Goal: Task Accomplishment & Management: Manage account settings

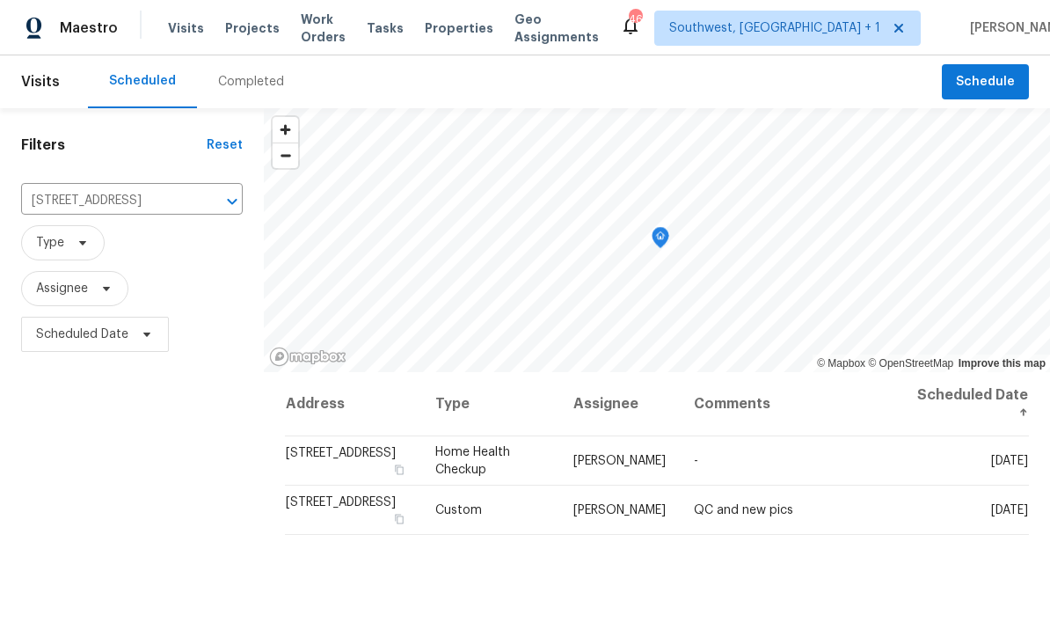
click at [118, 205] on input "[STREET_ADDRESS]" at bounding box center [107, 200] width 172 height 27
type input "8381"
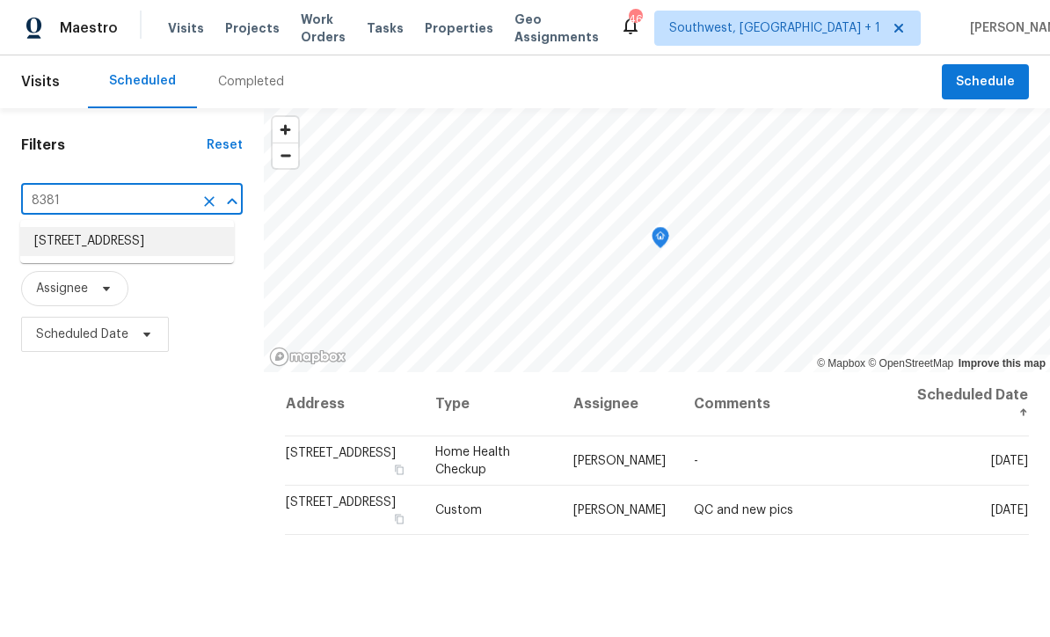
click at [117, 251] on li "[STREET_ADDRESS]" at bounding box center [127, 241] width 214 height 29
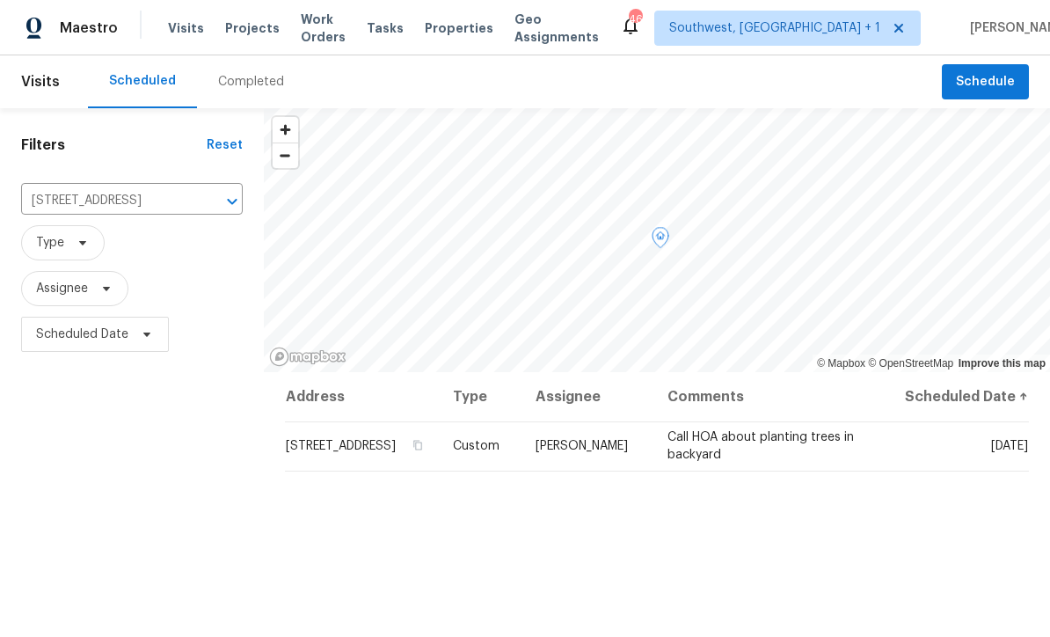
click at [0, 0] on icon at bounding box center [0, 0] width 0 height 0
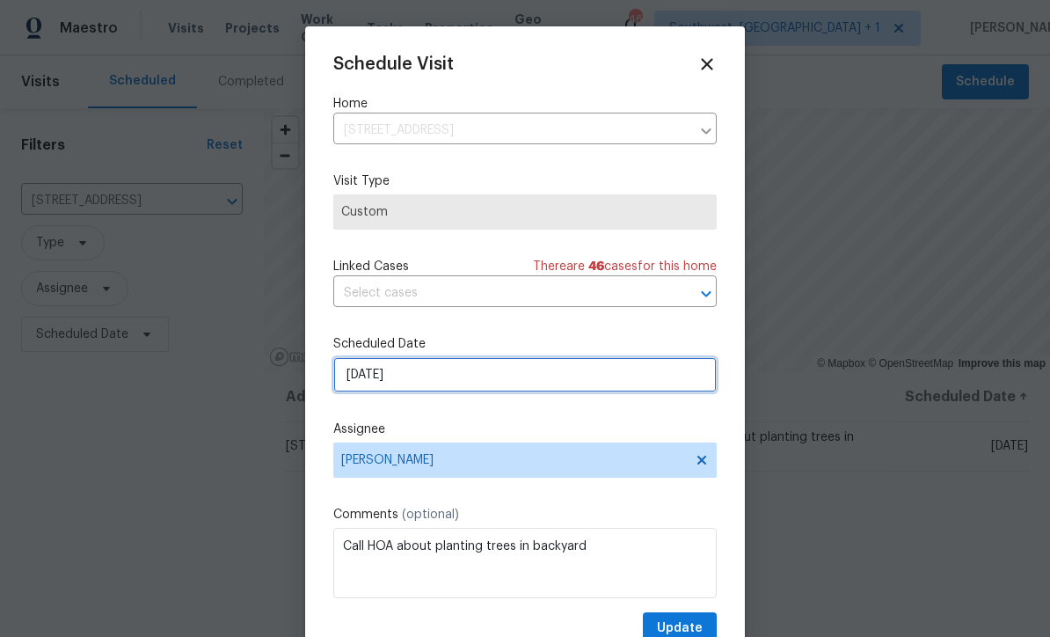
click at [449, 382] on input "[DATE]" at bounding box center [524, 374] width 383 height 35
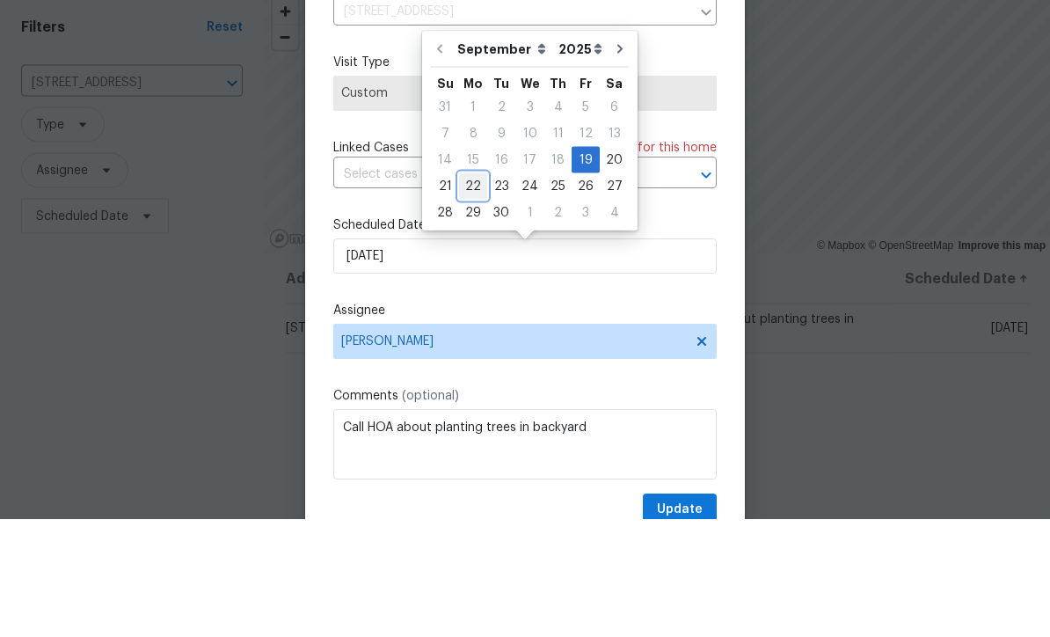
click at [469, 292] on div "22" at bounding box center [473, 304] width 28 height 25
type input "[DATE]"
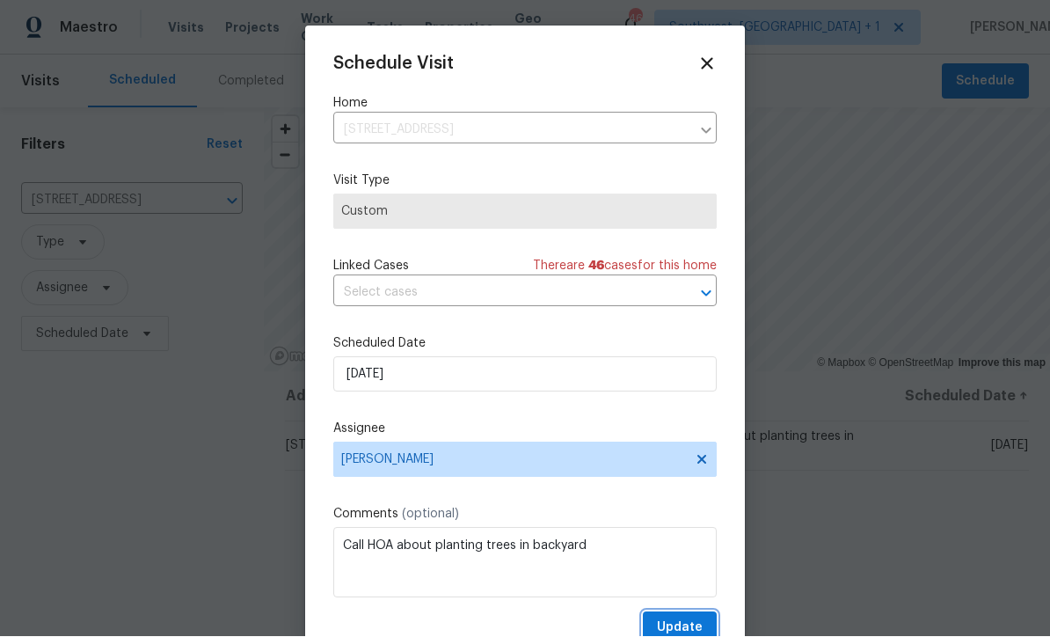
click at [688, 622] on span "Update" at bounding box center [680, 628] width 46 height 22
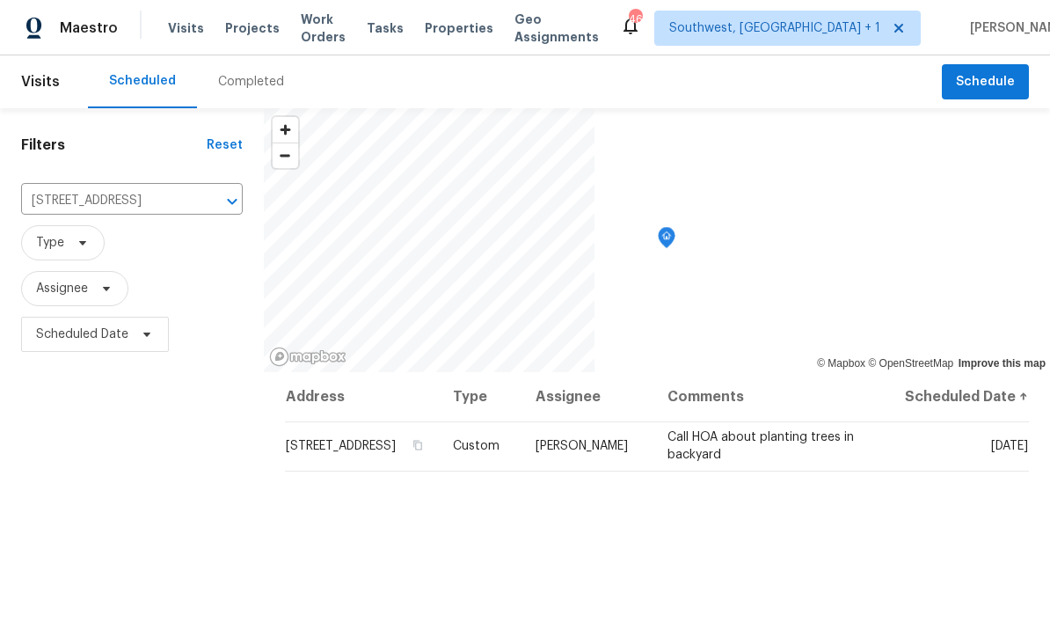
scroll to position [0, 0]
click at [237, 32] on span "Projects" at bounding box center [252, 28] width 55 height 18
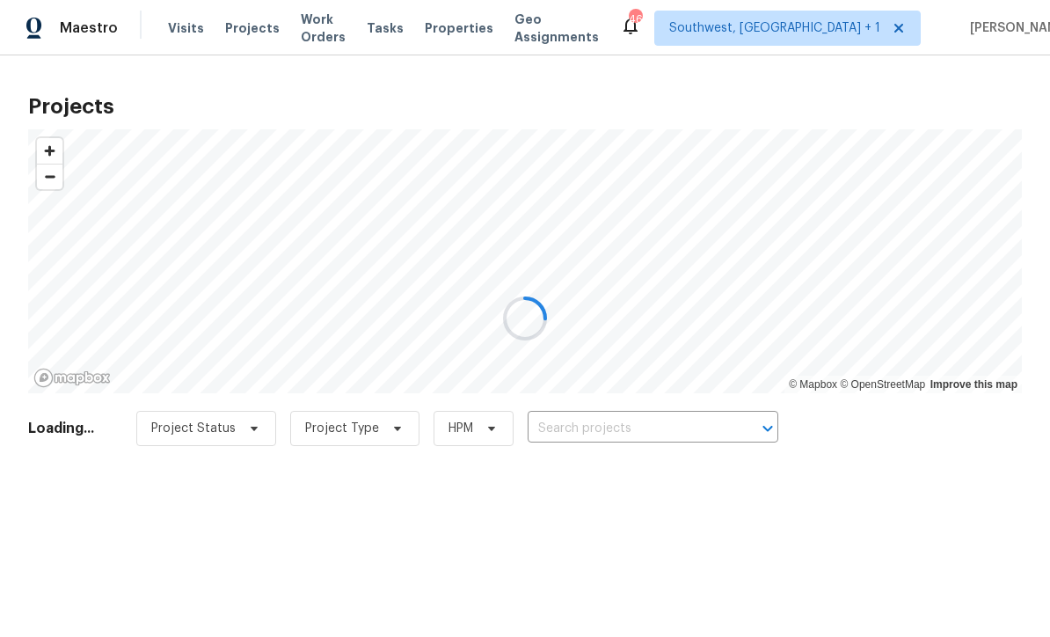
click at [671, 432] on div at bounding box center [525, 318] width 1050 height 637
click at [670, 432] on div at bounding box center [525, 318] width 1050 height 637
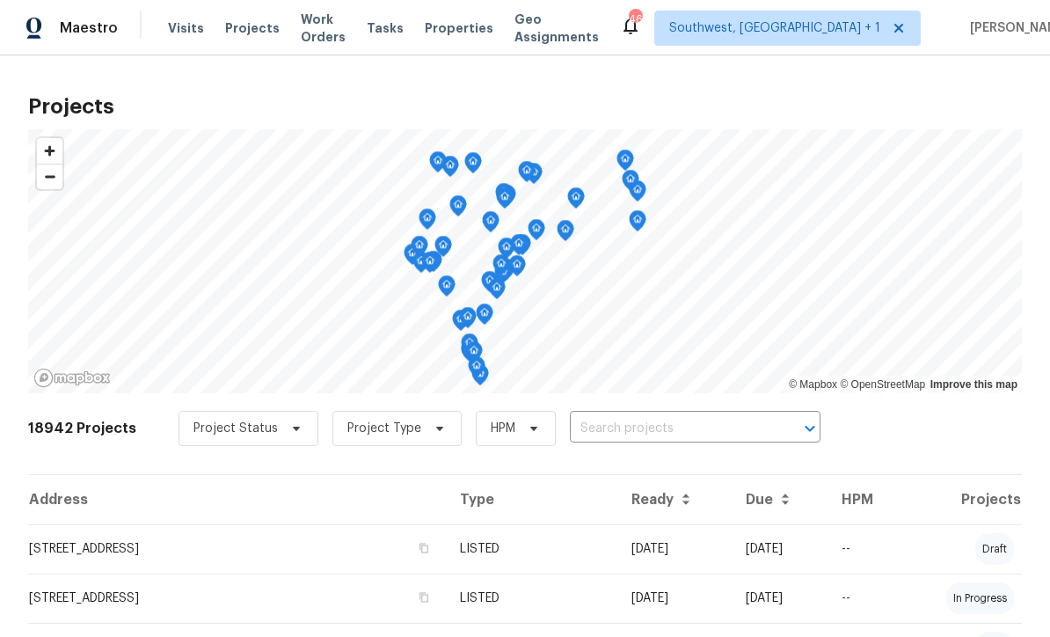
click at [645, 441] on input "text" at bounding box center [670, 428] width 201 height 27
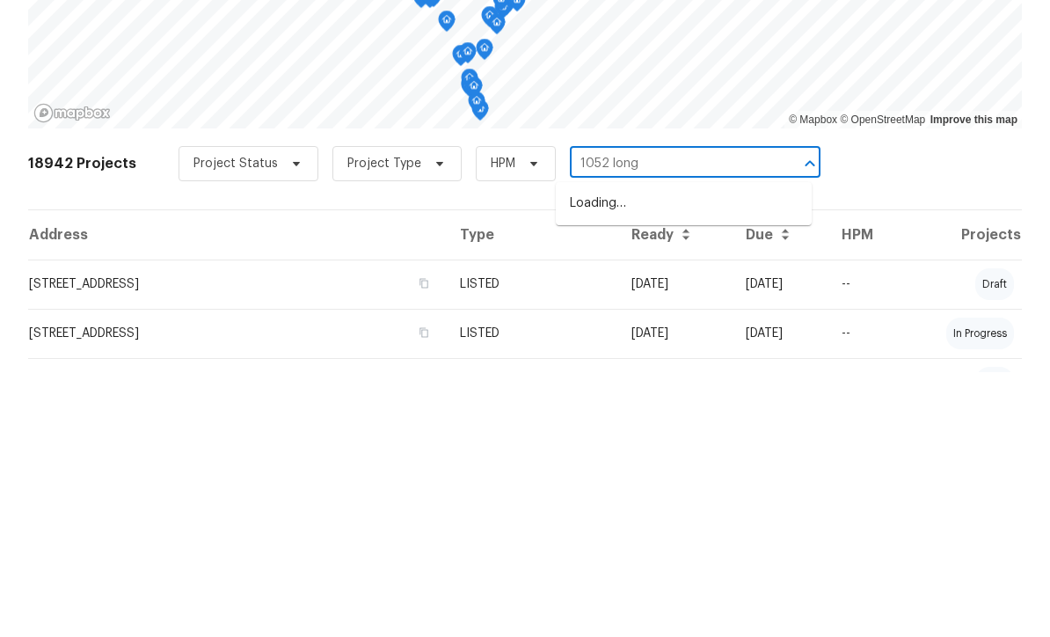
type input "1052 longf"
click at [687, 454] on li "[STREET_ADDRESS][PERSON_NAME]" at bounding box center [684, 468] width 256 height 29
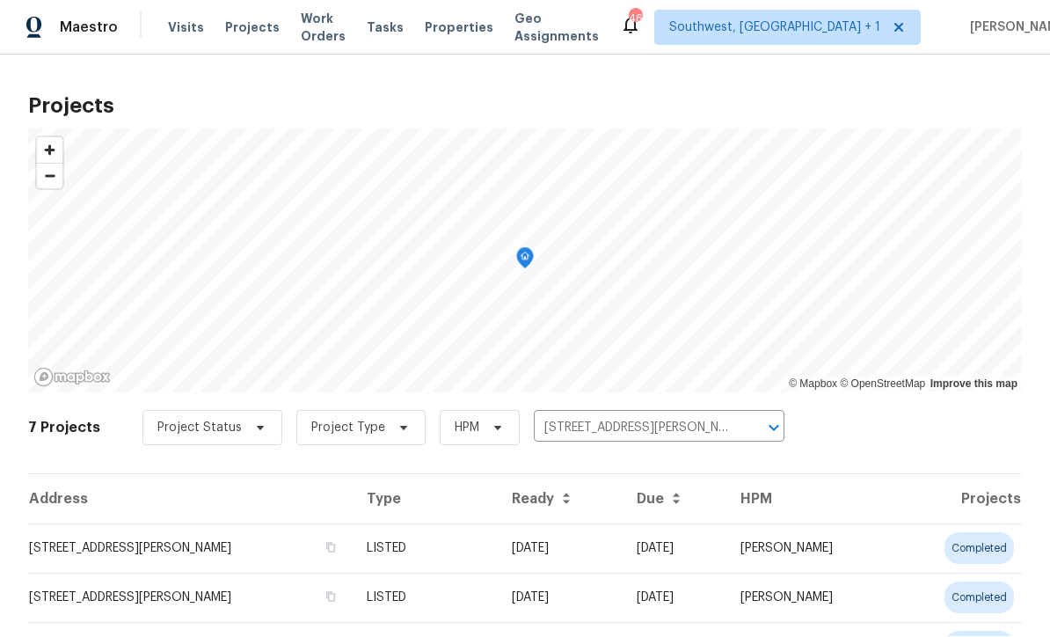
scroll to position [1, 0]
click at [609, 556] on td "09/05/25" at bounding box center [560, 548] width 125 height 49
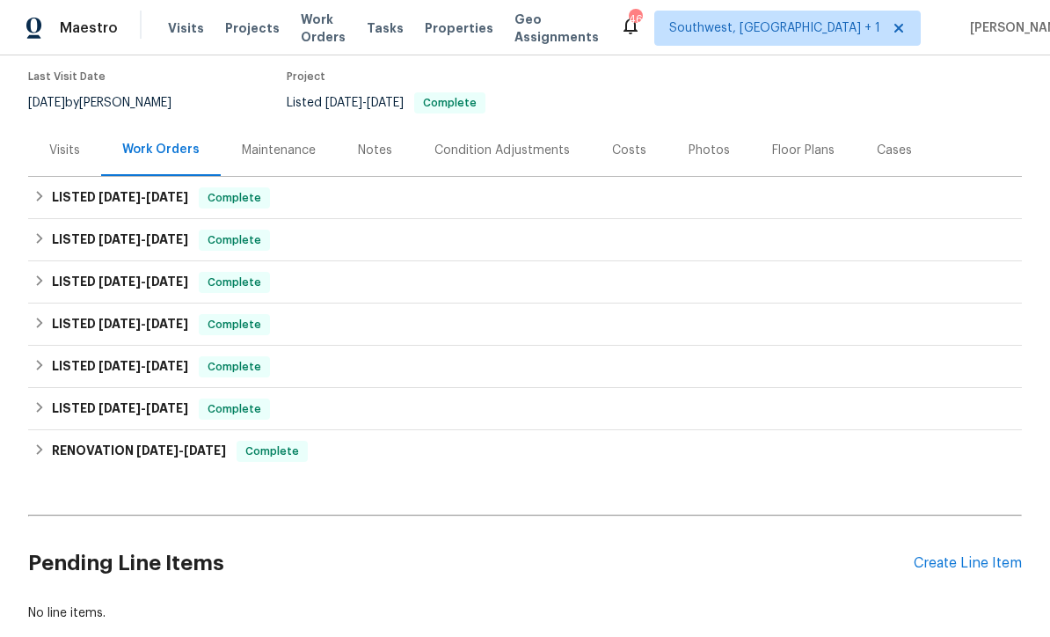
scroll to position [163, 0]
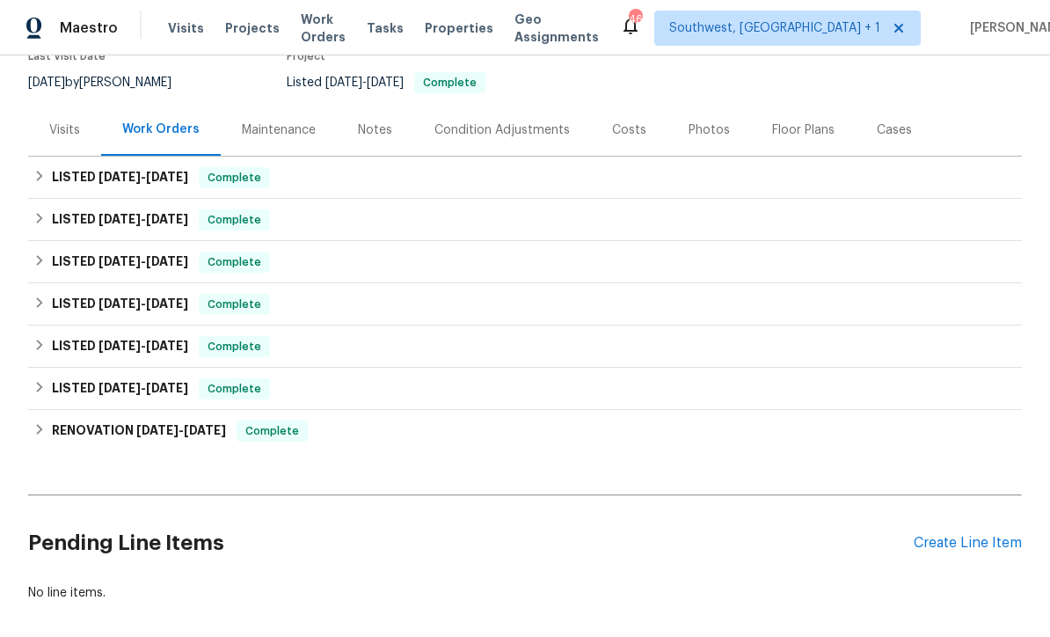
click at [960, 550] on div "Create Line Item" at bounding box center [968, 543] width 108 height 17
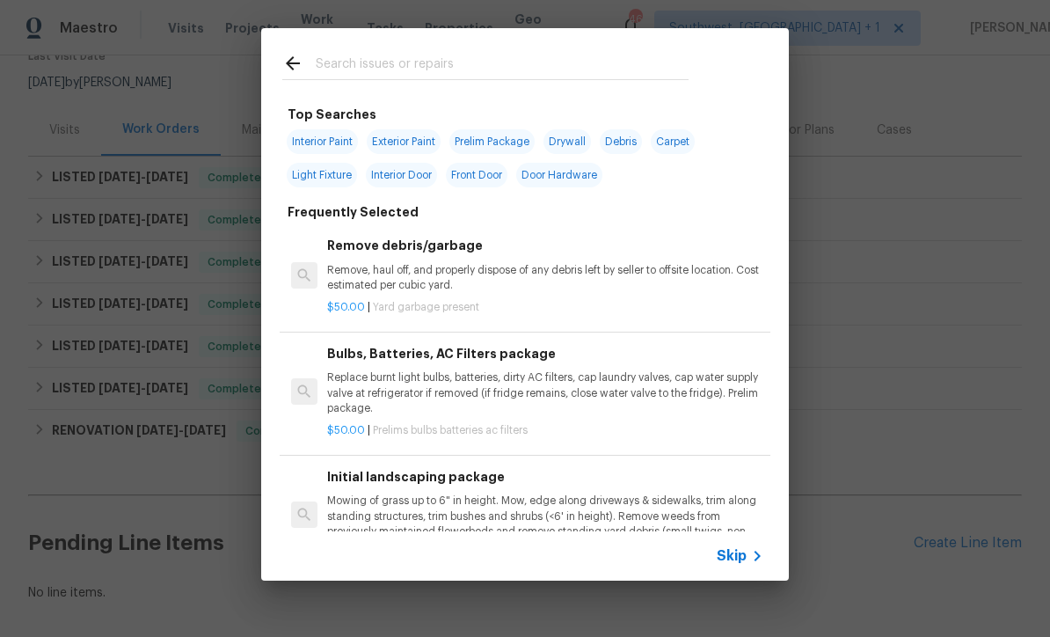
click at [754, 561] on icon at bounding box center [757, 555] width 21 height 21
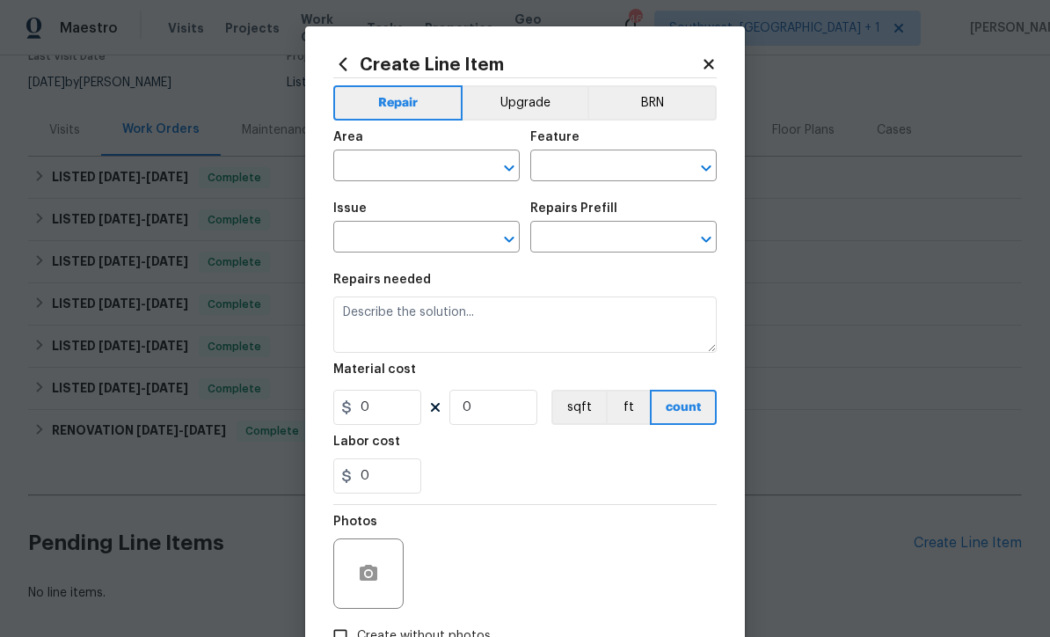
click at [437, 157] on input "text" at bounding box center [401, 167] width 137 height 27
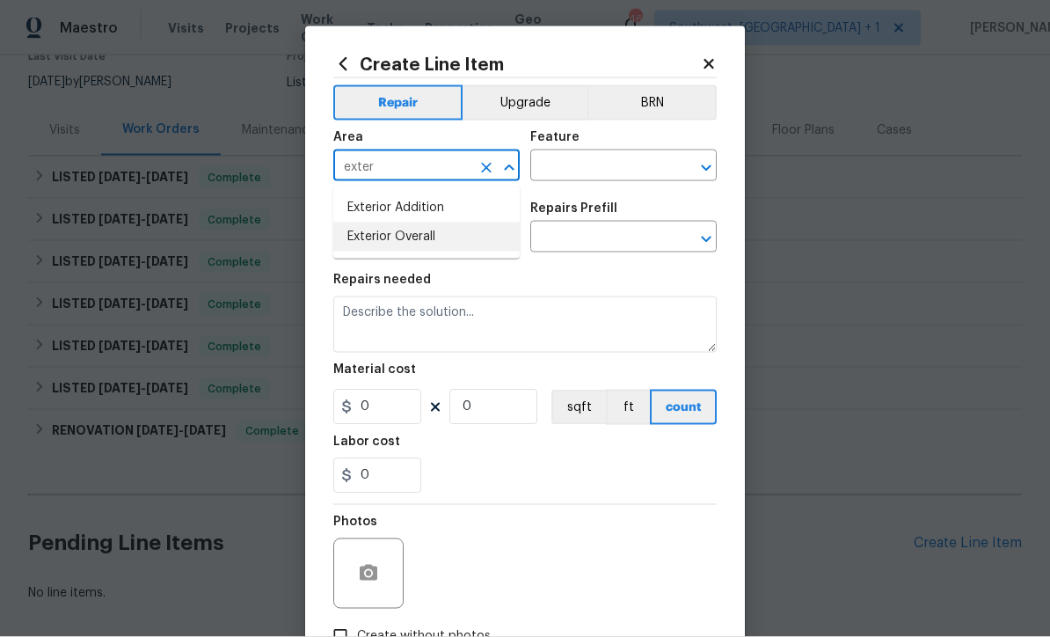
click at [440, 237] on li "Exterior Overall" at bounding box center [426, 236] width 186 height 29
type input "Exterior Overall"
click at [602, 164] on input "text" at bounding box center [598, 167] width 137 height 27
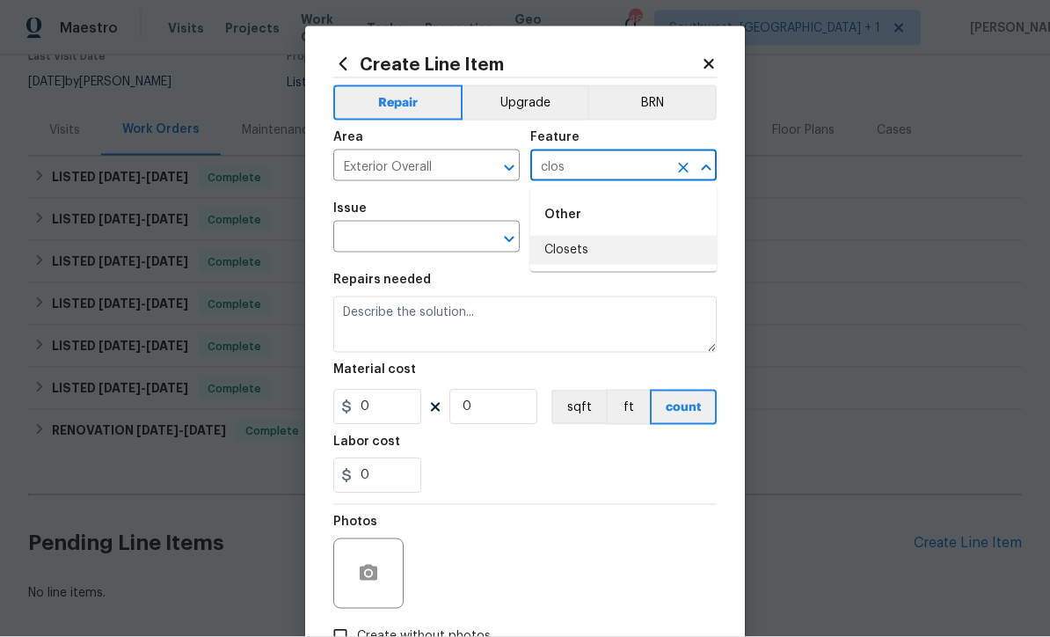
click at [573, 252] on li "Closets" at bounding box center [623, 250] width 186 height 29
type input "Closets"
click at [453, 234] on input "text" at bounding box center [401, 238] width 137 height 27
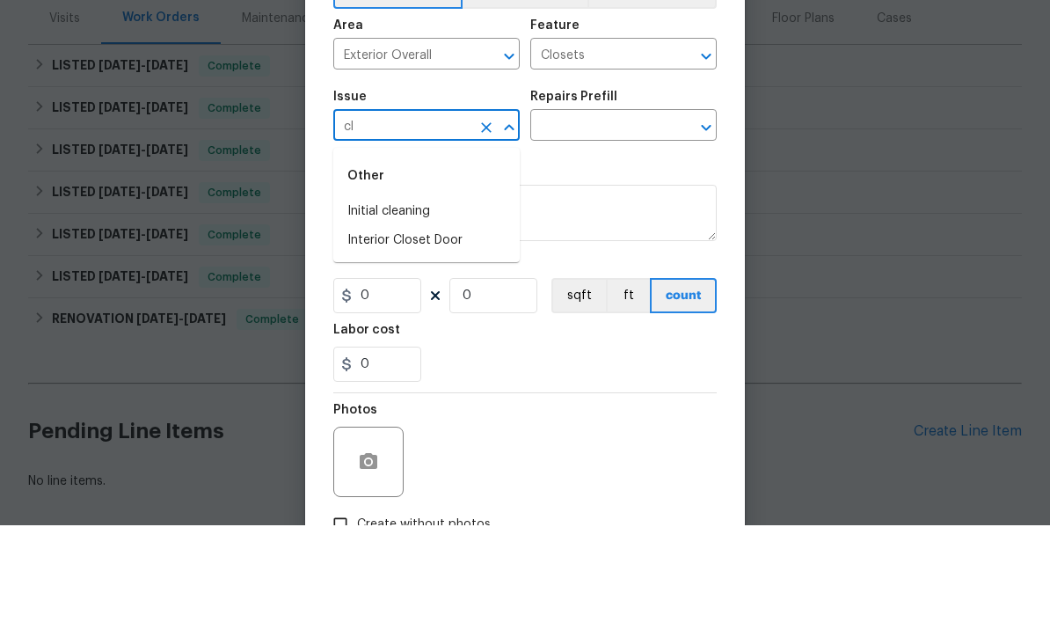
type input "c"
click at [455, 309] on li "Exterior Door Hardware" at bounding box center [426, 323] width 186 height 29
type input "Exterior Door Hardware"
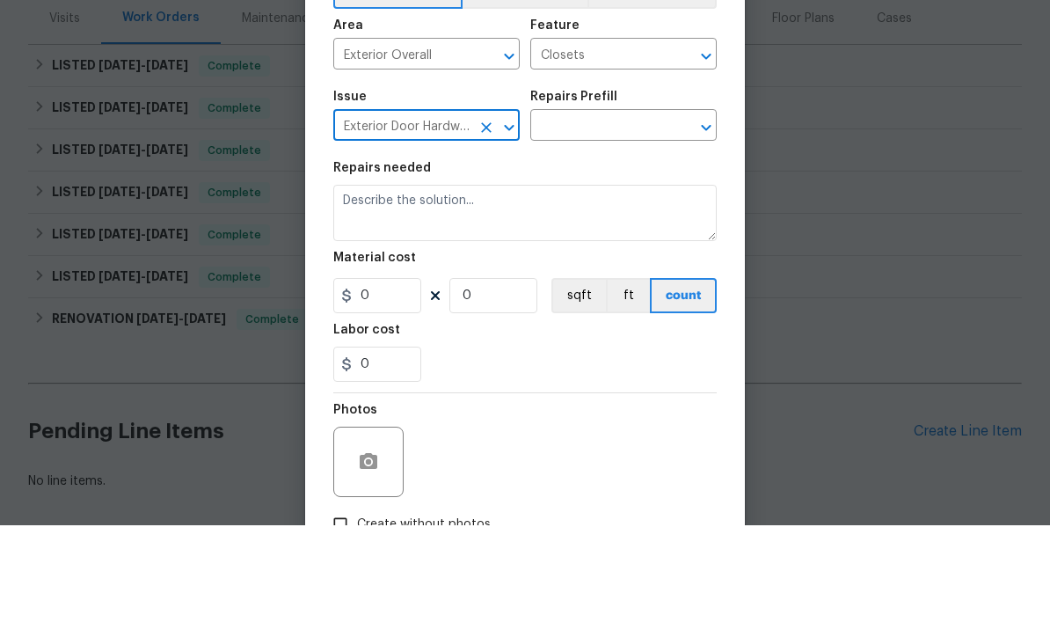
click at [631, 225] on input "text" at bounding box center [598, 238] width 137 height 27
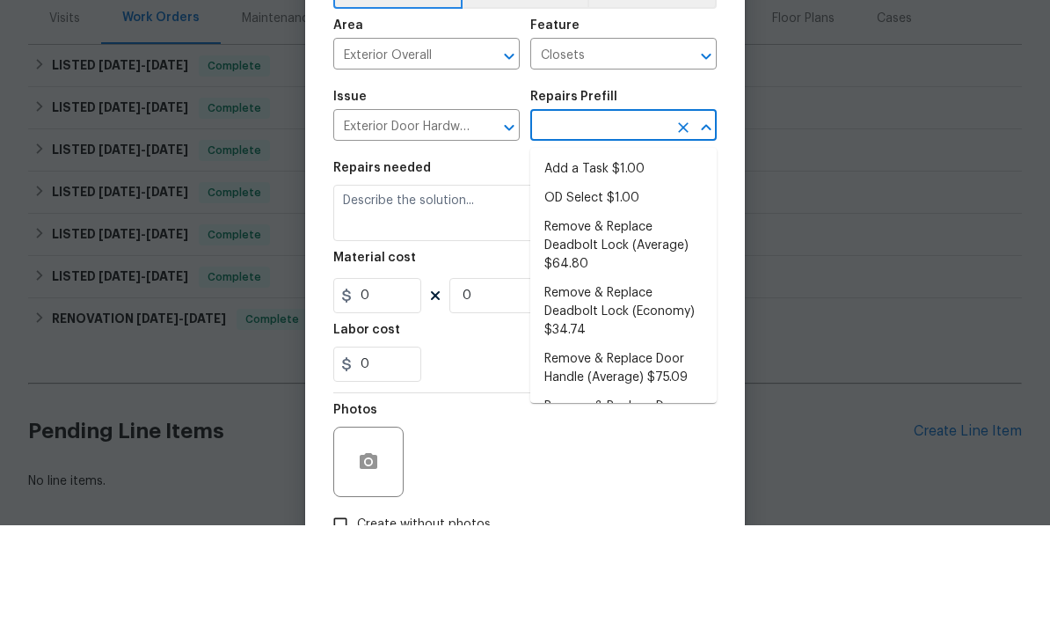
click at [629, 266] on li "Add a Task $1.00" at bounding box center [623, 280] width 186 height 29
type input "Add a Task $1.00"
type input "Interior Door"
type textarea "HPM to detail"
type input "1"
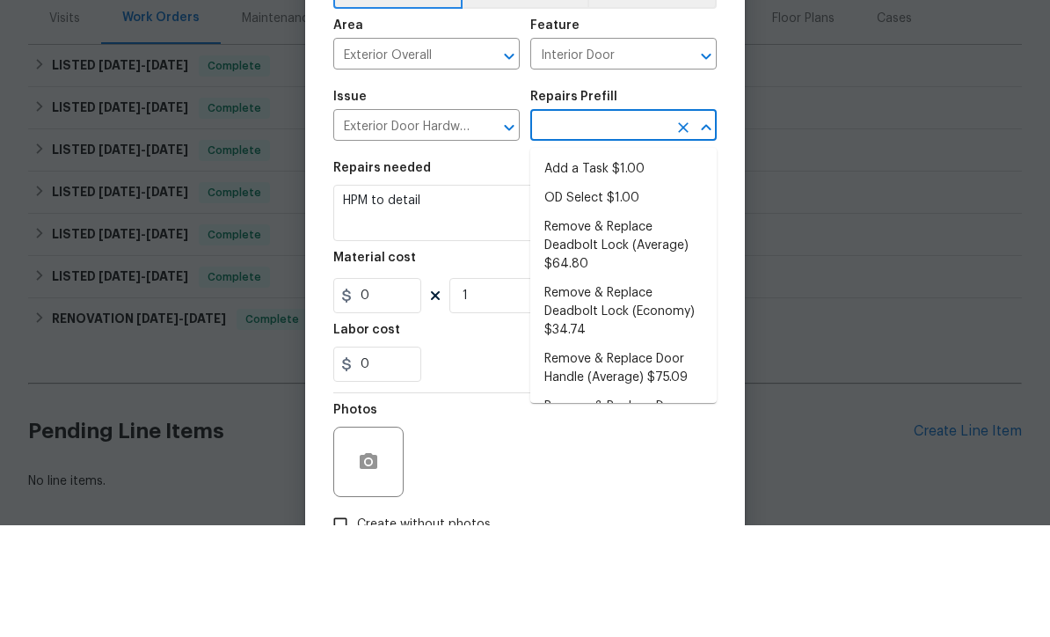
type input "Add a Task $1.00"
type input "1"
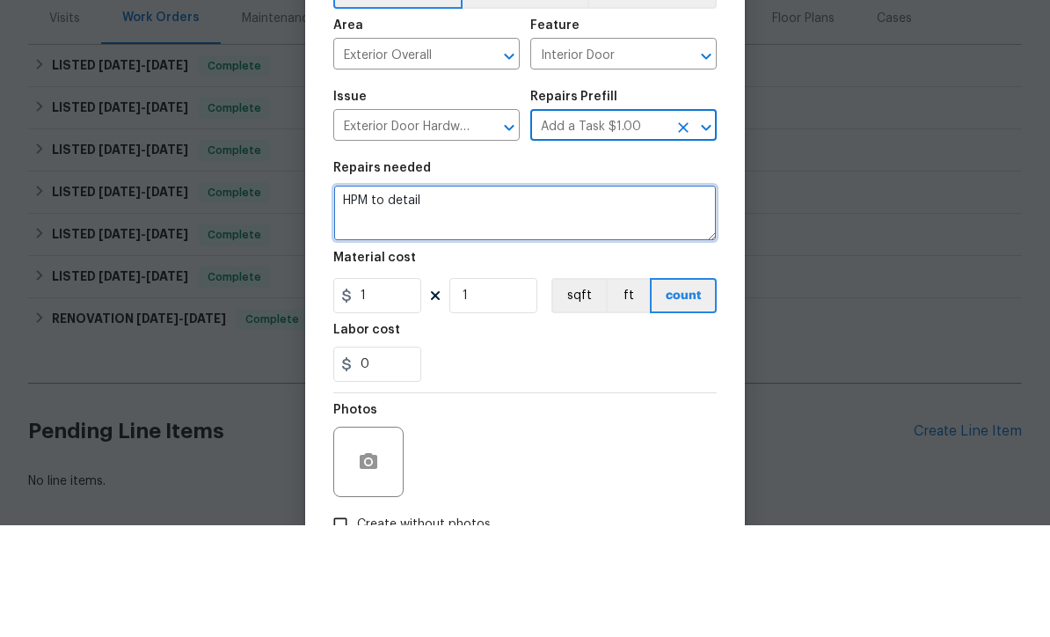
click at [507, 296] on textarea "HPM to detail" at bounding box center [524, 324] width 383 height 56
type textarea "H"
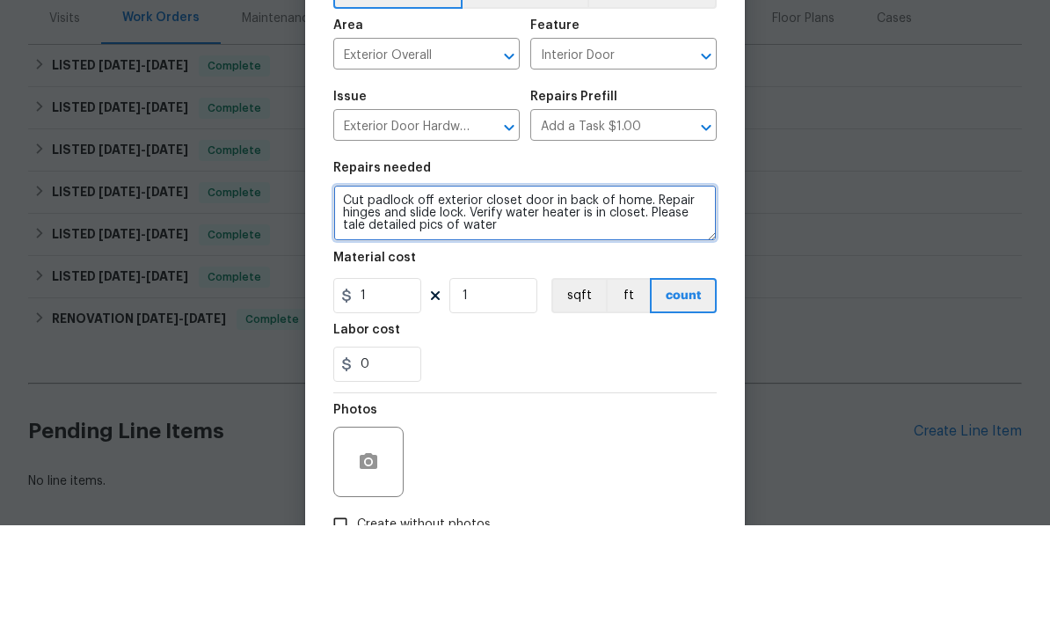
click at [351, 296] on textarea "Cut padlock off exterior closet door in back of home. Repair hinges and slide l…" at bounding box center [524, 324] width 383 height 56
click at [538, 296] on textarea "Cut padlock off exterior closet door in back of home. Repair hinges and slide l…" at bounding box center [524, 324] width 383 height 56
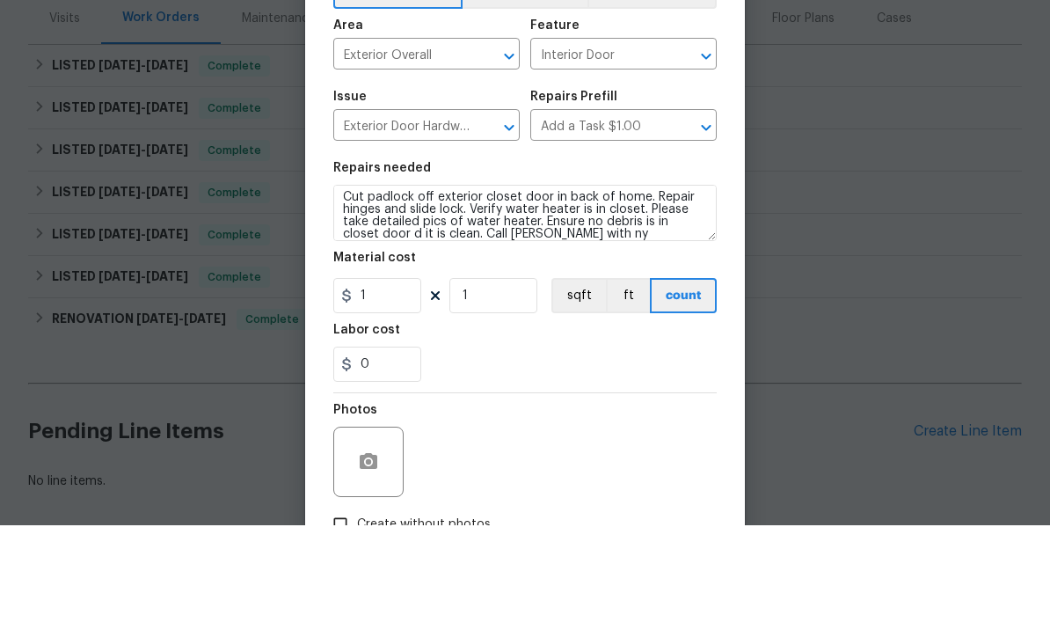
scroll to position [58, 0]
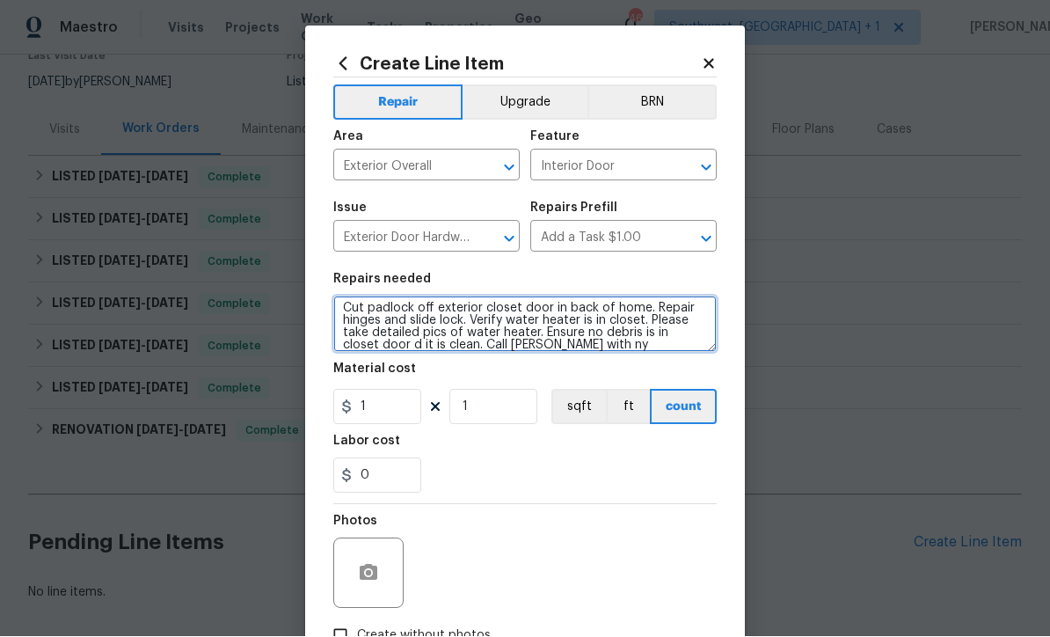
type textarea "Cut padlock off exterior closet door in back of home. Repair hinges and slide l…"
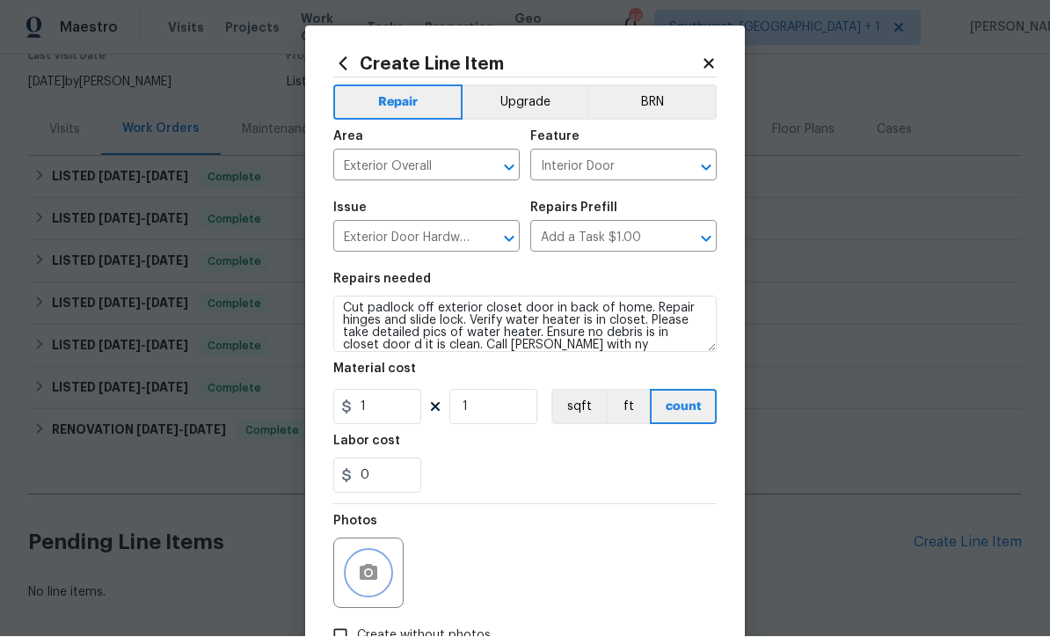
click at [347, 573] on button "button" at bounding box center [368, 573] width 42 height 42
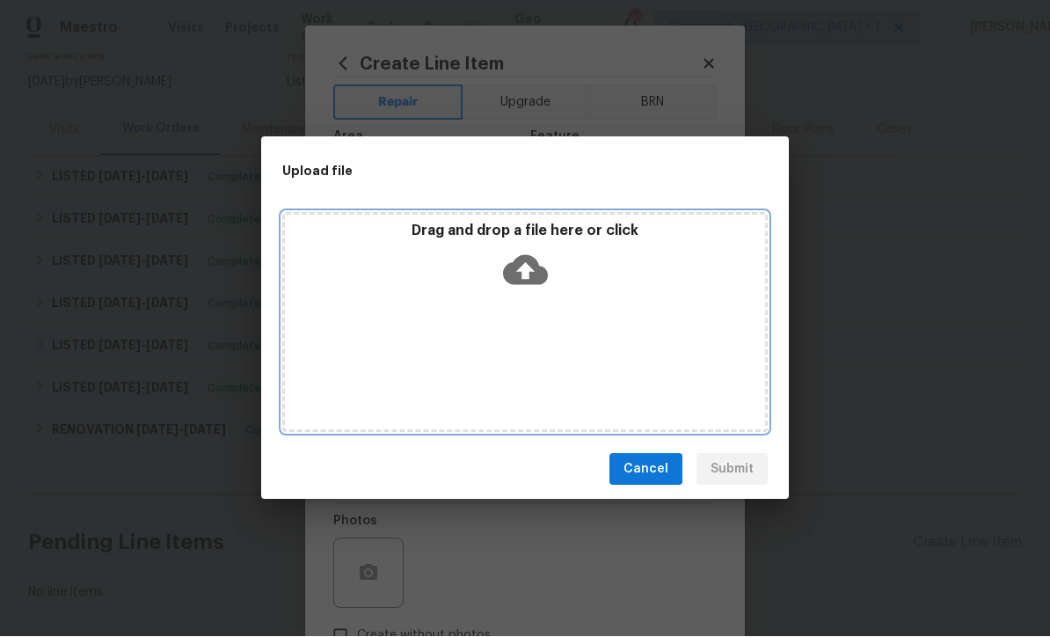
click at [534, 280] on icon at bounding box center [525, 271] width 45 height 30
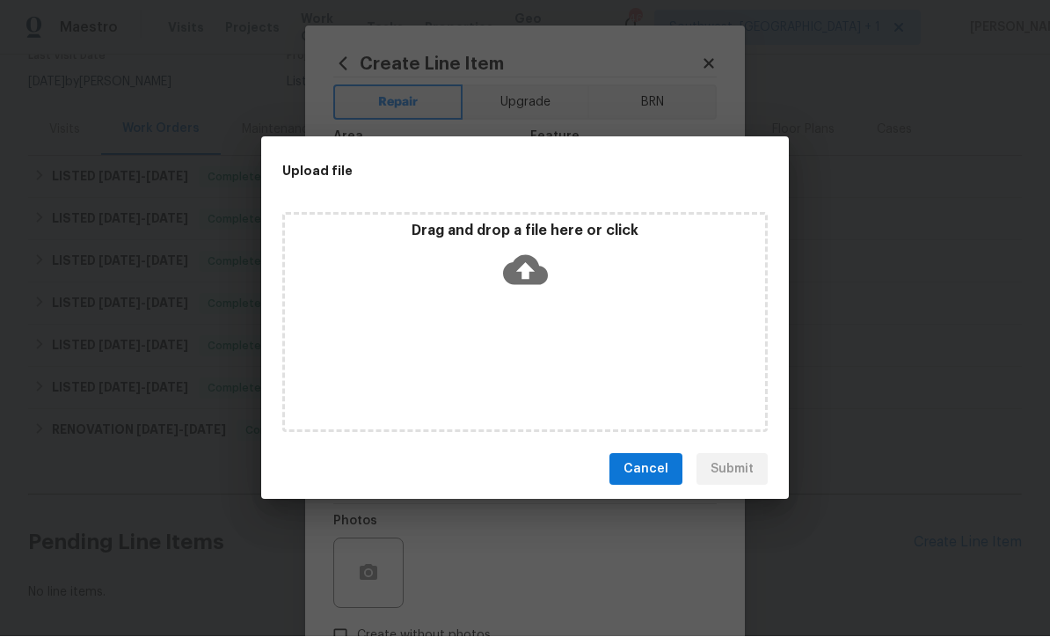
scroll to position [163, 0]
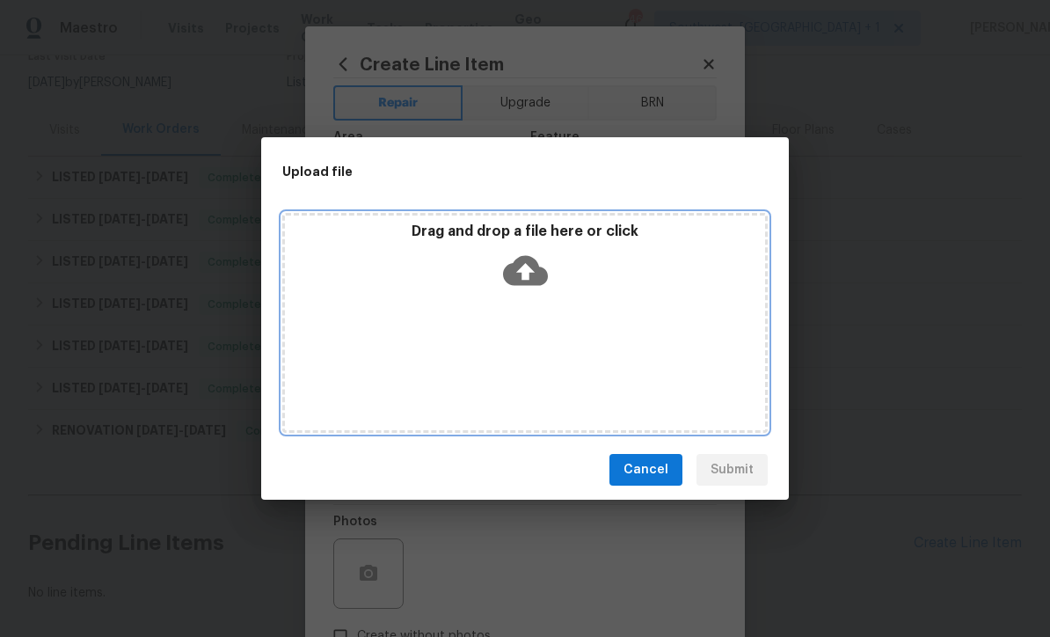
click at [521, 267] on icon at bounding box center [525, 271] width 45 height 30
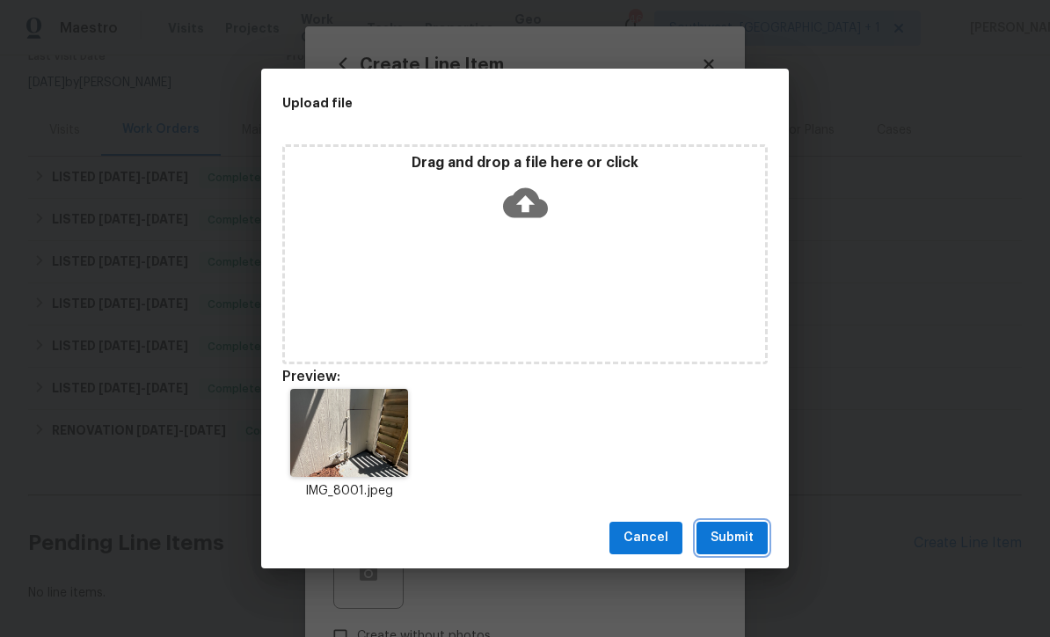
click at [759, 550] on button "Submit" at bounding box center [731, 537] width 71 height 33
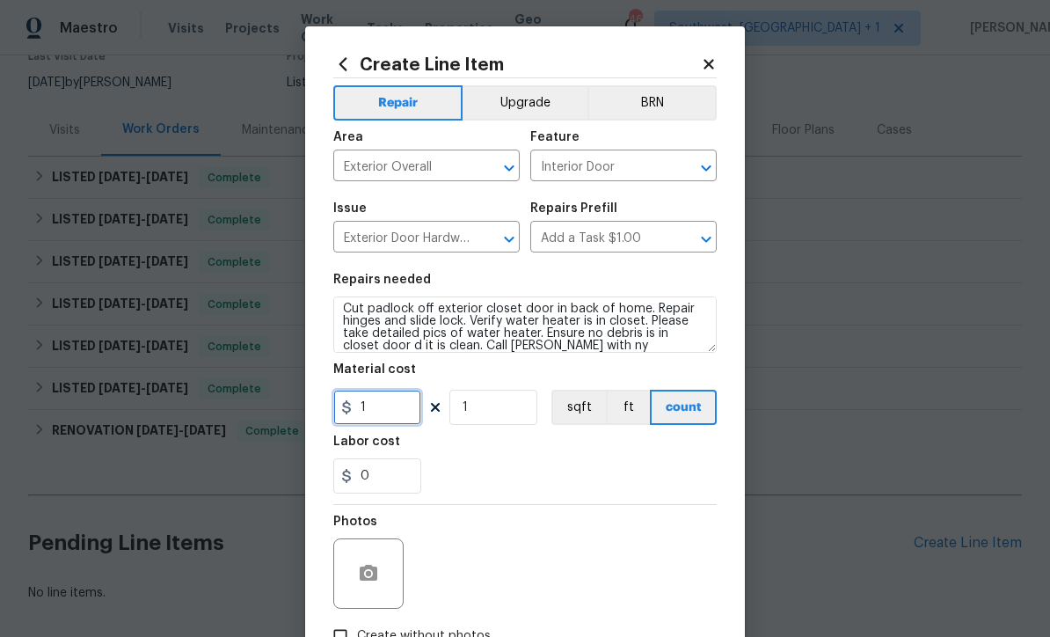
click at [415, 419] on input "1" at bounding box center [377, 407] width 88 height 35
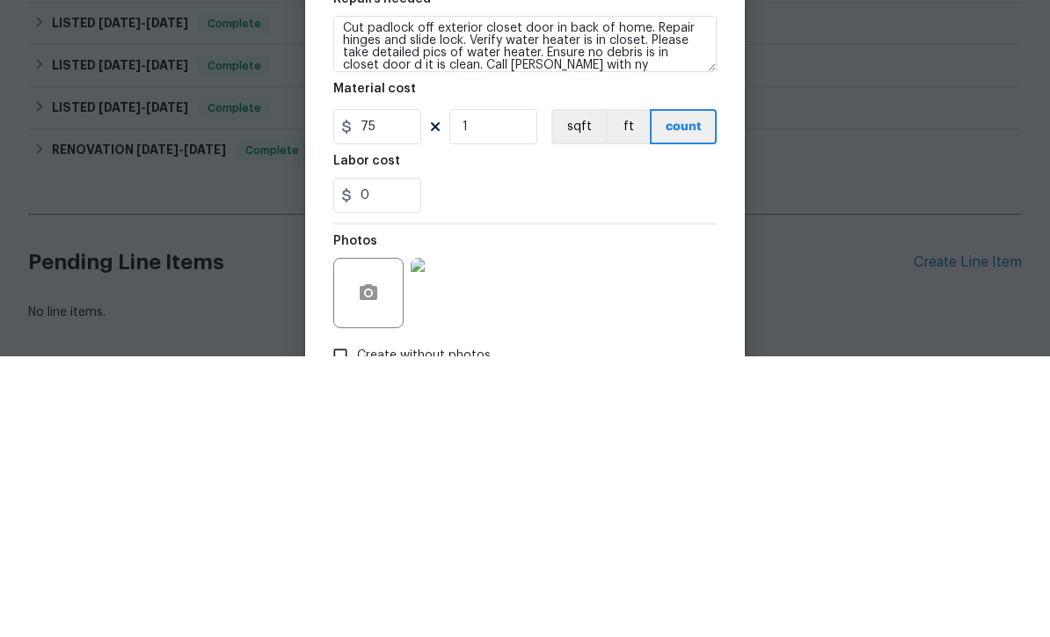
scroll to position [58, 0]
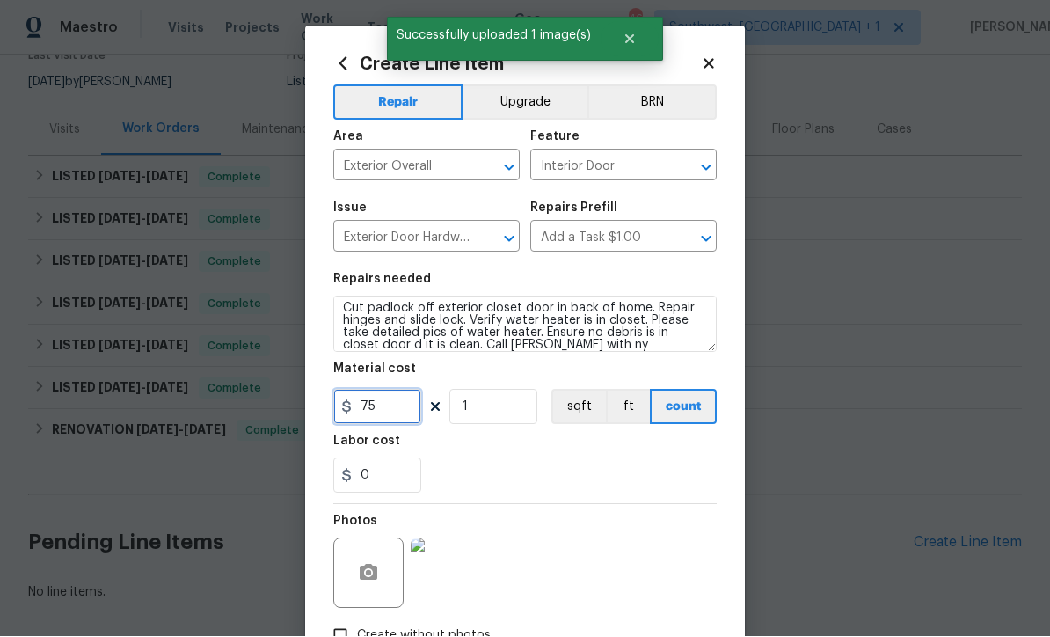
type input "75"
click at [679, 523] on div "Photos" at bounding box center [524, 562] width 383 height 114
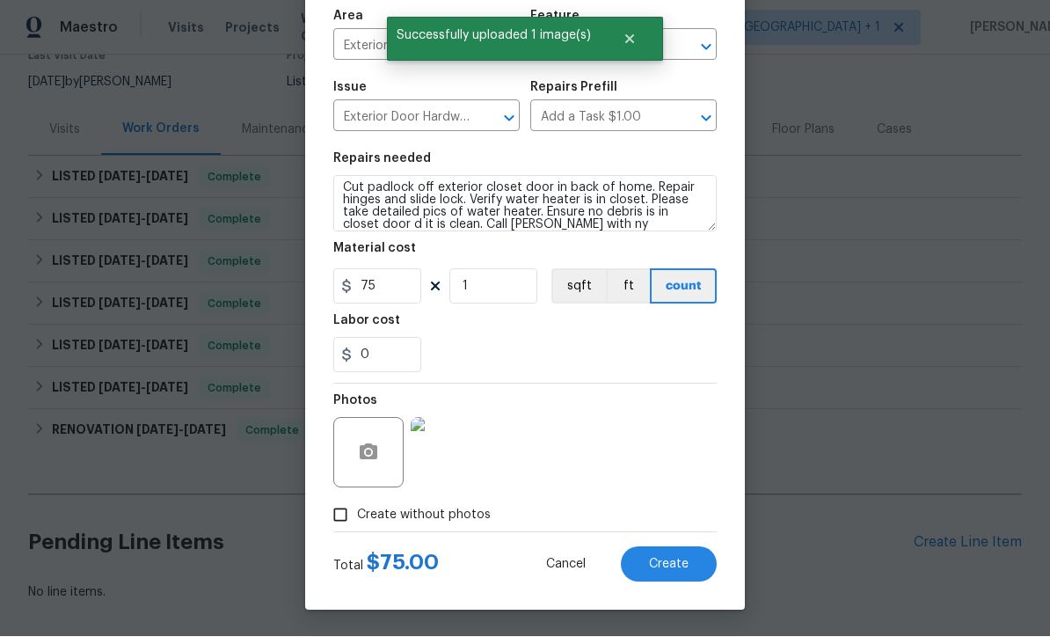
scroll to position [124, 0]
click at [678, 567] on span "Create" at bounding box center [669, 564] width 40 height 13
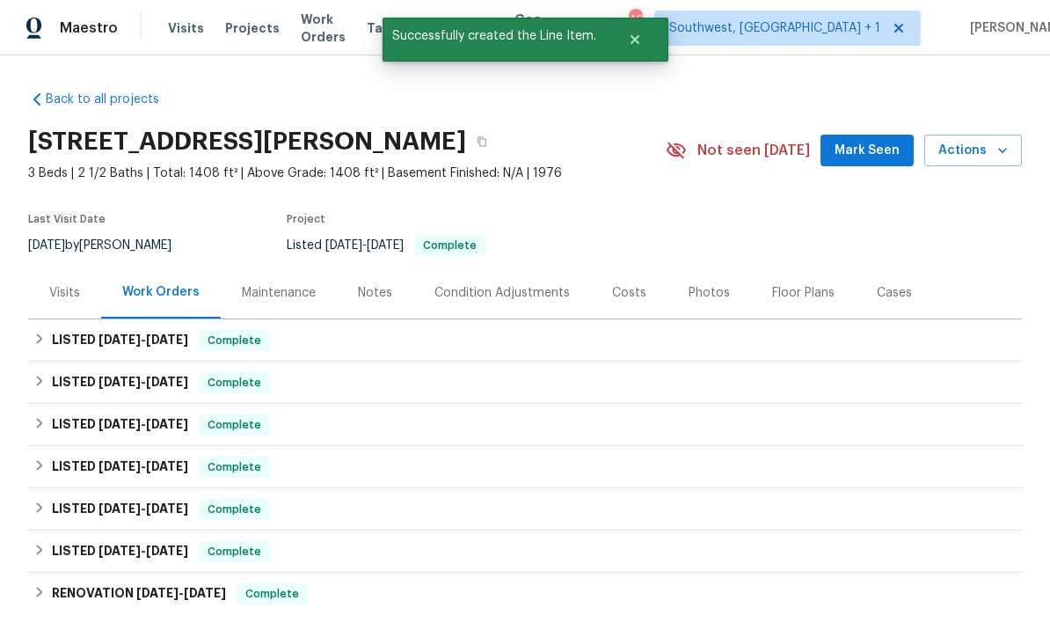
scroll to position [0, 0]
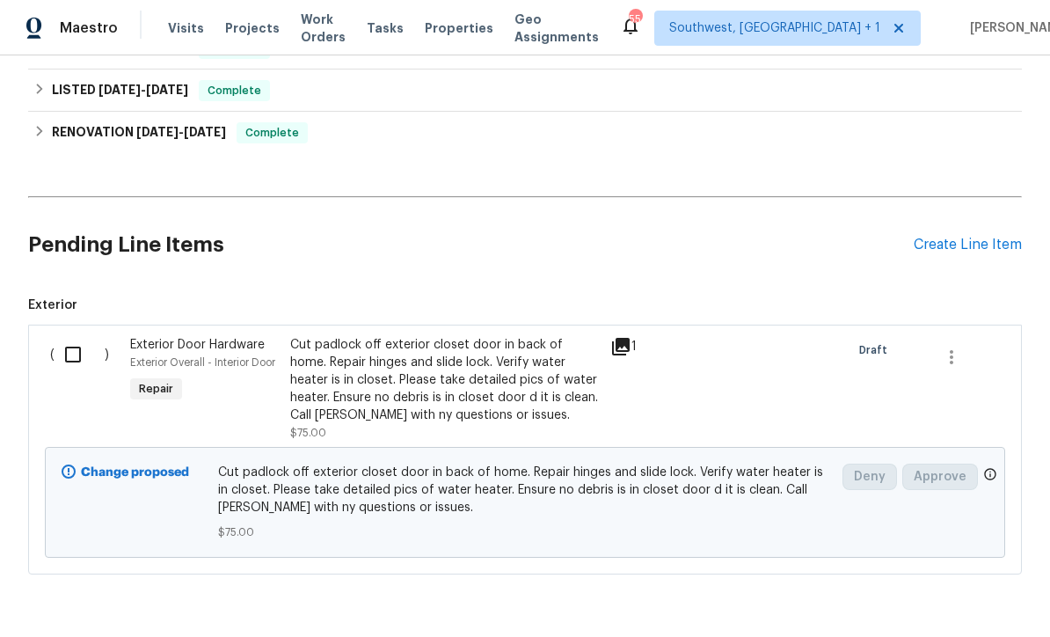
scroll to position [460, 0]
click at [55, 350] on input "checkbox" at bounding box center [80, 355] width 50 height 37
checkbox input "true"
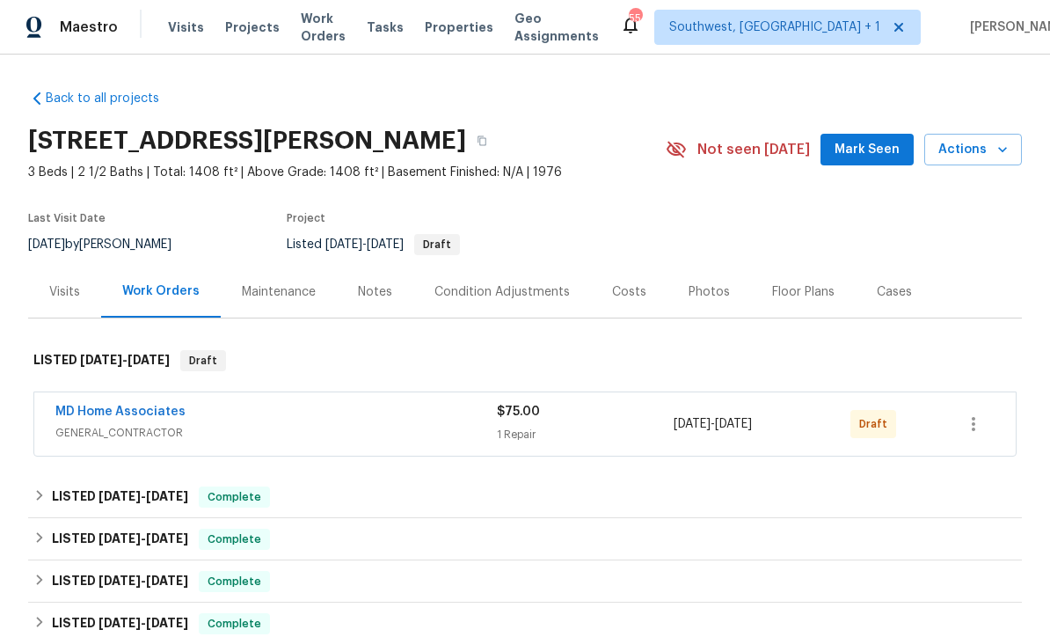
scroll to position [1, 0]
click at [984, 423] on icon "button" at bounding box center [973, 424] width 21 height 21
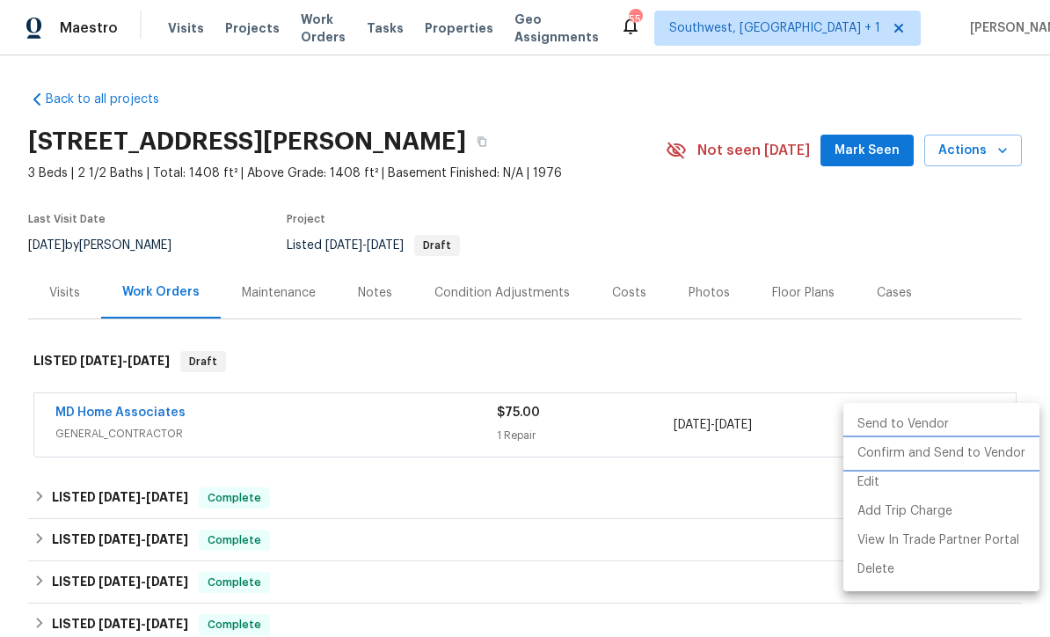
click at [988, 459] on li "Confirm and Send to Vendor" at bounding box center [941, 453] width 196 height 29
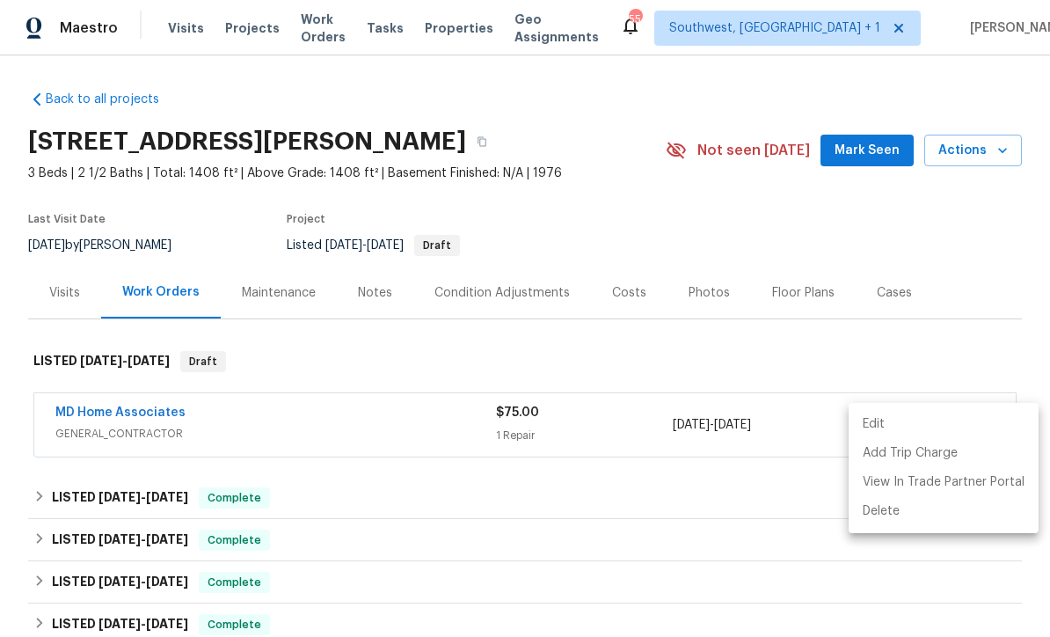
click at [933, 230] on div at bounding box center [525, 318] width 1050 height 637
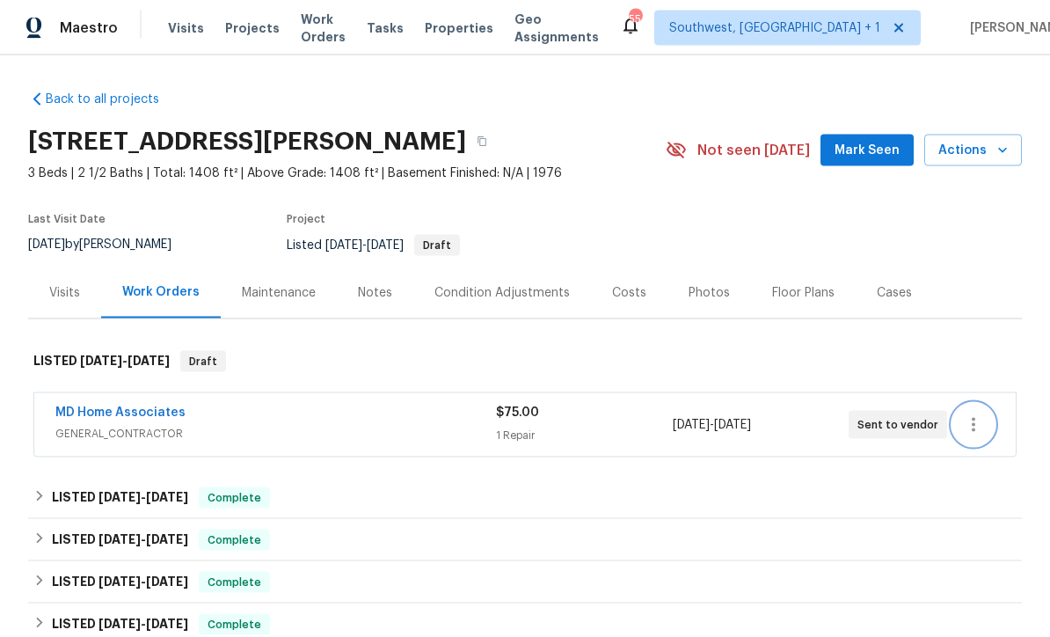
scroll to position [4, 0]
click at [144, 414] on link "MD Home Associates" at bounding box center [120, 412] width 130 height 12
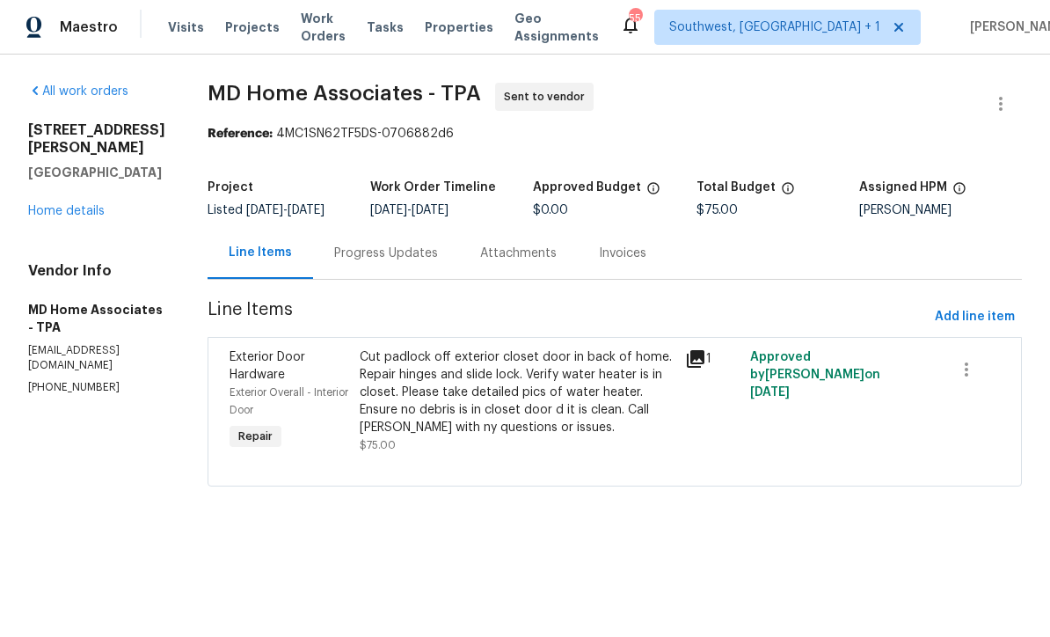
click at [423, 263] on div "Progress Updates" at bounding box center [386, 254] width 104 height 18
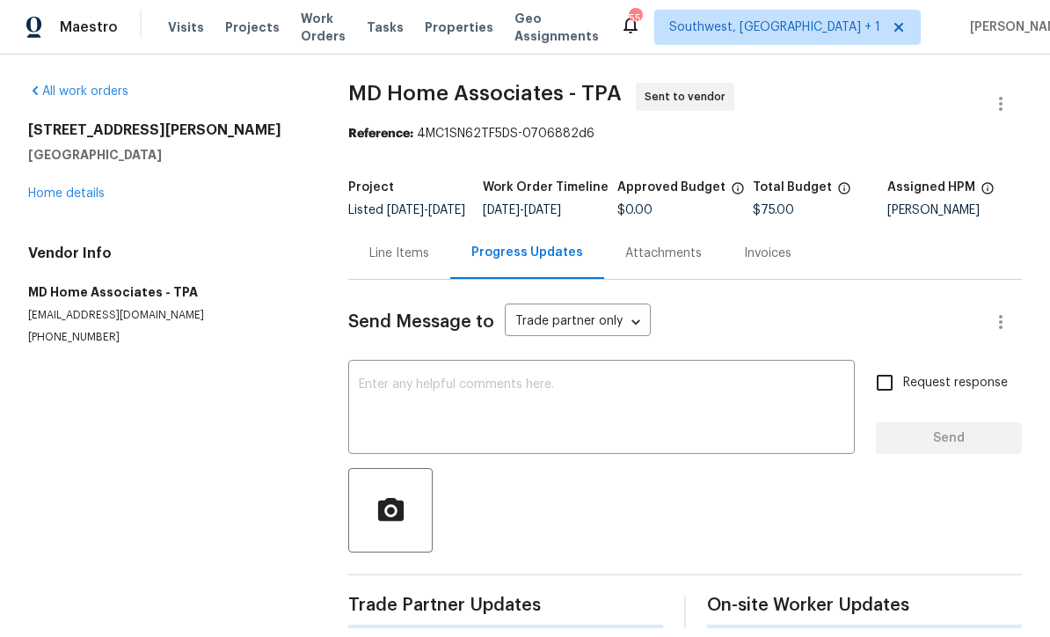
scroll to position [1, 0]
click at [103, 188] on link "Home details" at bounding box center [66, 194] width 77 height 12
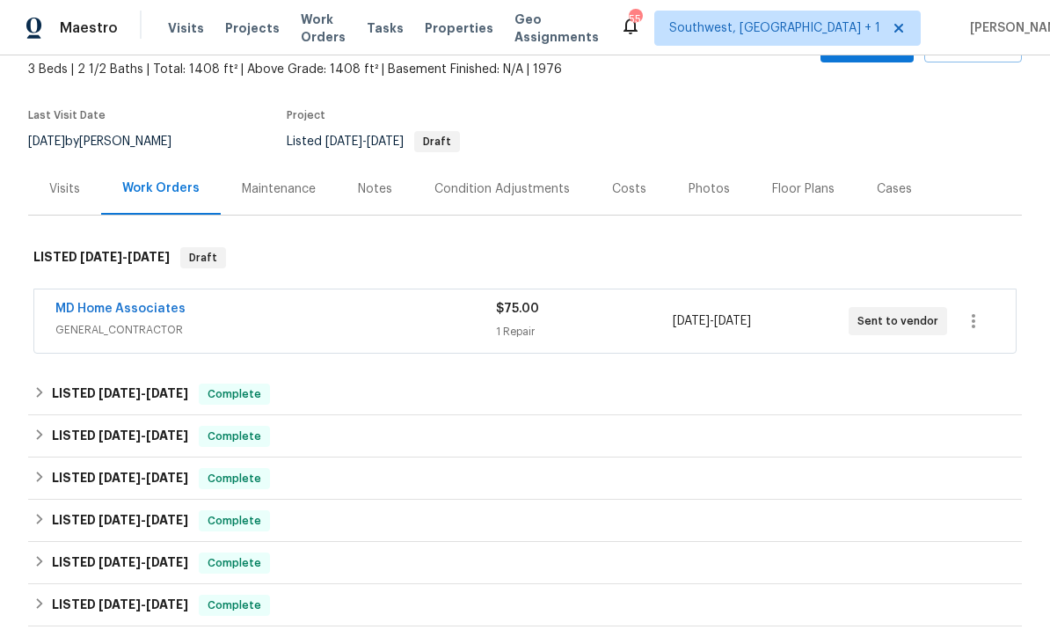
scroll to position [106, 0]
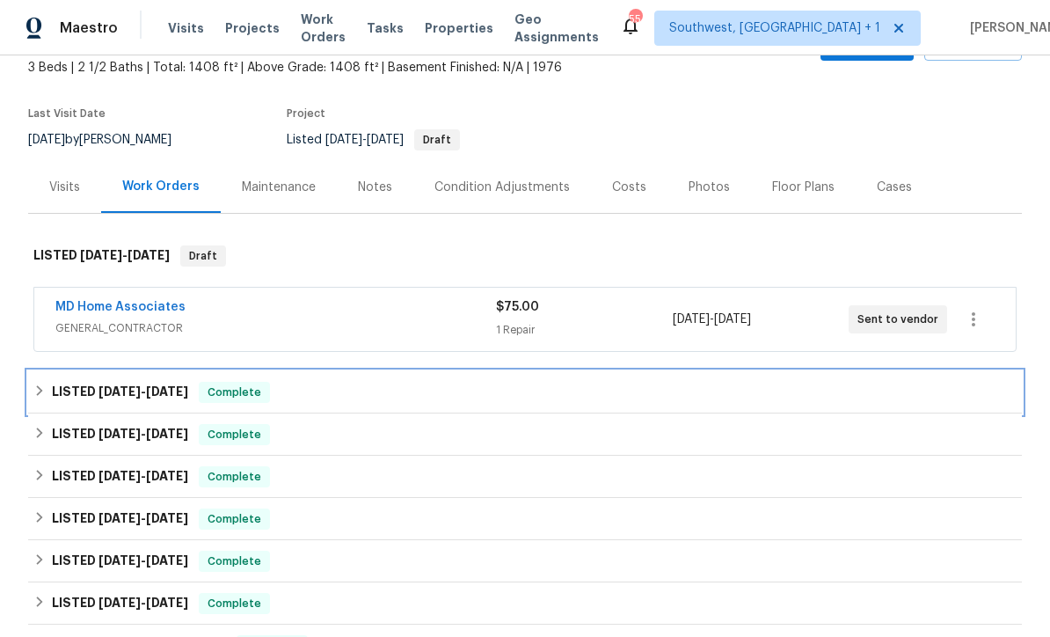
click at [592, 390] on div "LISTED 9/5/25 - 9/19/25 Complete" at bounding box center [524, 392] width 983 height 21
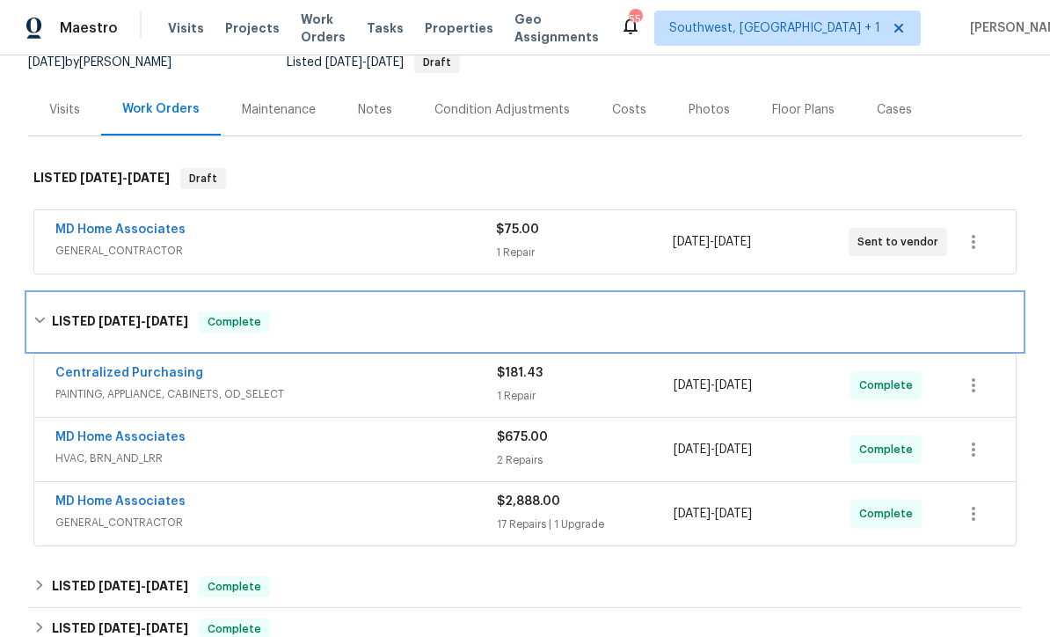
scroll to position [265, 0]
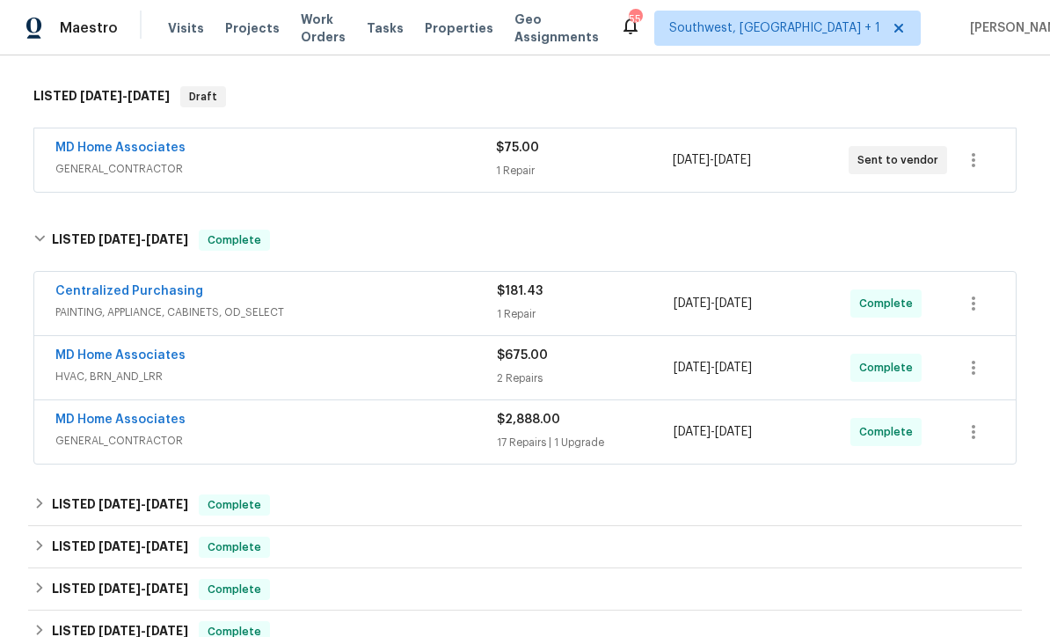
click at [622, 361] on div "$675.00" at bounding box center [585, 355] width 177 height 18
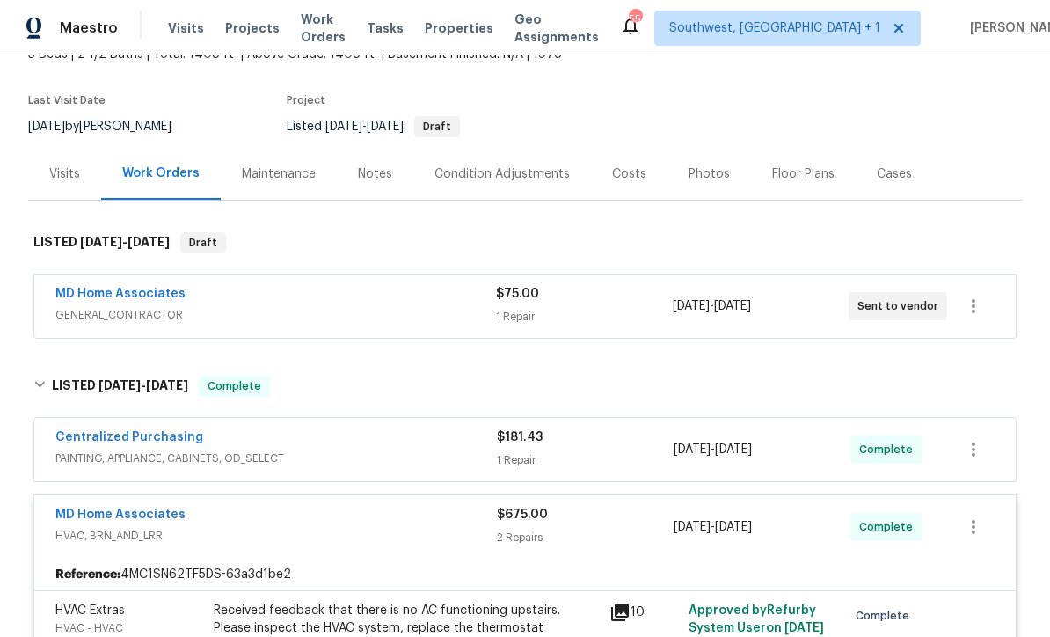
scroll to position [117, 0]
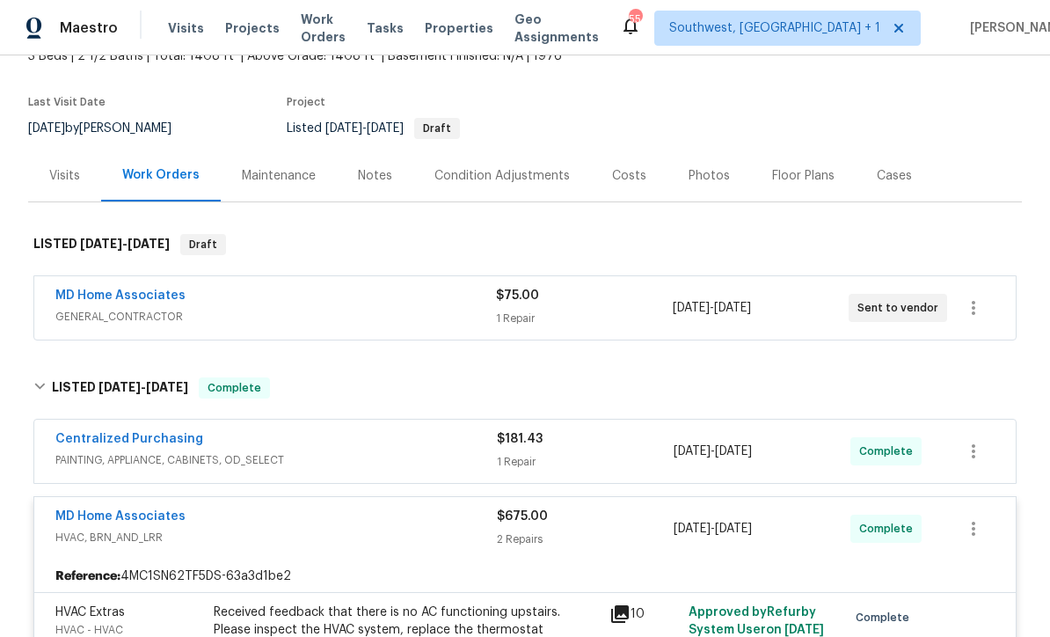
click at [144, 295] on link "MD Home Associates" at bounding box center [120, 295] width 130 height 12
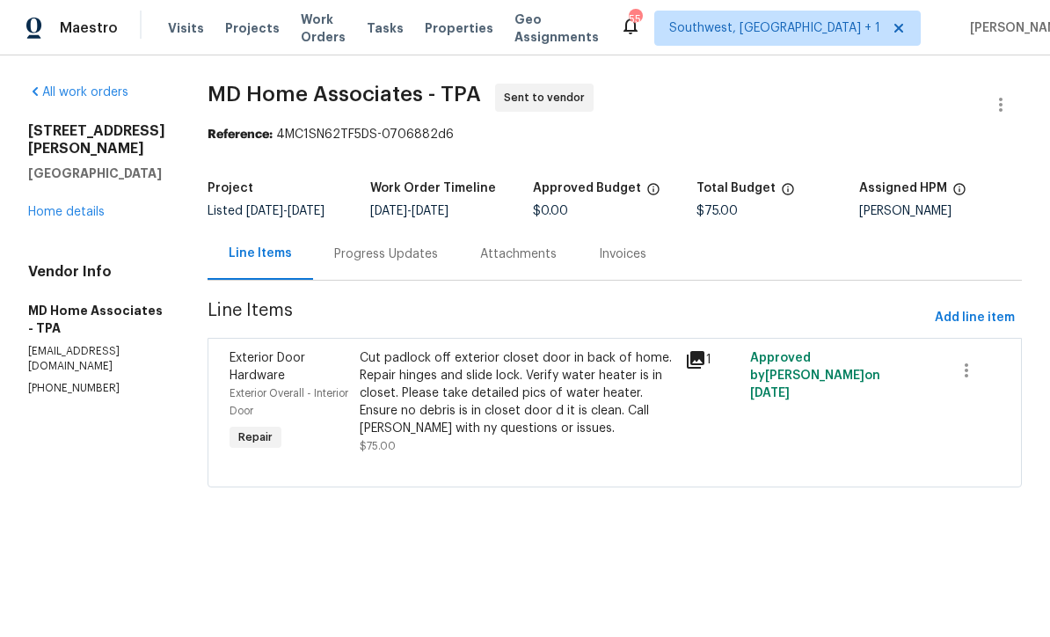
click at [597, 428] on div "Cut padlock off exterior closet door in back of home. Repair hinges and slide l…" at bounding box center [517, 393] width 315 height 88
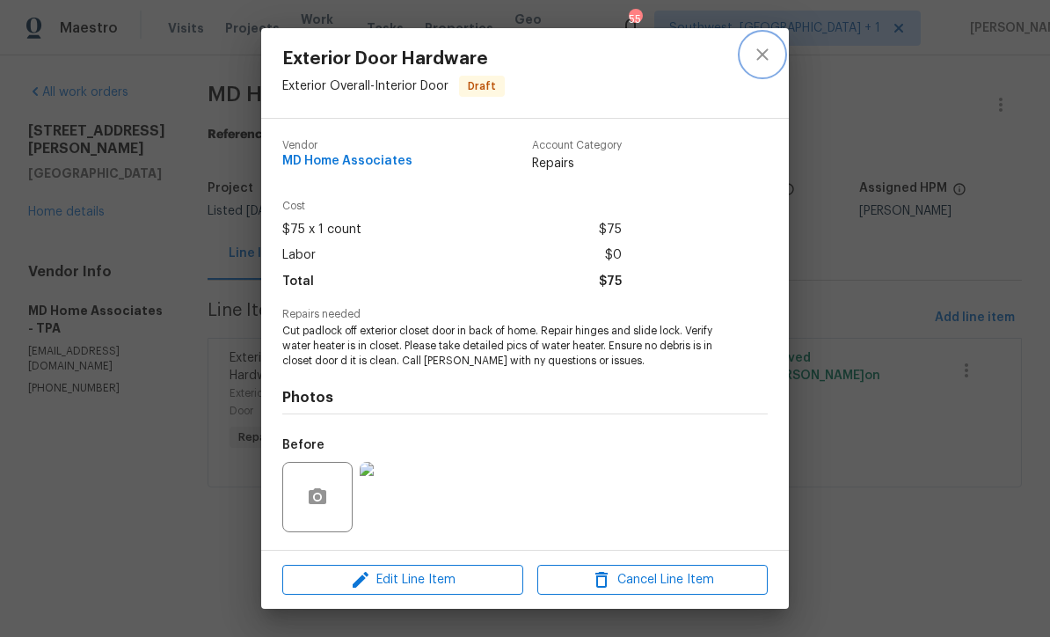
click at [769, 55] on icon "close" at bounding box center [762, 54] width 21 height 21
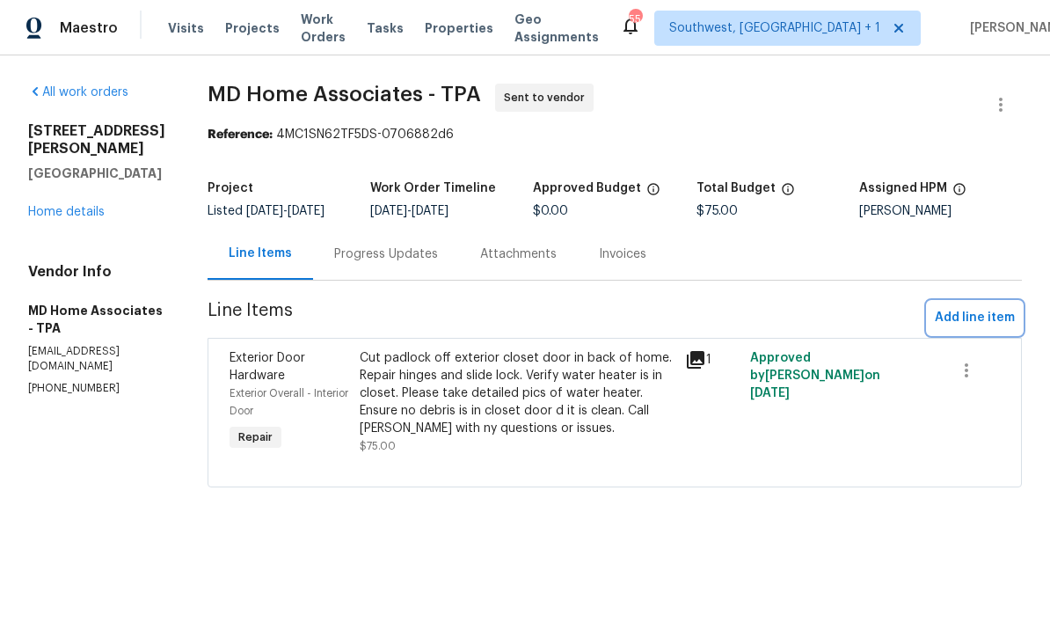
click at [982, 329] on span "Add line item" at bounding box center [975, 318] width 80 height 22
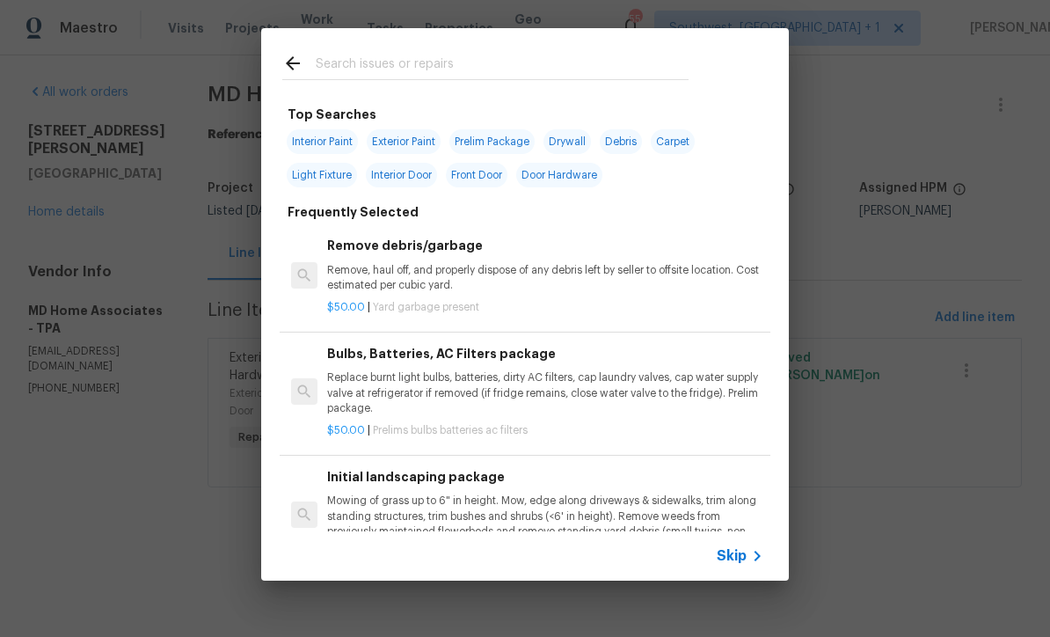
click at [761, 562] on icon at bounding box center [757, 555] width 21 height 21
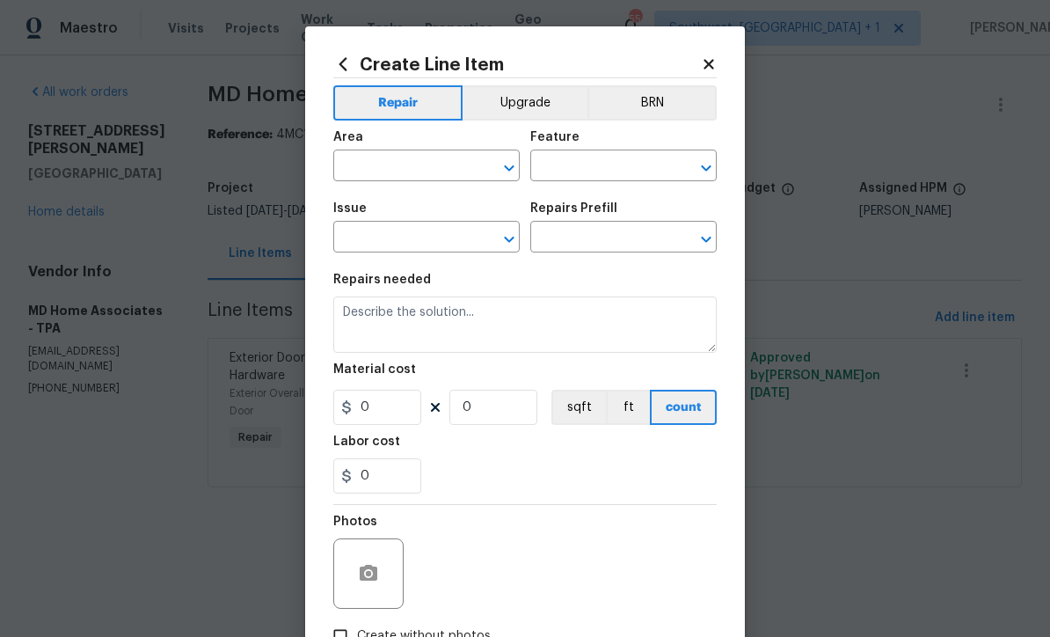
click at [395, 166] on input "text" at bounding box center [401, 167] width 137 height 27
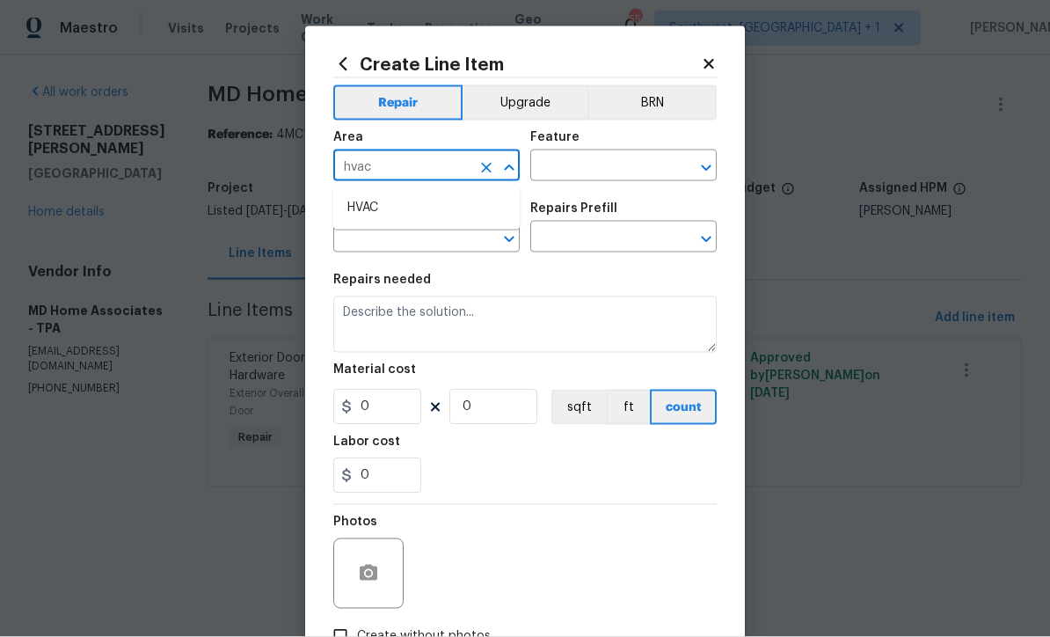
click at [398, 218] on li "HVAC" at bounding box center [426, 207] width 186 height 29
type input "HVAC"
click at [628, 164] on input "text" at bounding box center [598, 167] width 137 height 27
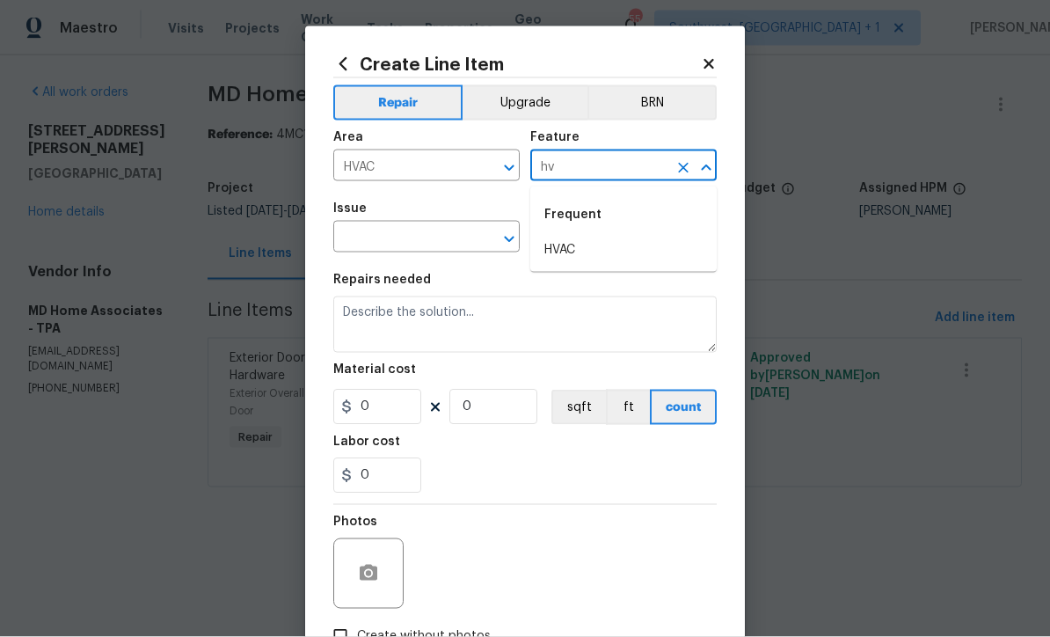
click at [580, 253] on li "HVAC" at bounding box center [623, 250] width 186 height 29
type input "HVAC"
click at [450, 244] on input "text" at bounding box center [401, 238] width 137 height 27
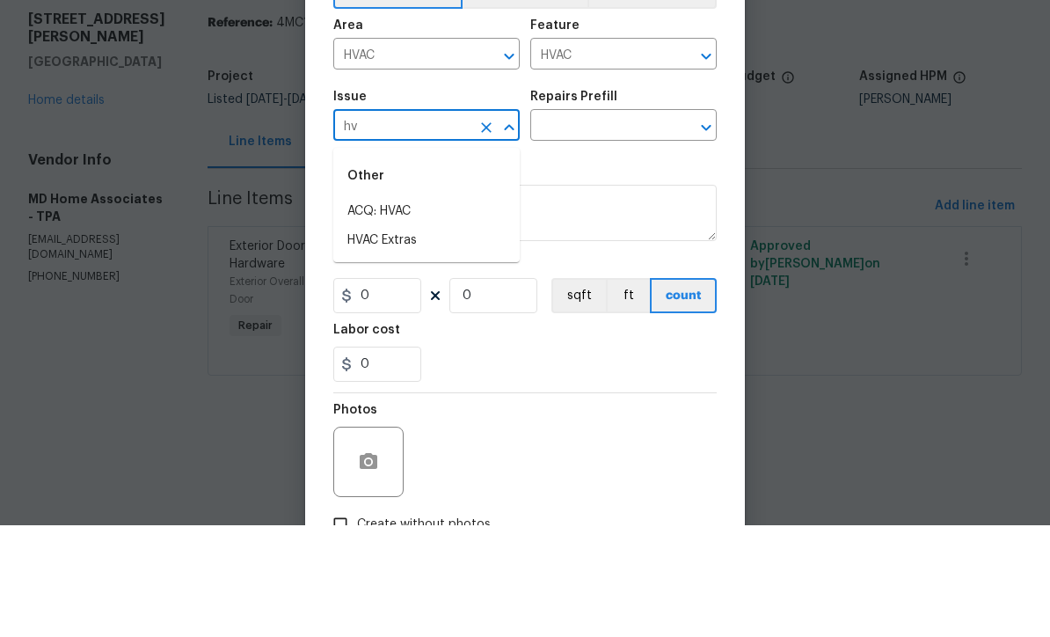
click at [400, 338] on li "HVAC Extras" at bounding box center [426, 352] width 186 height 29
type input "HVAC Extras"
click at [628, 225] on input "text" at bounding box center [598, 238] width 137 height 27
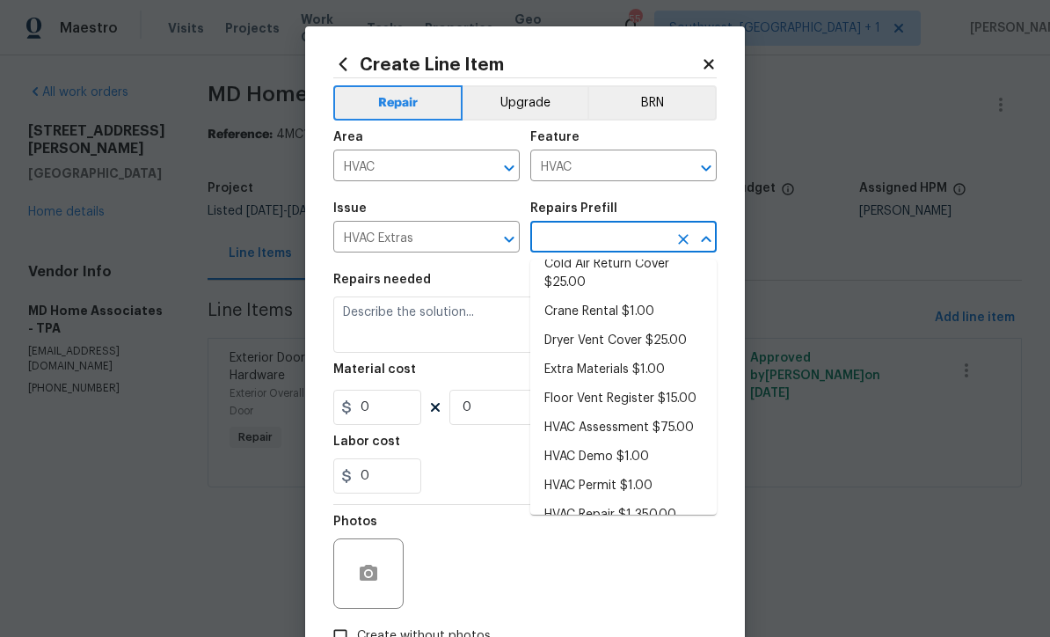
scroll to position [92, 0]
click at [667, 436] on li "HVAC Assessment $75.00" at bounding box center [623, 428] width 186 height 29
type input "HVAC Assessment $75.00"
type textarea "HVAC not working properly. Inspect system and diagnose problem."
type input "1"
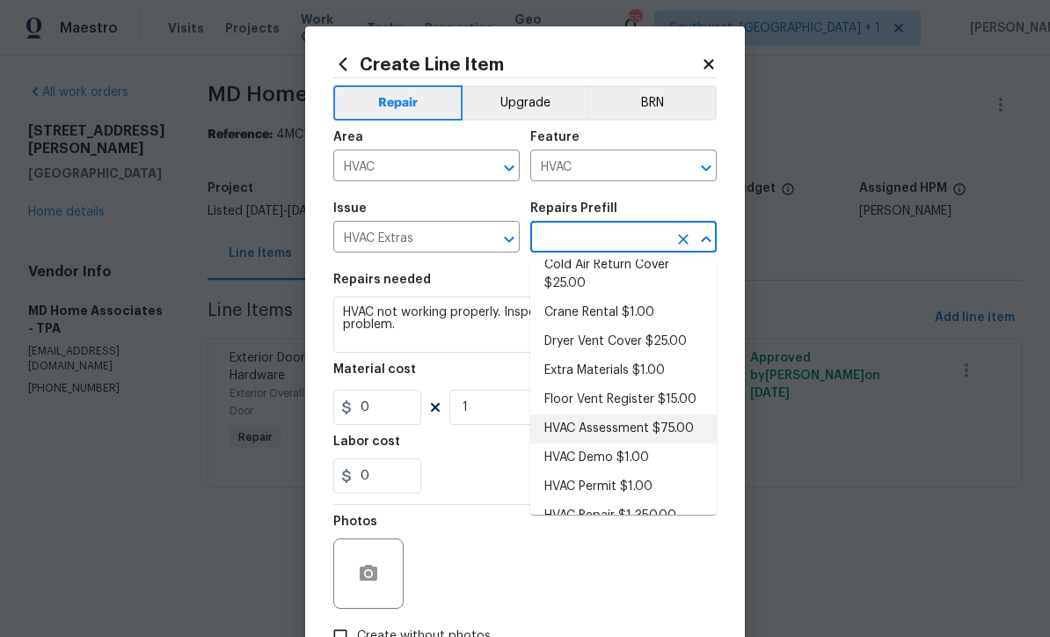
type input "HVAC Assessment $75.00"
type input "75"
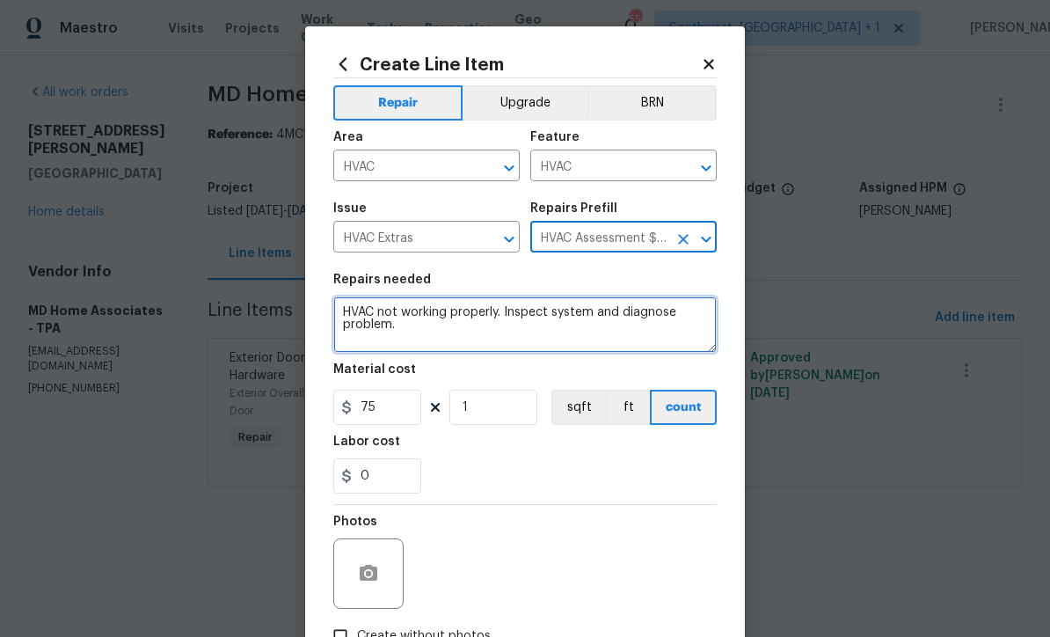
click at [337, 312] on textarea "HVAC not working properly. Inspect system and diagnose problem." at bounding box center [524, 324] width 383 height 56
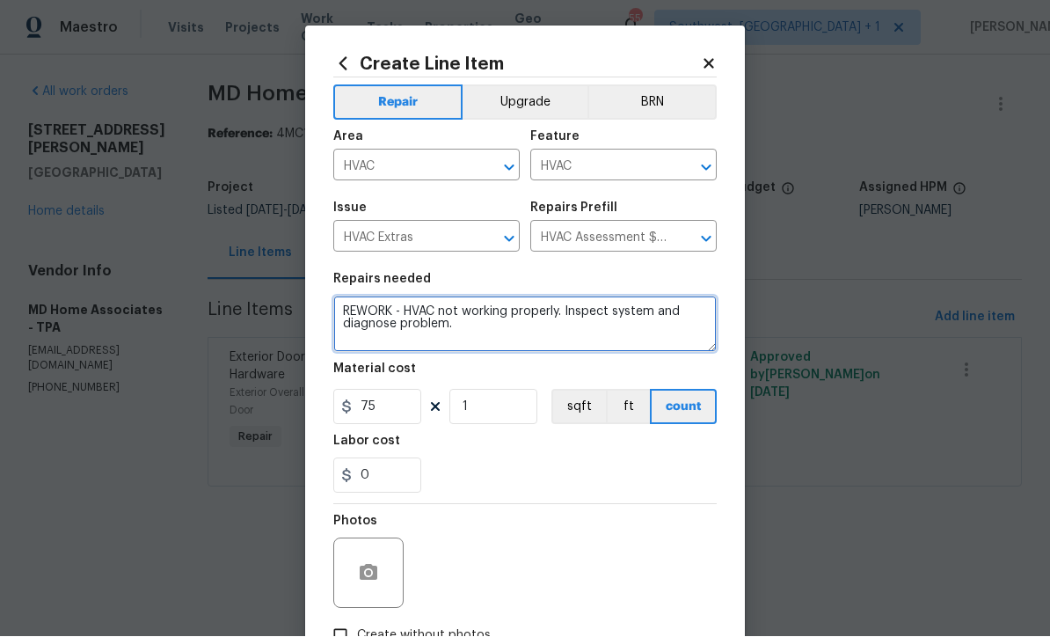
type textarea "REWORK - HVAC not working properly. Inspect system and diagnose problem."
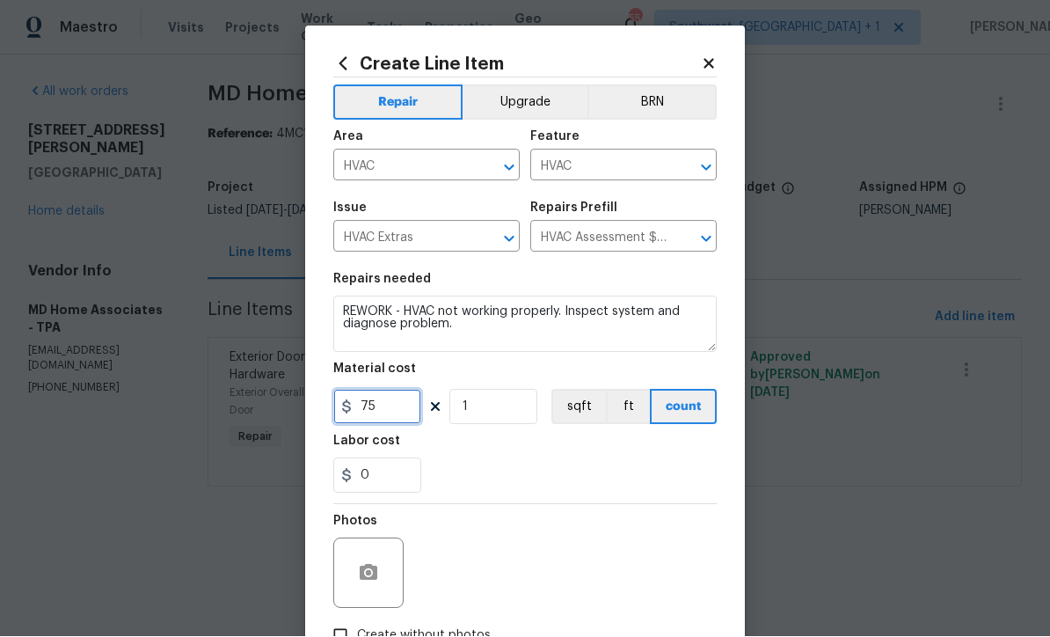
click at [413, 418] on input "75" at bounding box center [377, 407] width 88 height 35
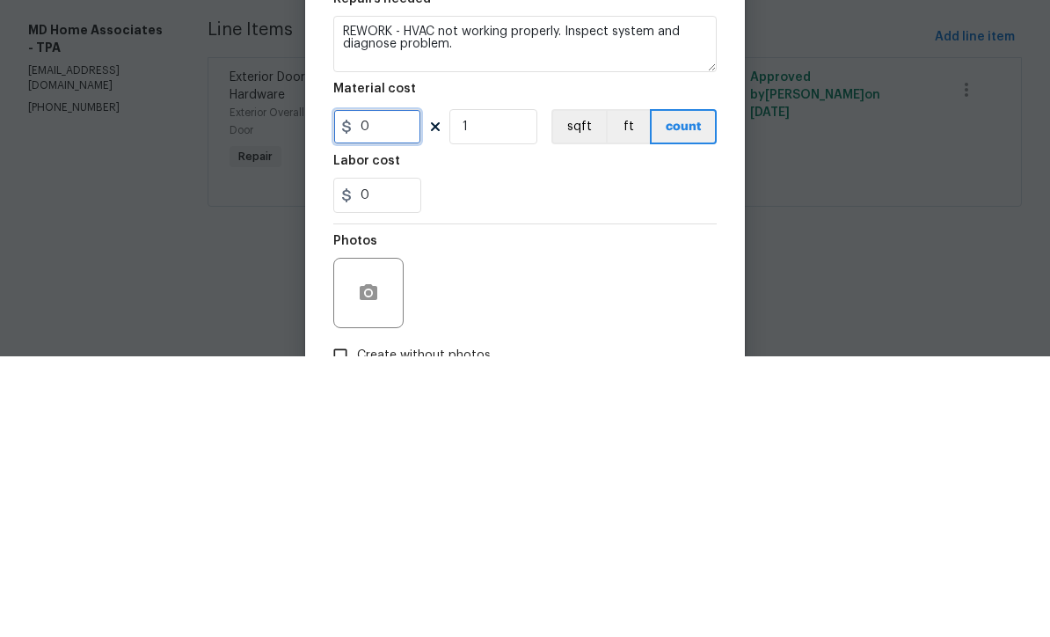
type input "1"
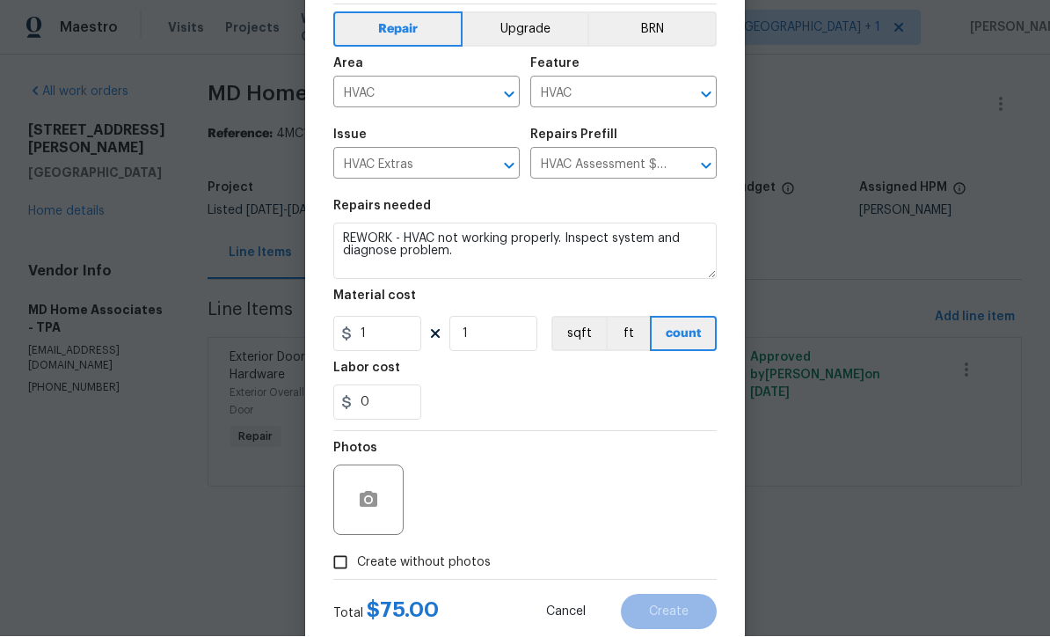
scroll to position [95, 0]
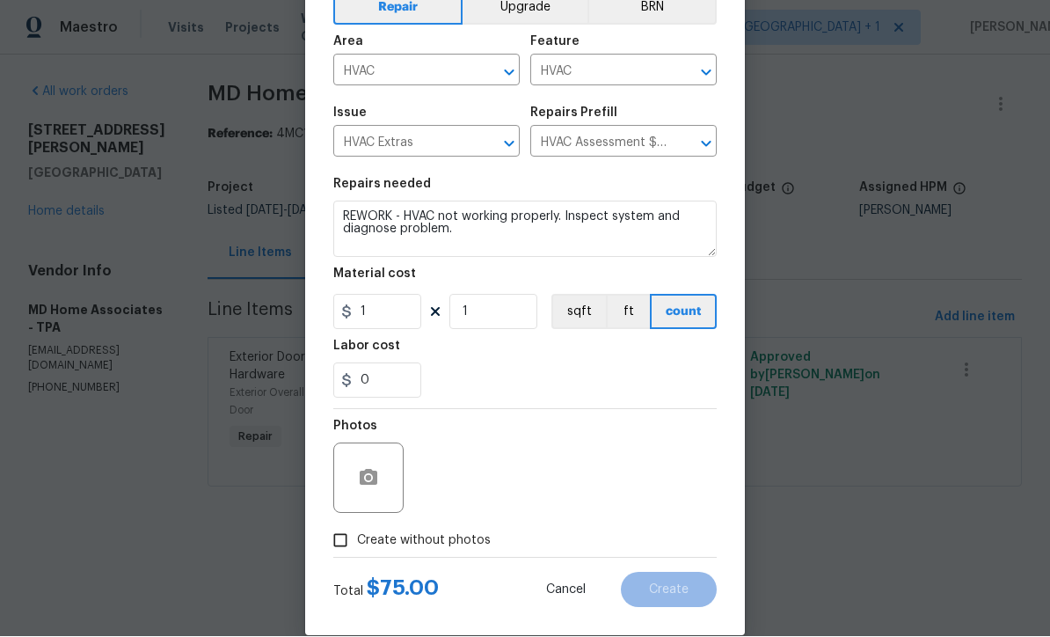
click at [331, 550] on input "Create without photos" at bounding box center [340, 540] width 33 height 33
checkbox input "true"
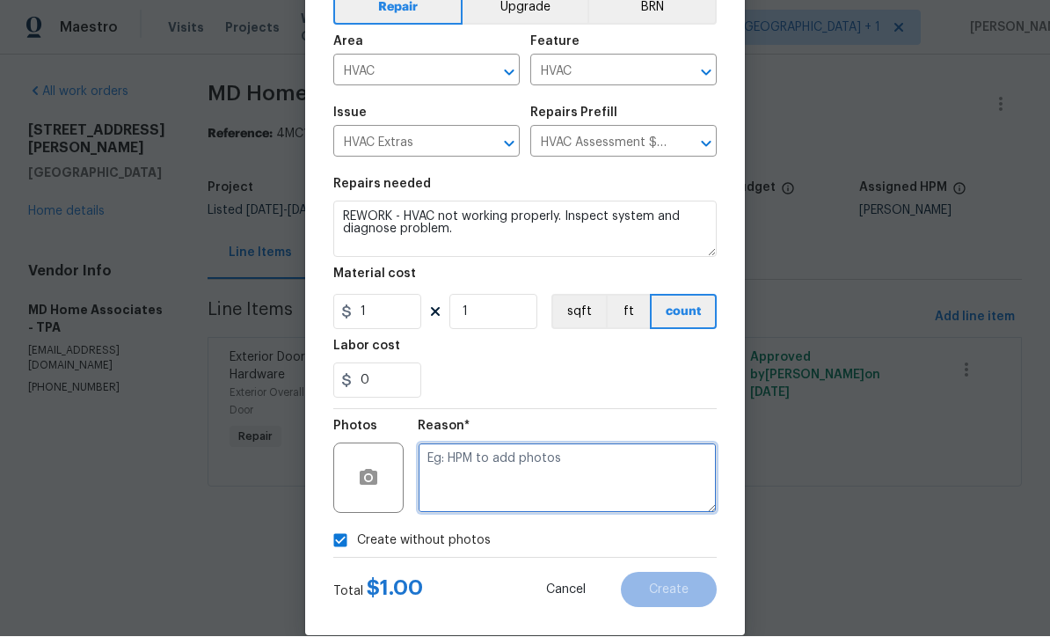
click at [597, 495] on textarea at bounding box center [567, 478] width 299 height 70
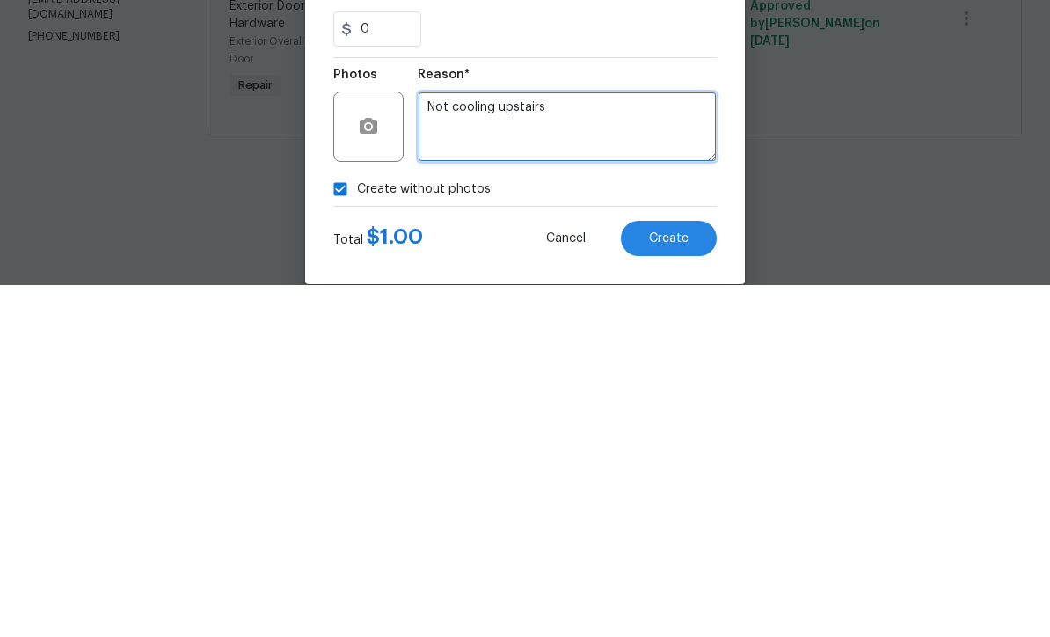
type textarea "Not cooling upstairs"
click at [681, 584] on span "Create" at bounding box center [669, 590] width 40 height 13
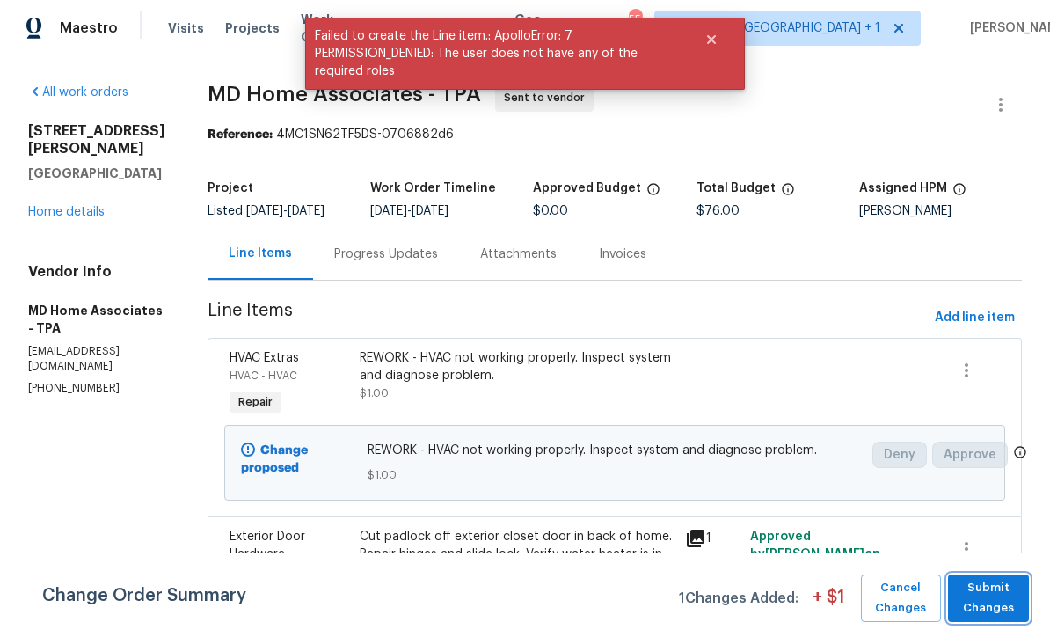
click at [988, 611] on span "Submit Changes" at bounding box center [988, 598] width 63 height 40
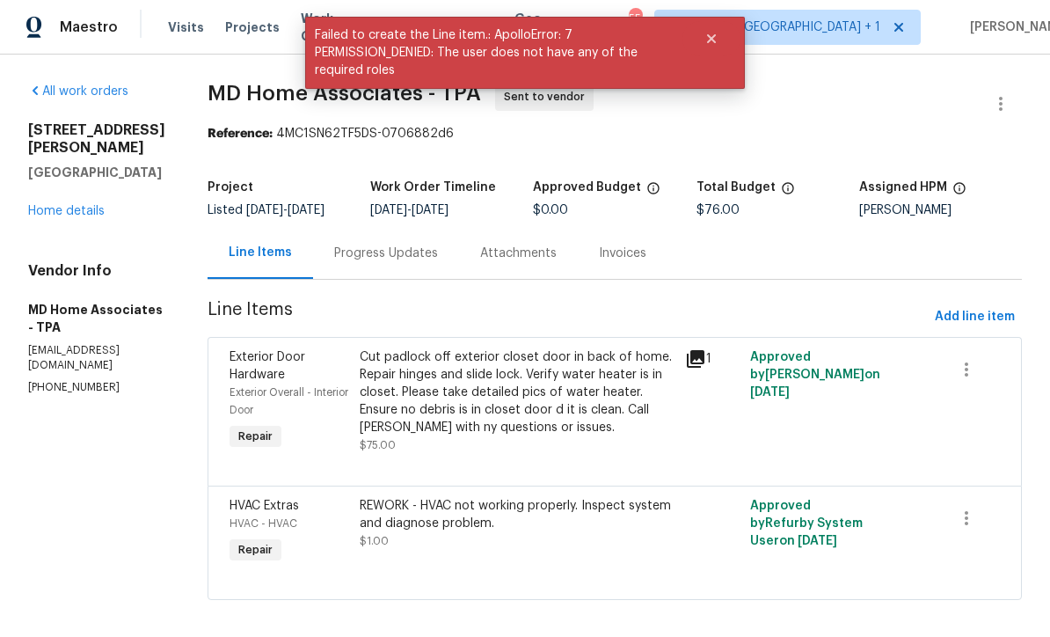
scroll to position [0, 0]
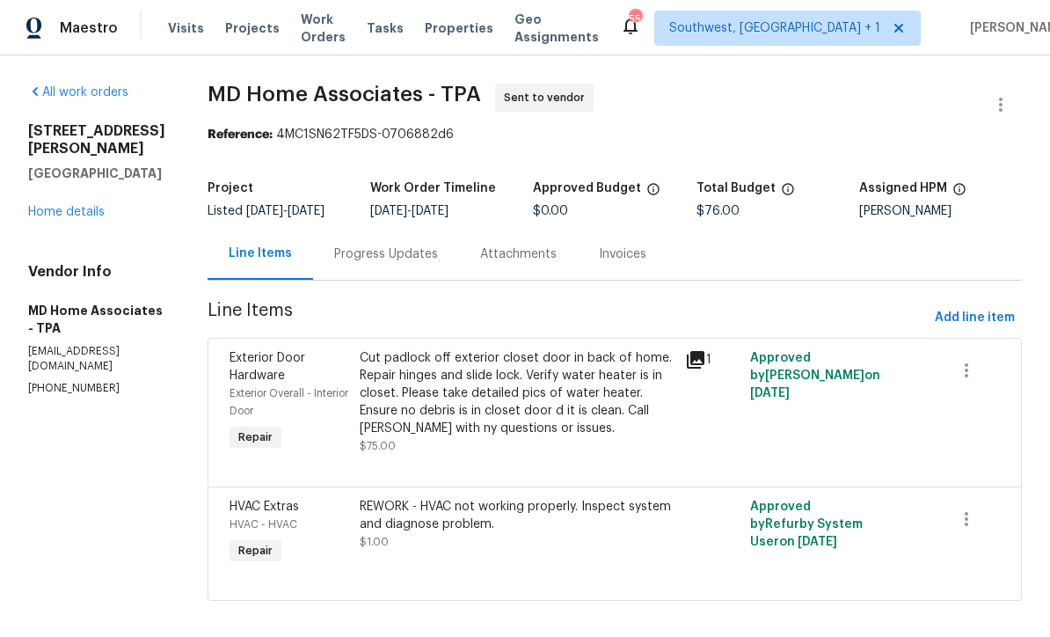
click at [56, 206] on link "Home details" at bounding box center [66, 212] width 77 height 12
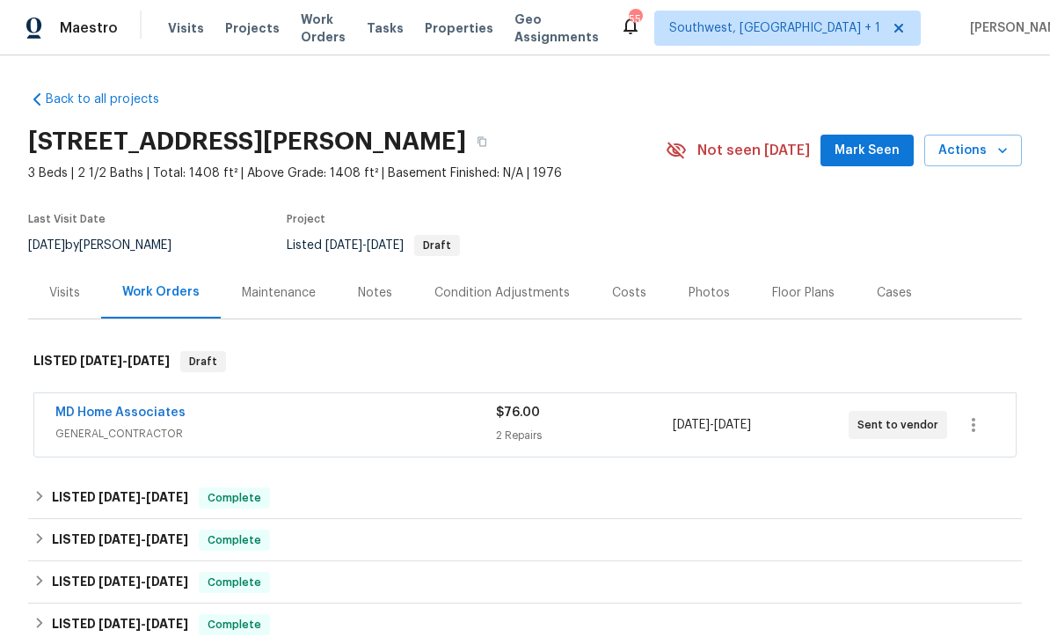
click at [76, 414] on link "MD Home Associates" at bounding box center [120, 412] width 130 height 12
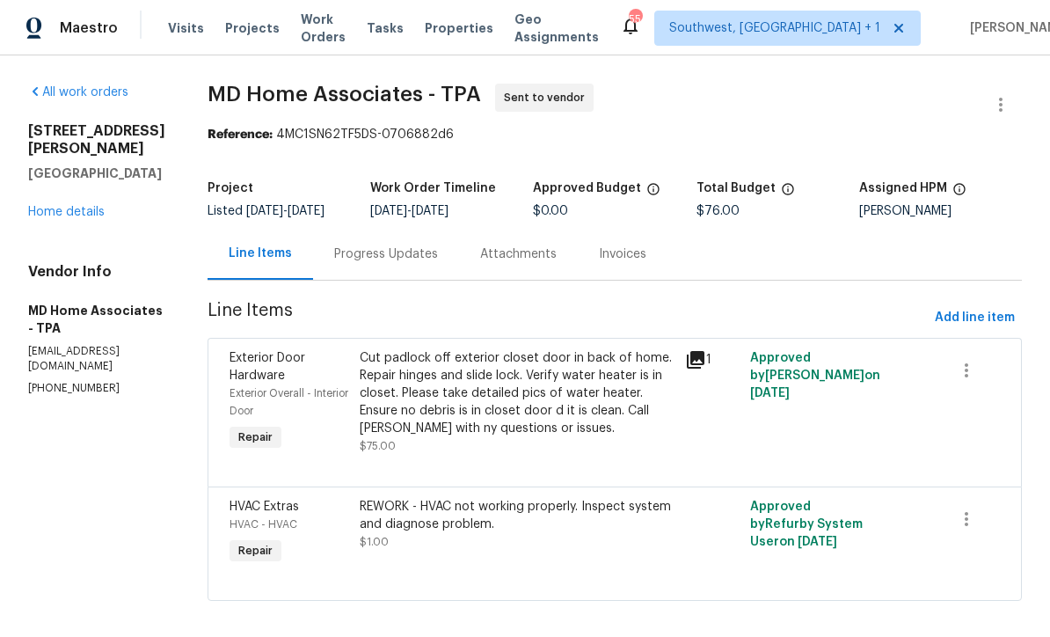
click at [66, 206] on link "Home details" at bounding box center [66, 212] width 77 height 12
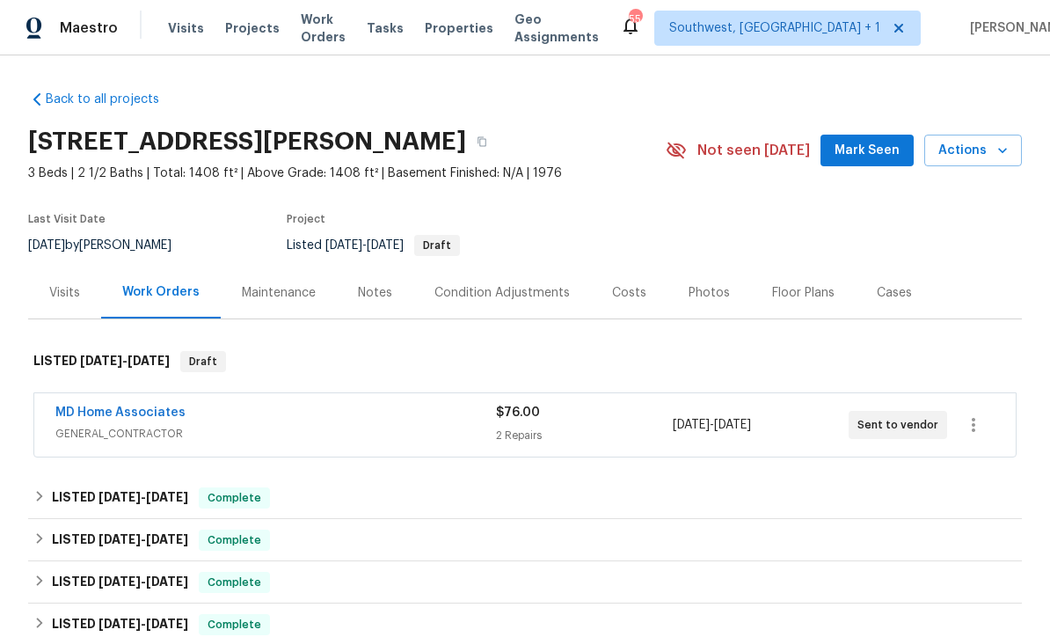
click at [230, 36] on span "Projects" at bounding box center [252, 28] width 55 height 18
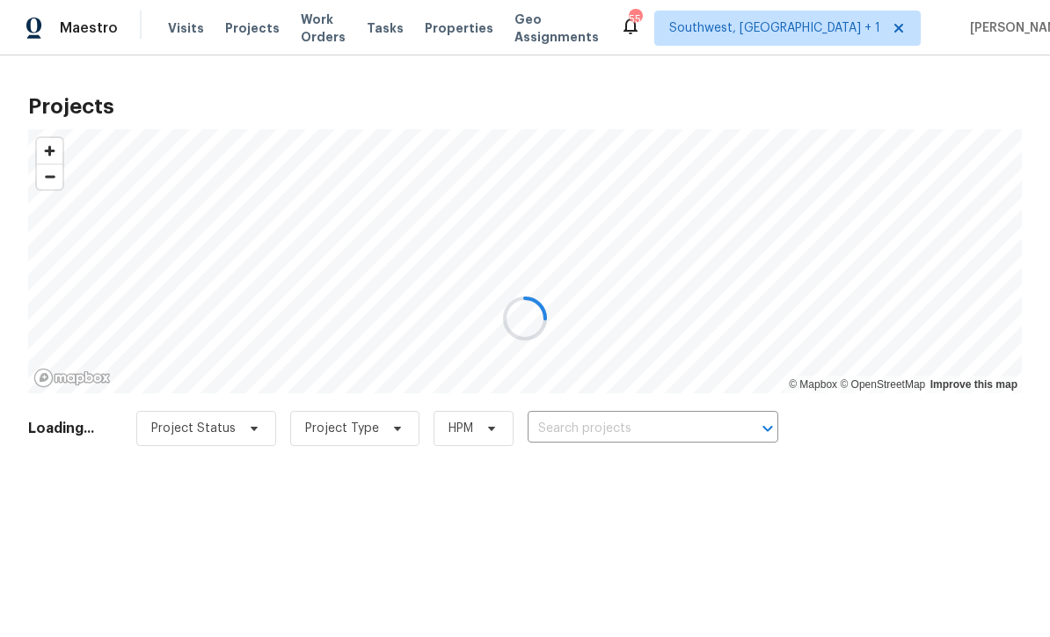
click at [660, 433] on div at bounding box center [525, 318] width 1050 height 637
click at [667, 434] on div at bounding box center [525, 318] width 1050 height 637
click at [673, 432] on div at bounding box center [525, 318] width 1050 height 637
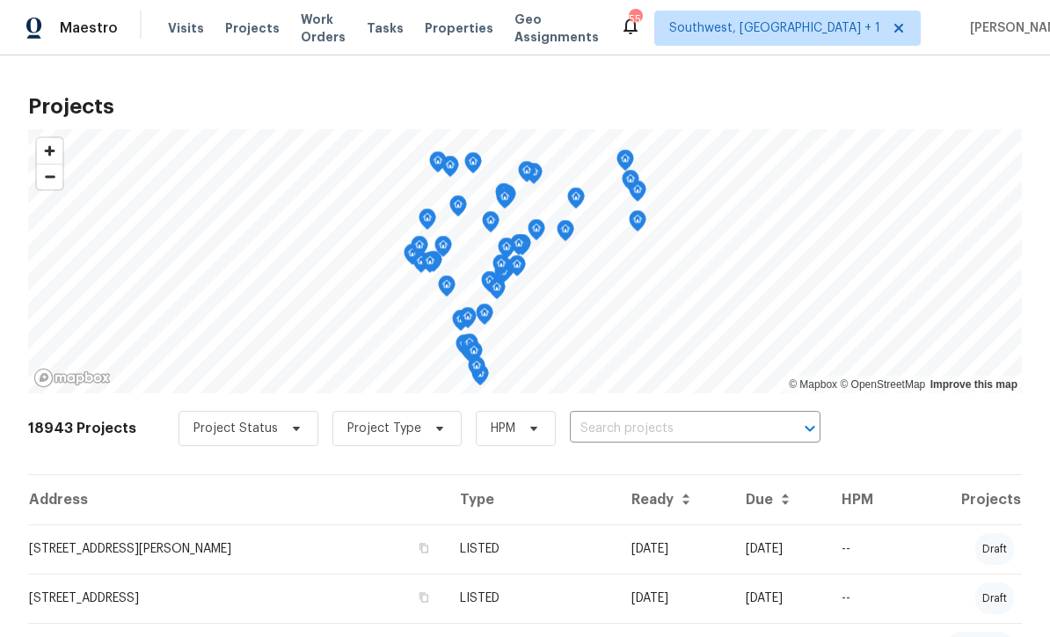
click at [677, 439] on input "text" at bounding box center [670, 428] width 201 height 27
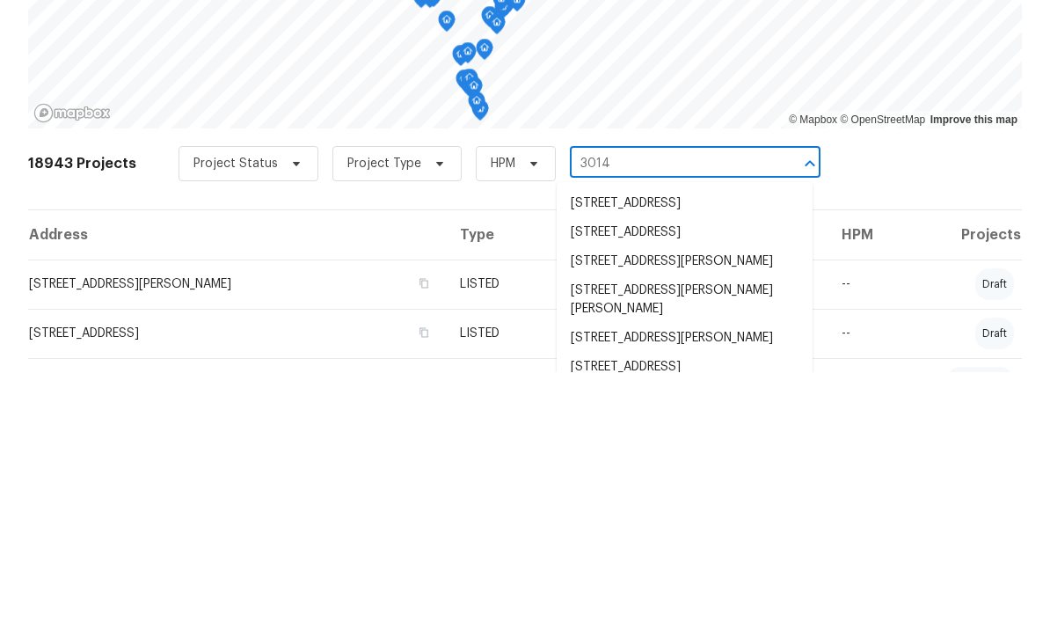
type input "3014 6"
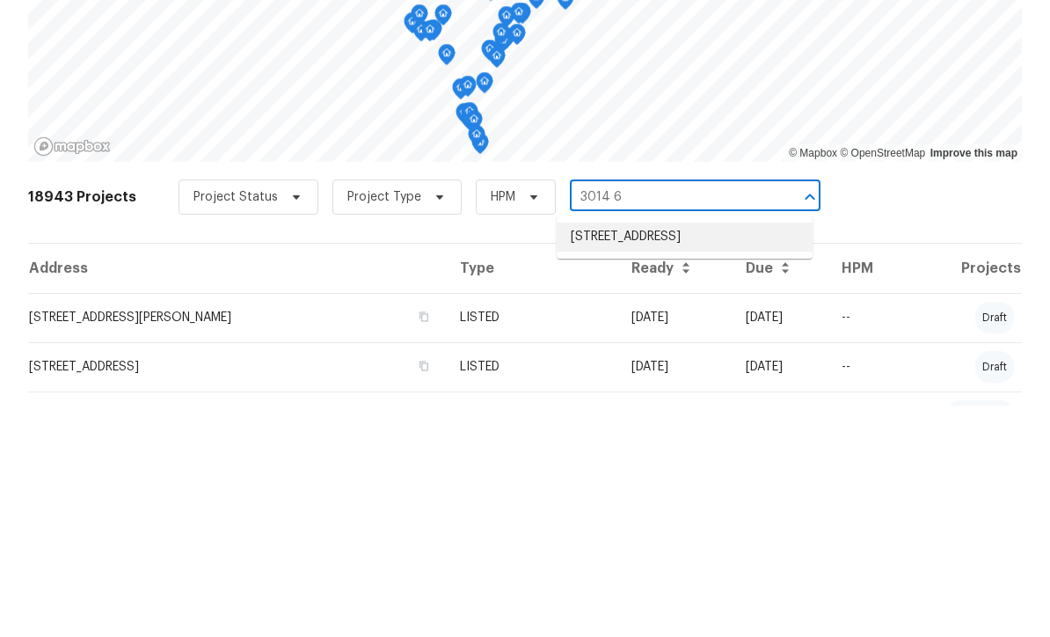
click at [682, 454] on li "3014 65th St E, Bradenton, FL 34208" at bounding box center [685, 468] width 256 height 29
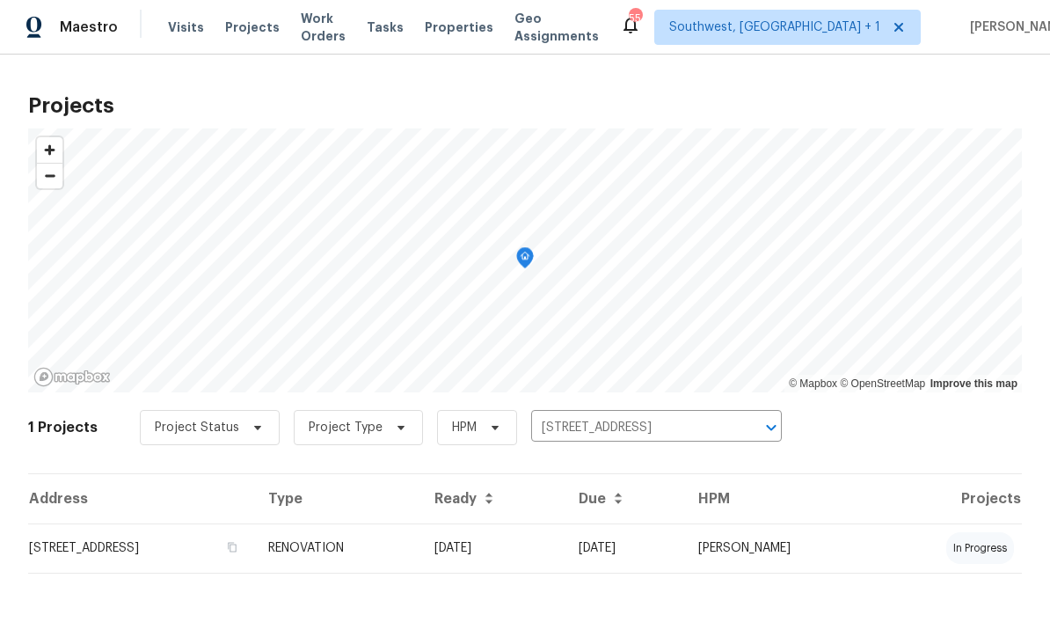
click at [565, 558] on td "09/17/25" at bounding box center [492, 548] width 144 height 49
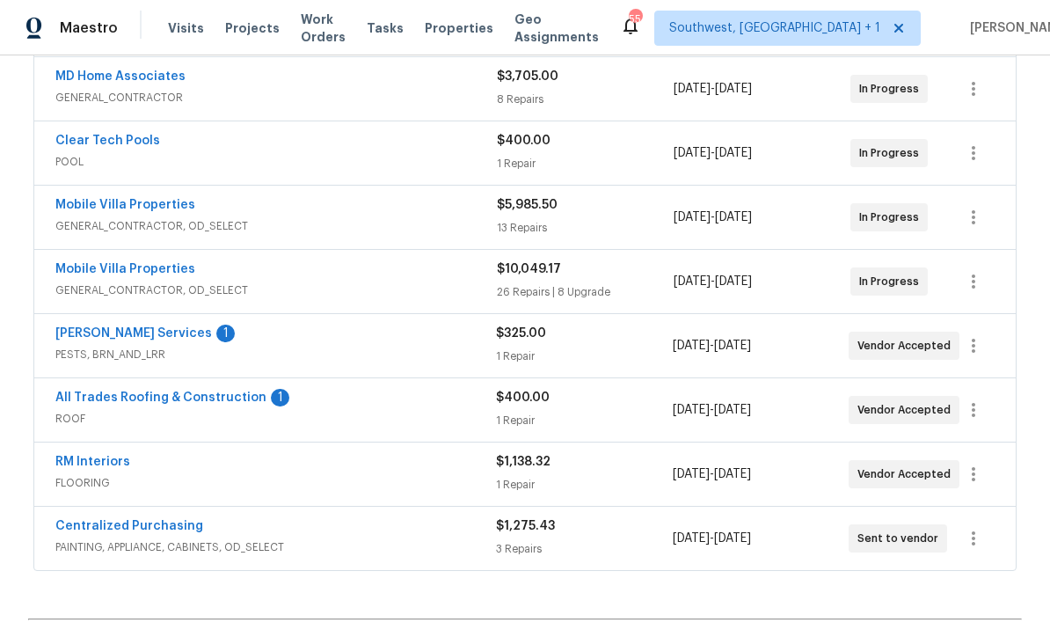
scroll to position [406, 0]
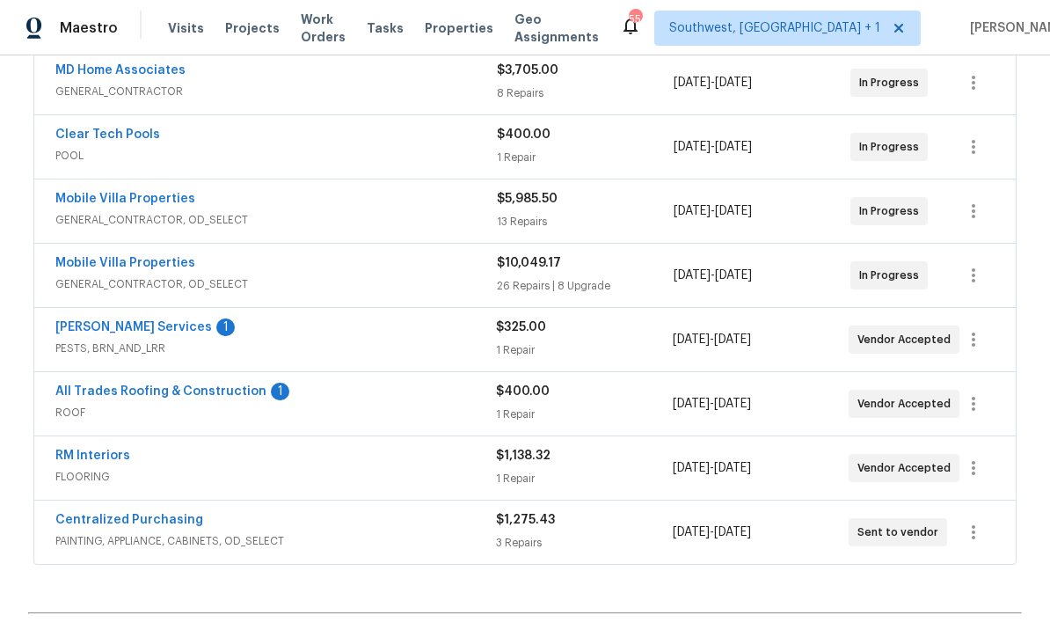
click at [105, 331] on link "[PERSON_NAME] Services" at bounding box center [133, 327] width 157 height 12
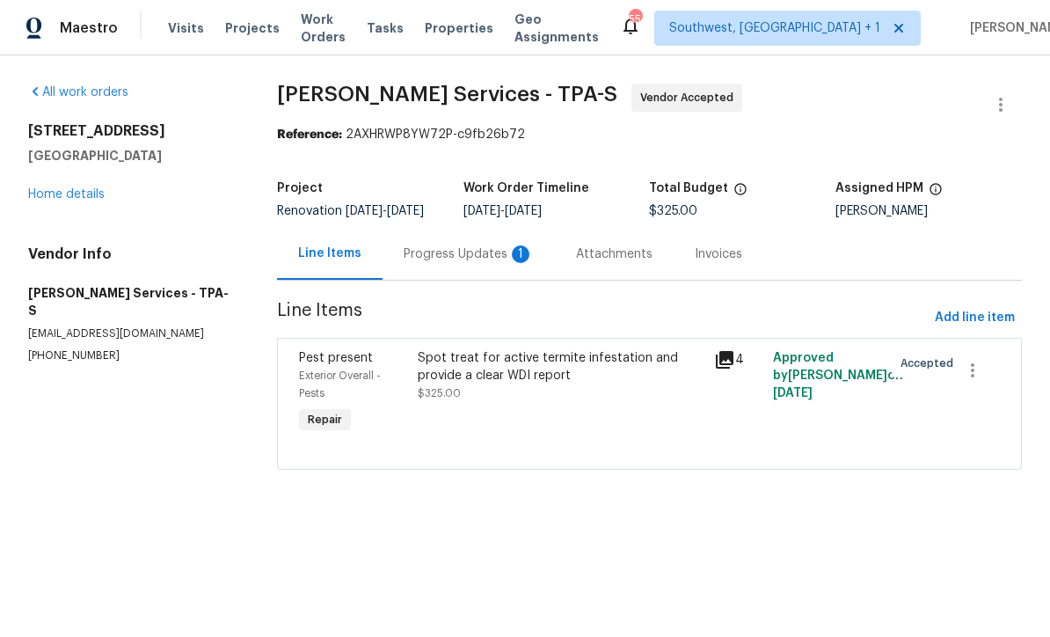
click at [465, 263] on div "Progress Updates 1" at bounding box center [469, 254] width 130 height 18
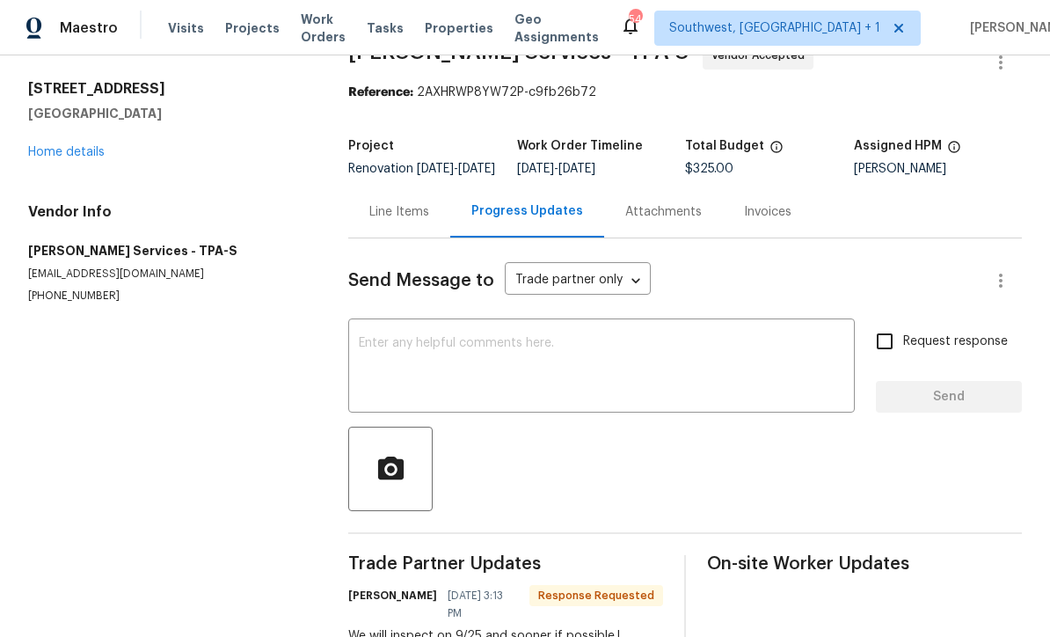
scroll to position [40, 0]
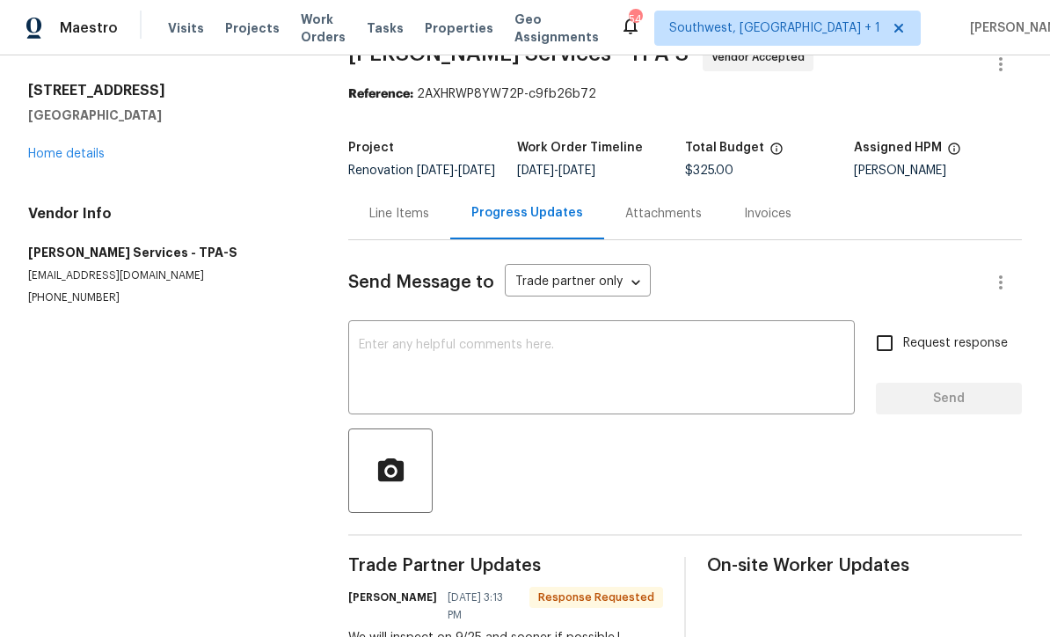
click at [559, 369] on textarea at bounding box center [601, 370] width 485 height 62
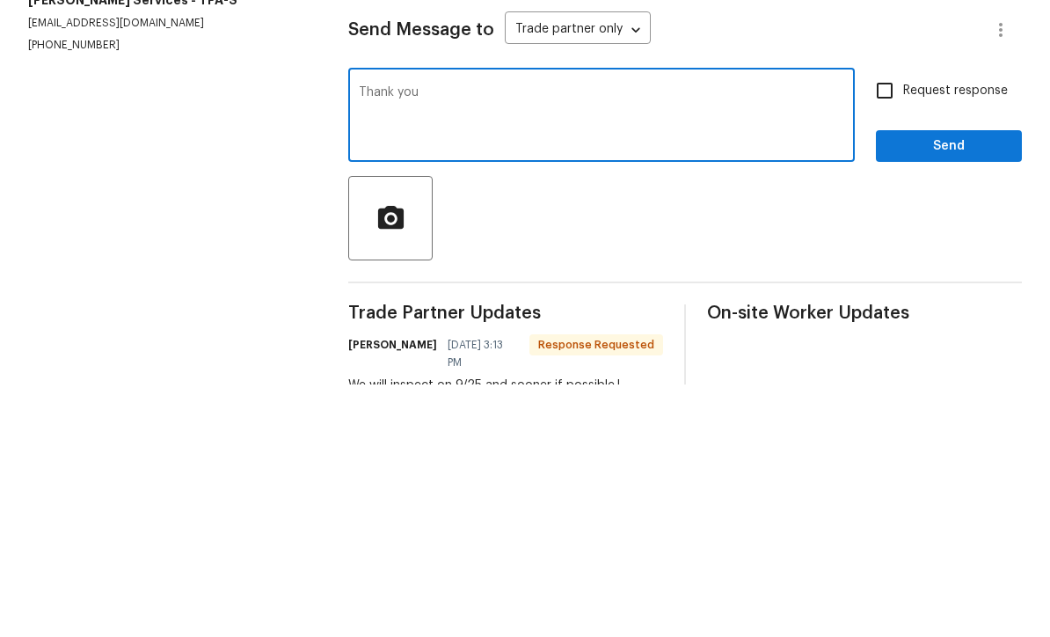
type textarea "Thank you"
click at [899, 324] on input "Request response" at bounding box center [884, 342] width 37 height 37
checkbox input "true"
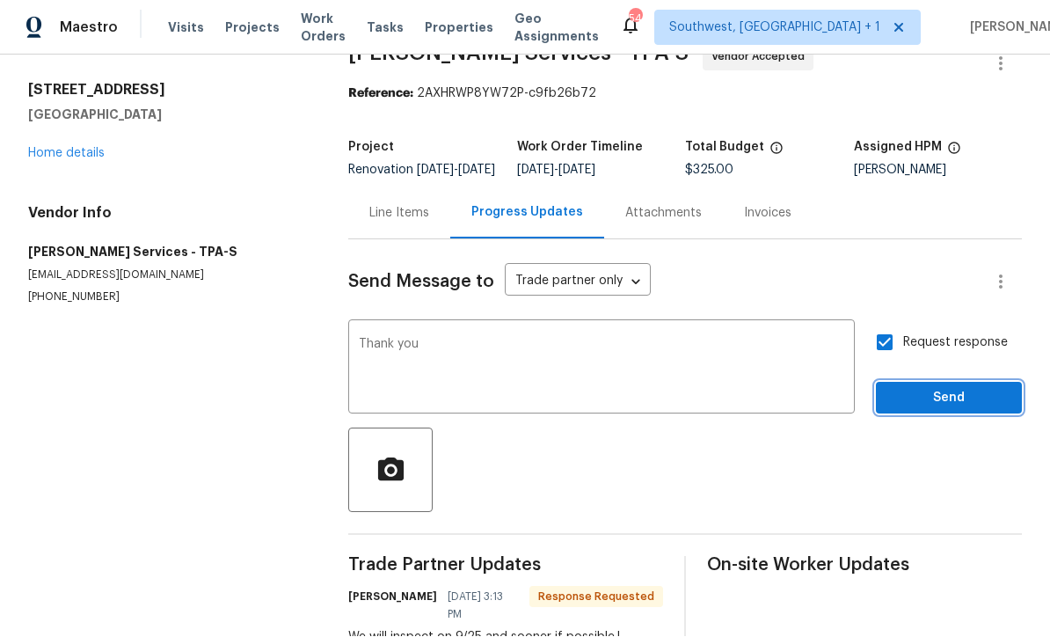
click at [949, 388] on span "Send" at bounding box center [949, 399] width 118 height 22
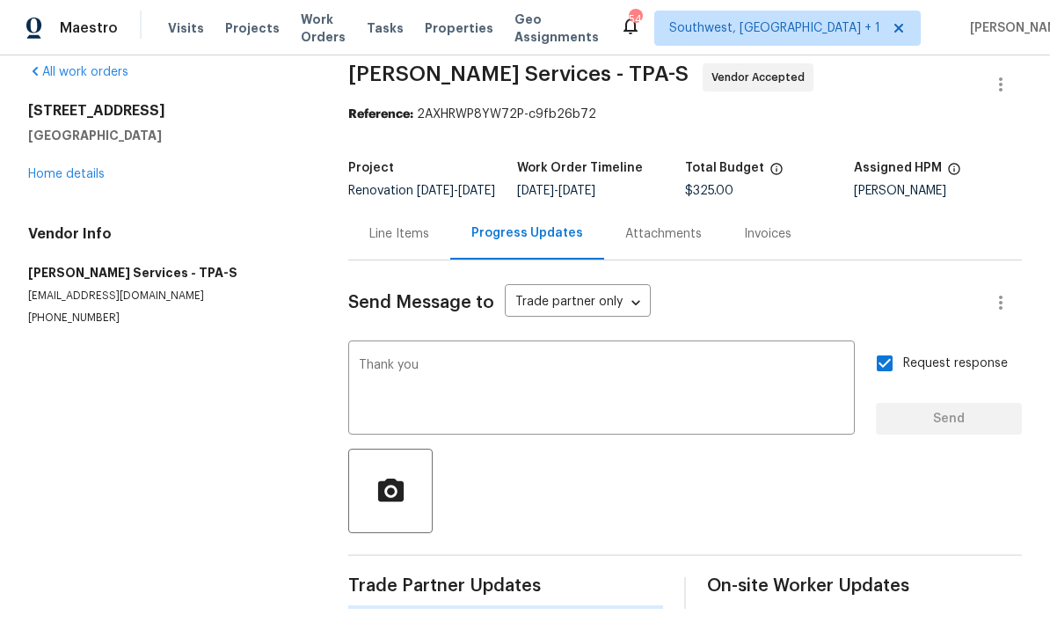
scroll to position [0, 0]
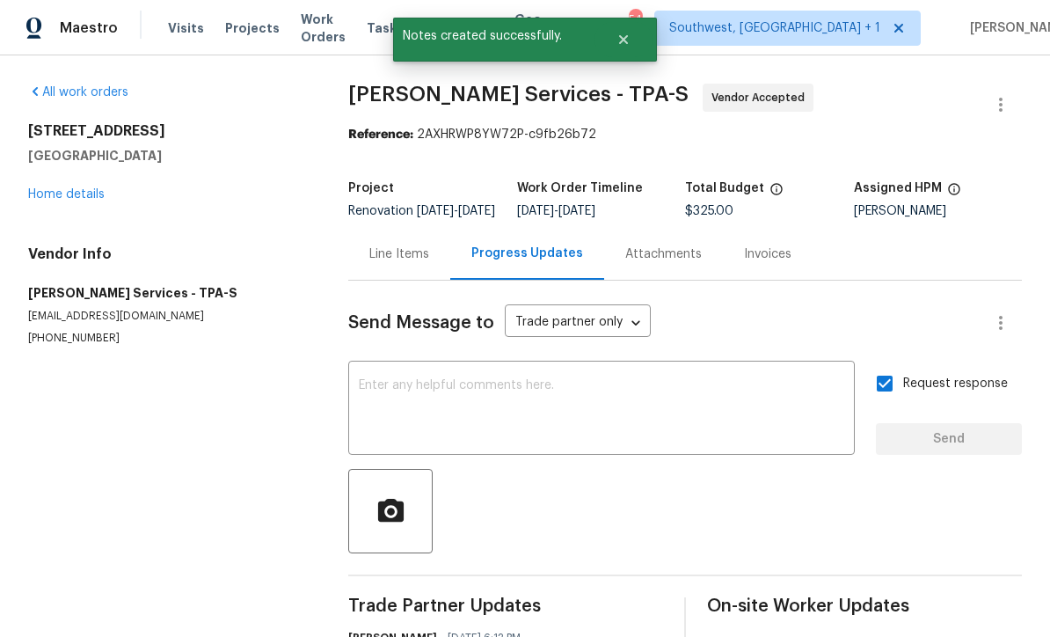
click at [84, 188] on link "Home details" at bounding box center [66, 194] width 77 height 12
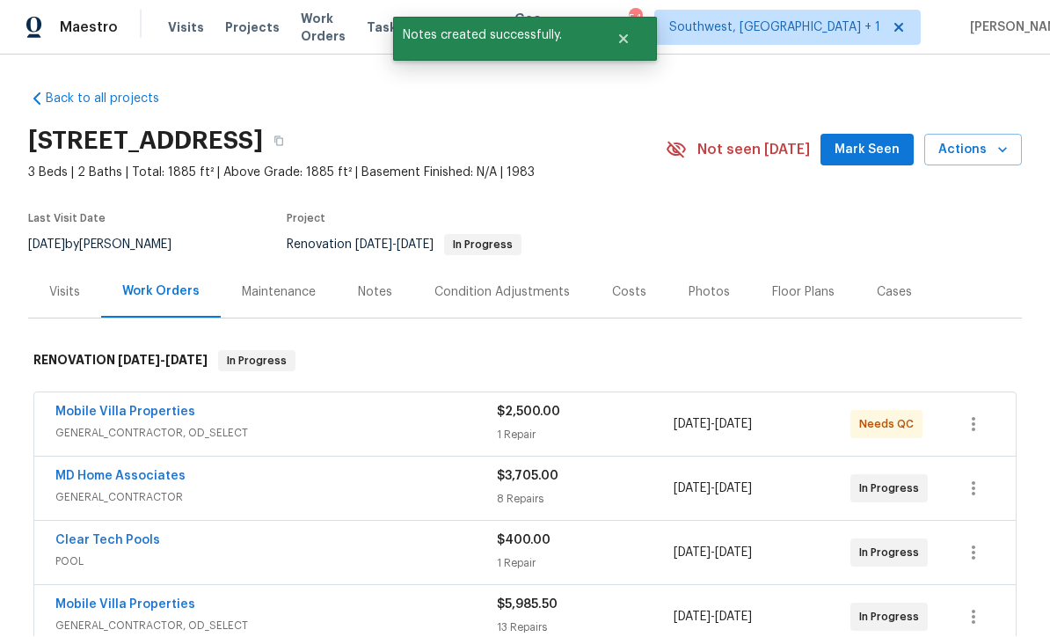
scroll to position [1, 0]
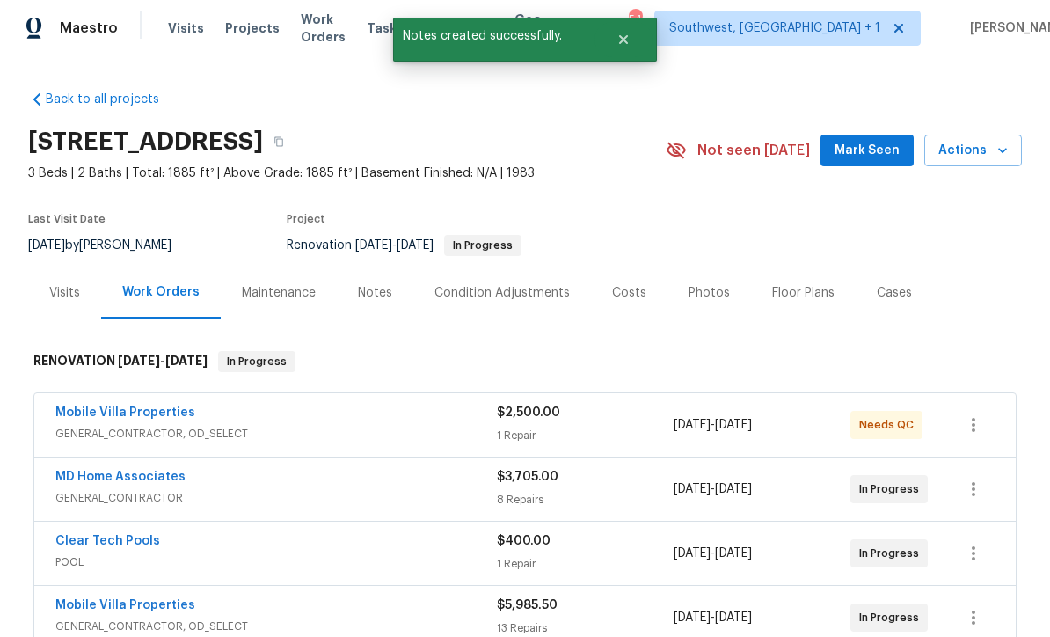
click at [382, 299] on div "Notes" at bounding box center [375, 293] width 34 height 18
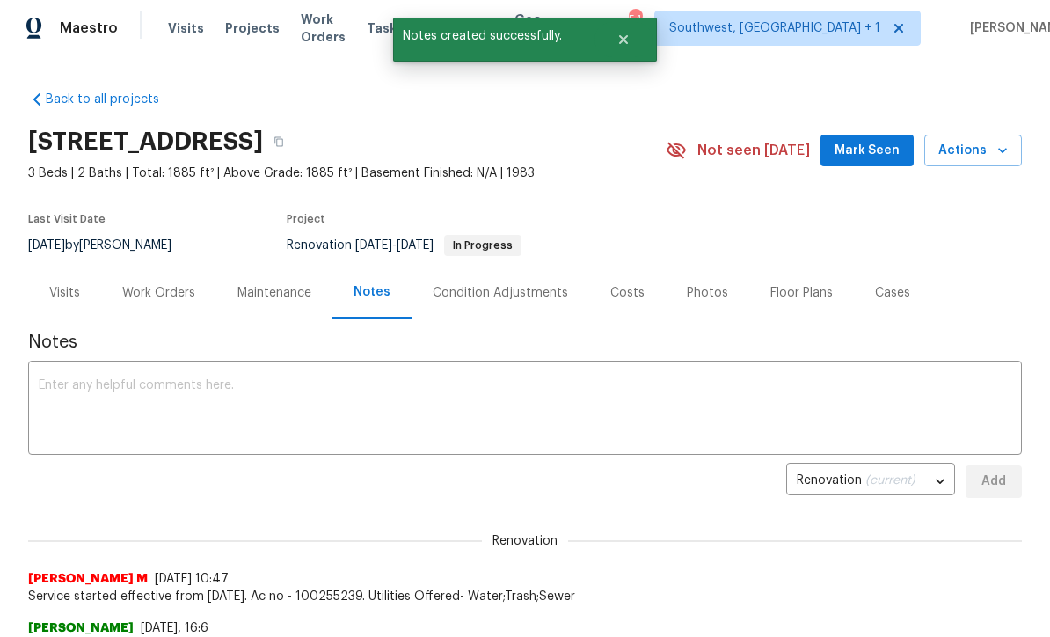
click at [413, 390] on textarea at bounding box center [525, 410] width 973 height 62
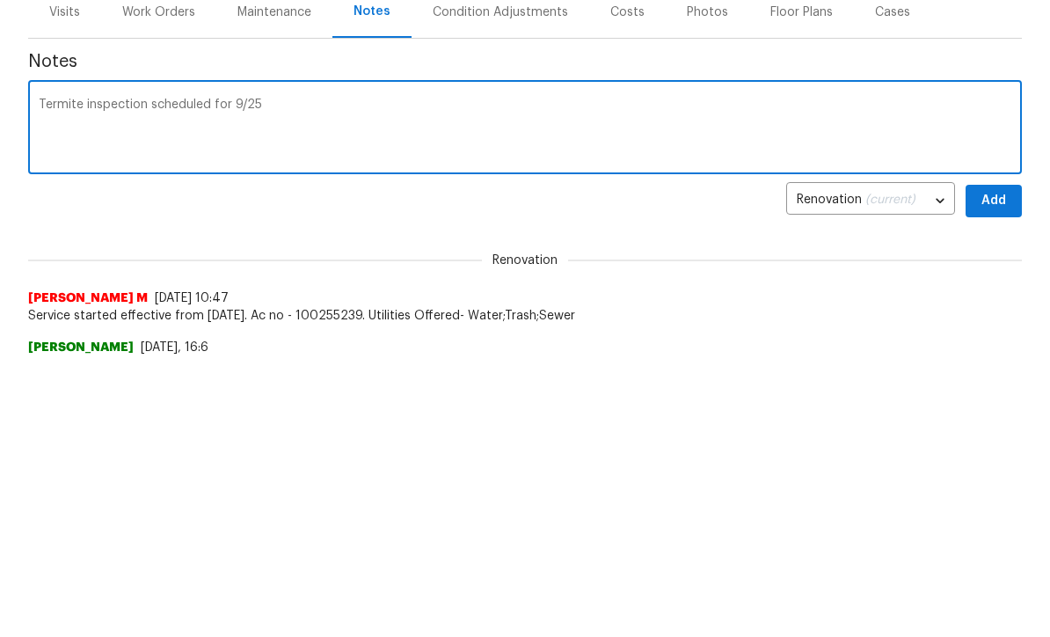
type textarea "Termite inspection scheduled for 9/25"
click at [1003, 470] on span "Add" at bounding box center [994, 481] width 28 height 22
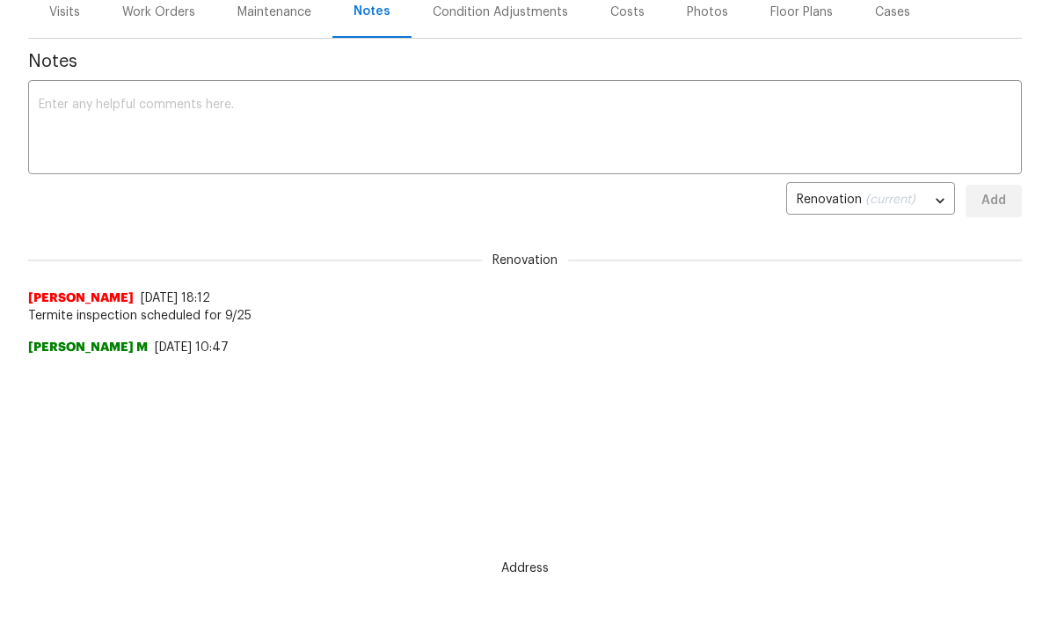
click at [398, 117] on textarea at bounding box center [525, 129] width 973 height 62
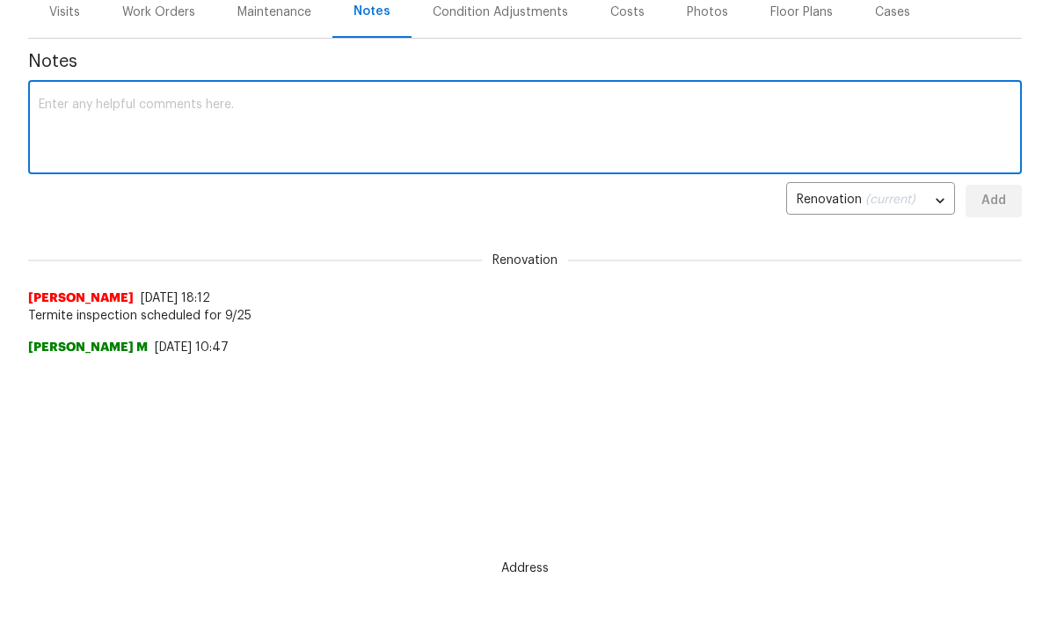
scroll to position [280, 0]
type textarea "Interior prepped for drywall repairs and paint. Exterior debris removal in prog…"
click at [1010, 200] on button "Add" at bounding box center [994, 202] width 56 height 33
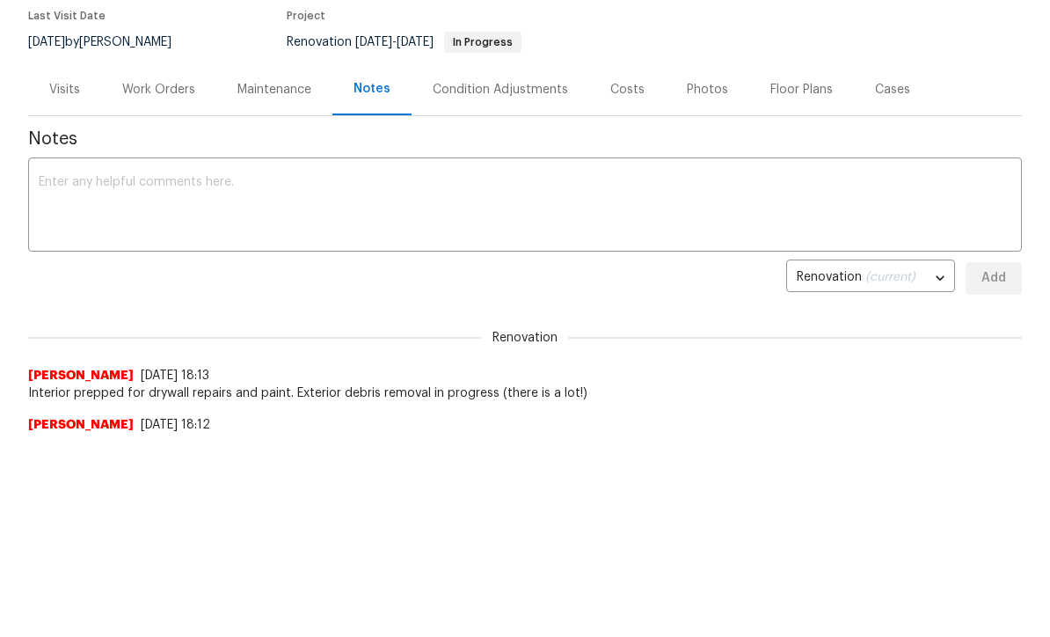
scroll to position [0, 0]
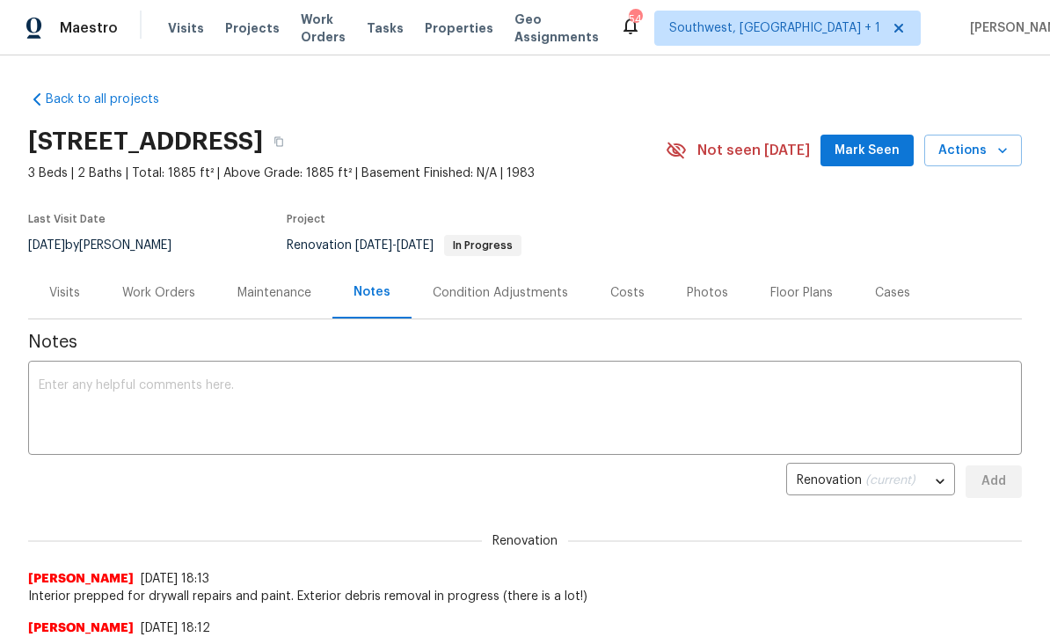
click at [242, 23] on span "Projects" at bounding box center [252, 28] width 55 height 18
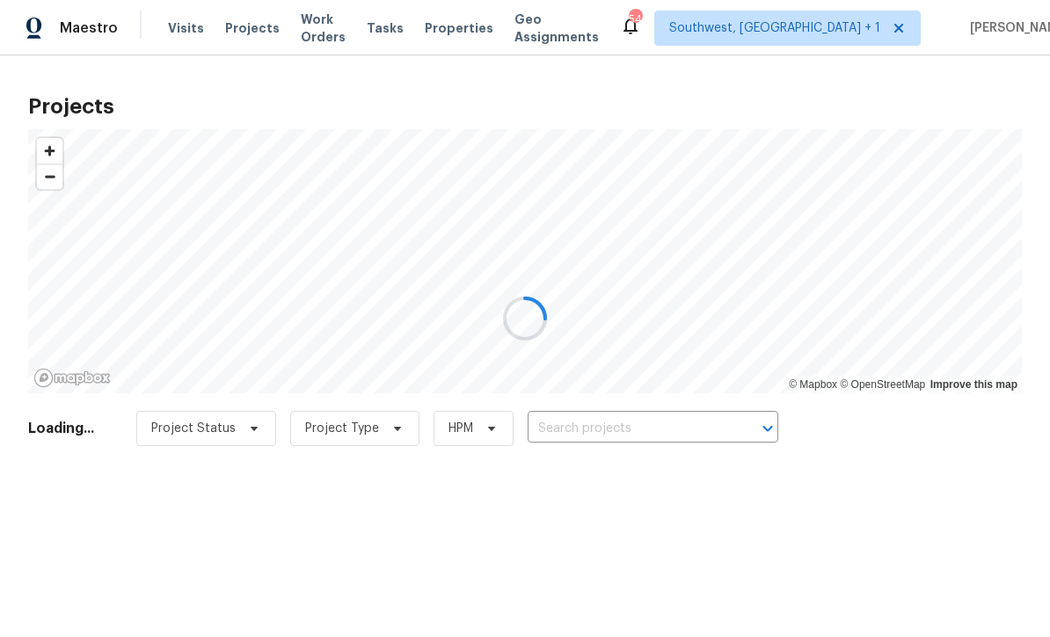
click at [634, 424] on div at bounding box center [525, 318] width 1050 height 637
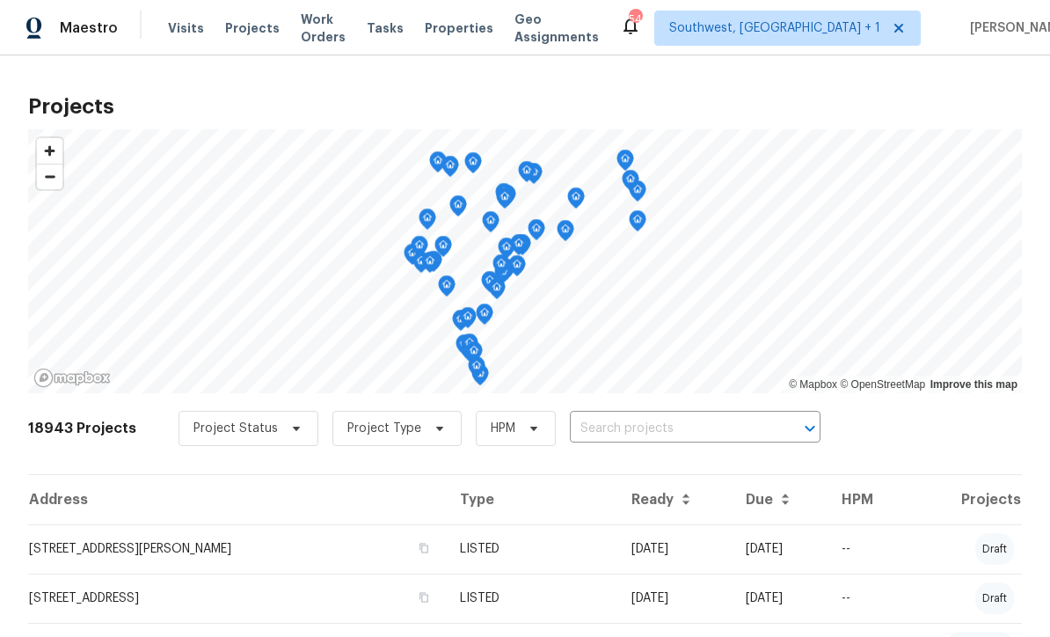
click at [641, 433] on input "text" at bounding box center [670, 428] width 201 height 27
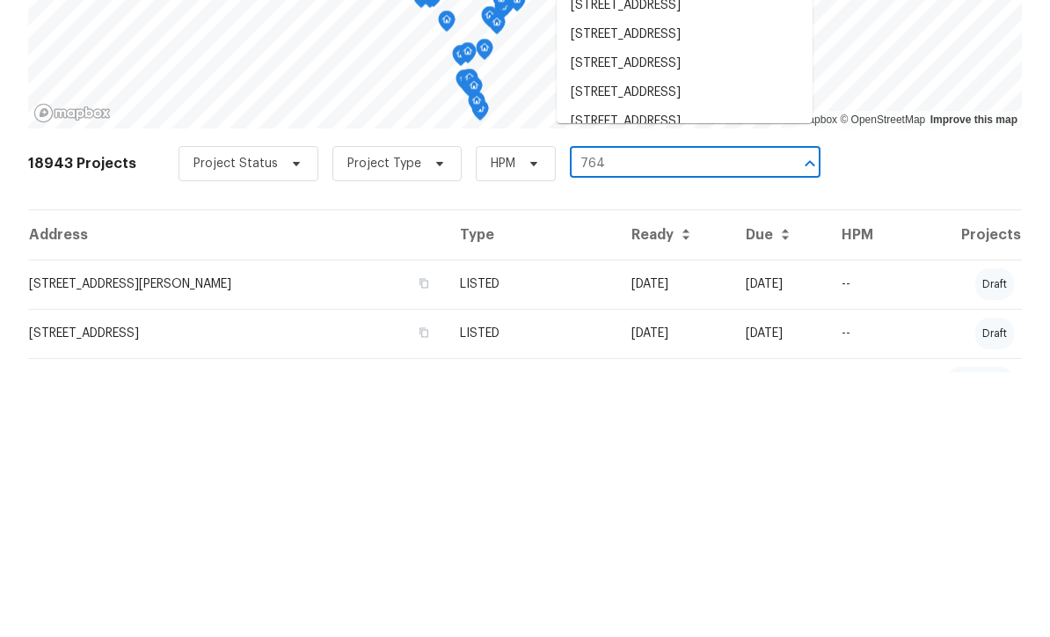
scroll to position [58, 0]
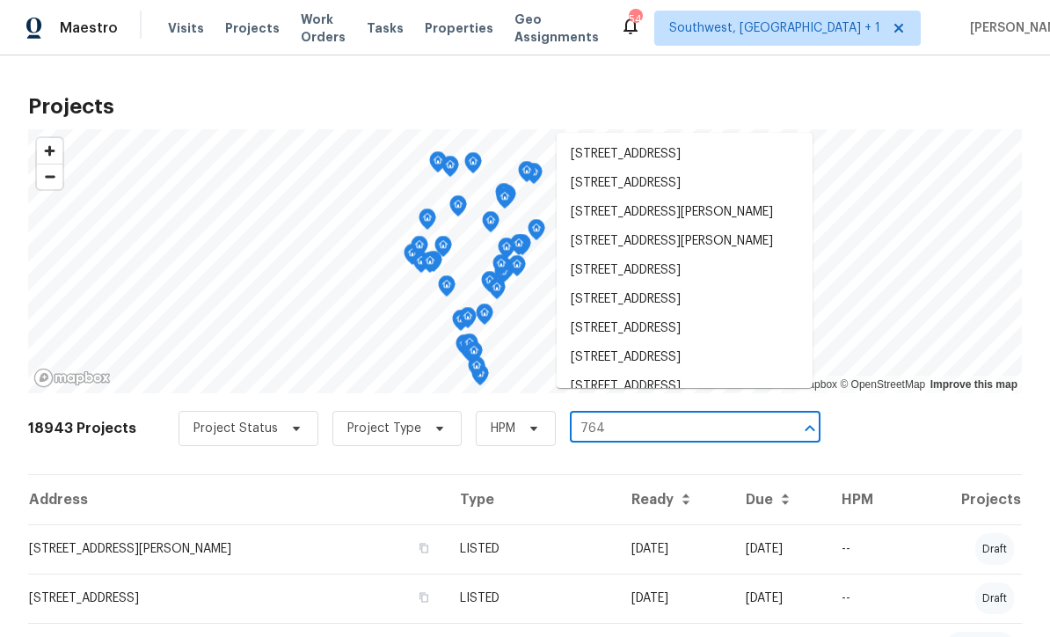
click at [641, 415] on input "764" at bounding box center [670, 428] width 201 height 27
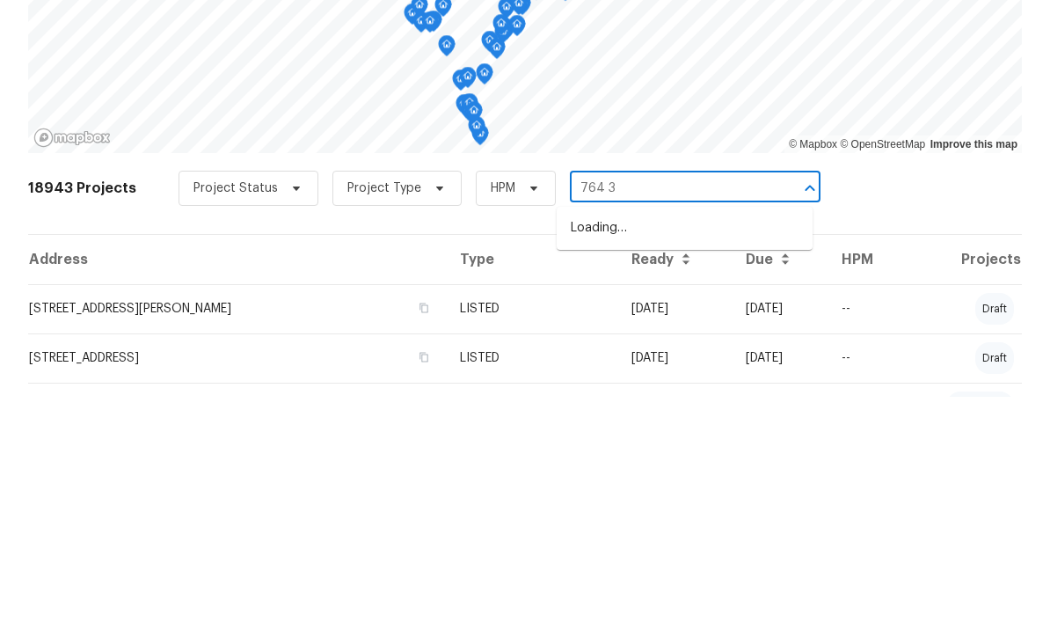
type input "764 34"
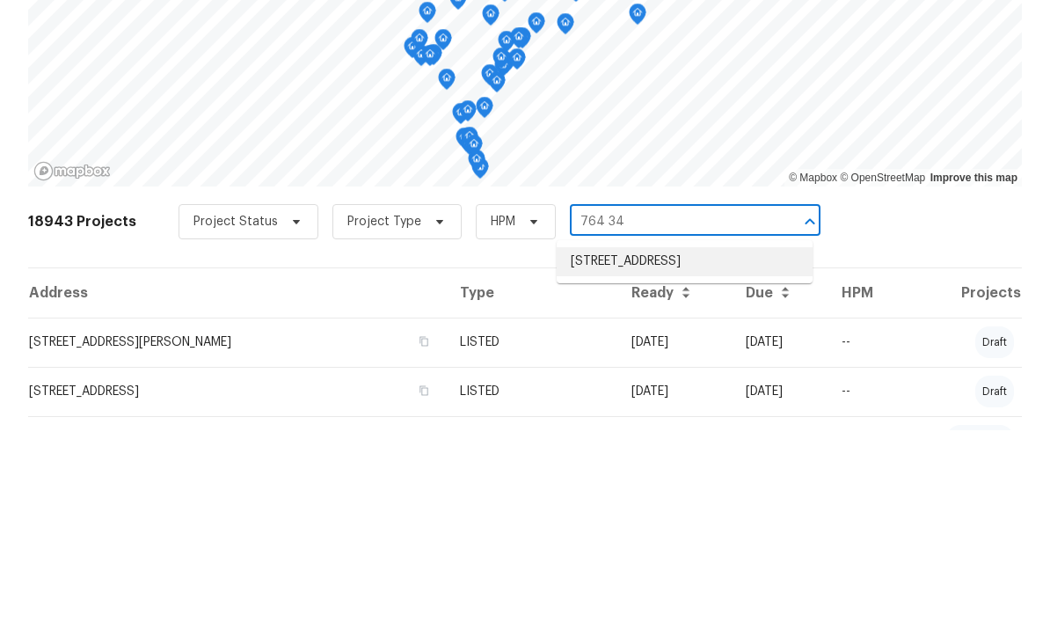
click at [710, 454] on li "764 34th St SE, Largo, FL 33771" at bounding box center [685, 468] width 256 height 29
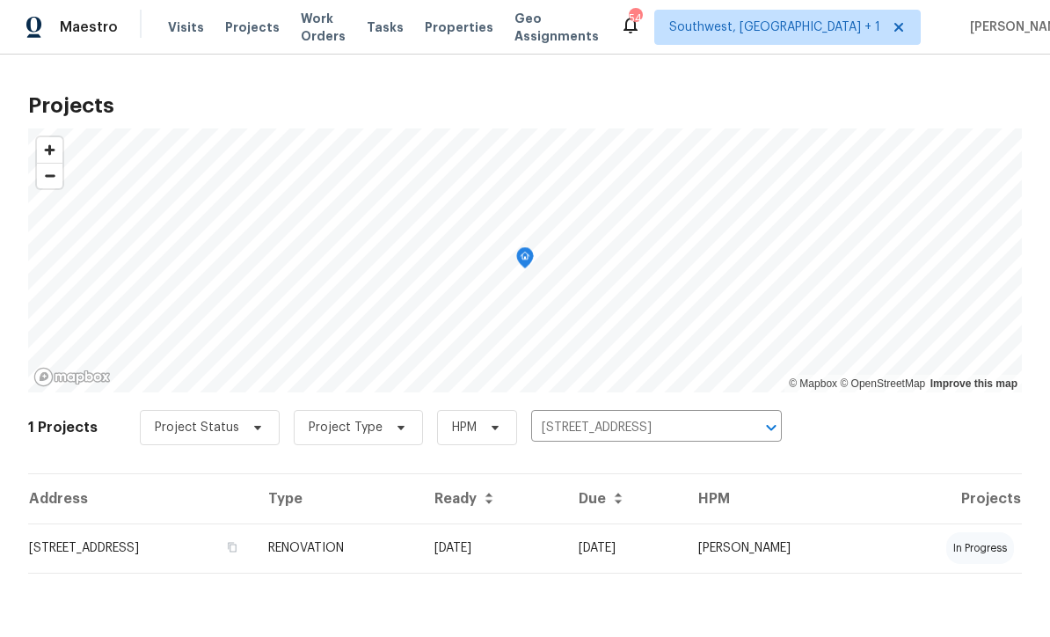
click at [565, 563] on td "09/12/25" at bounding box center [492, 548] width 144 height 49
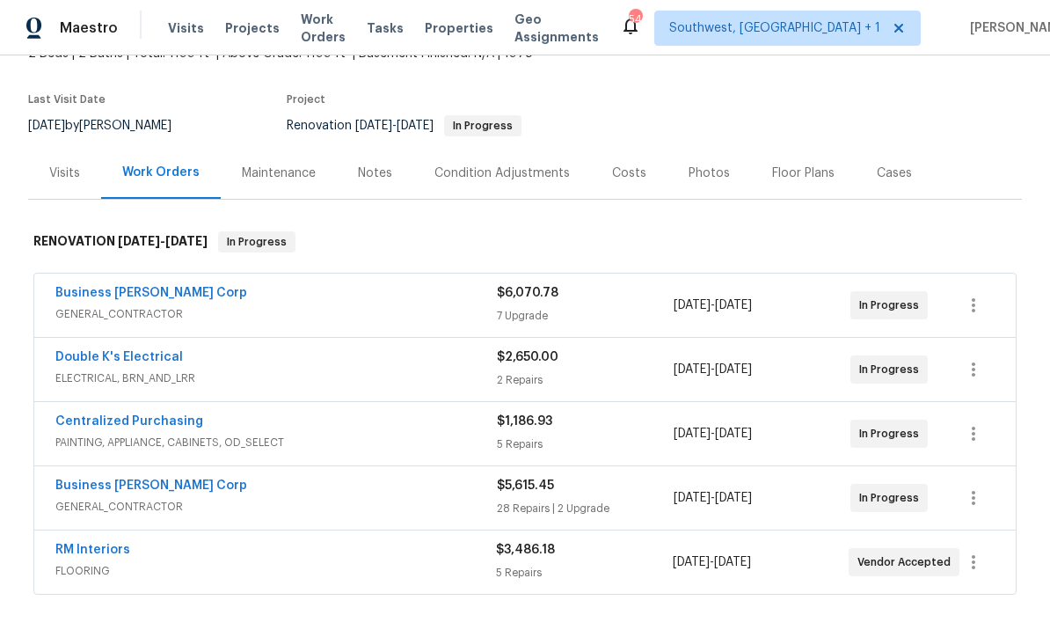
scroll to position [147, 0]
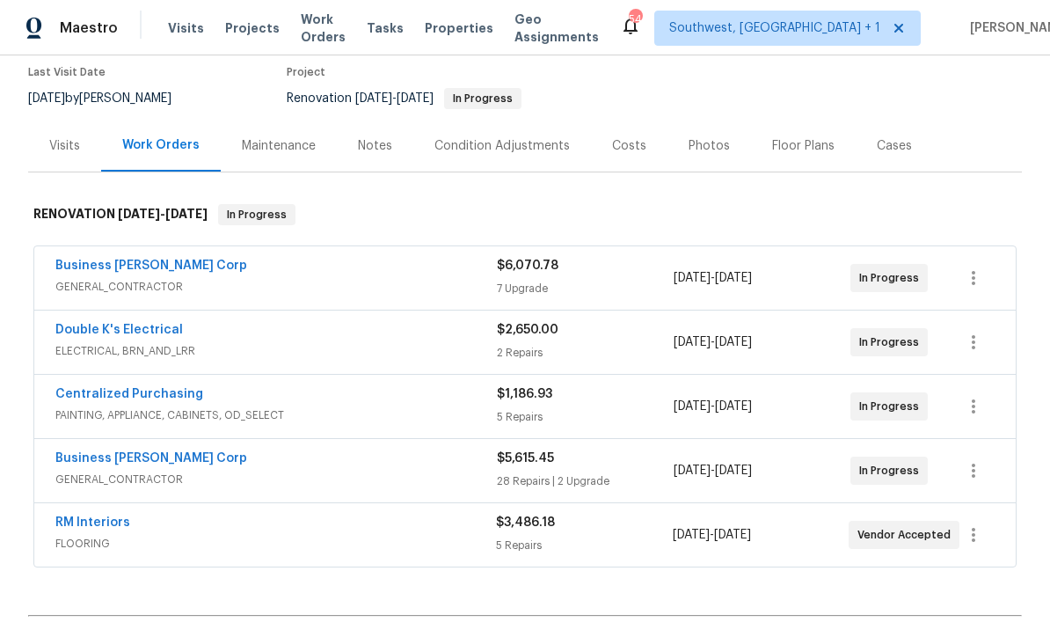
click at [380, 146] on div "Notes" at bounding box center [375, 146] width 34 height 18
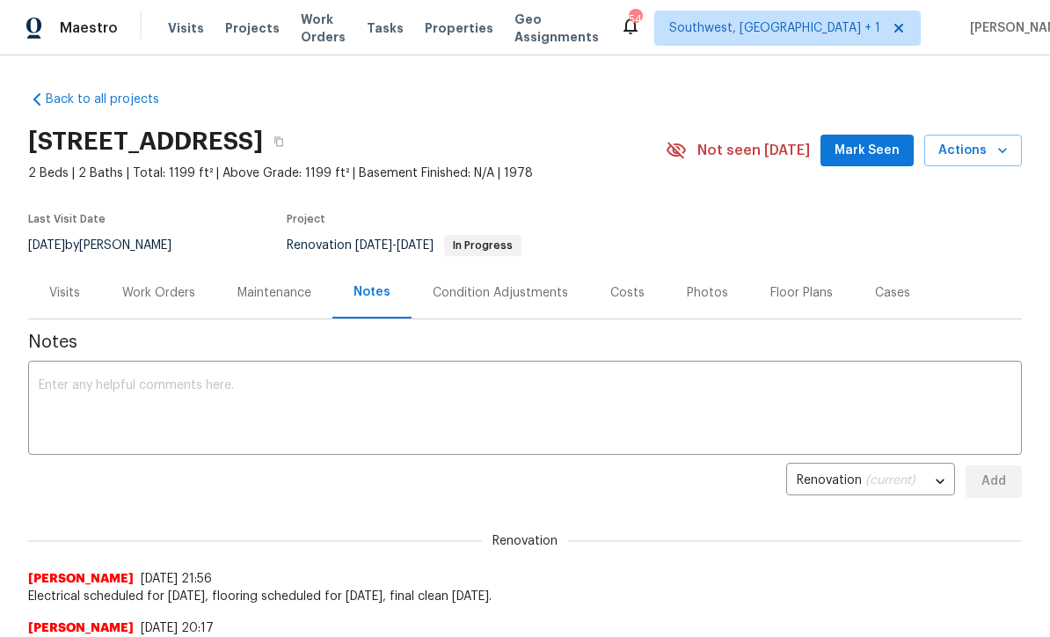
click at [448, 388] on textarea at bounding box center [525, 410] width 973 height 62
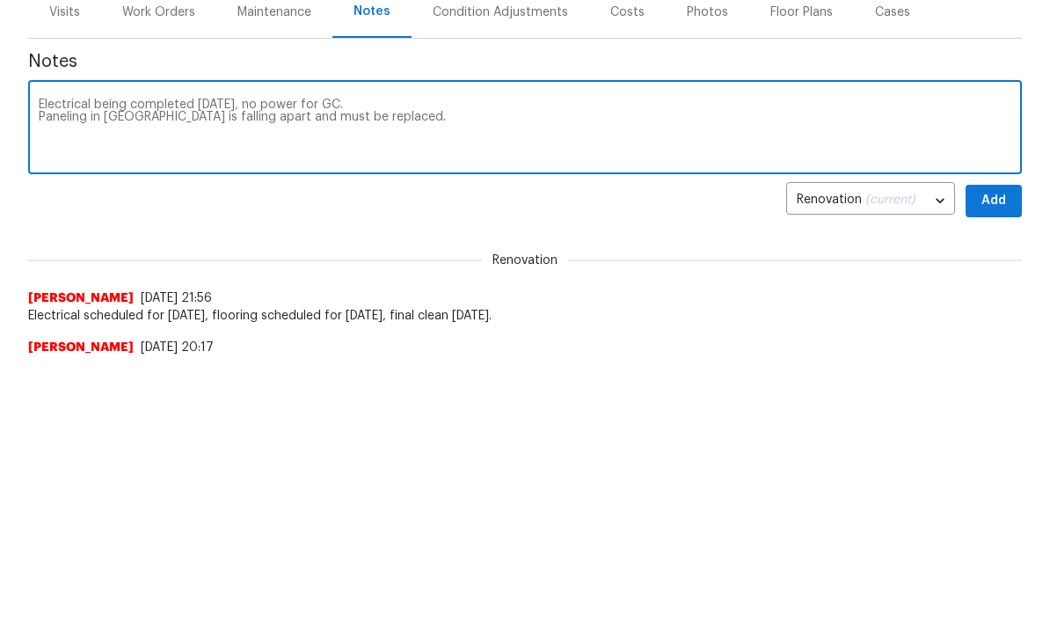
type textarea "Electrical being completed today, no power for GC. Paneling in sunroom is falli…"
click at [1003, 465] on button "Add" at bounding box center [994, 481] width 56 height 33
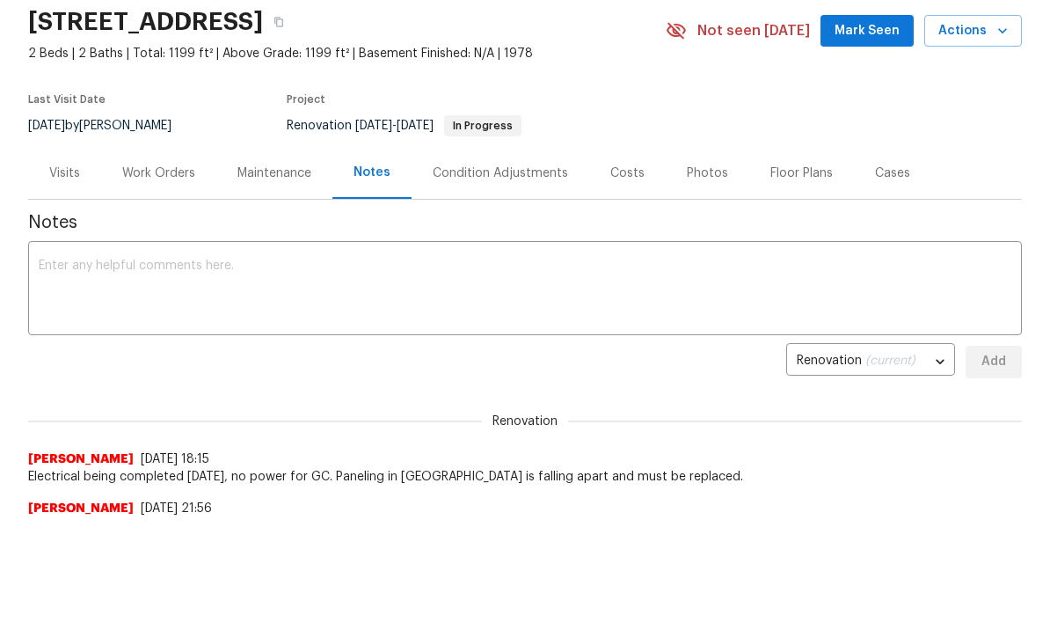
click at [166, 180] on div "Work Orders" at bounding box center [158, 173] width 73 height 18
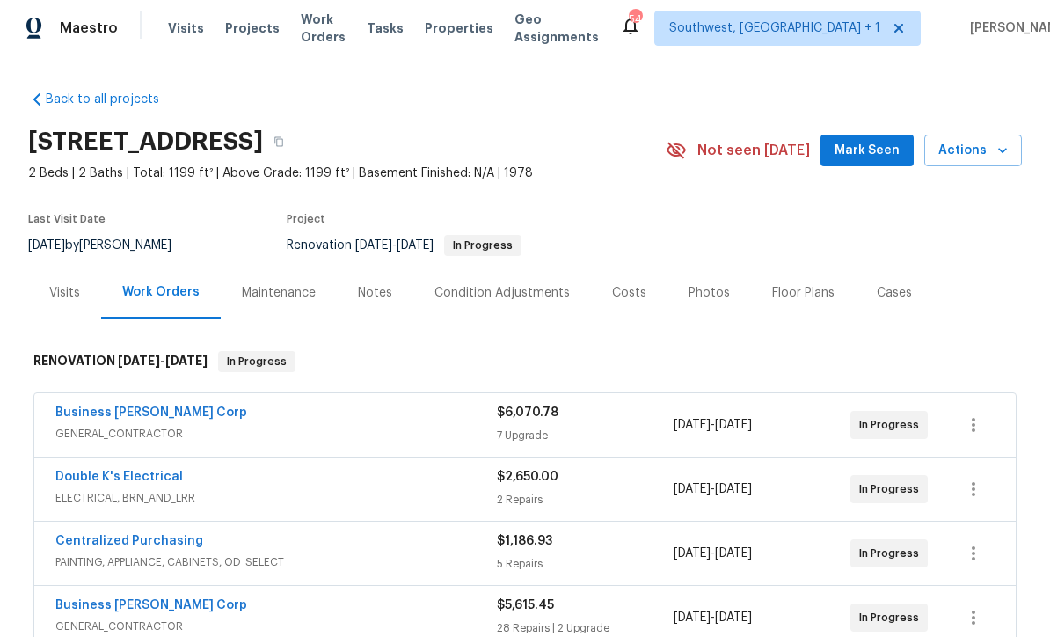
click at [257, 25] on span "Projects" at bounding box center [252, 28] width 55 height 18
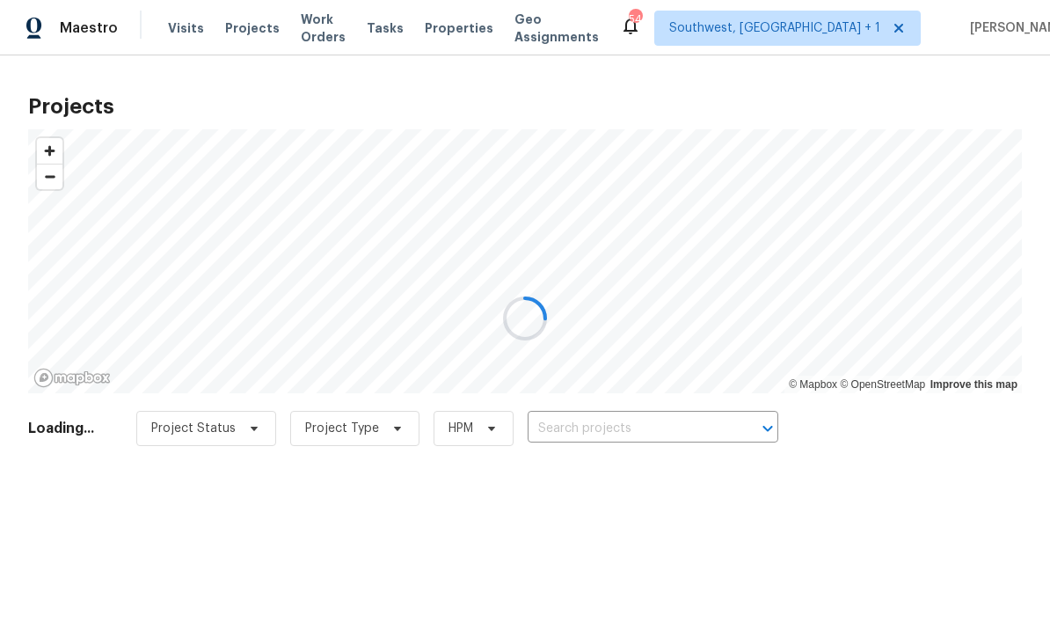
click at [669, 434] on div at bounding box center [525, 318] width 1050 height 637
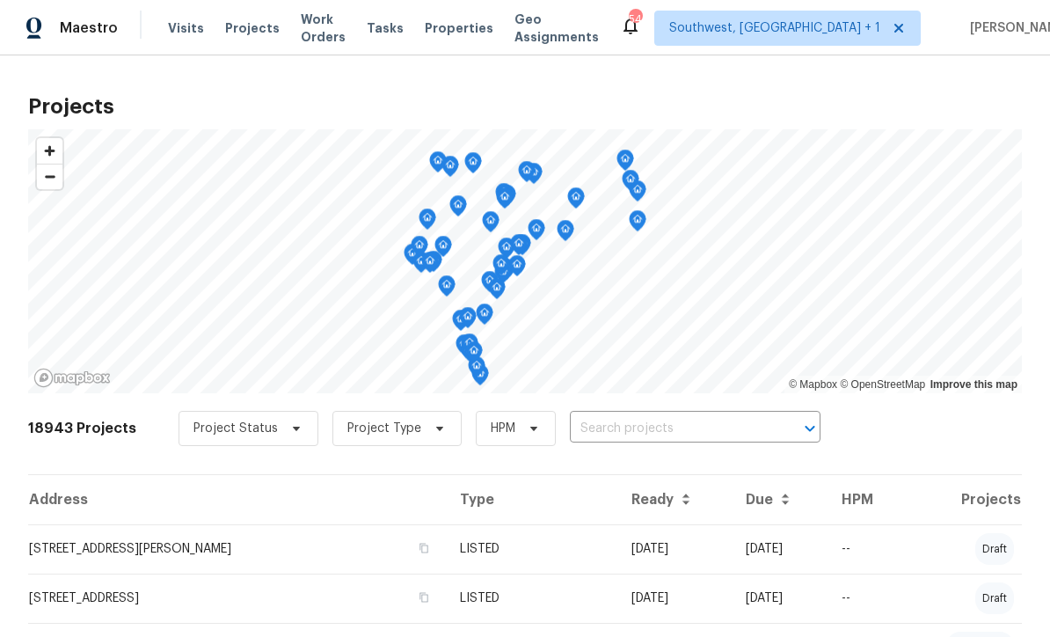
click at [665, 429] on input "text" at bounding box center [670, 428] width 201 height 27
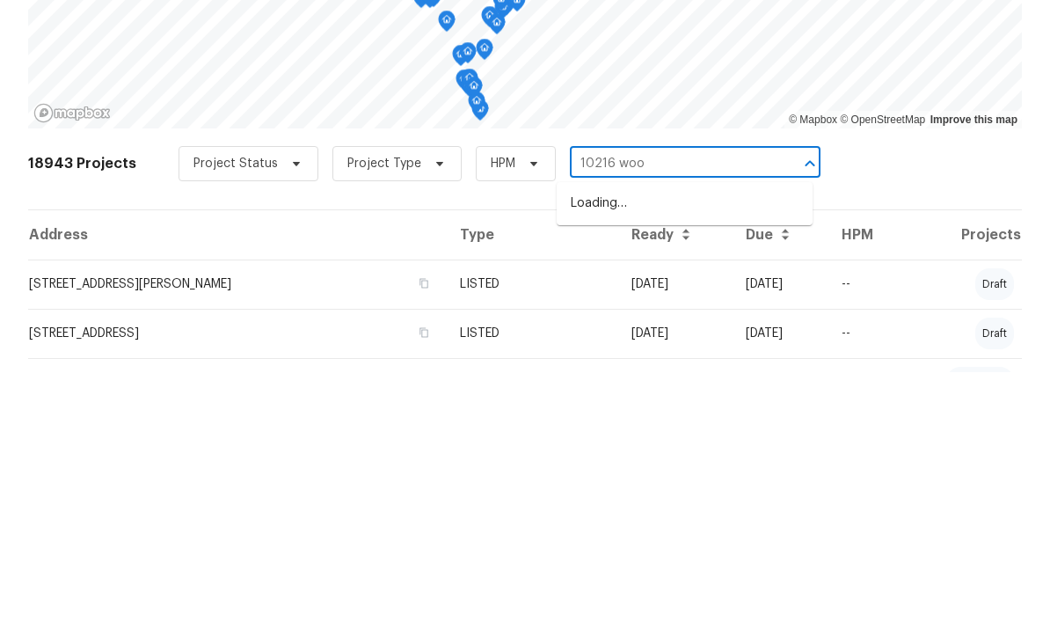
type input "10216 wood"
click at [688, 454] on li "10216 Woodborne Pl, Bradenton, FL 34202" at bounding box center [685, 468] width 256 height 29
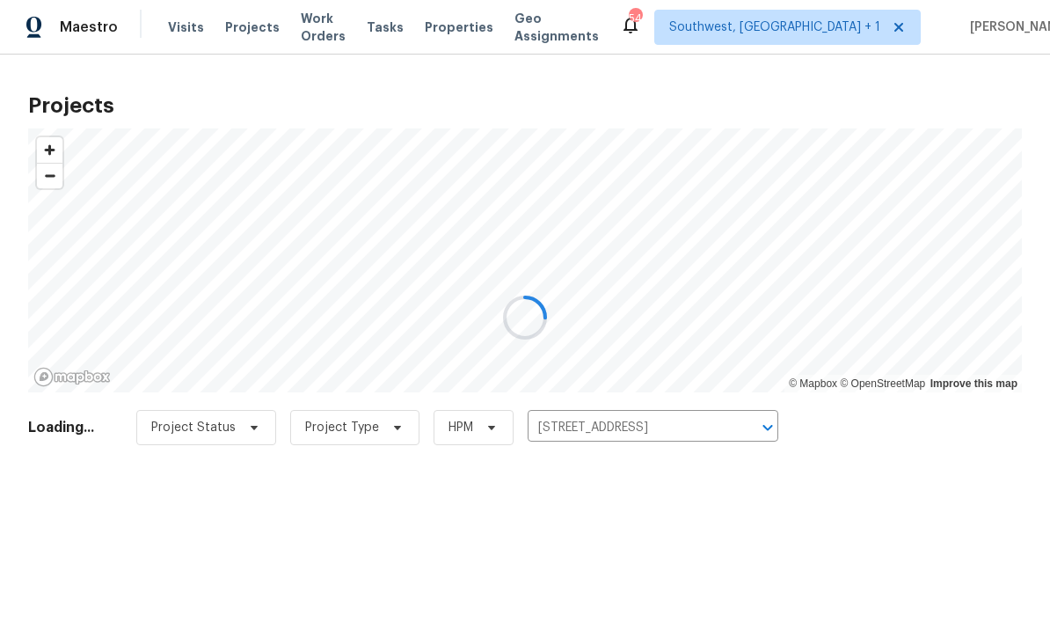
scroll to position [1, 0]
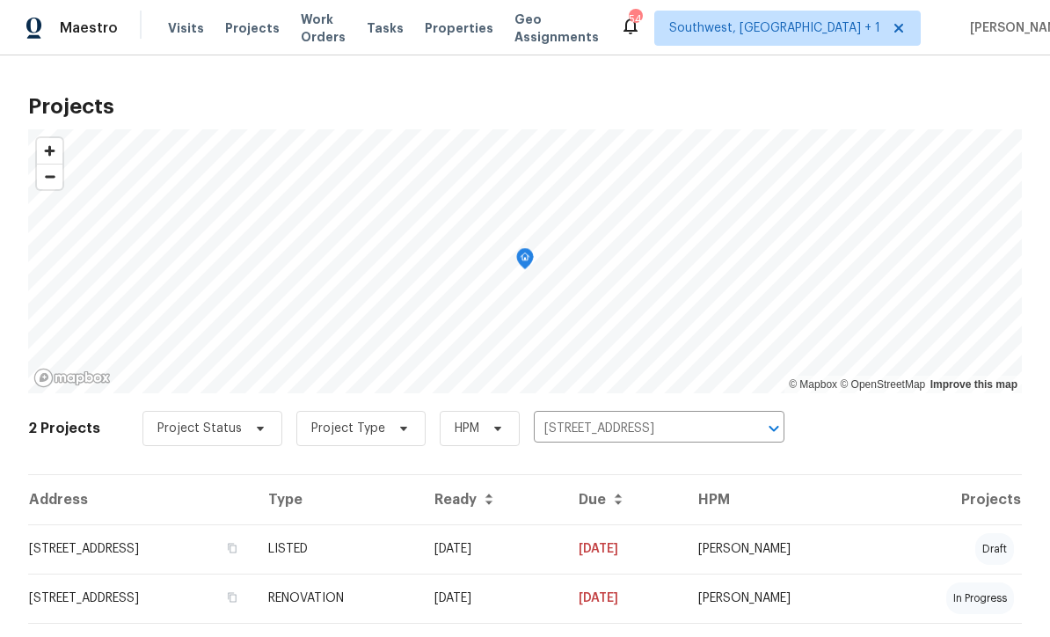
click at [565, 550] on td "09/04/25" at bounding box center [492, 548] width 144 height 49
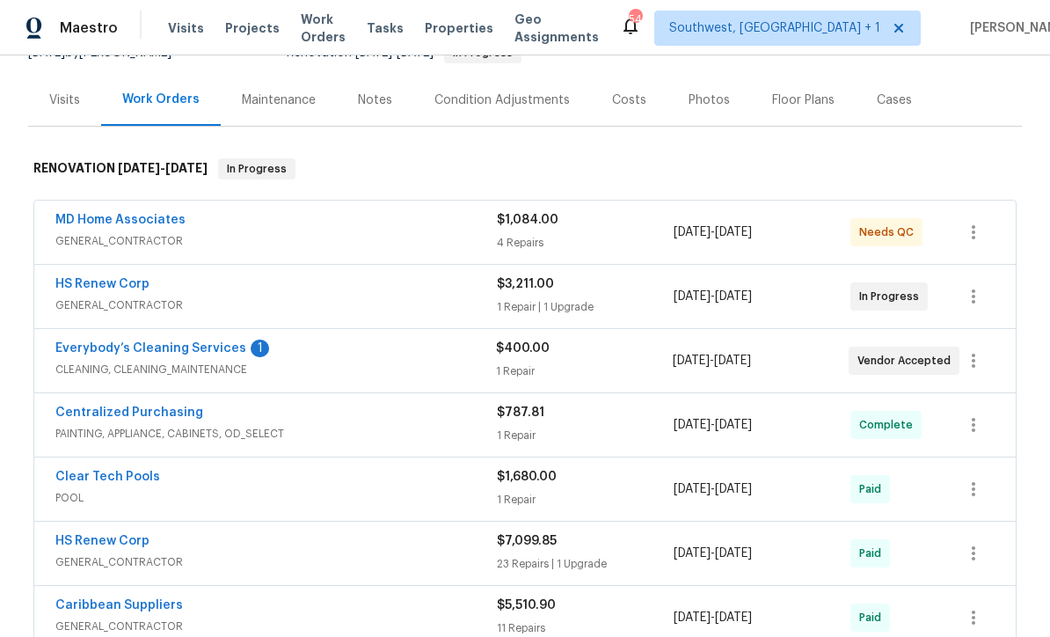
scroll to position [156, 0]
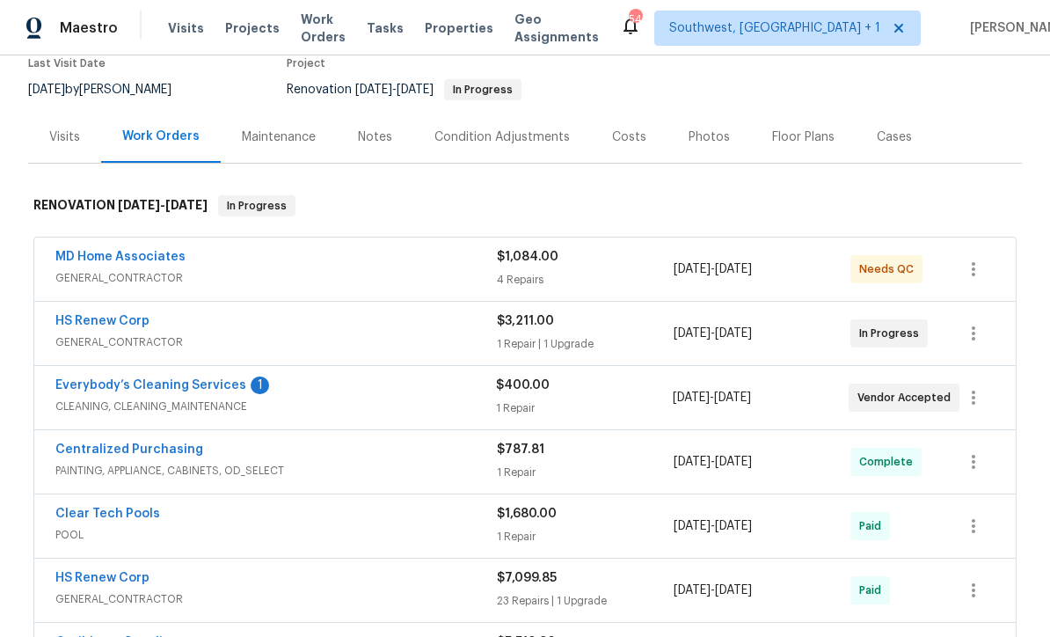
click at [126, 255] on link "MD Home Associates" at bounding box center [120, 257] width 130 height 12
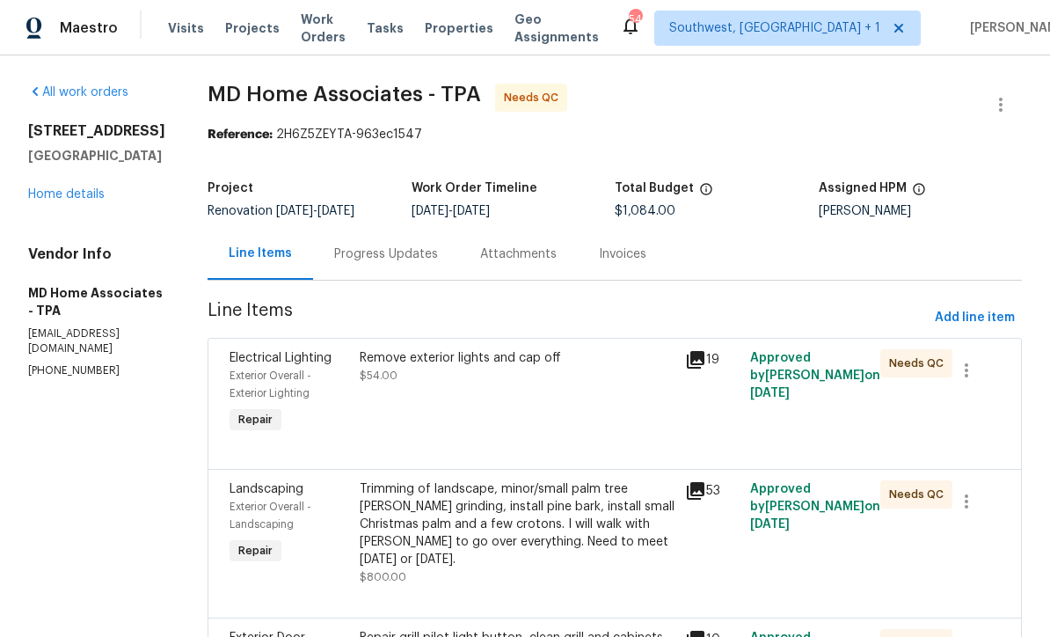
click at [438, 259] on div "Progress Updates" at bounding box center [386, 254] width 104 height 18
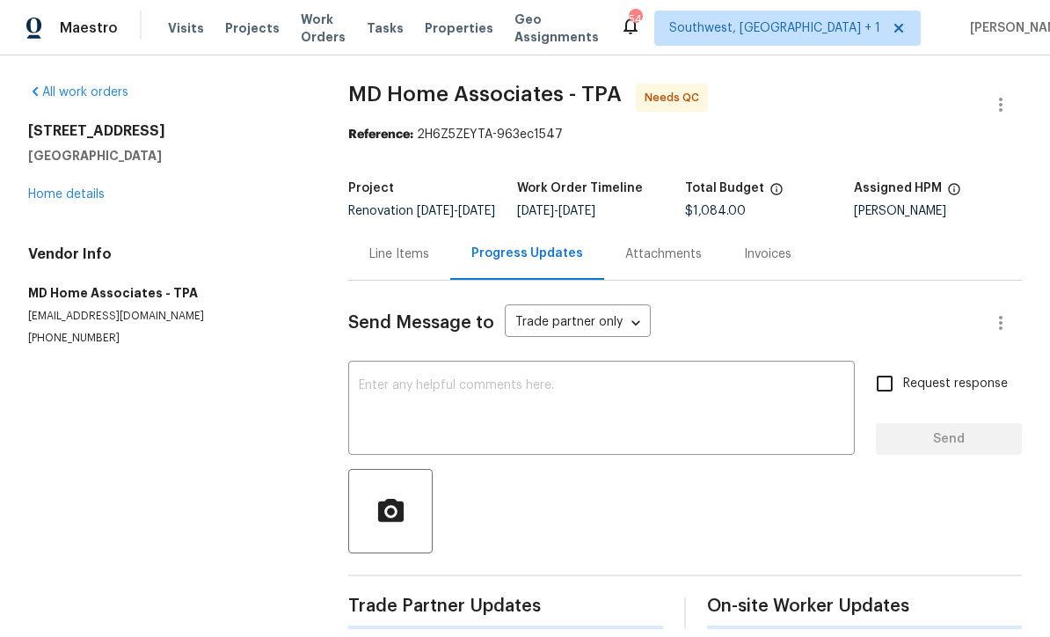
click at [510, 392] on textarea at bounding box center [601, 410] width 485 height 62
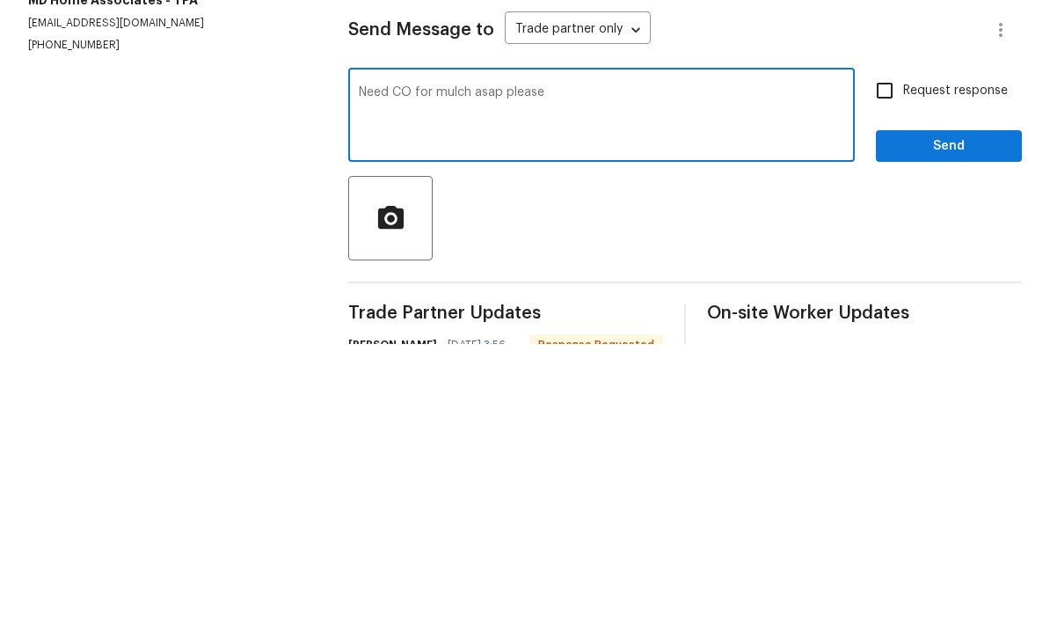
type textarea "Need CO for mulch asap please"
click at [883, 365] on input "Request response" at bounding box center [884, 383] width 37 height 37
checkbox input "true"
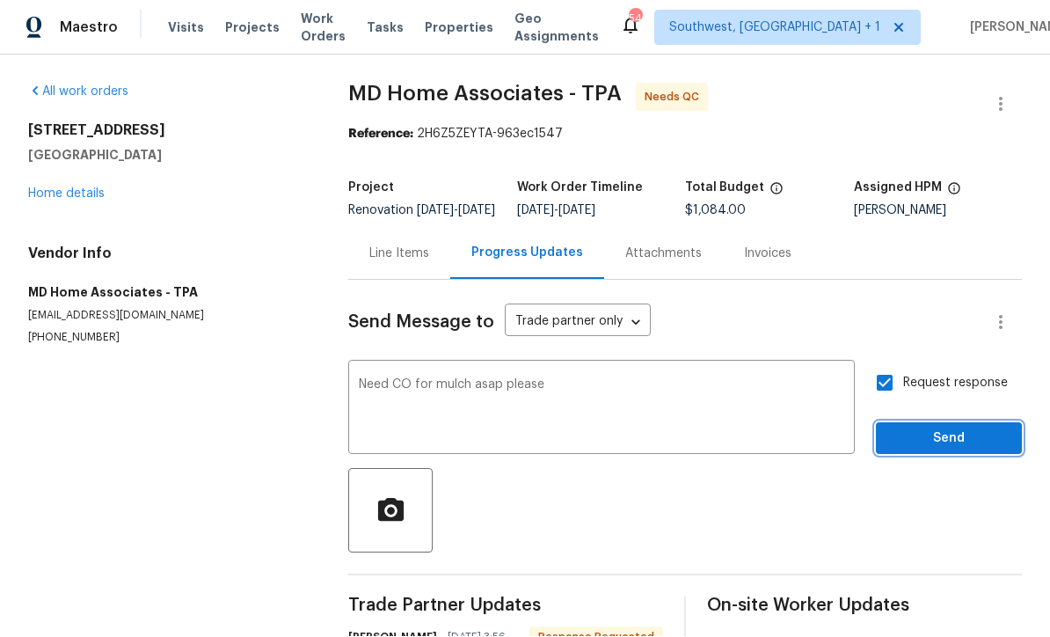
click at [923, 428] on span "Send" at bounding box center [949, 439] width 118 height 22
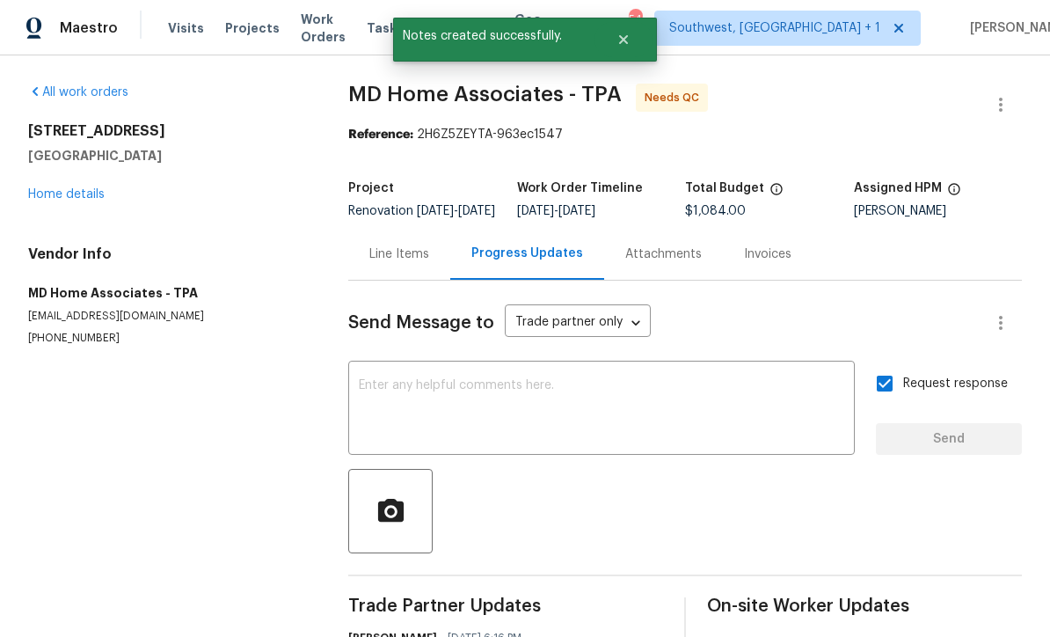
click at [97, 188] on link "Home details" at bounding box center [66, 194] width 77 height 12
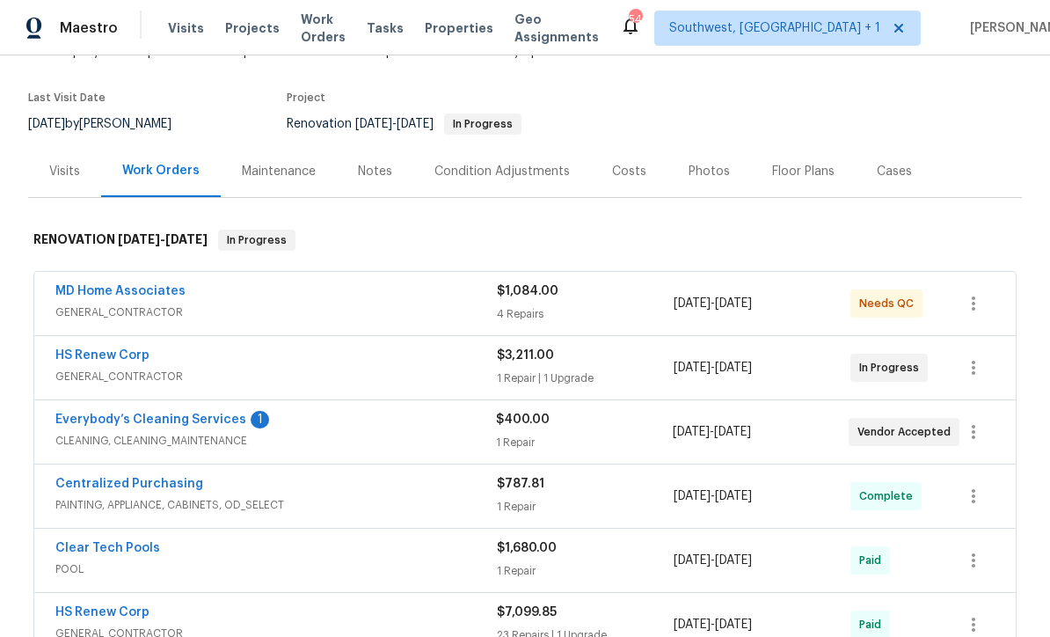
scroll to position [120, 0]
click at [977, 358] on icon "button" at bounding box center [973, 368] width 21 height 21
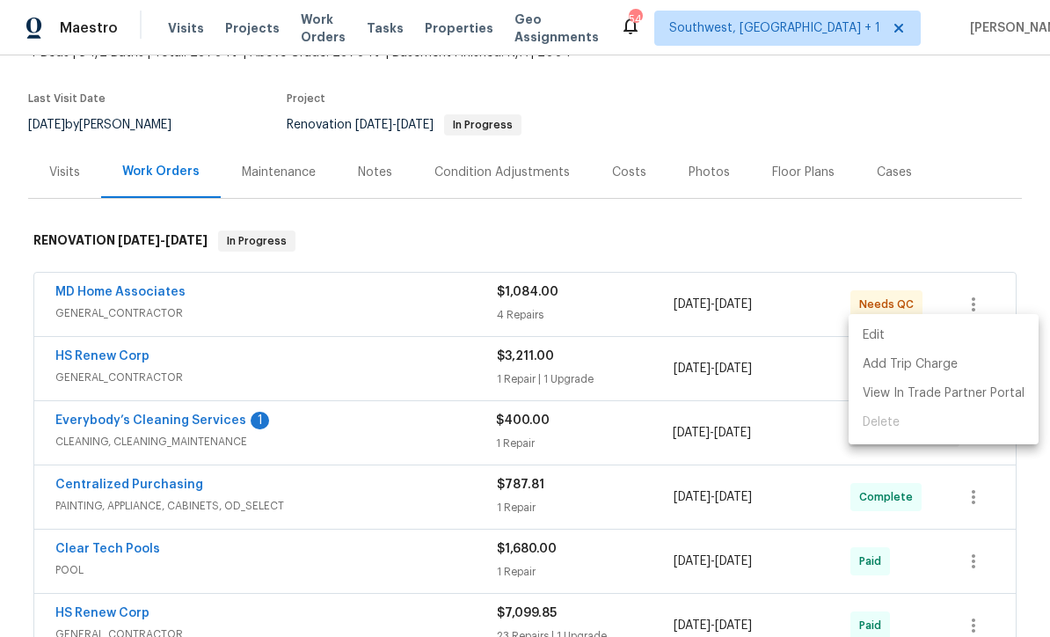
click at [883, 339] on li "Edit" at bounding box center [944, 335] width 190 height 29
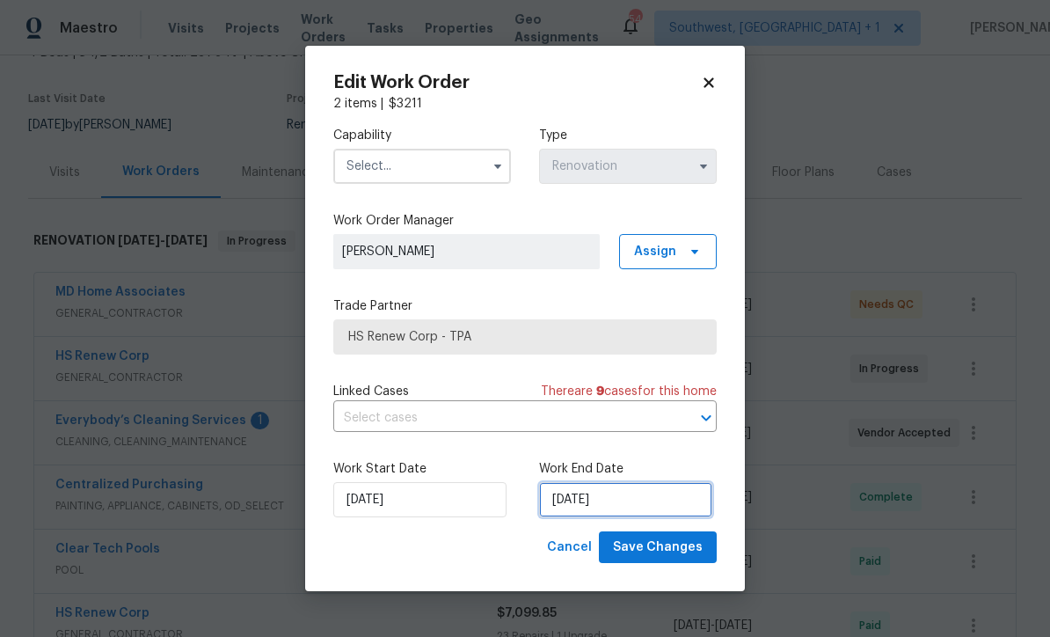
click at [652, 503] on input "9/15/2025" at bounding box center [625, 499] width 173 height 35
select select "8"
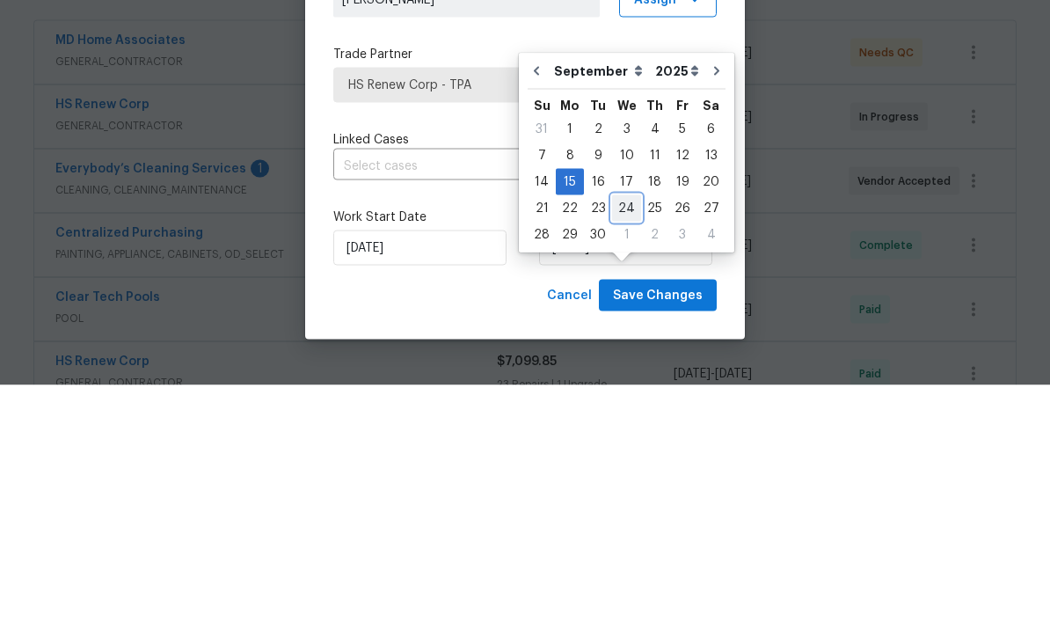
click at [620, 448] on div "24" at bounding box center [626, 460] width 29 height 25
type input "9/24/2025"
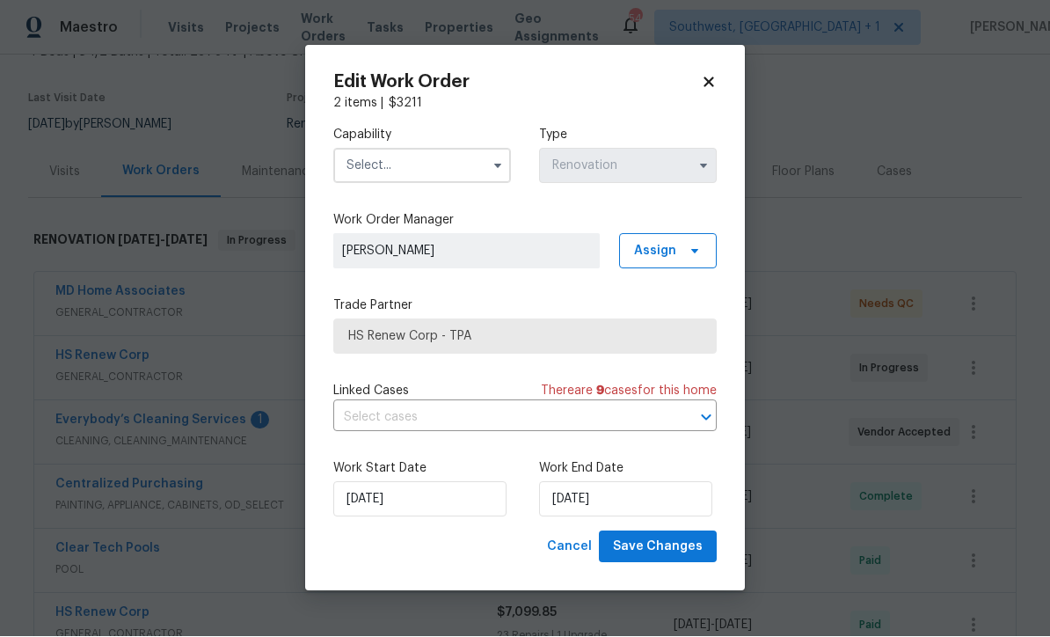
click at [438, 167] on input "text" at bounding box center [422, 166] width 178 height 35
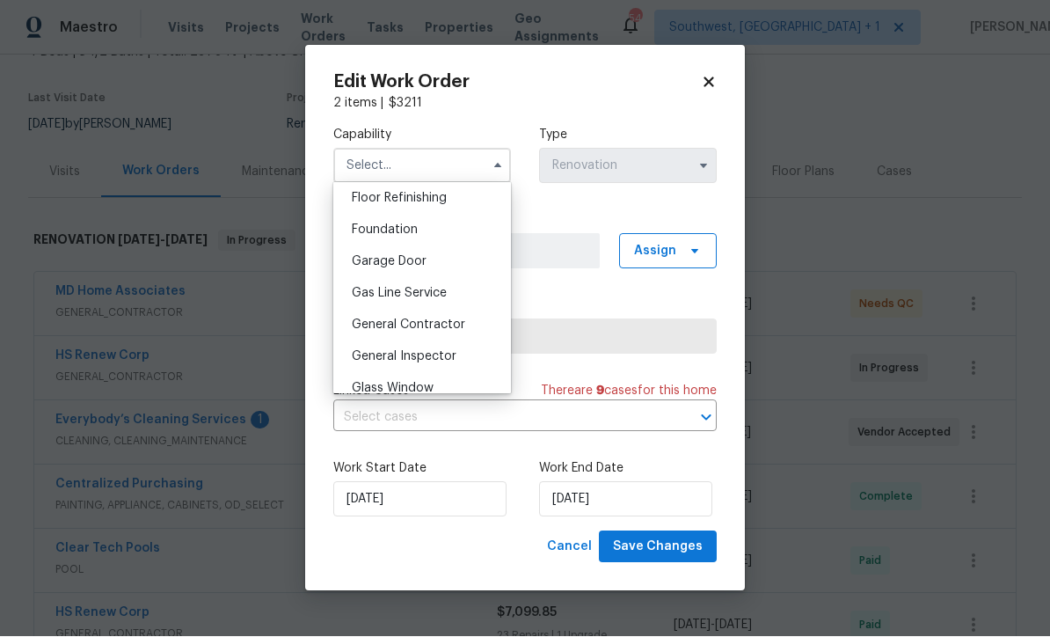
scroll to position [720, 0]
click at [462, 322] on span "General Contractor" at bounding box center [408, 323] width 113 height 12
type input "General Contractor"
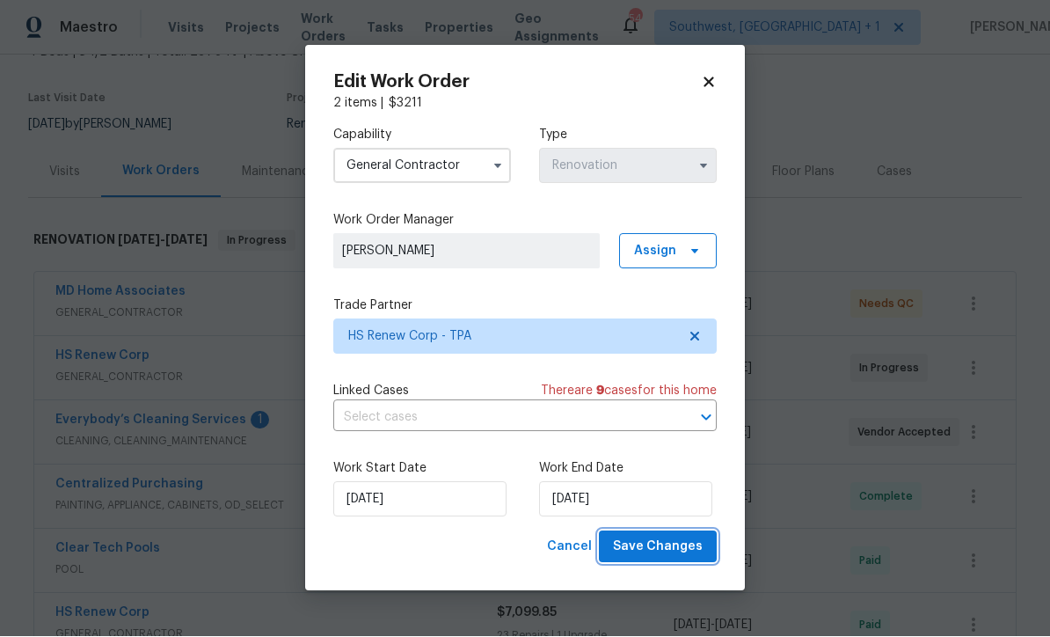
click at [676, 563] on button "Save Changes" at bounding box center [658, 547] width 118 height 33
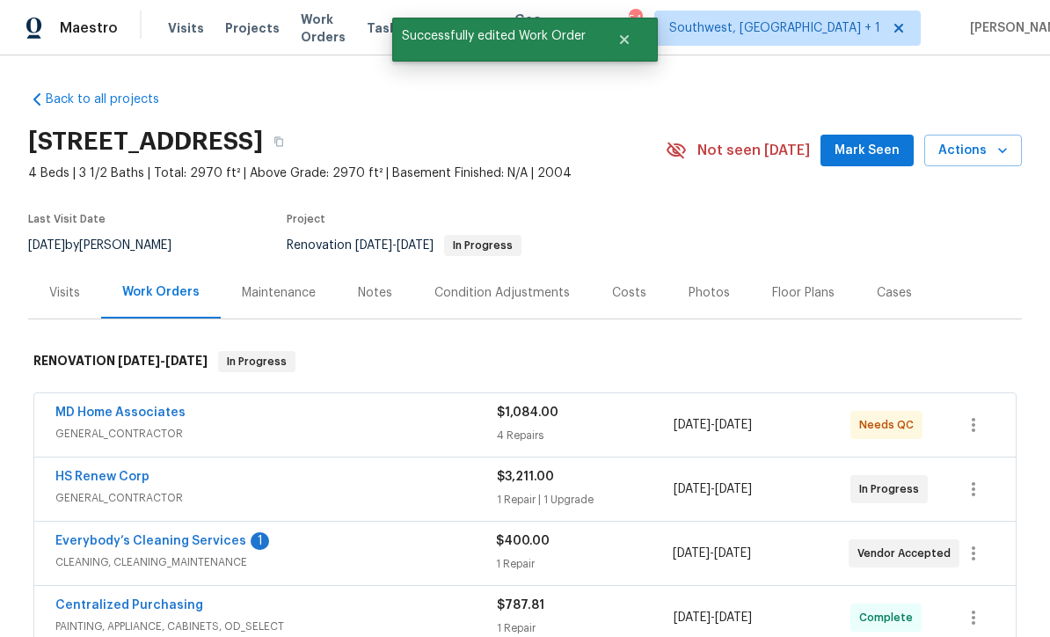
scroll to position [0, 0]
click at [383, 284] on div "Notes" at bounding box center [375, 293] width 34 height 18
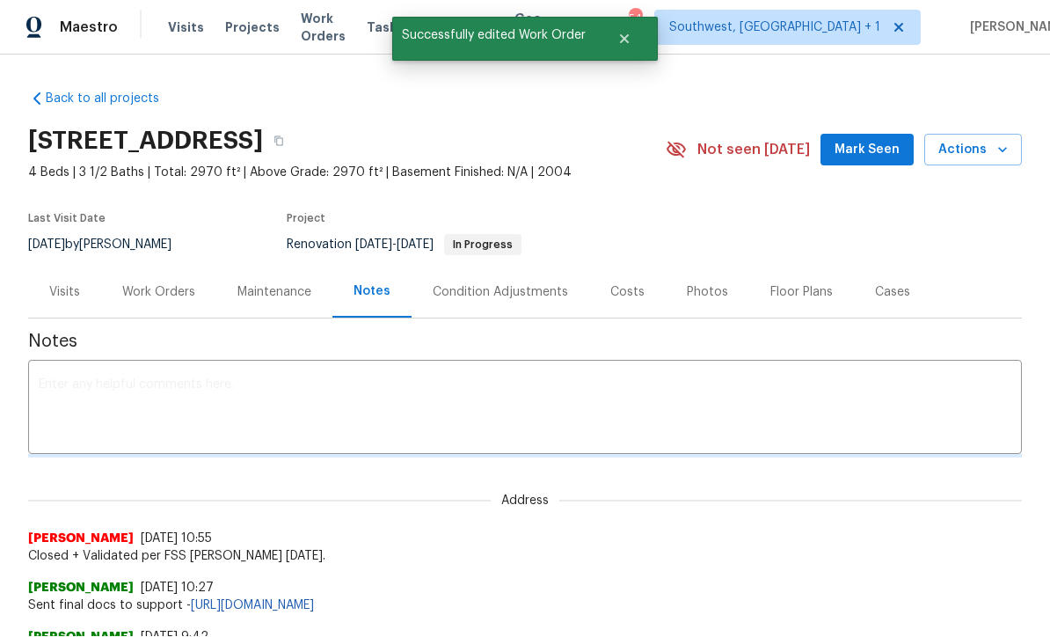
scroll to position [1, 0]
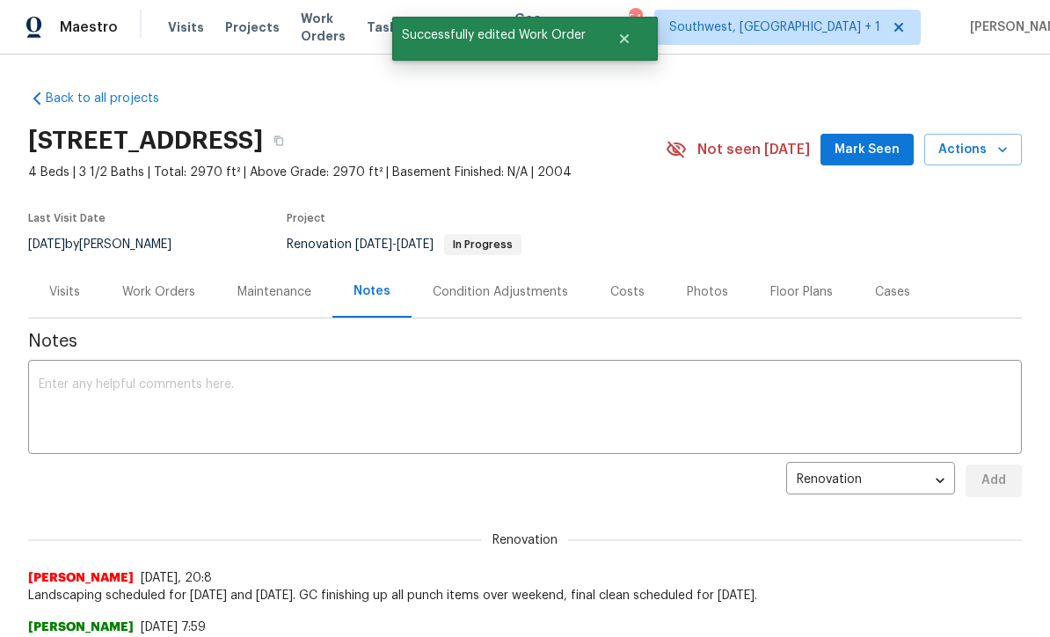
click at [477, 375] on div "x ​" at bounding box center [525, 409] width 994 height 90
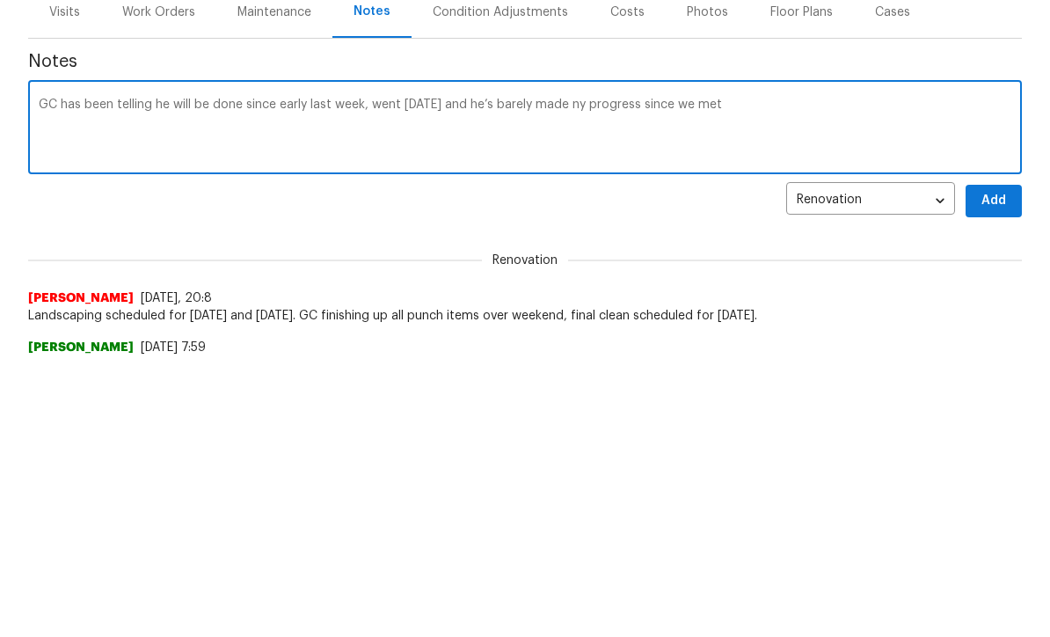
click at [574, 379] on textarea "GC has been telling he will be done since early last week, went today and he’s …" at bounding box center [525, 410] width 973 height 62
click at [784, 379] on textarea "GC has been telling he will be done since early last week, went today and he’s …" at bounding box center [525, 410] width 973 height 62
click at [234, 379] on textarea "GC has been telling he will be done since early last week, went today and he’s …" at bounding box center [525, 410] width 973 height 62
click at [852, 379] on textarea "GC has been stringing me along since early last week, went today and he’s barel…" at bounding box center [525, 410] width 973 height 62
type textarea "GC has been stringing me along since early last week, went today and he’s barel…"
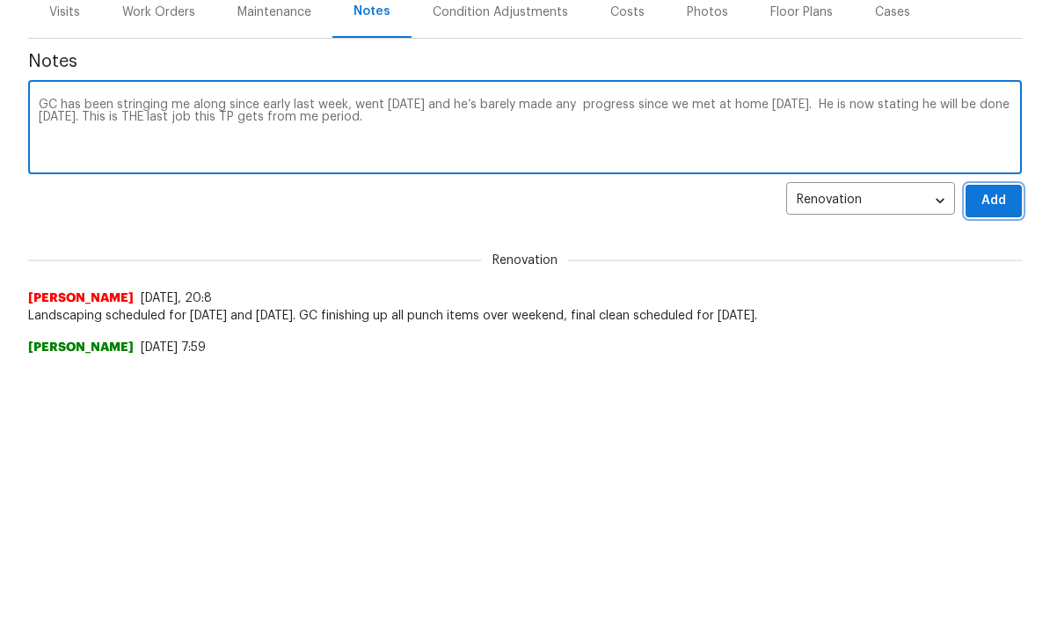
click at [1003, 470] on span "Add" at bounding box center [994, 481] width 28 height 22
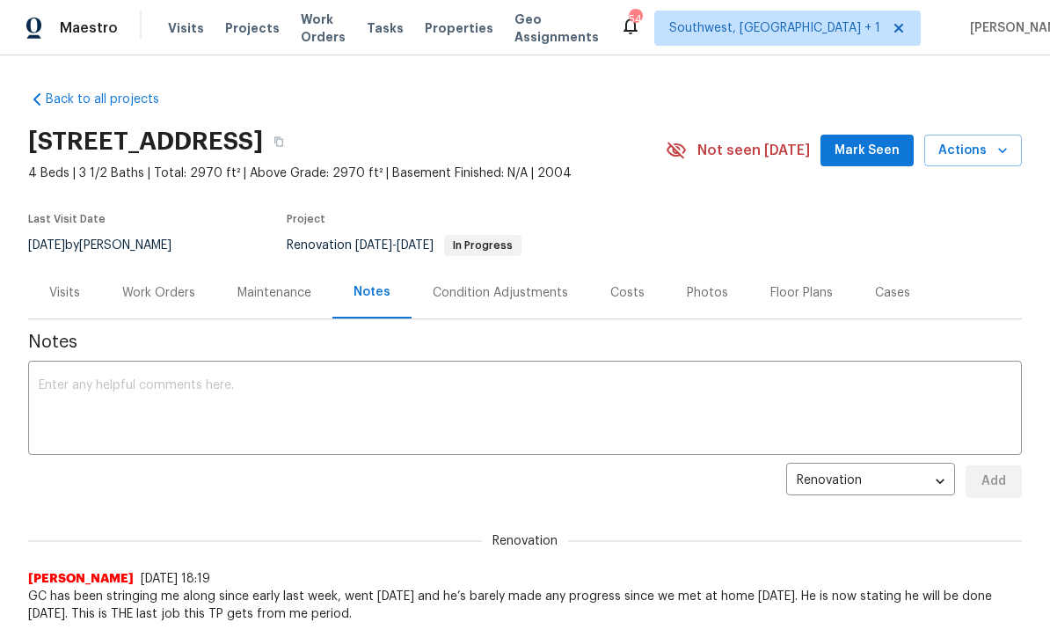
click at [230, 30] on span "Projects" at bounding box center [252, 28] width 55 height 18
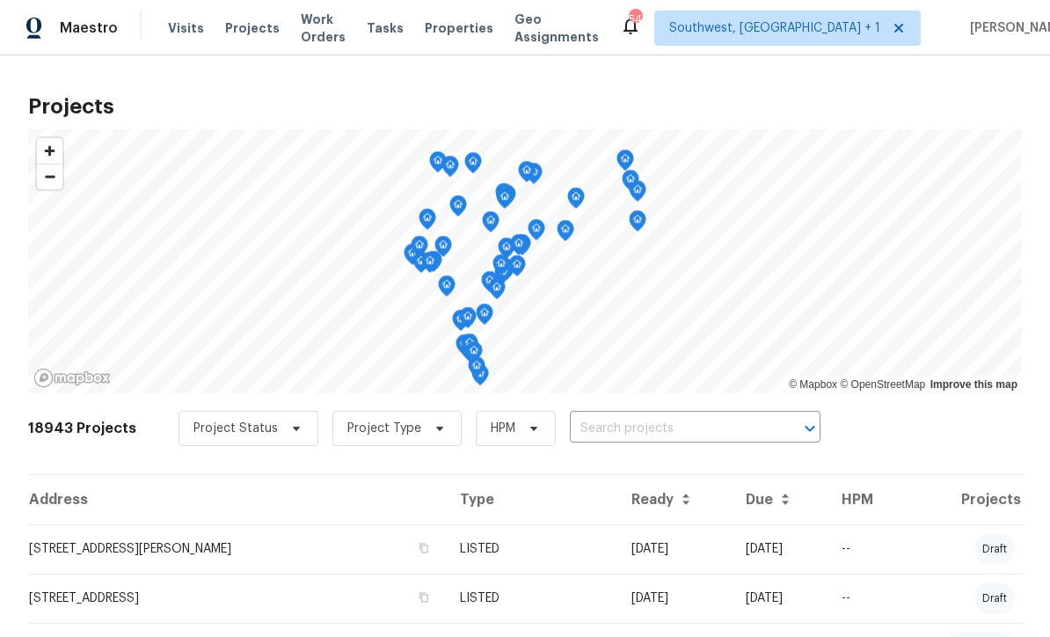
click at [195, 27] on span "Visits" at bounding box center [186, 28] width 36 height 18
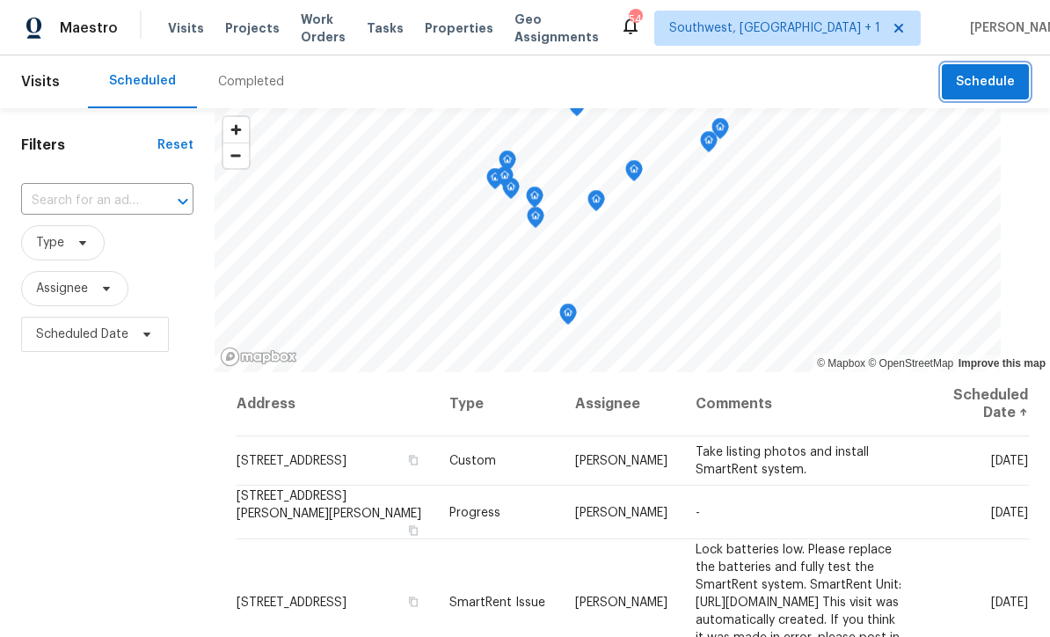
click at [994, 80] on span "Schedule" at bounding box center [985, 82] width 59 height 22
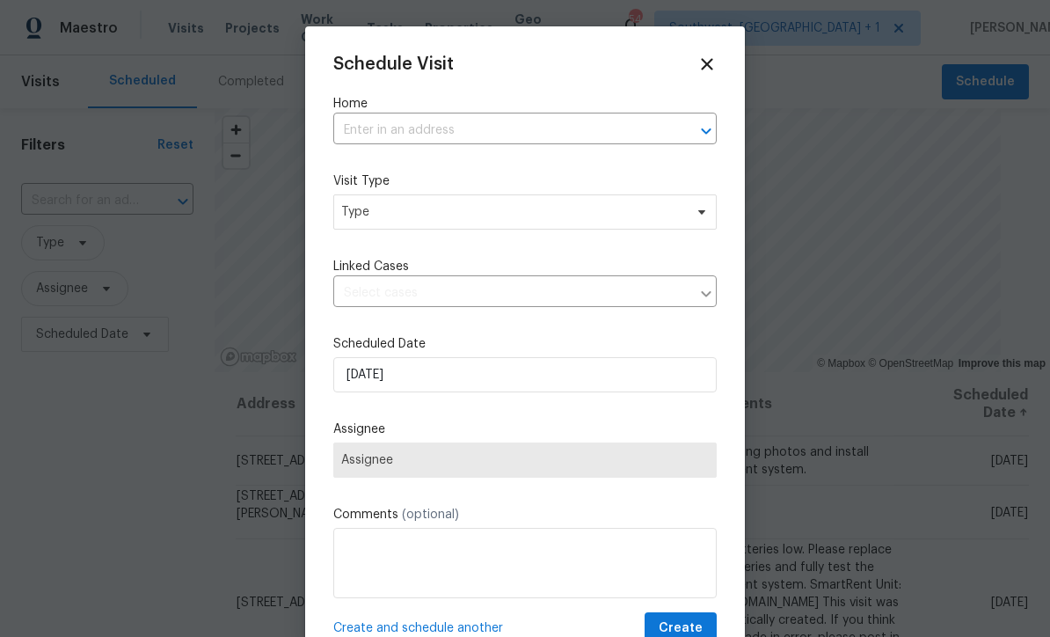
click at [489, 112] on label "Home" at bounding box center [524, 104] width 383 height 18
click at [496, 129] on input "text" at bounding box center [500, 130] width 334 height 27
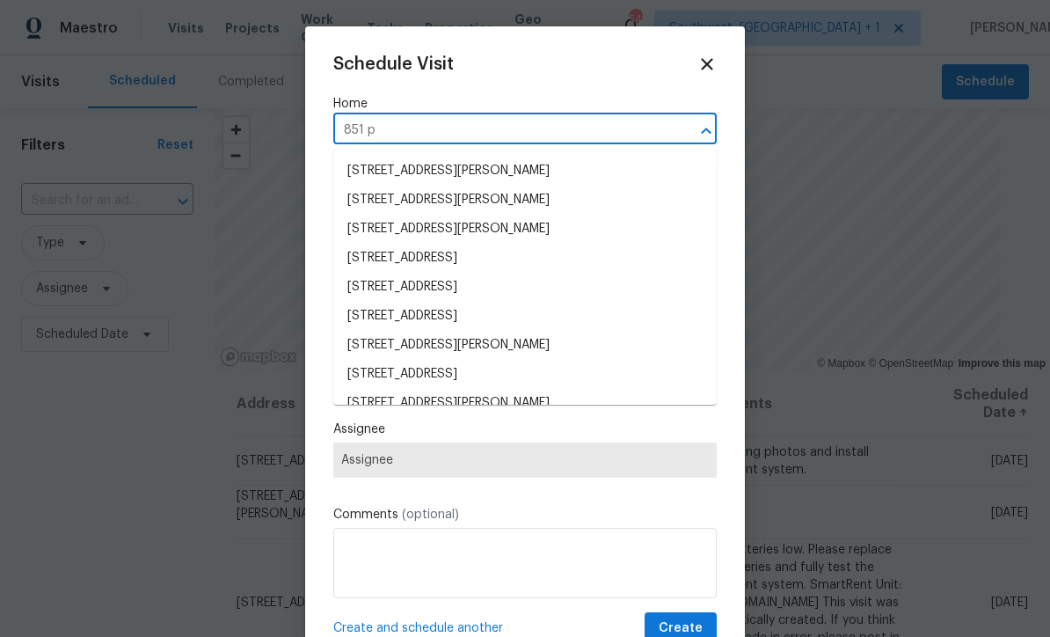
type input "851 pl"
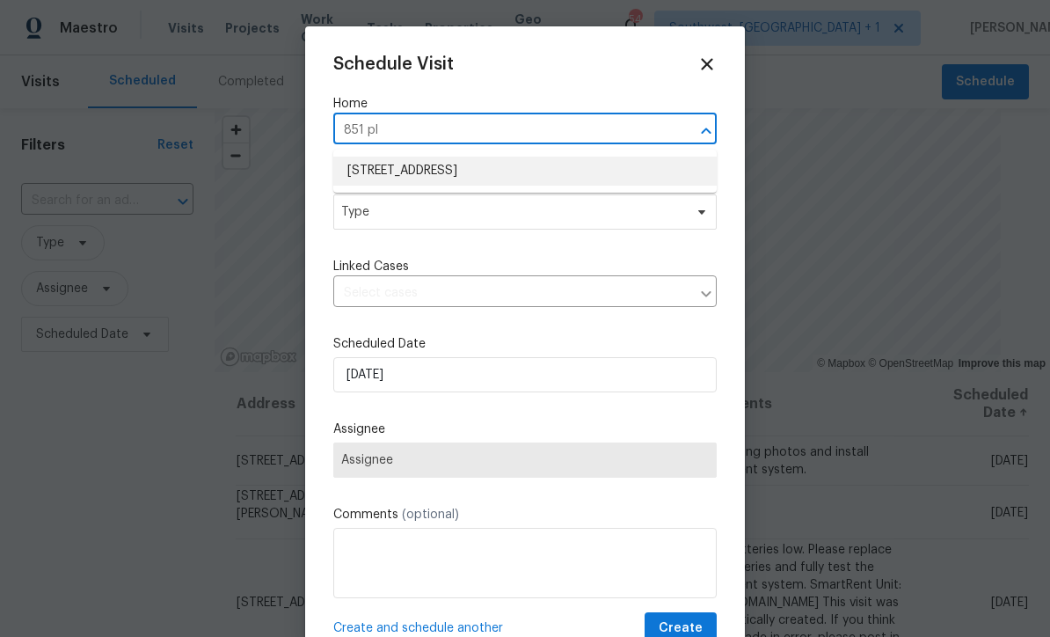
click at [511, 175] on li "851 Placid Lake Dr, Osprey, FL 34229" at bounding box center [524, 171] width 383 height 29
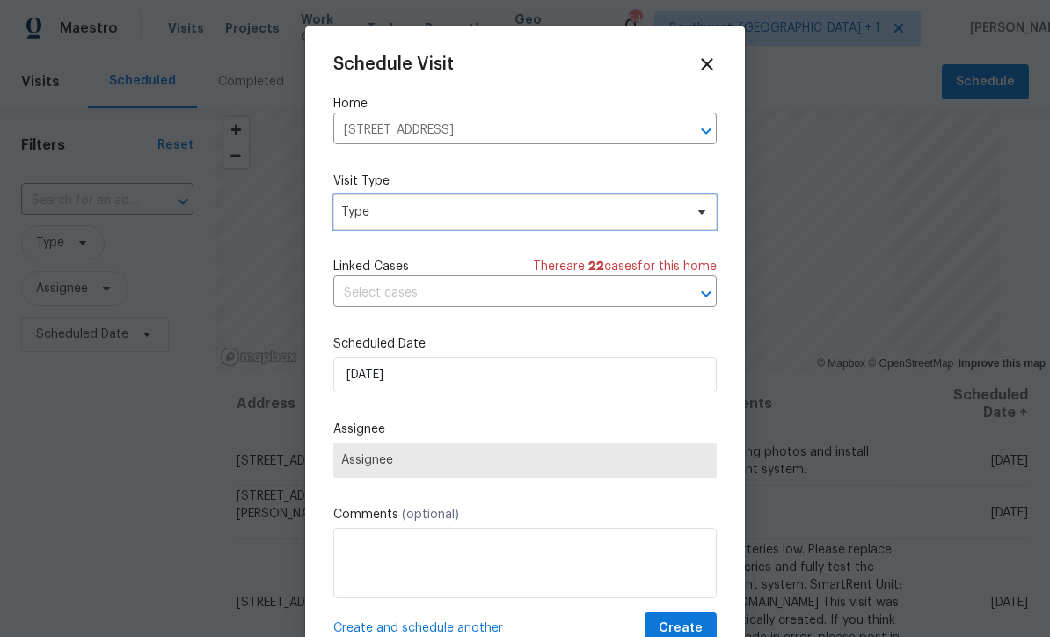
click at [530, 218] on span "Type" at bounding box center [512, 212] width 342 height 18
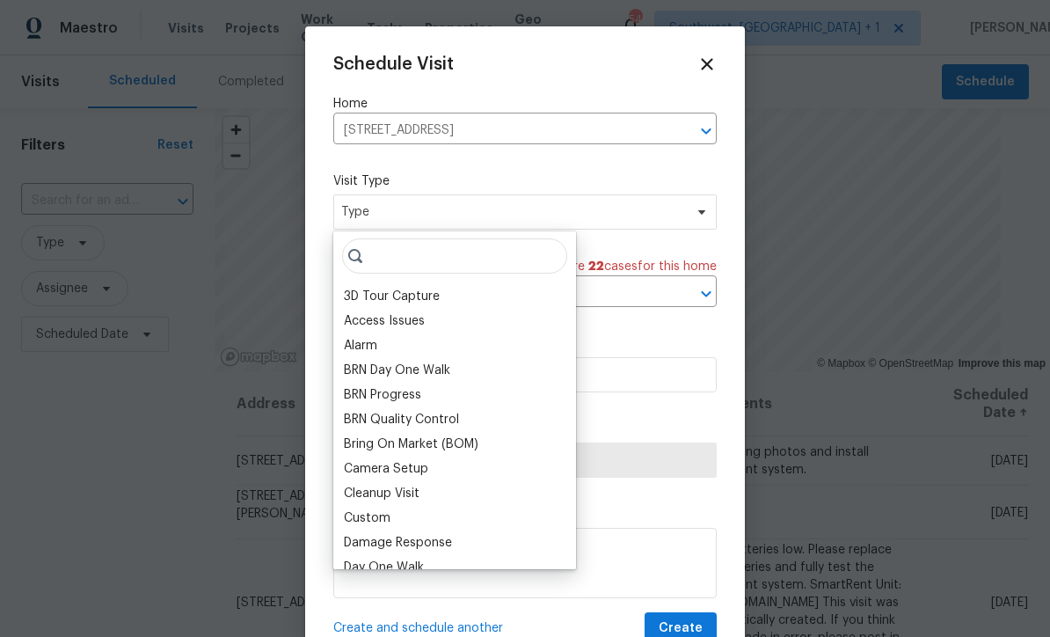
click at [411, 368] on div "BRN Day One Walk" at bounding box center [397, 370] width 106 height 18
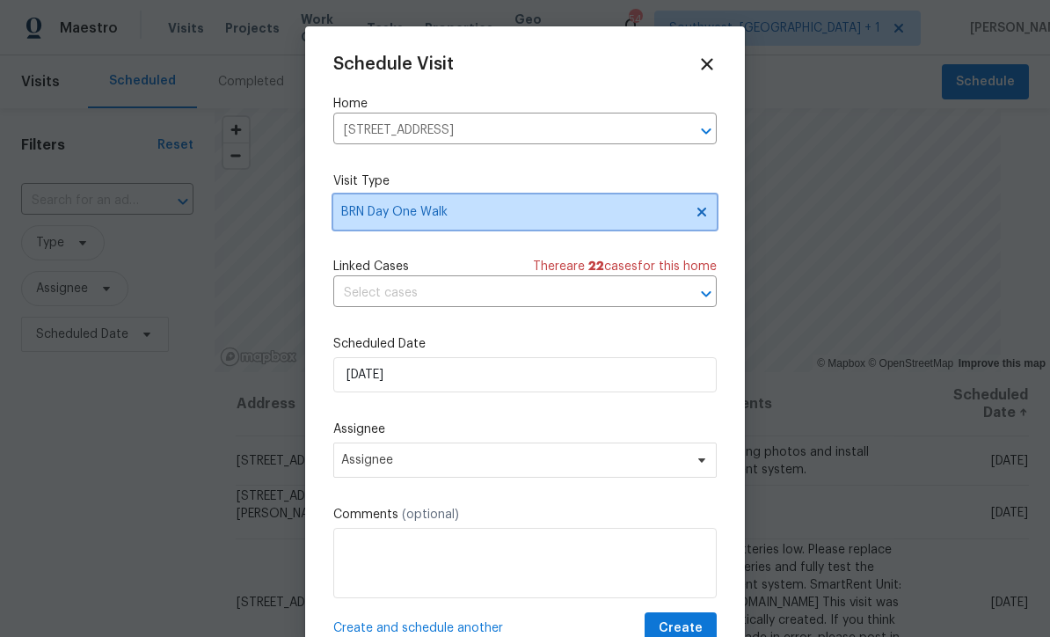
click at [529, 204] on span "BRN Day One Walk" at bounding box center [524, 211] width 383 height 35
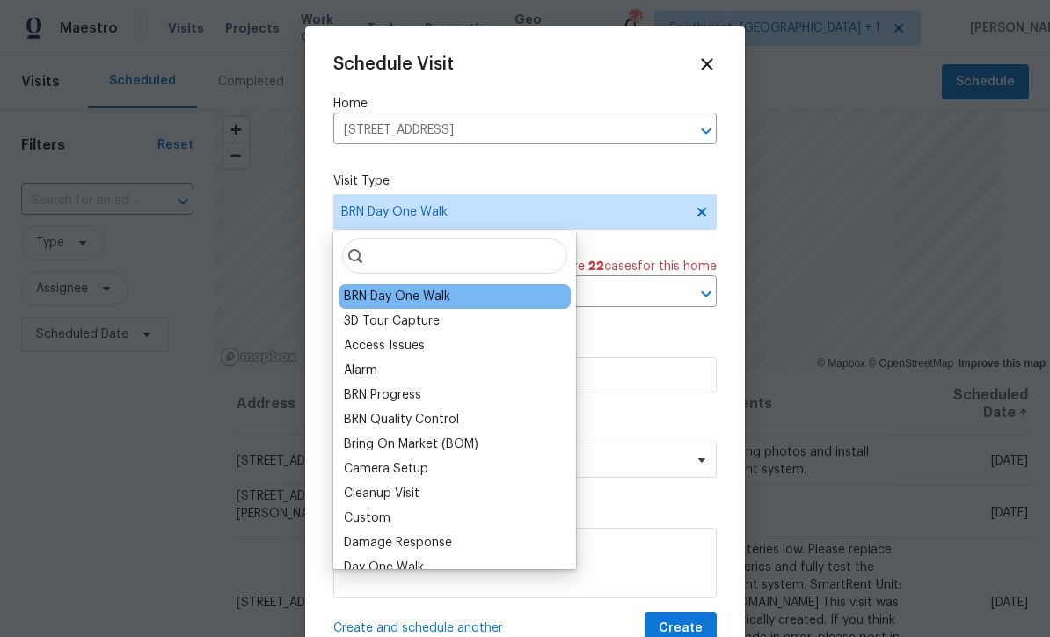
click at [402, 512] on div "Custom" at bounding box center [455, 518] width 232 height 25
click at [387, 514] on div "Custom" at bounding box center [367, 518] width 47 height 18
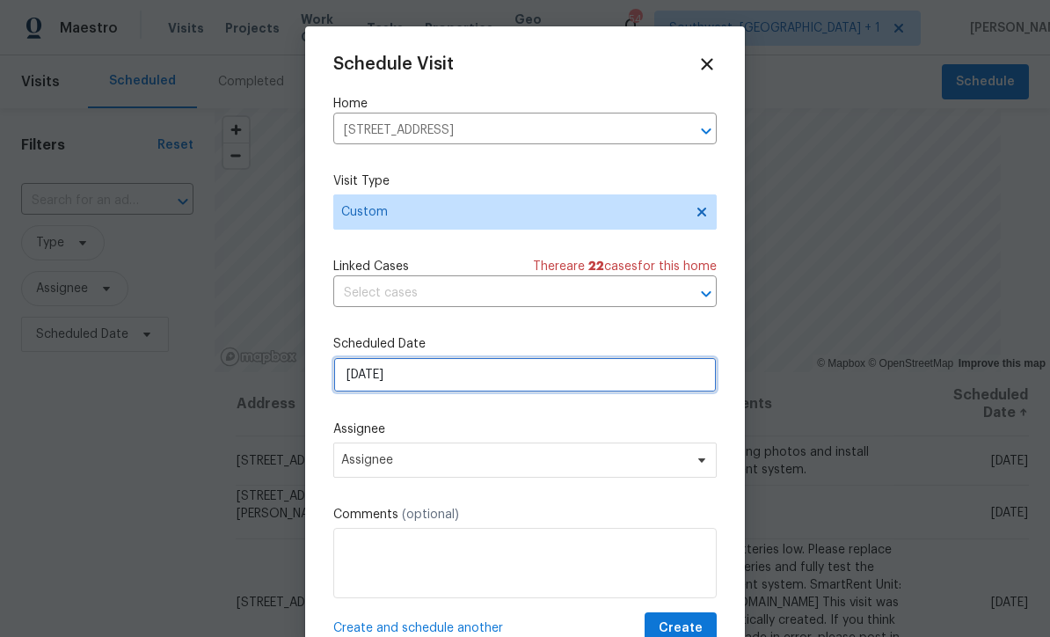
click at [474, 379] on input "[DATE]" at bounding box center [524, 374] width 383 height 35
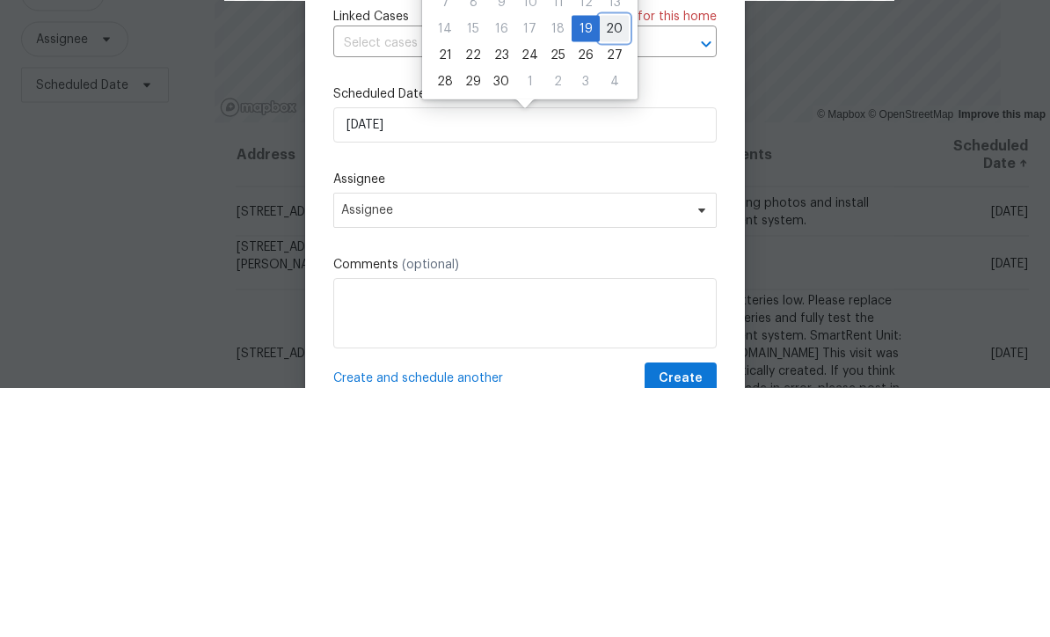
click at [606, 266] on div "20" at bounding box center [614, 278] width 29 height 25
type input "[DATE]"
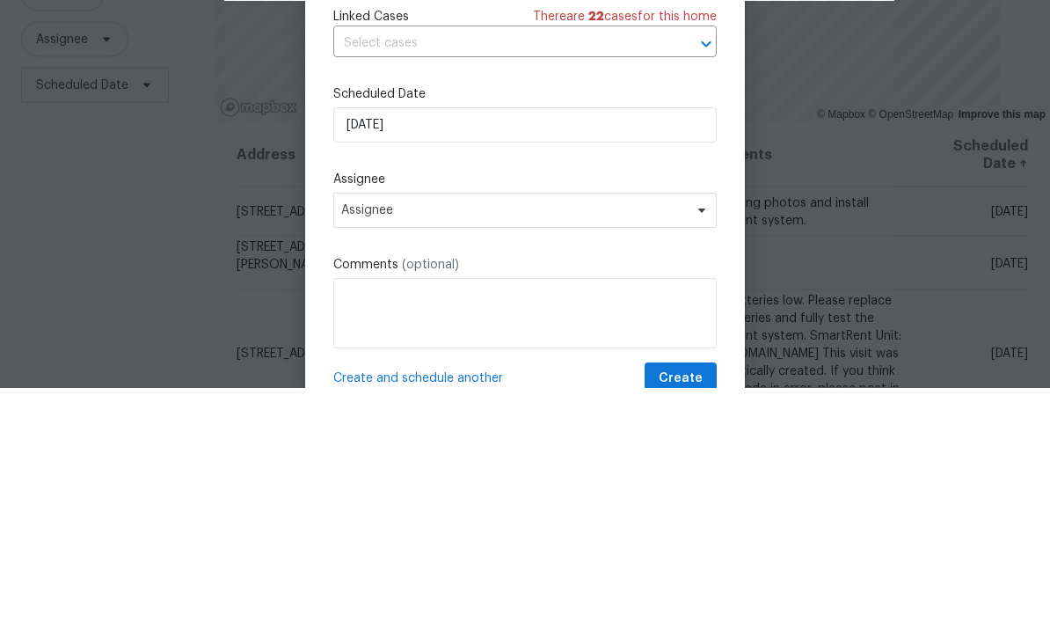
scroll to position [58, 0]
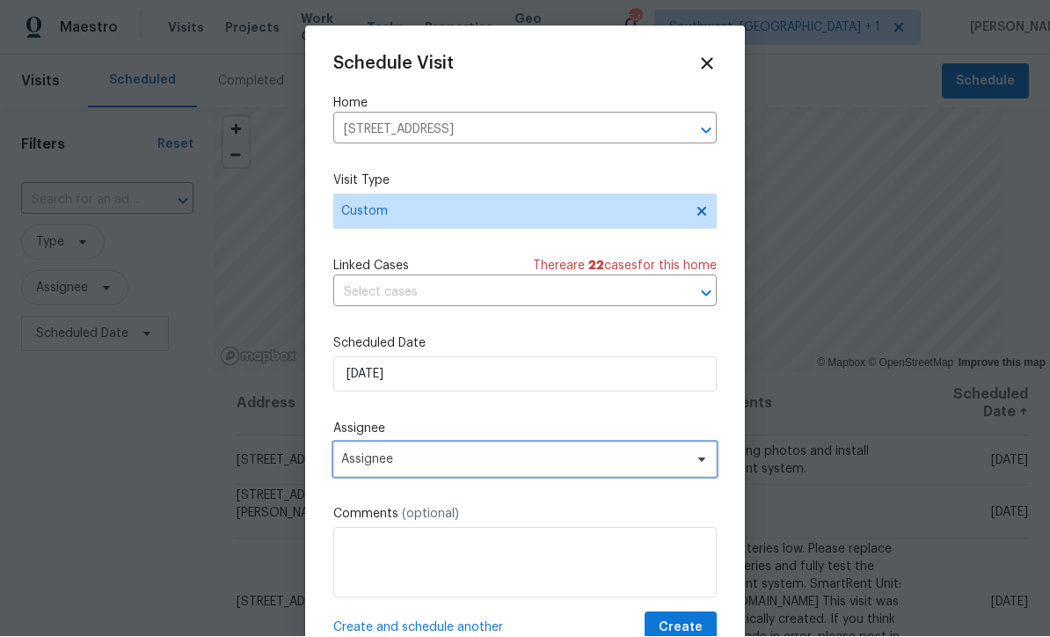
click at [428, 470] on span "Assignee" at bounding box center [524, 459] width 383 height 35
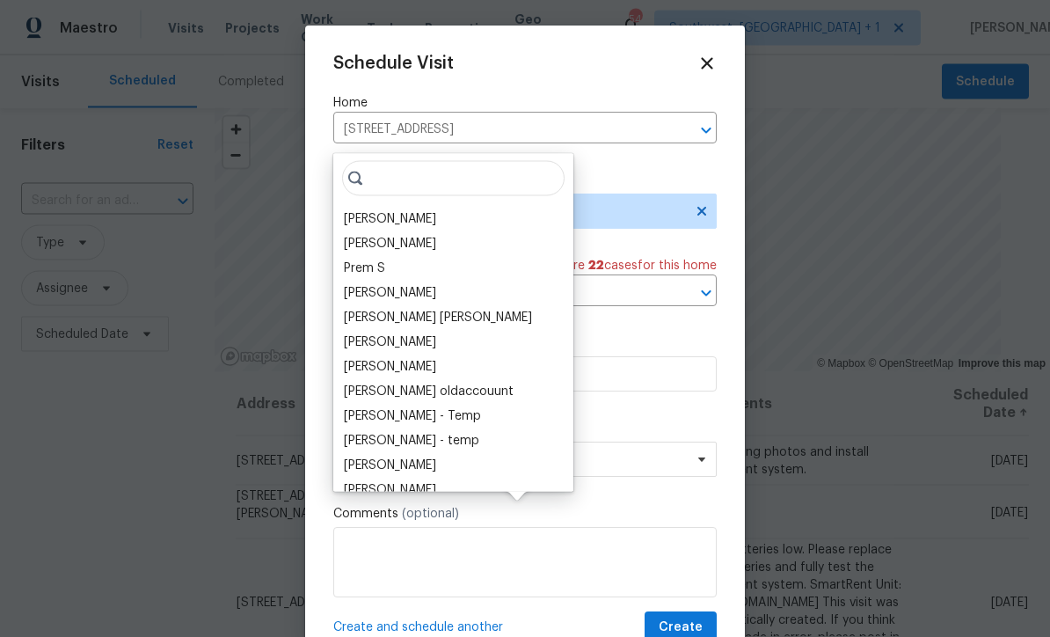
click at [416, 210] on div "[PERSON_NAME]" at bounding box center [390, 219] width 92 height 18
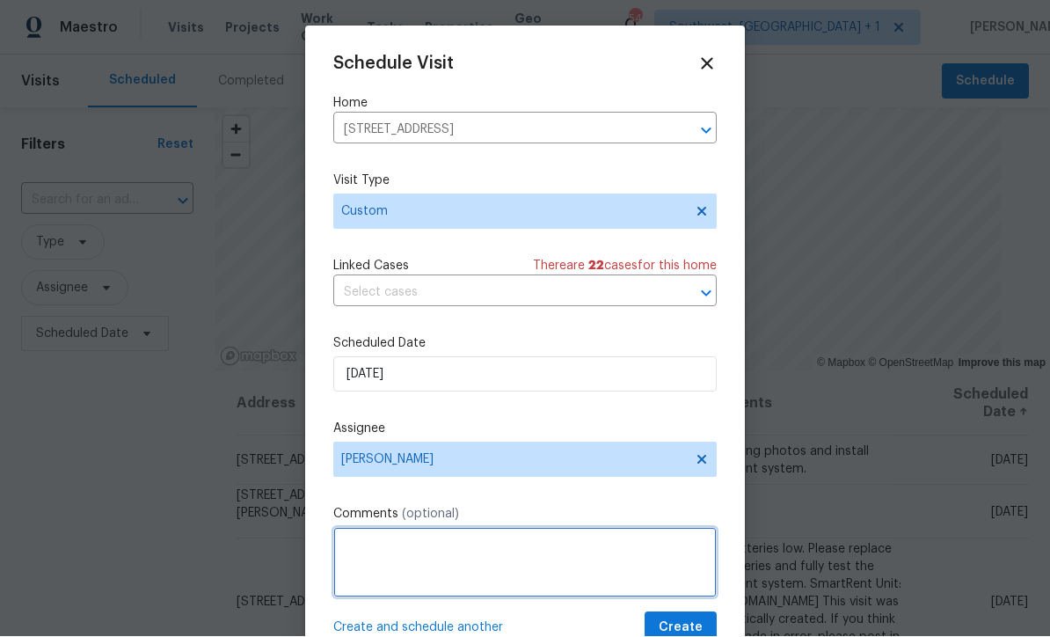
click at [463, 566] on textarea at bounding box center [524, 563] width 383 height 70
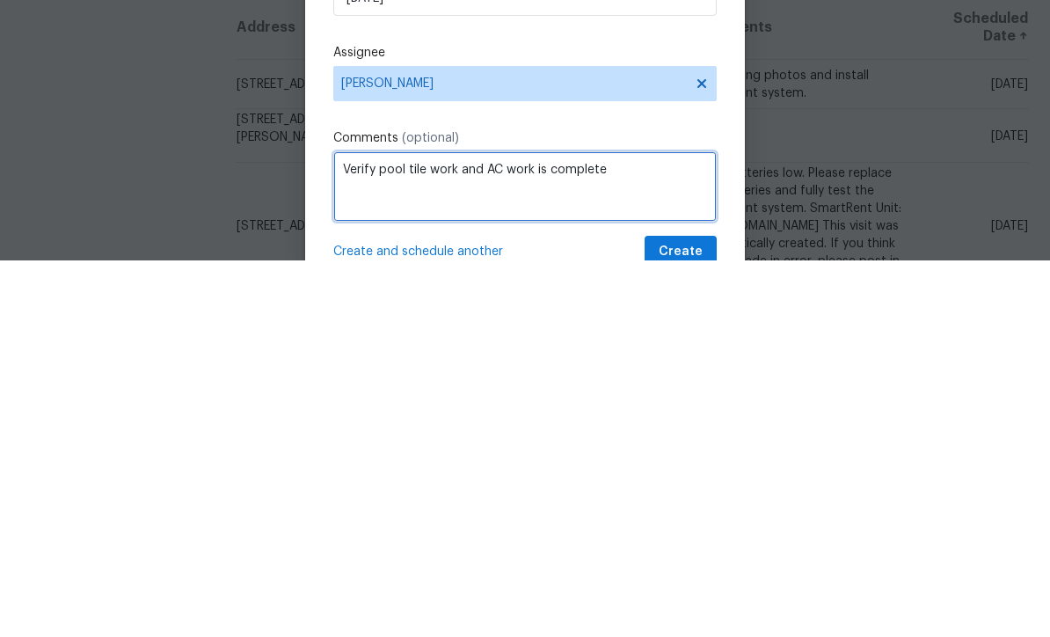
type textarea "Verify pool tile work and AC work is complete"
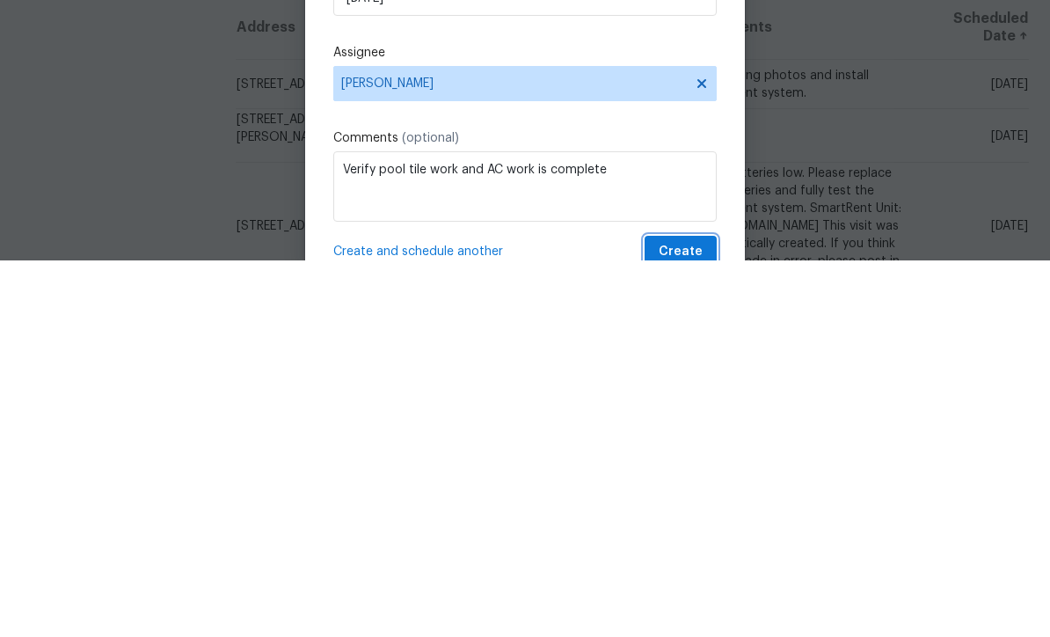
click at [693, 617] on span "Create" at bounding box center [681, 628] width 44 height 22
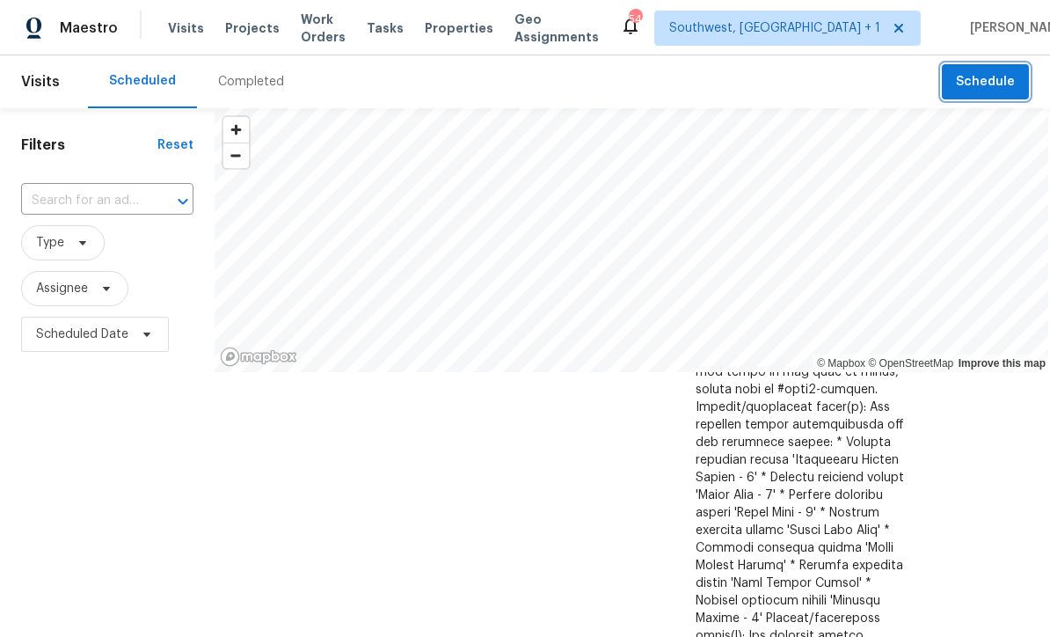
scroll to position [945, 0]
click at [346, 25] on span "Work Orders" at bounding box center [323, 28] width 45 height 35
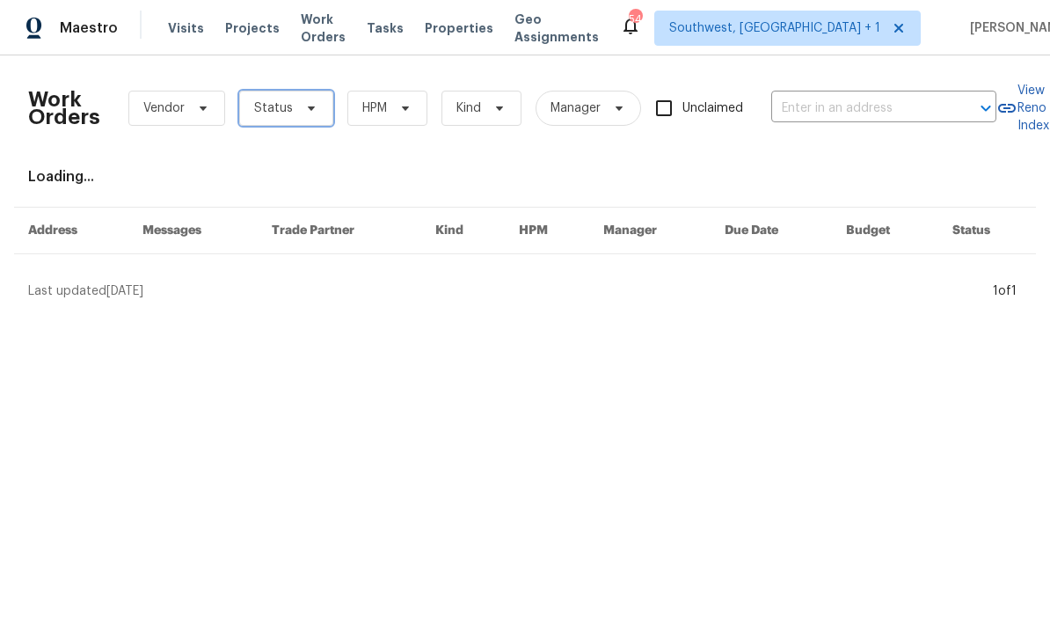
click at [291, 108] on span "Status" at bounding box center [286, 108] width 94 height 35
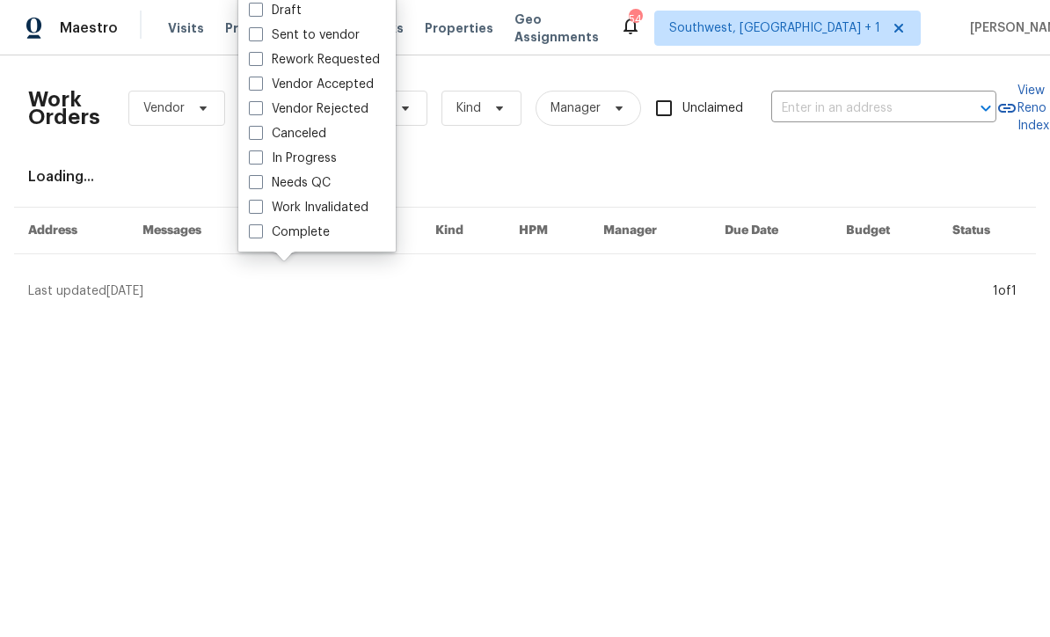
click at [265, 181] on label "Needs QC" at bounding box center [290, 183] width 82 height 18
click at [260, 181] on input "Needs QC" at bounding box center [254, 179] width 11 height 11
checkbox input "true"
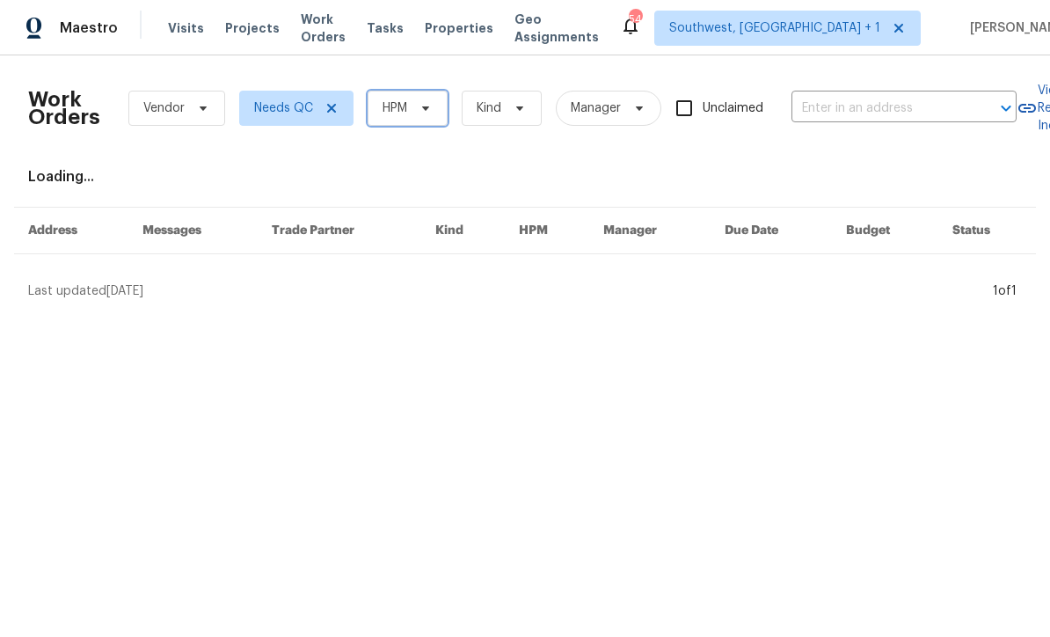
click at [427, 110] on icon at bounding box center [426, 108] width 14 height 14
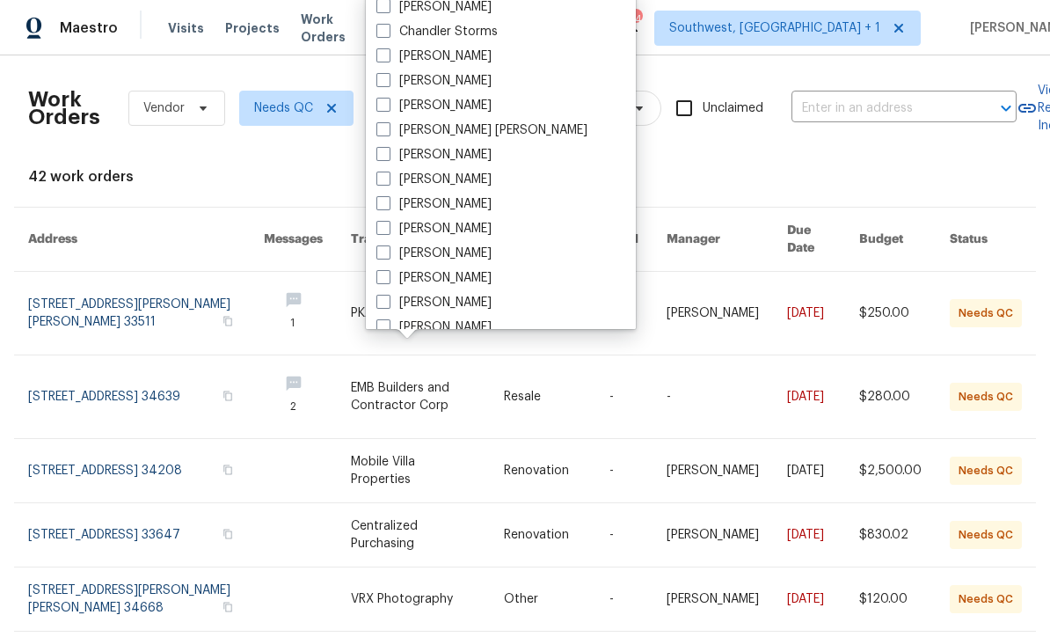
scroll to position [124, 0]
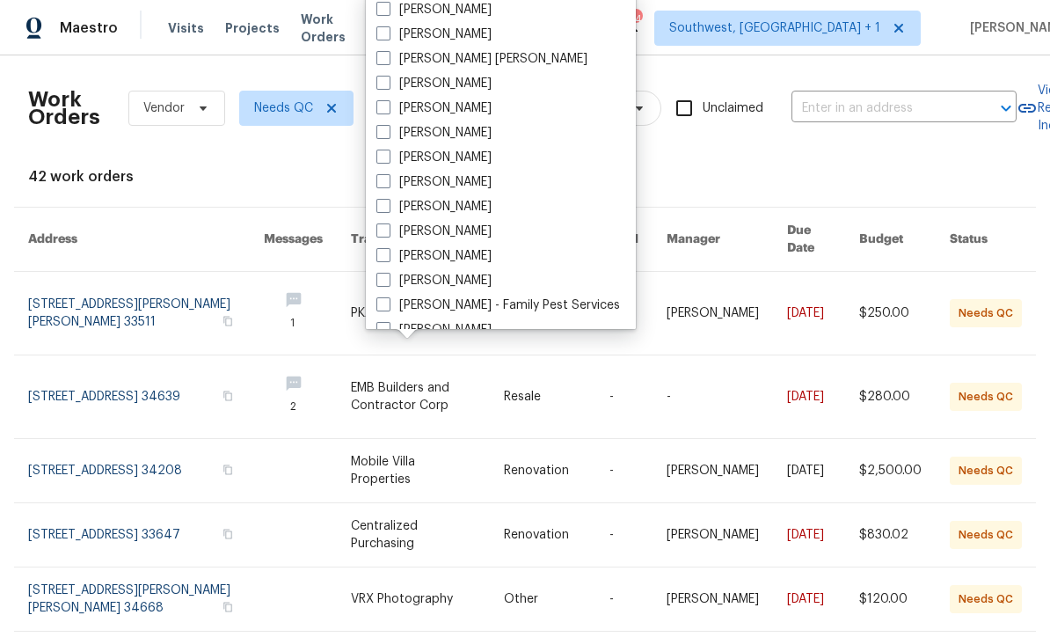
click at [387, 233] on span at bounding box center [383, 230] width 14 height 14
click at [387, 233] on input "[PERSON_NAME]" at bounding box center [381, 227] width 11 height 11
checkbox input "true"
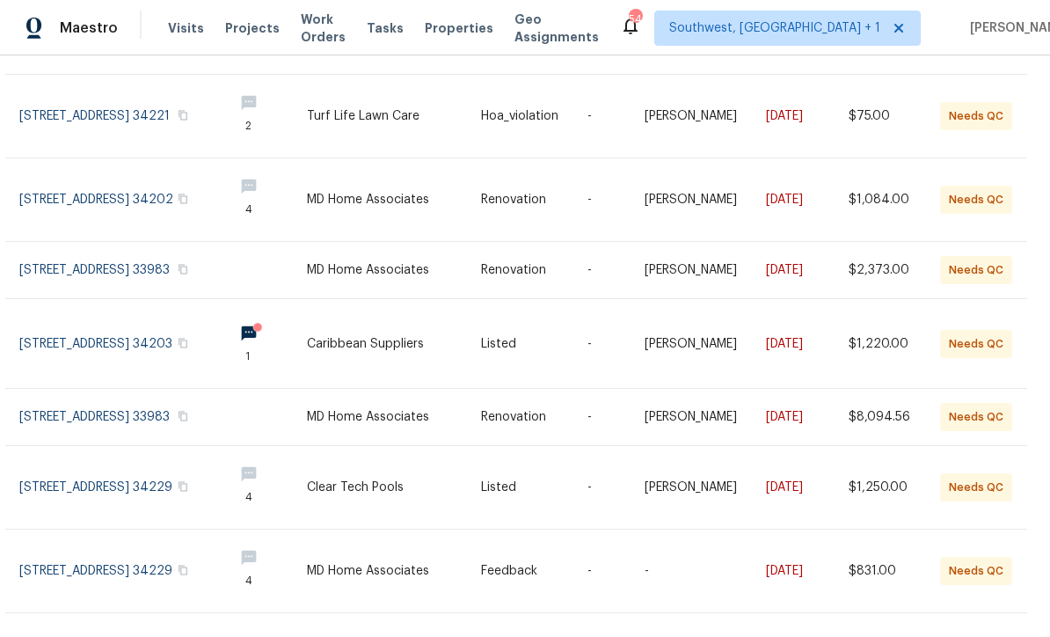
scroll to position [319, 9]
click at [481, 293] on link at bounding box center [534, 271] width 106 height 56
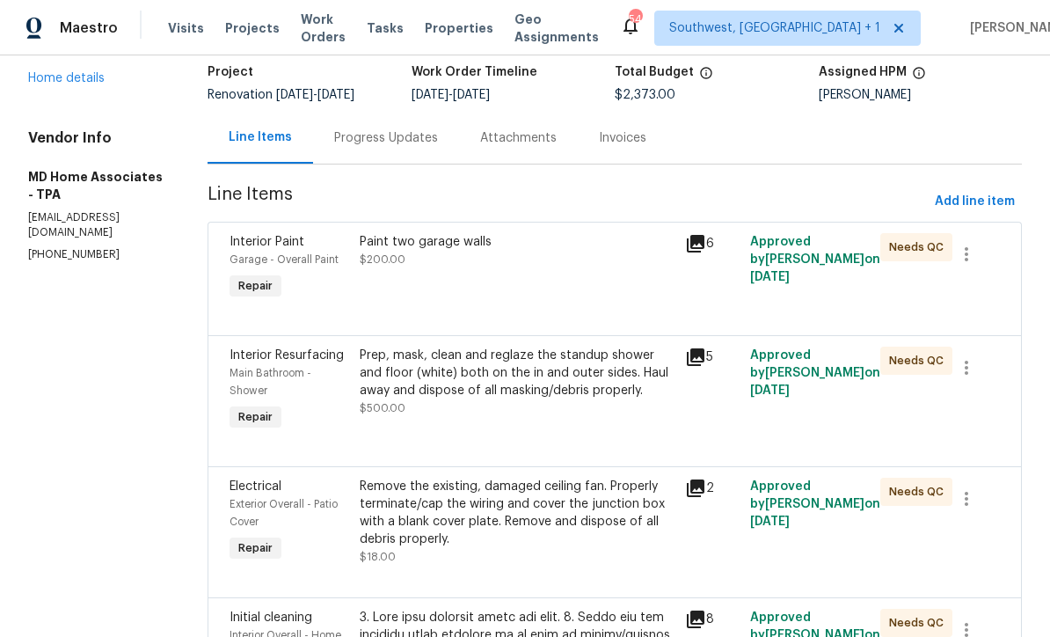
scroll to position [118, 0]
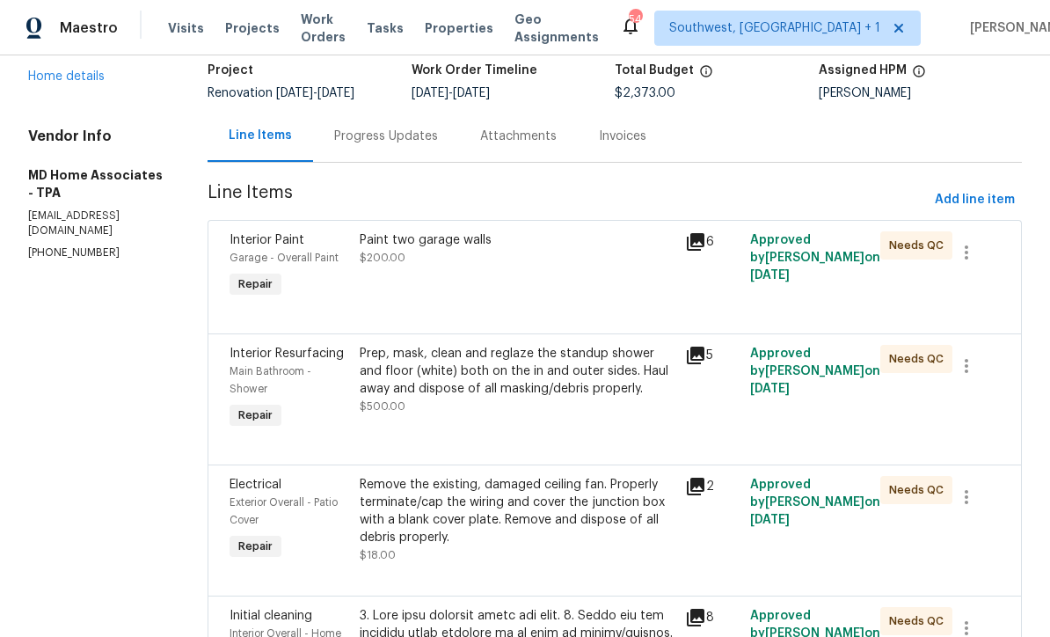
click at [616, 285] on div "Paint two garage walls $200.00" at bounding box center [516, 266] width 325 height 81
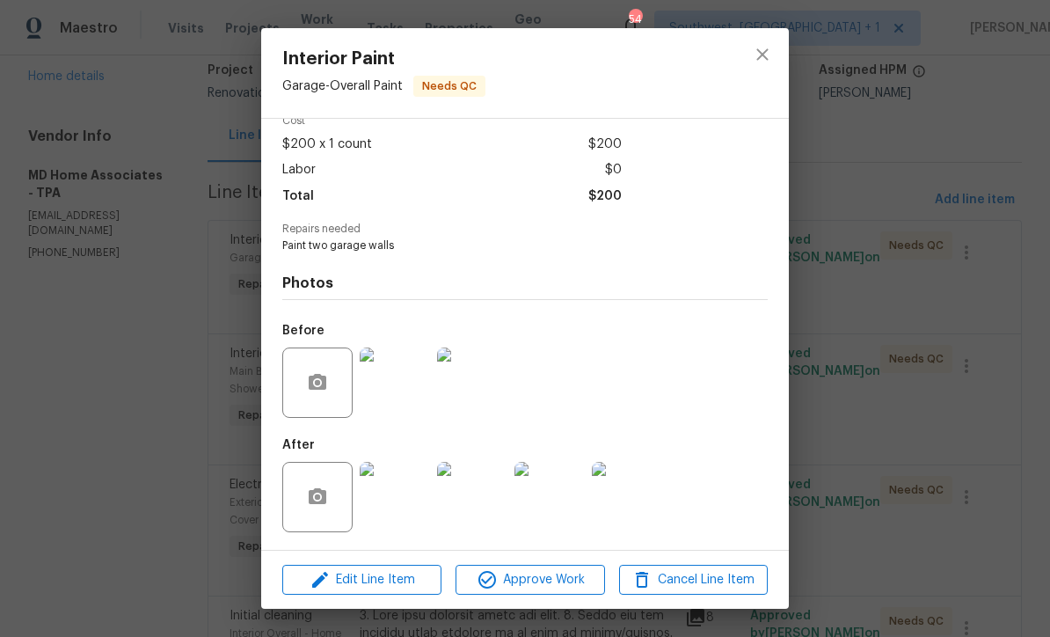
scroll to position [90, 0]
click at [558, 587] on span "Approve Work" at bounding box center [530, 580] width 138 height 22
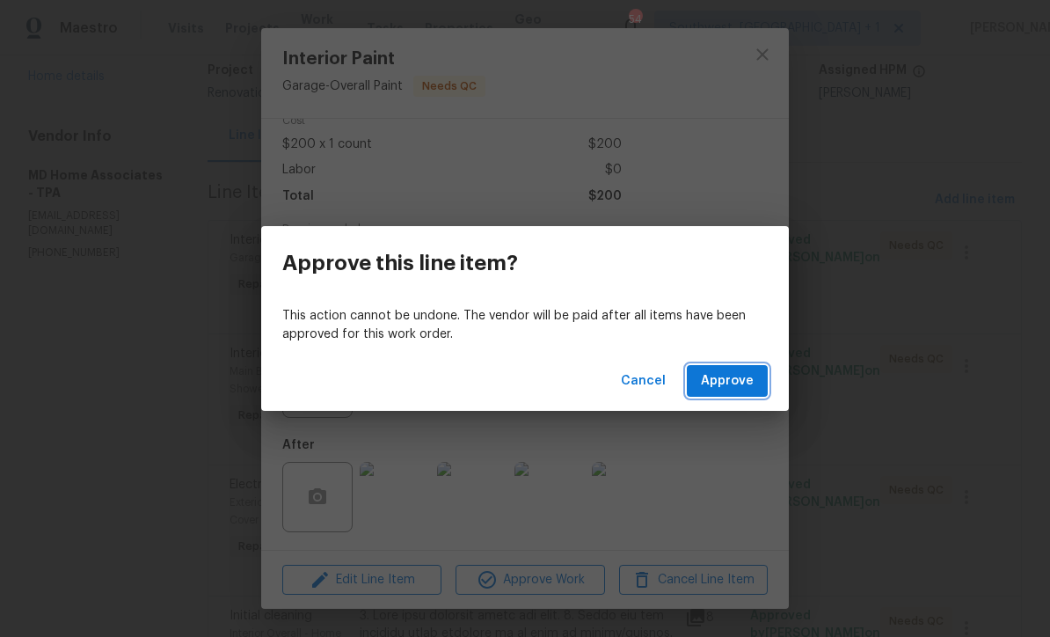
click at [733, 380] on span "Approve" at bounding box center [727, 381] width 53 height 22
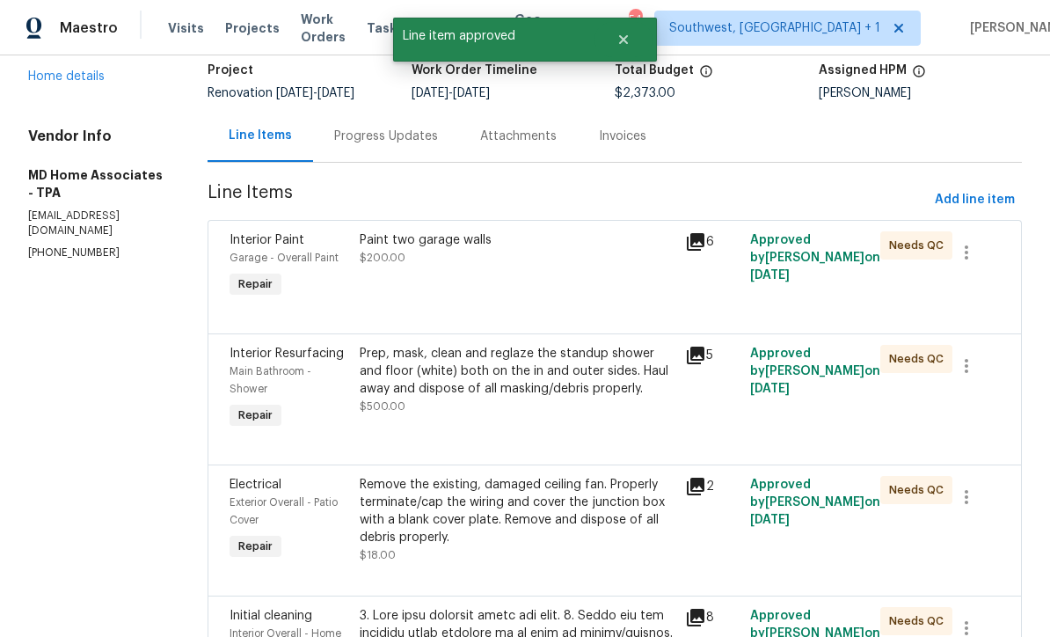
scroll to position [0, 0]
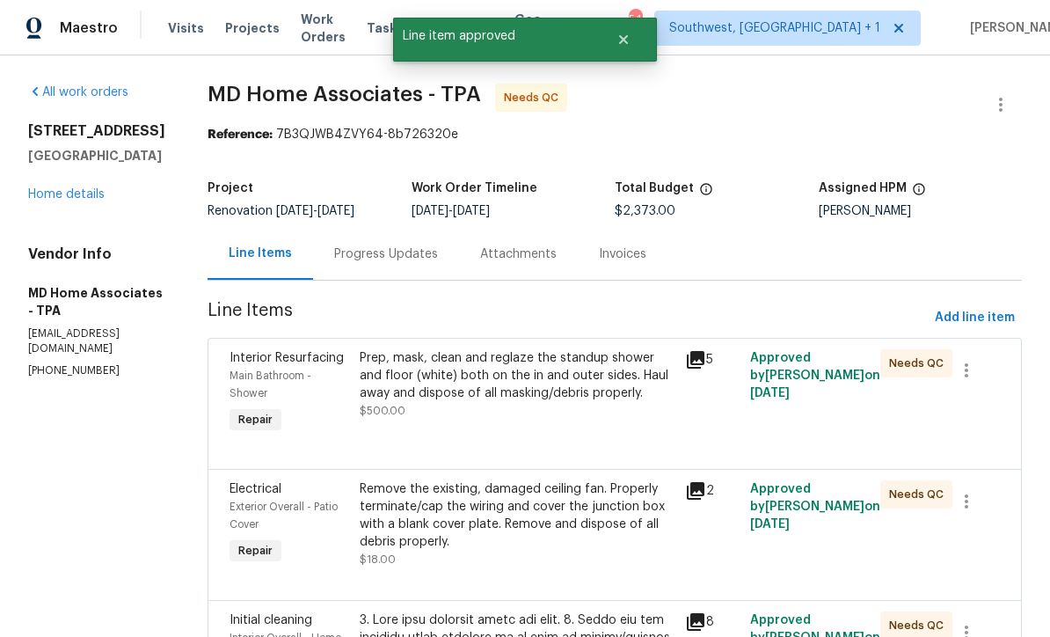
click at [571, 431] on div "Prep, mask, clean and reglaze the standup shower and floor (white) both on the …" at bounding box center [516, 393] width 325 height 98
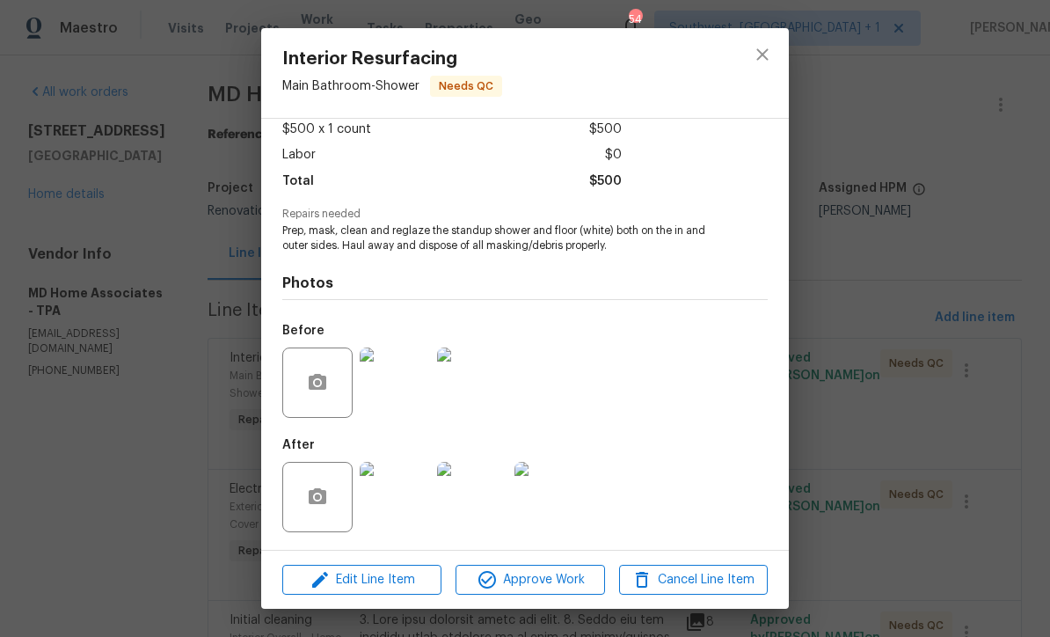
scroll to position [104, 0]
click at [391, 512] on img at bounding box center [395, 497] width 70 height 70
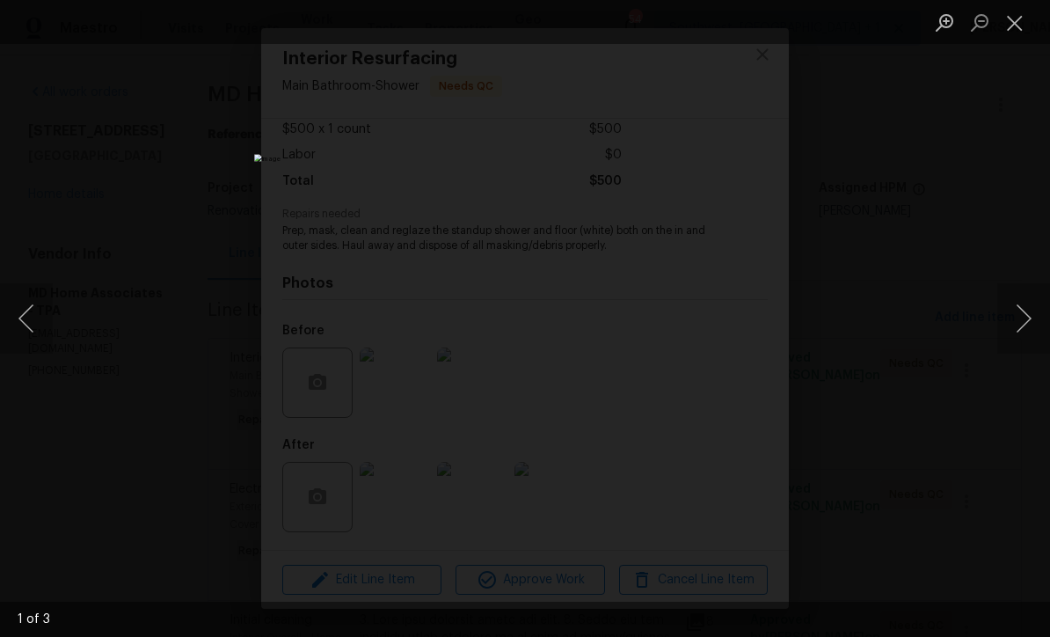
click at [1028, 337] on button "Next image" at bounding box center [1023, 318] width 53 height 70
click at [1025, 339] on button "Next image" at bounding box center [1023, 318] width 53 height 70
click at [1031, 335] on button "Next image" at bounding box center [1023, 318] width 53 height 70
click at [1034, 336] on button "Next image" at bounding box center [1023, 318] width 53 height 70
click at [1008, 28] on button "Close lightbox" at bounding box center [1014, 22] width 35 height 31
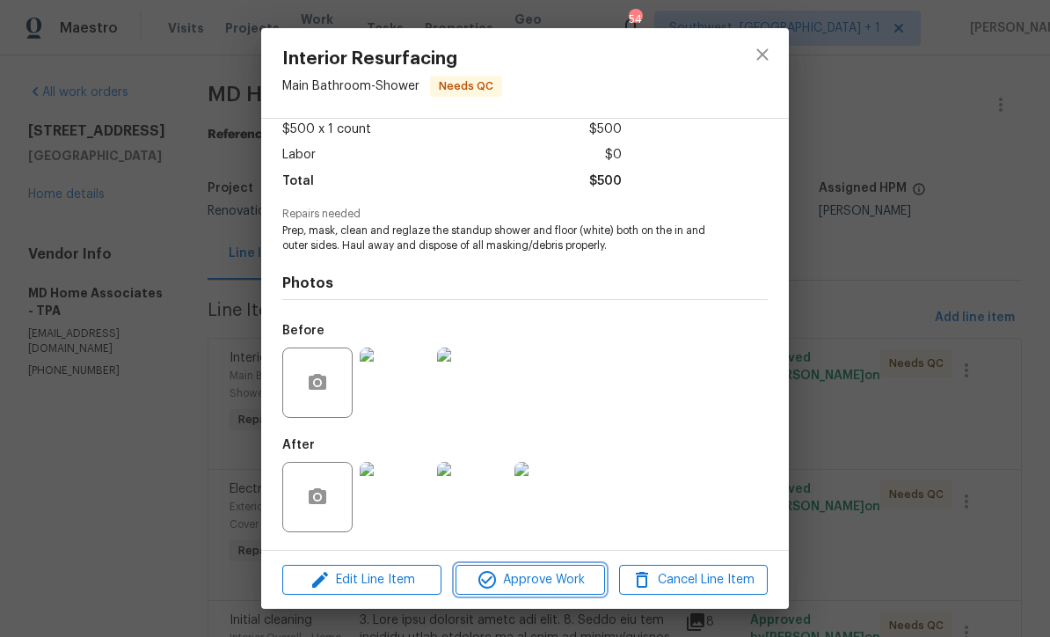
click at [535, 580] on span "Approve Work" at bounding box center [530, 580] width 138 height 22
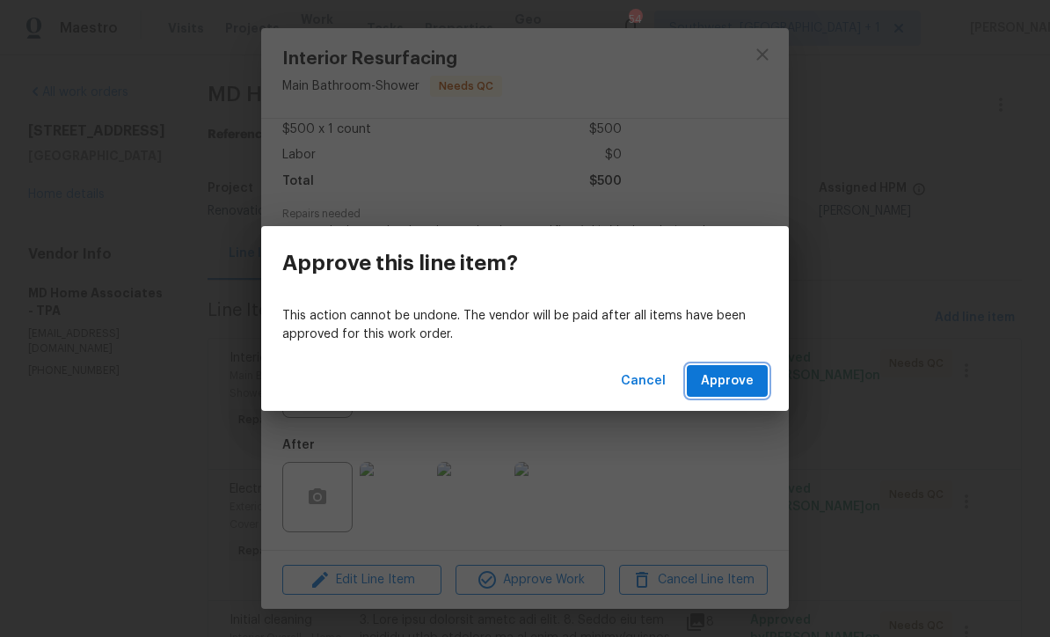
click at [736, 396] on button "Approve" at bounding box center [727, 381] width 81 height 33
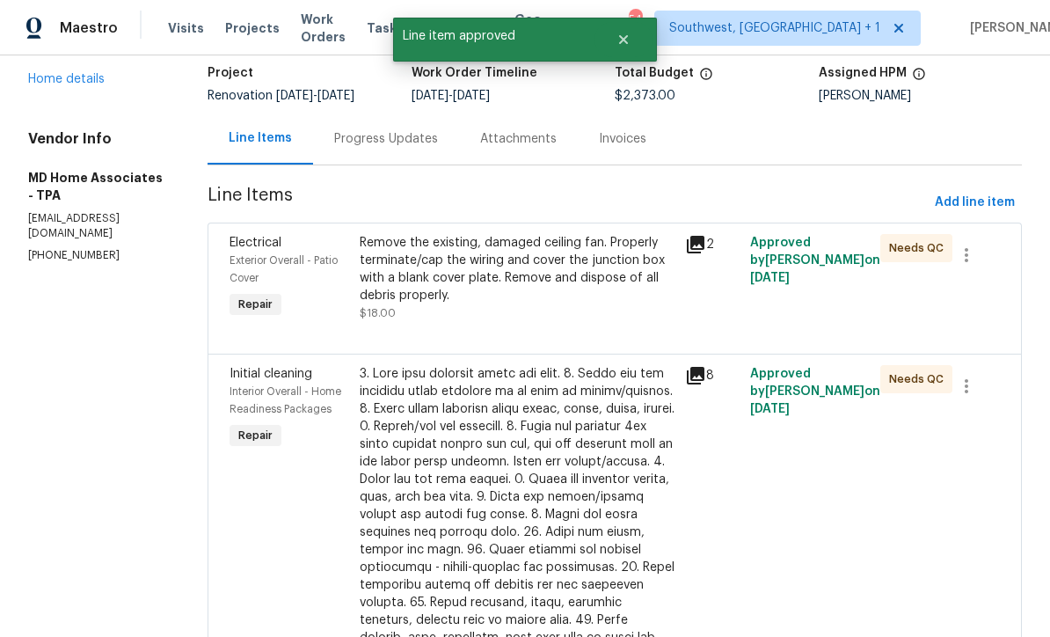
scroll to position [116, 0]
click at [612, 317] on div "Remove the existing, damaged ceiling fan. Properly terminate/cap the wiring and…" at bounding box center [517, 277] width 315 height 88
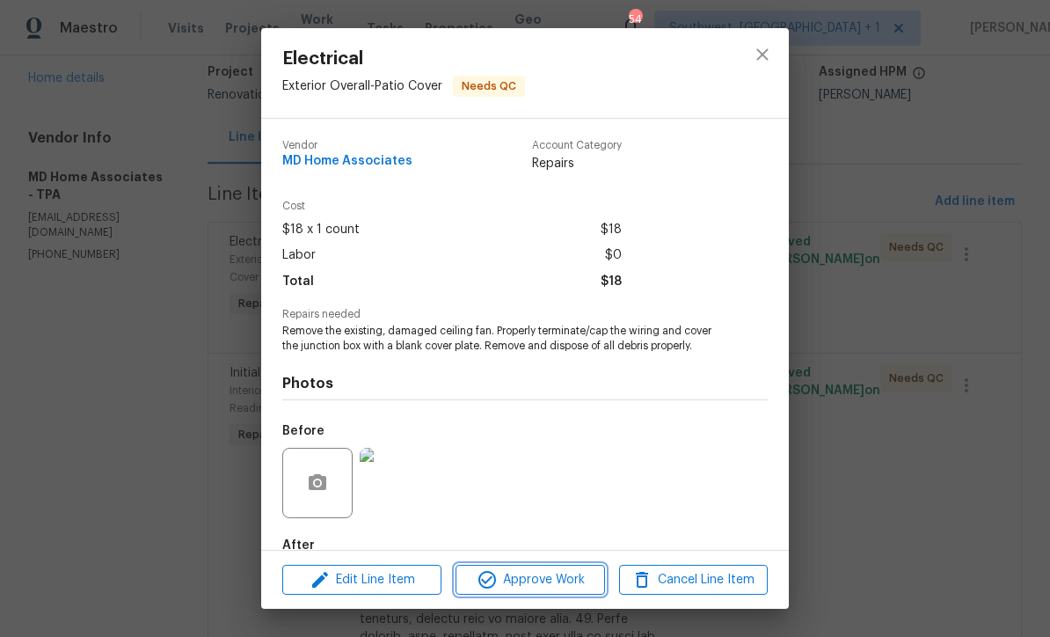
click at [558, 588] on span "Approve Work" at bounding box center [530, 580] width 138 height 22
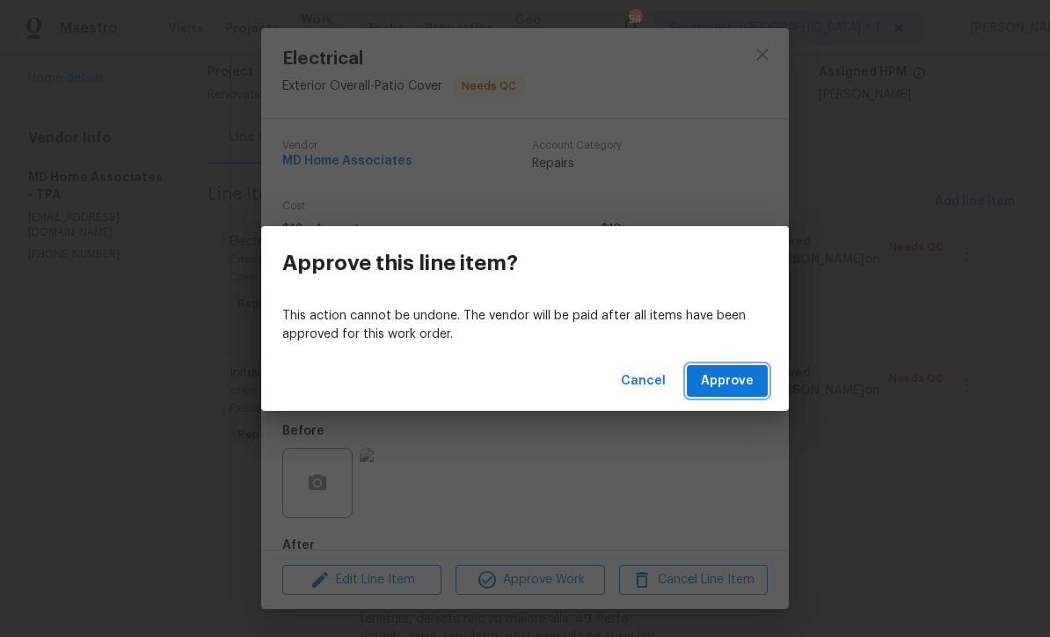
click at [747, 384] on span "Approve" at bounding box center [727, 381] width 53 height 22
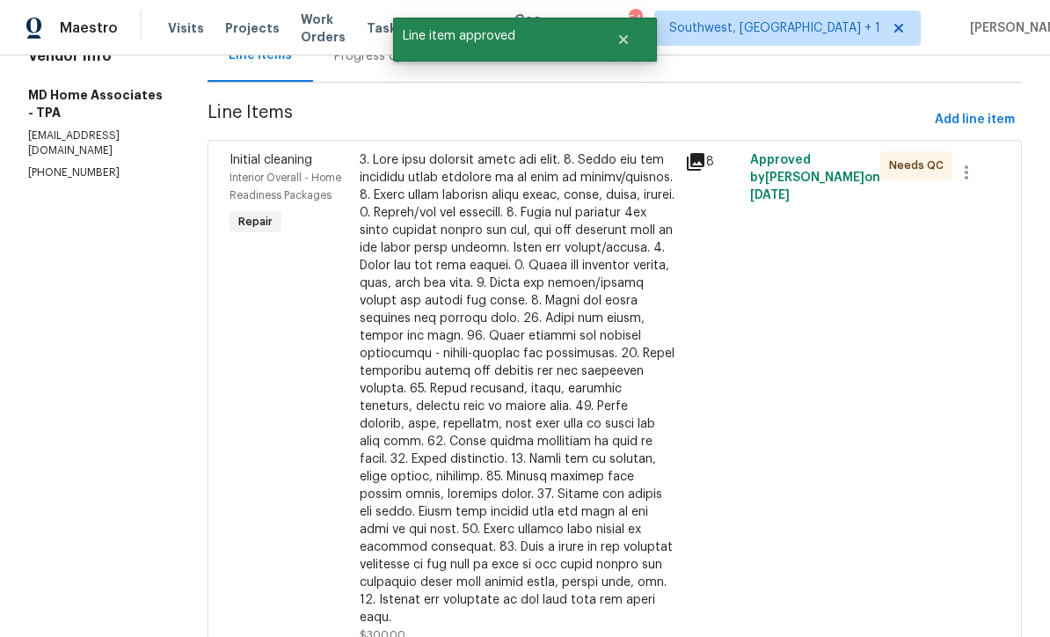
scroll to position [207, 0]
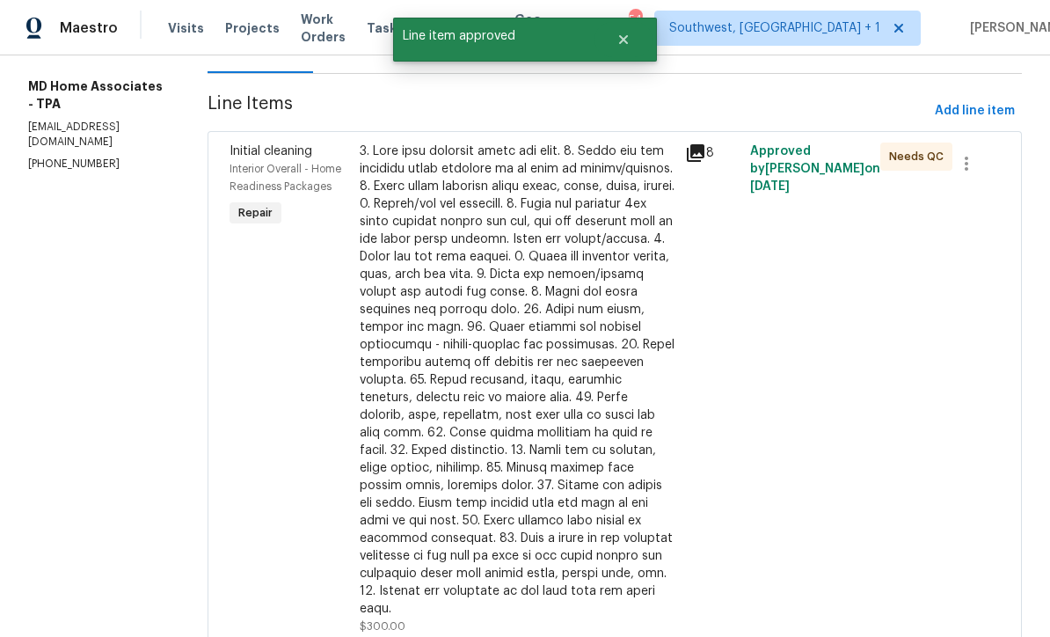
click at [567, 431] on div at bounding box center [517, 379] width 315 height 475
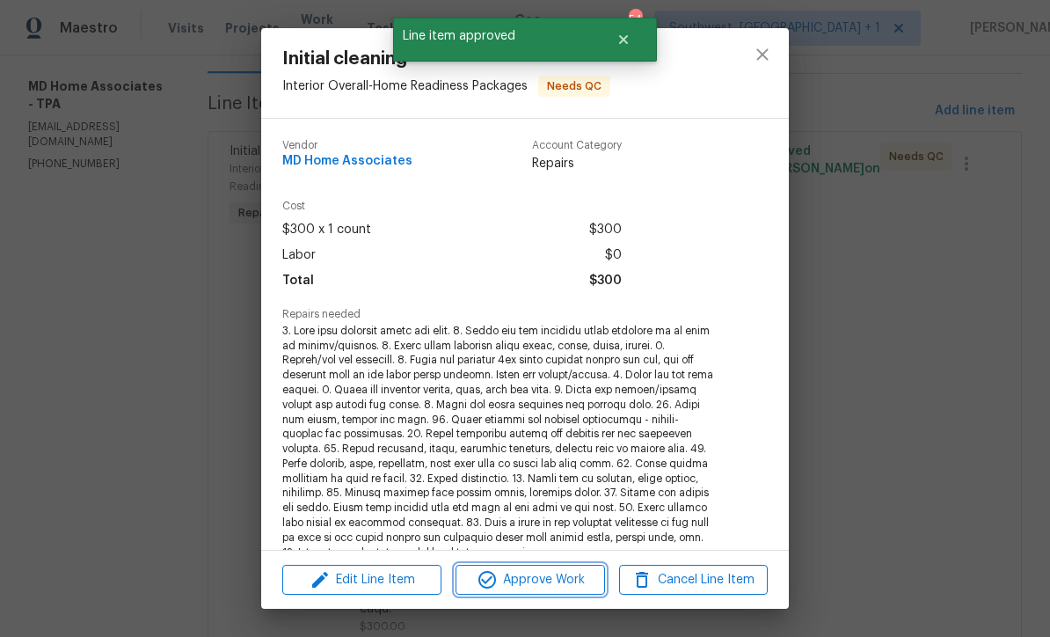
click at [570, 585] on span "Approve Work" at bounding box center [530, 580] width 138 height 22
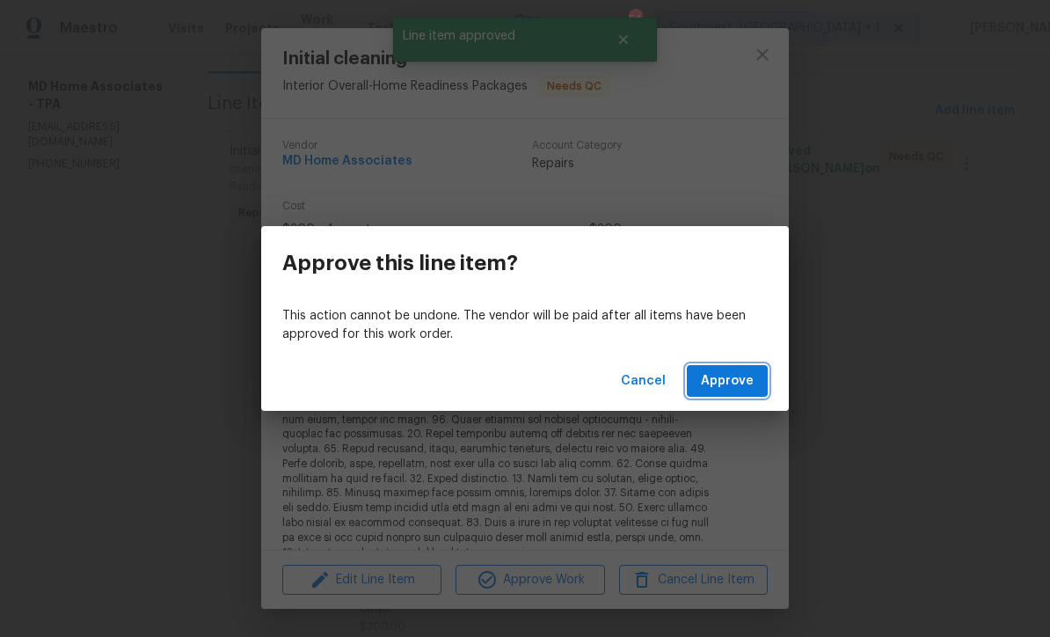
click at [743, 383] on span "Approve" at bounding box center [727, 381] width 53 height 22
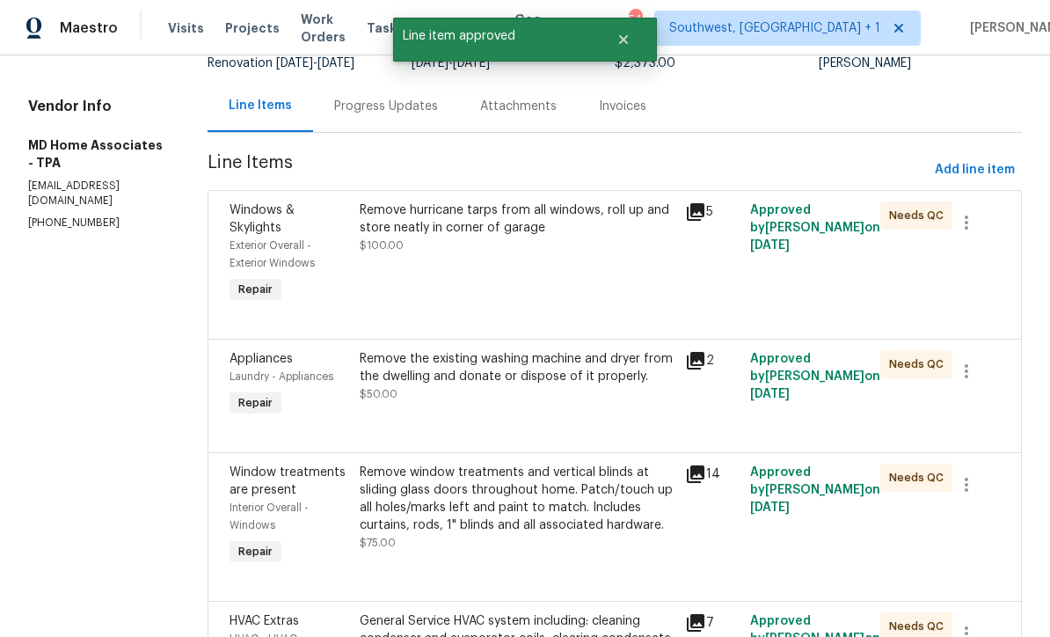
scroll to position [149, 0]
click at [597, 287] on div "Remove hurricane tarps from all windows, roll up and store neatly in corner of …" at bounding box center [516, 253] width 325 height 116
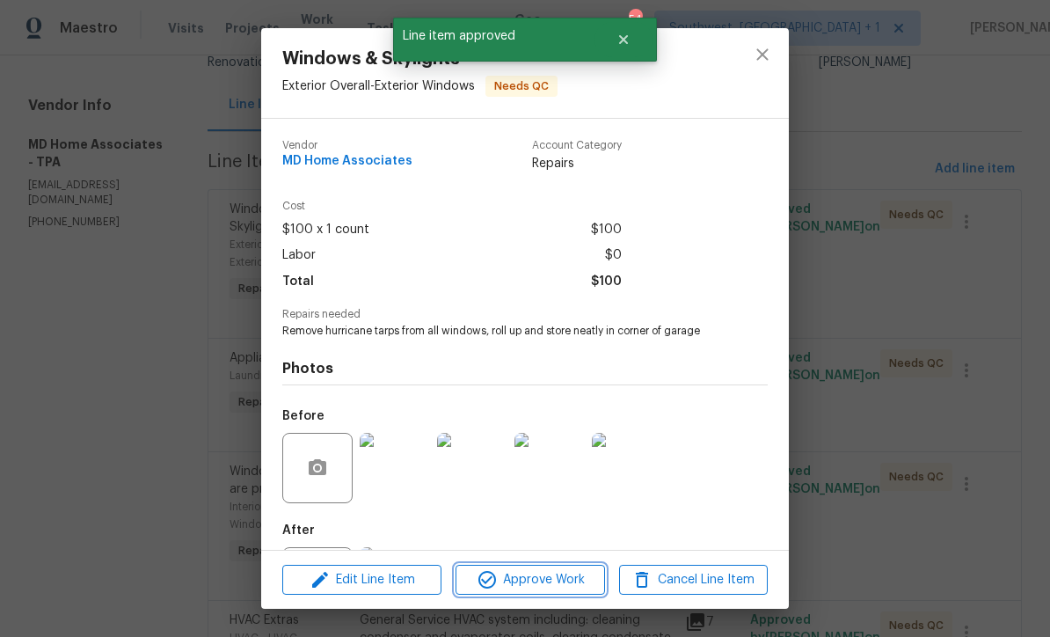
click at [559, 583] on span "Approve Work" at bounding box center [530, 580] width 138 height 22
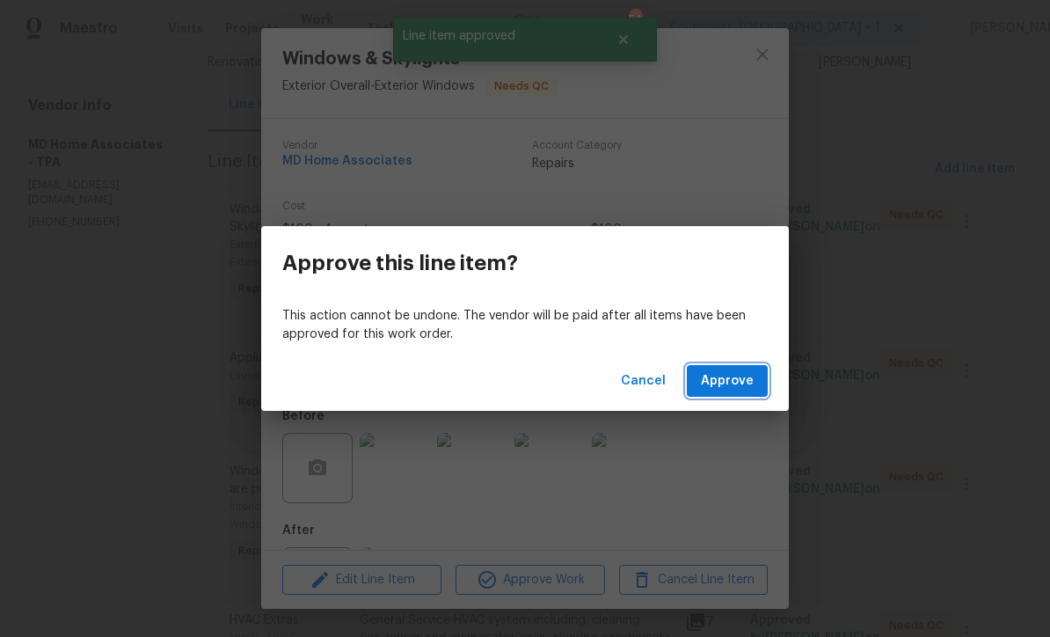
click at [734, 383] on span "Approve" at bounding box center [727, 381] width 53 height 22
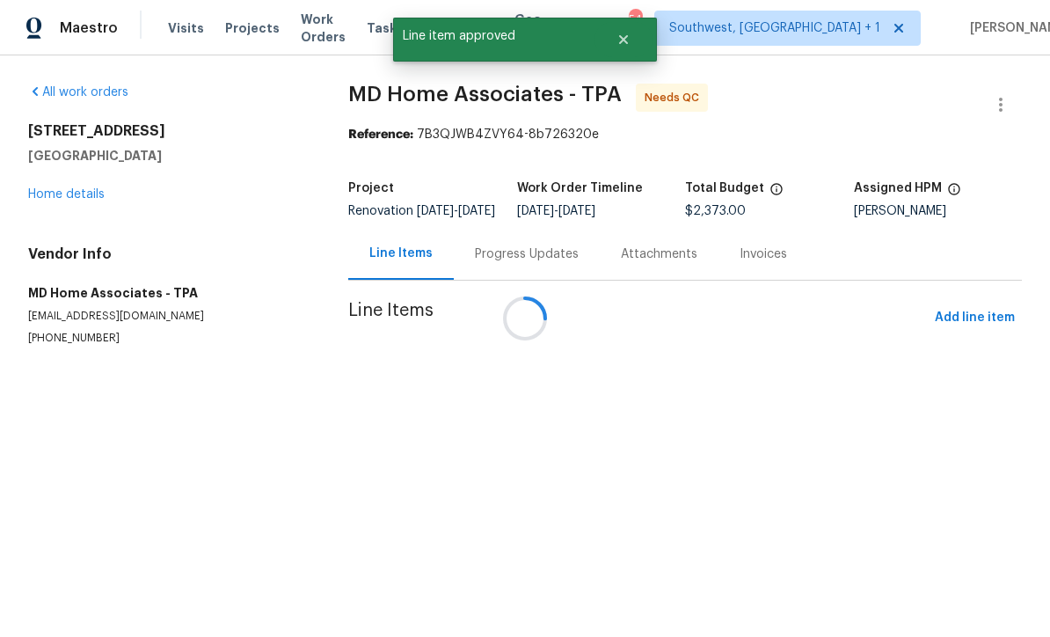
scroll to position [0, 0]
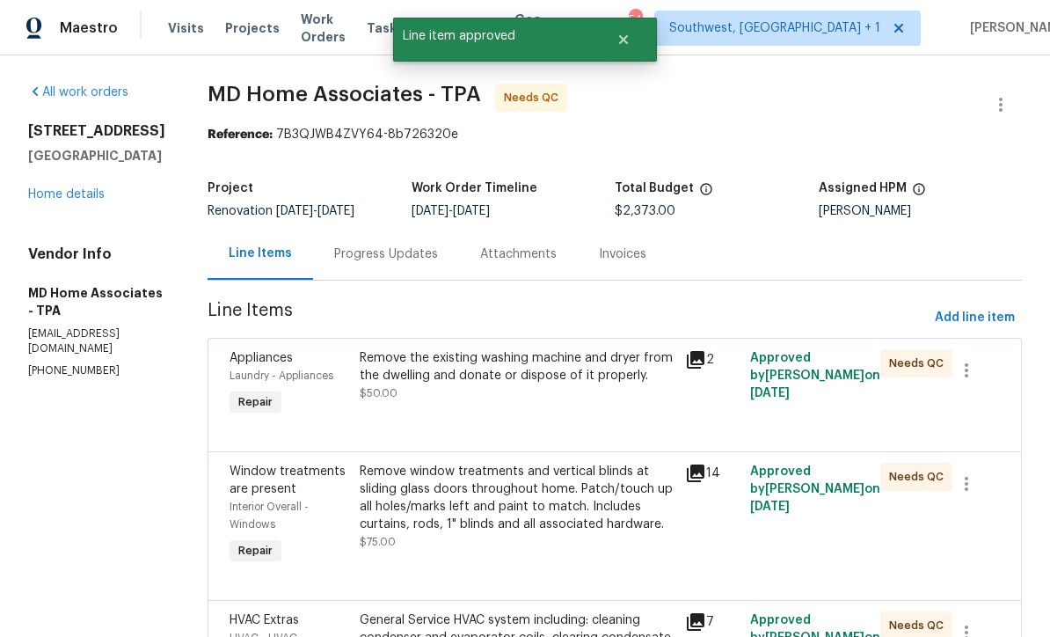
click at [545, 402] on div "Remove the existing washing machine and dryer from the dwelling and donate or d…" at bounding box center [517, 375] width 315 height 53
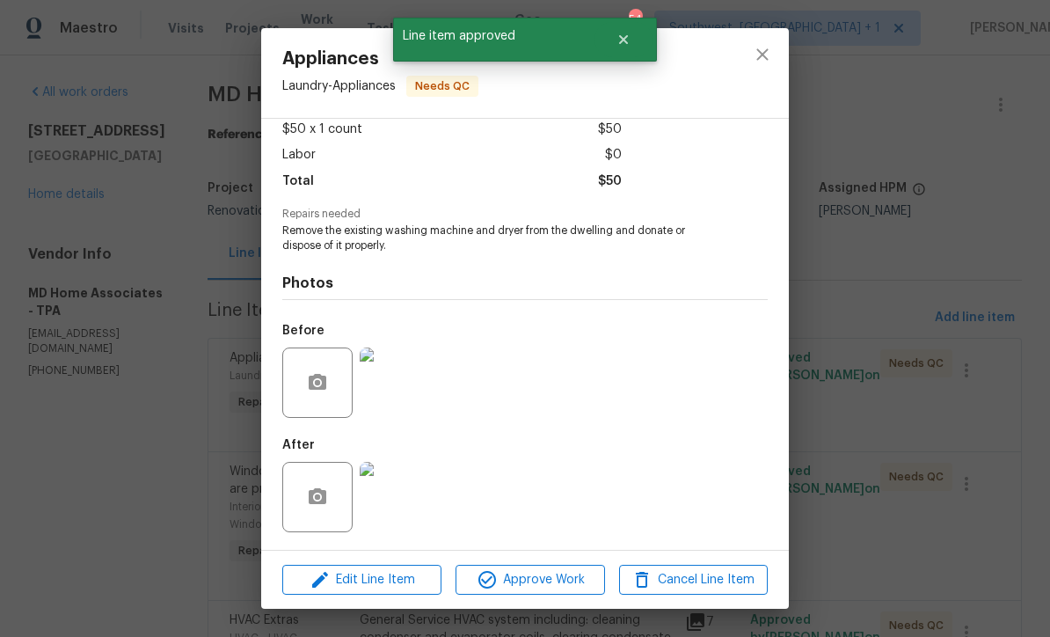
scroll to position [104, 0]
click at [562, 586] on span "Approve Work" at bounding box center [530, 580] width 138 height 22
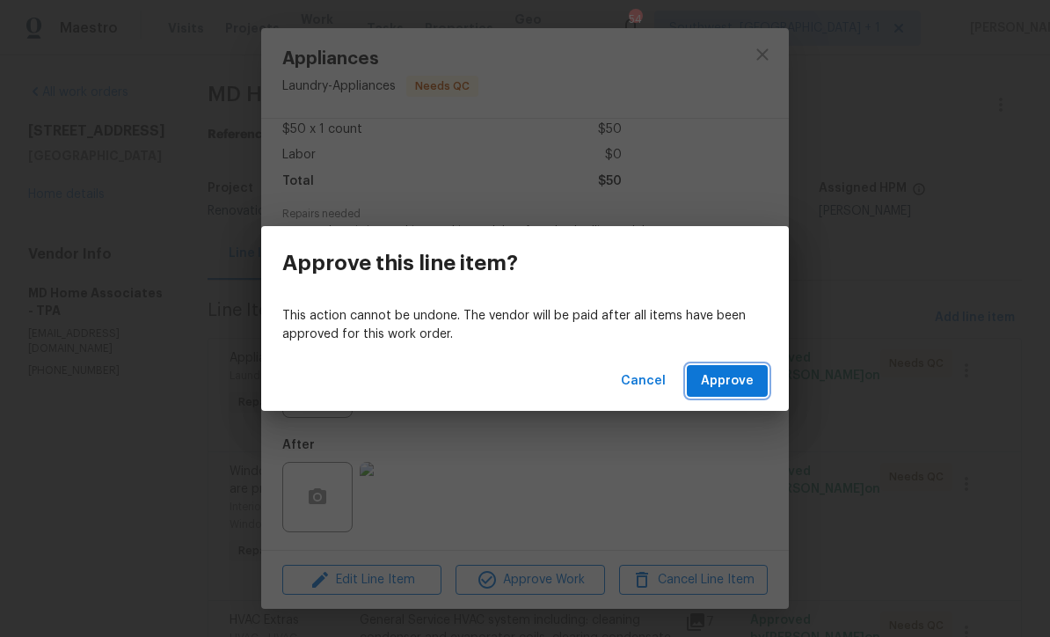
click at [742, 380] on span "Approve" at bounding box center [727, 381] width 53 height 22
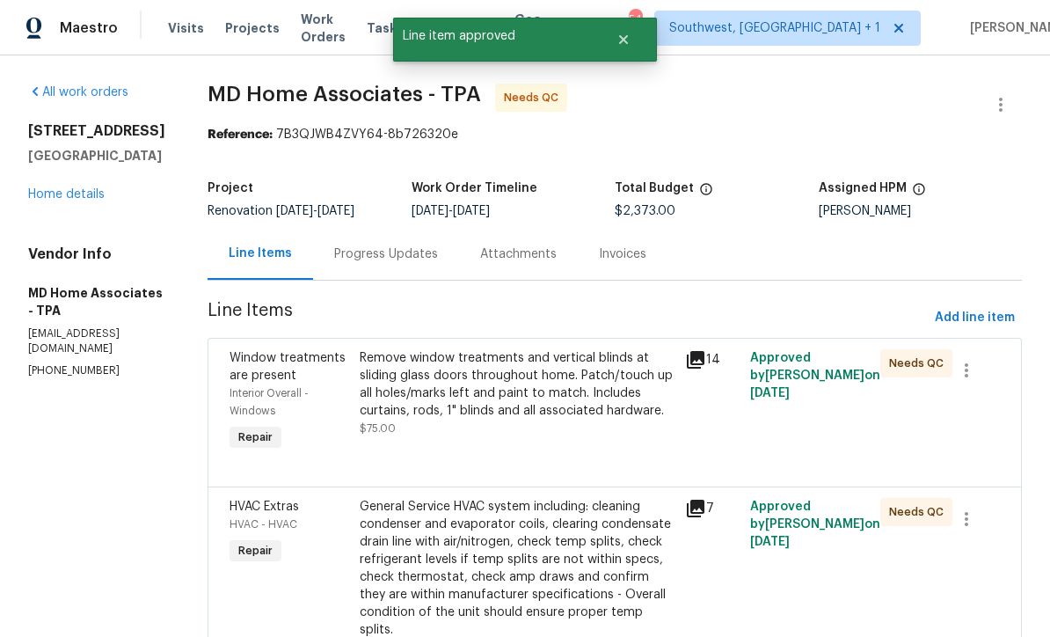
click at [581, 445] on div "Remove window treatments and vertical blinds at sliding glass doors throughout …" at bounding box center [516, 402] width 325 height 116
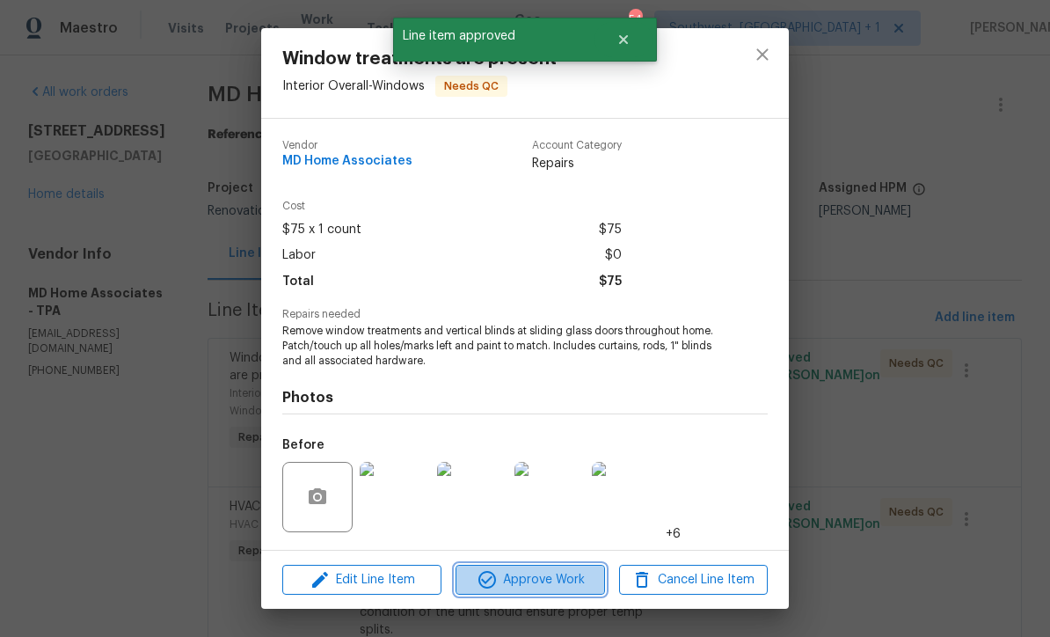
click at [558, 585] on span "Approve Work" at bounding box center [530, 580] width 138 height 22
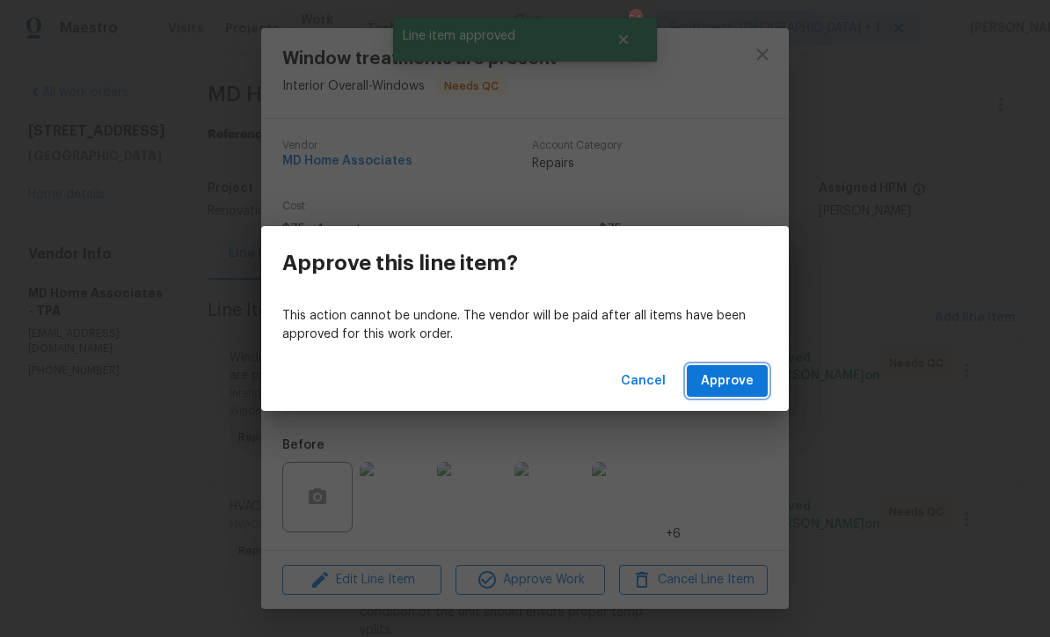
click at [730, 384] on span "Approve" at bounding box center [727, 381] width 53 height 22
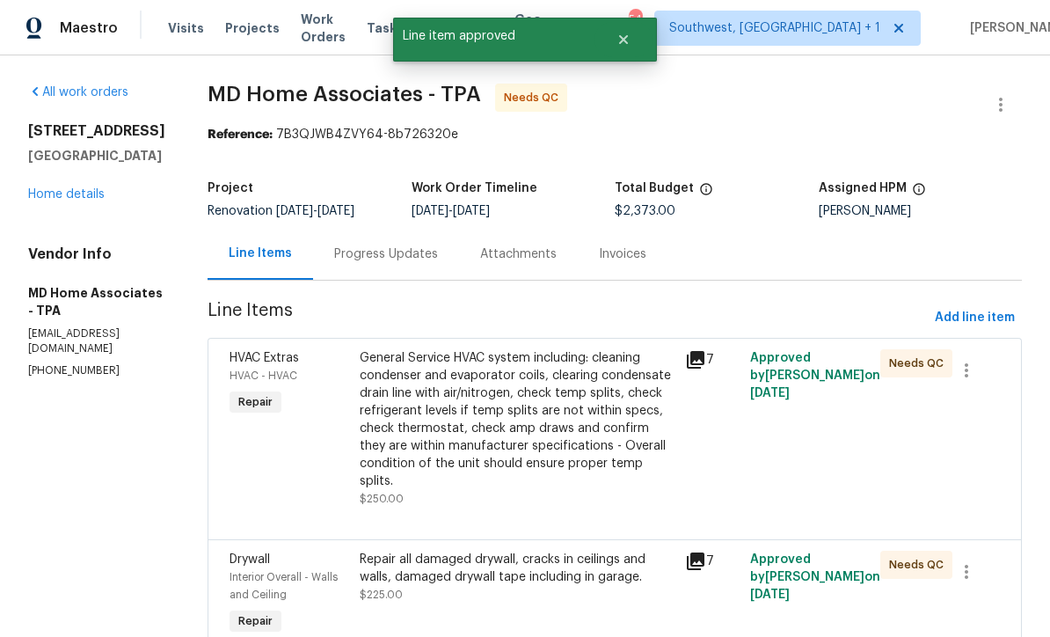
click at [586, 491] on div "General Service HVAC system including: cleaning condenser and evaporator coils,…" at bounding box center [517, 428] width 315 height 158
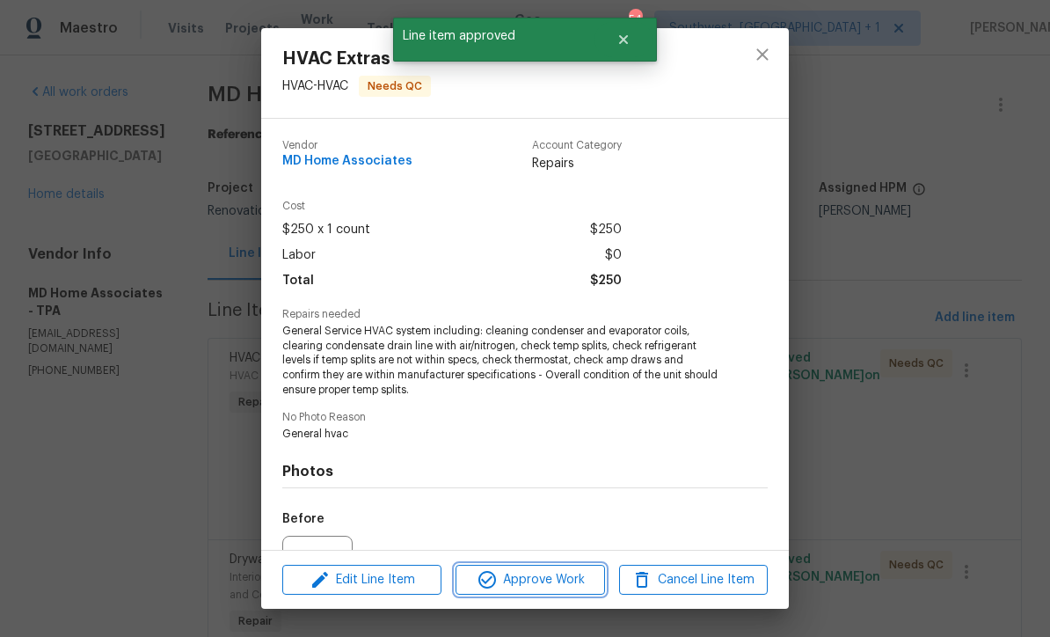
click at [556, 587] on span "Approve Work" at bounding box center [530, 580] width 138 height 22
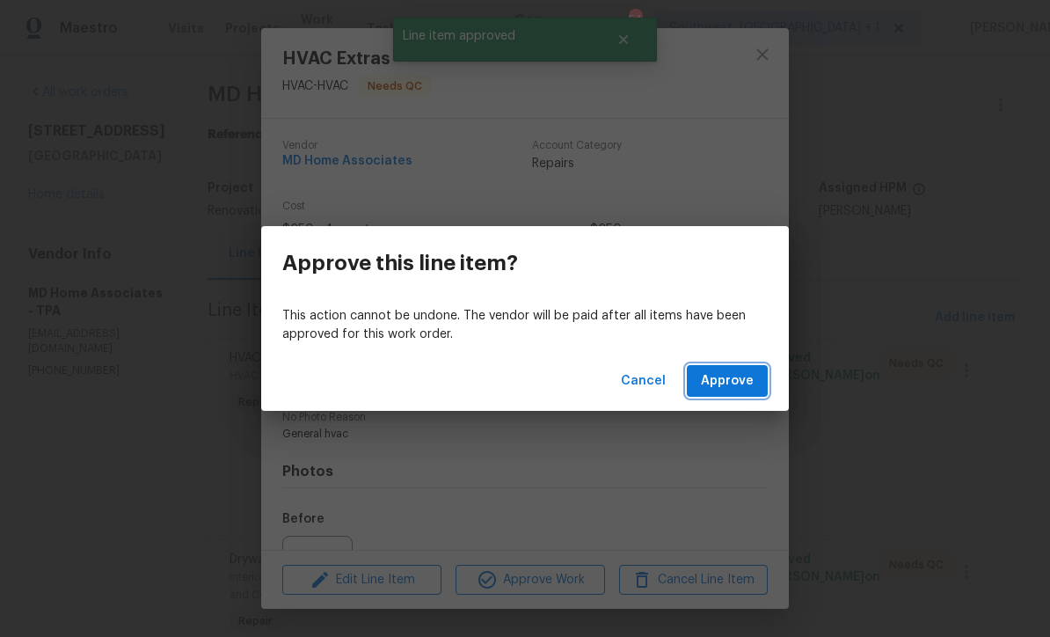
click at [746, 386] on span "Approve" at bounding box center [727, 381] width 53 height 22
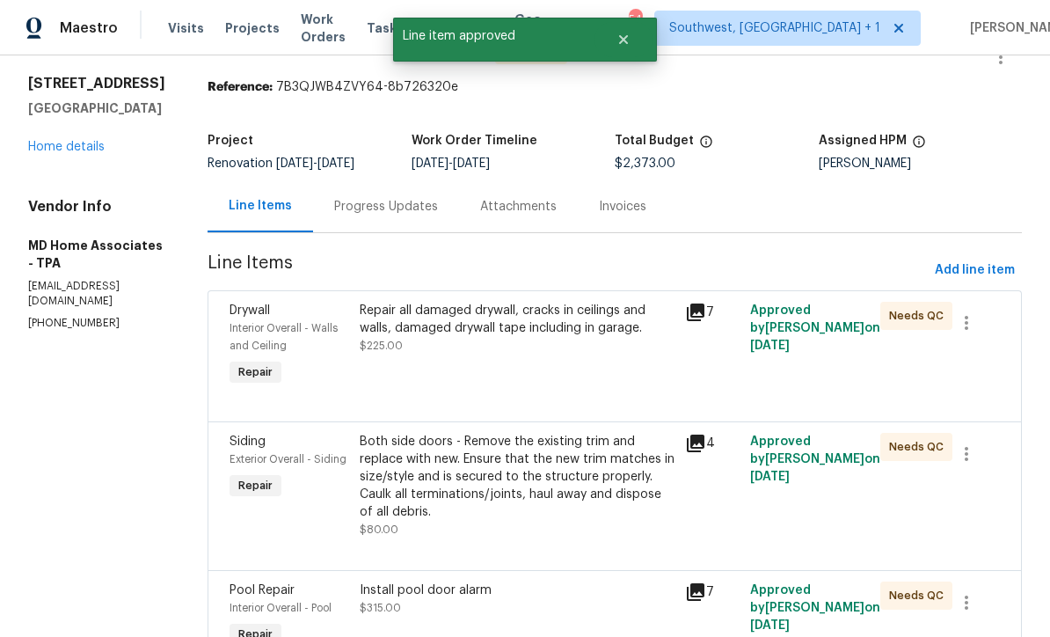
scroll to position [62, 0]
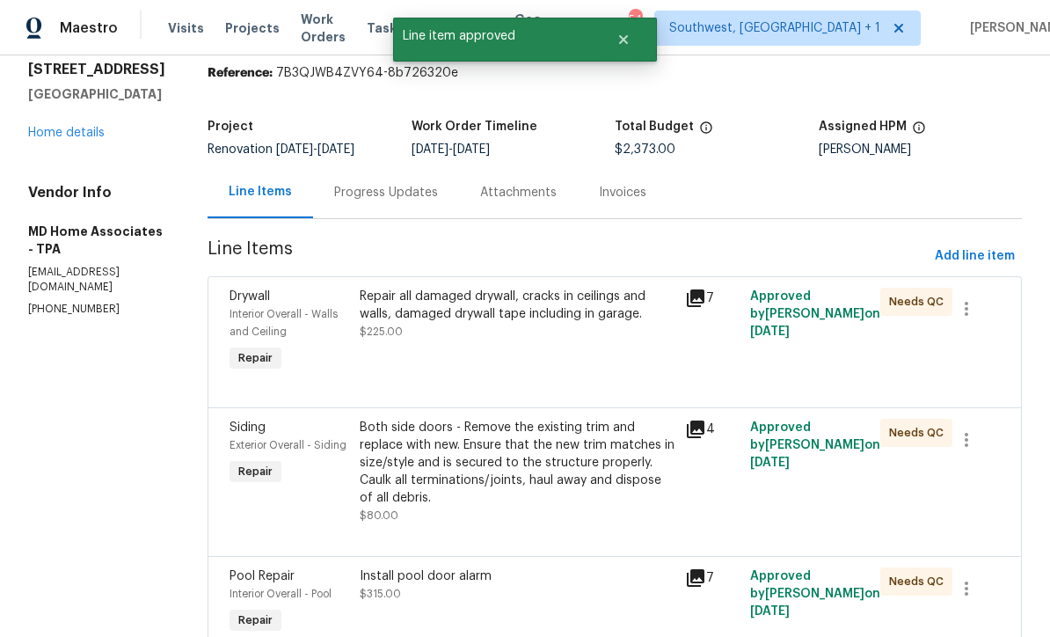
click at [595, 394] on div at bounding box center [615, 385] width 770 height 21
click at [587, 391] on div at bounding box center [615, 385] width 770 height 21
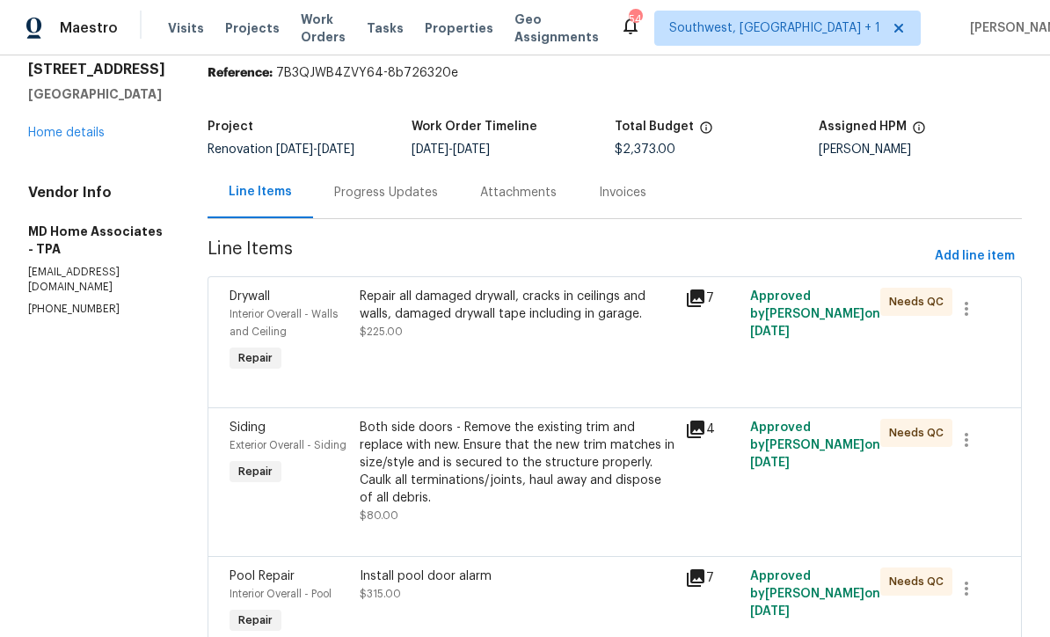
click at [614, 351] on div "Repair all damaged drywall, cracks in ceilings and walls, damaged drywall tape …" at bounding box center [516, 331] width 325 height 98
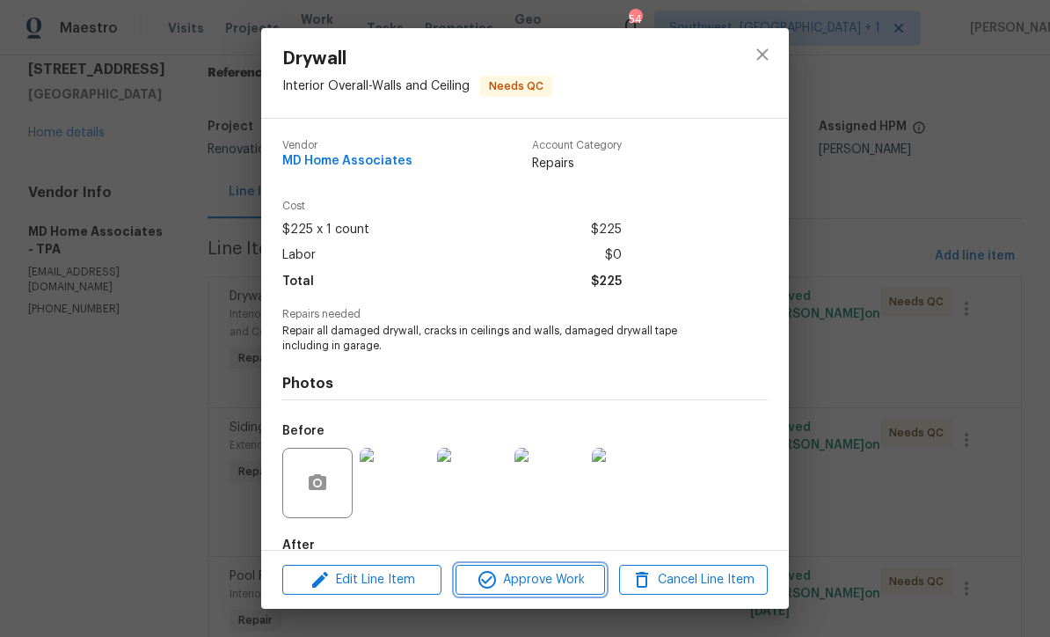
click at [563, 587] on span "Approve Work" at bounding box center [530, 580] width 138 height 22
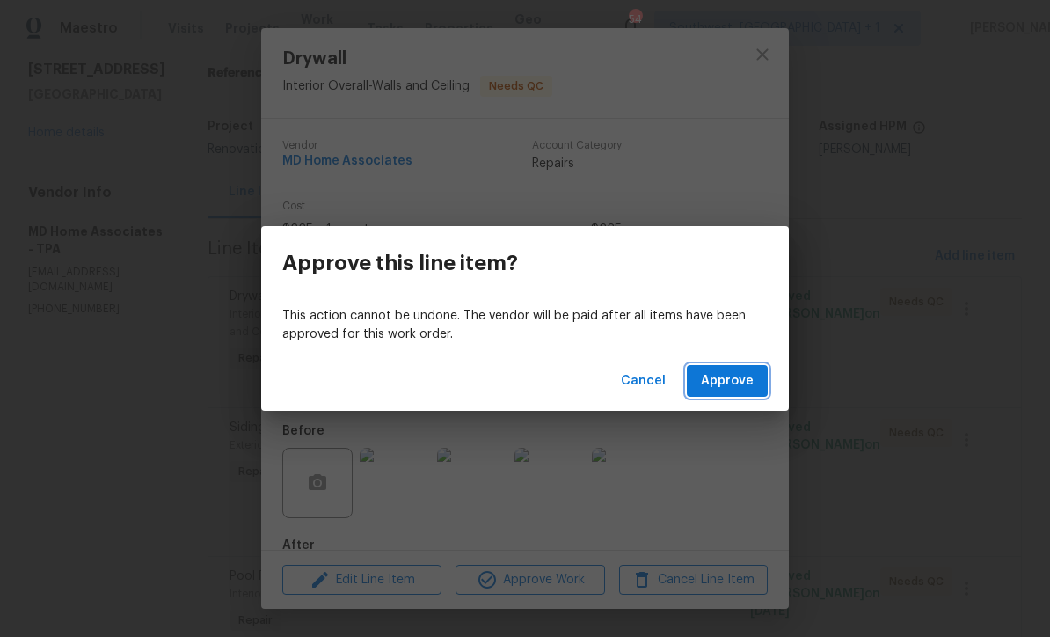
click at [734, 383] on span "Approve" at bounding box center [727, 381] width 53 height 22
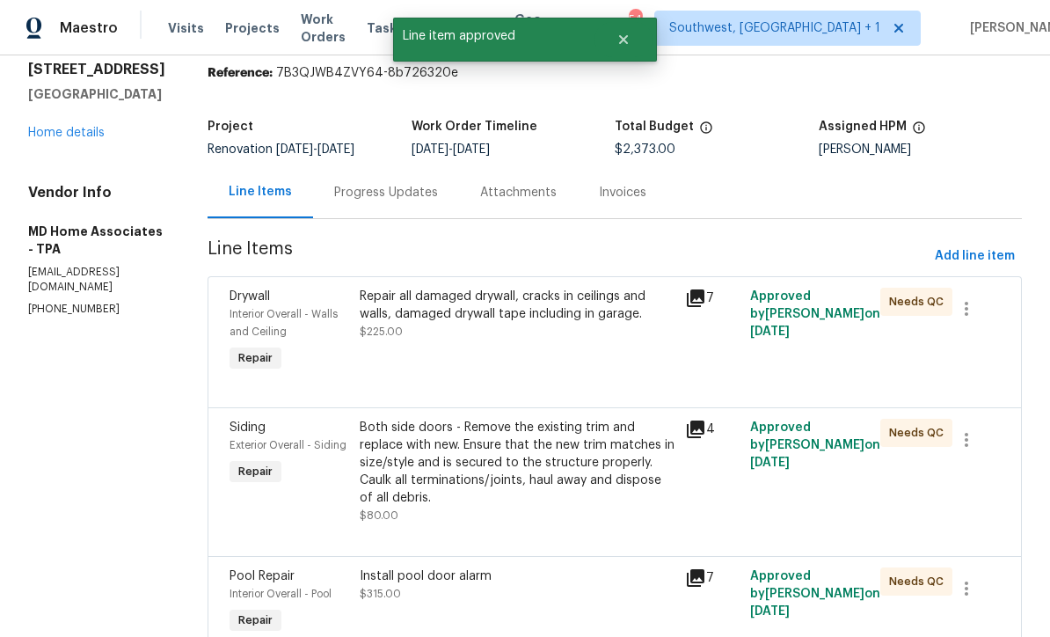
scroll to position [0, 0]
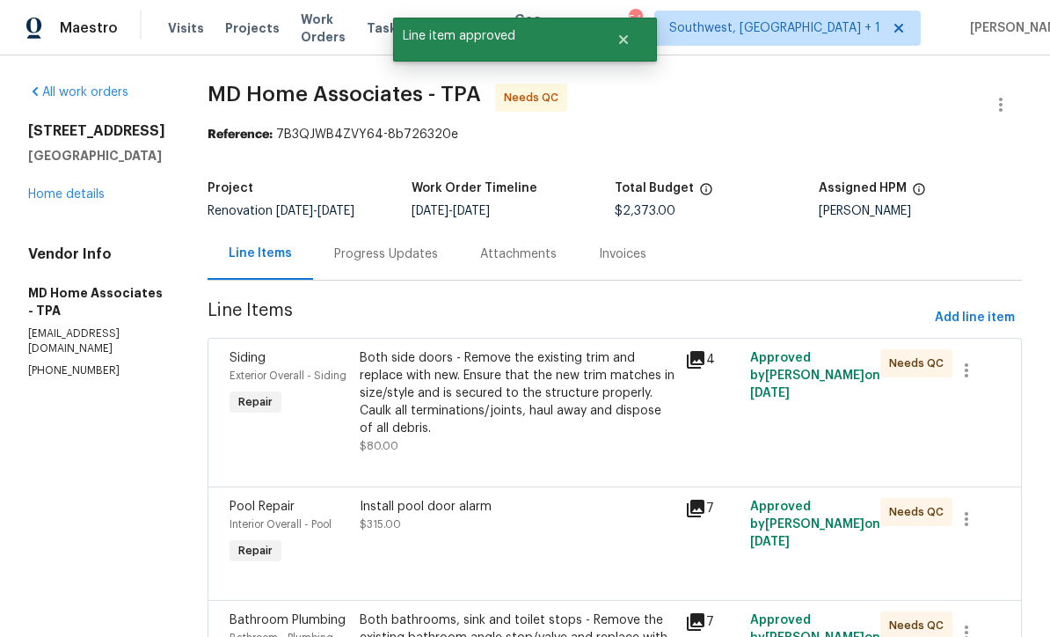
click at [574, 455] on div "Both side doors - Remove the existing trim and replace with new. Ensure that th…" at bounding box center [517, 402] width 315 height 106
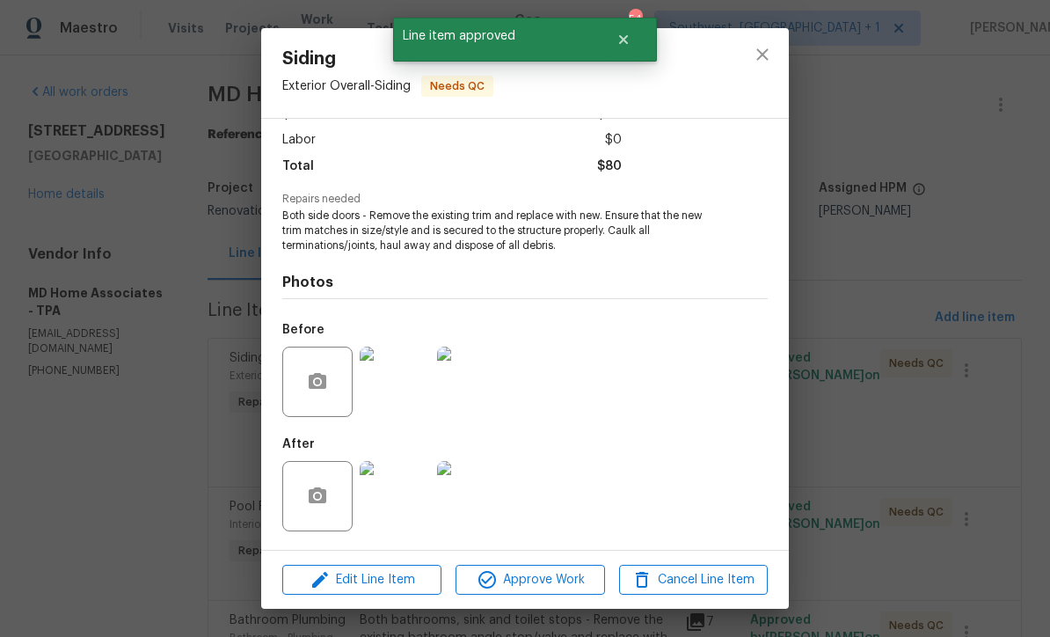
scroll to position [118, 0]
click at [565, 585] on span "Approve Work" at bounding box center [530, 580] width 138 height 22
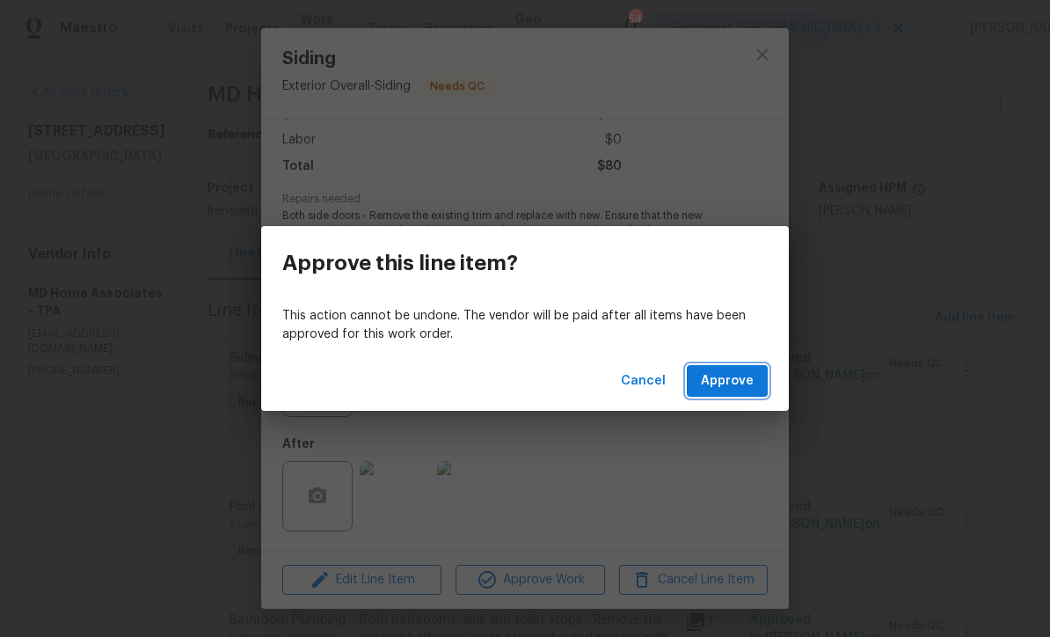
click at [737, 377] on span "Approve" at bounding box center [727, 381] width 53 height 22
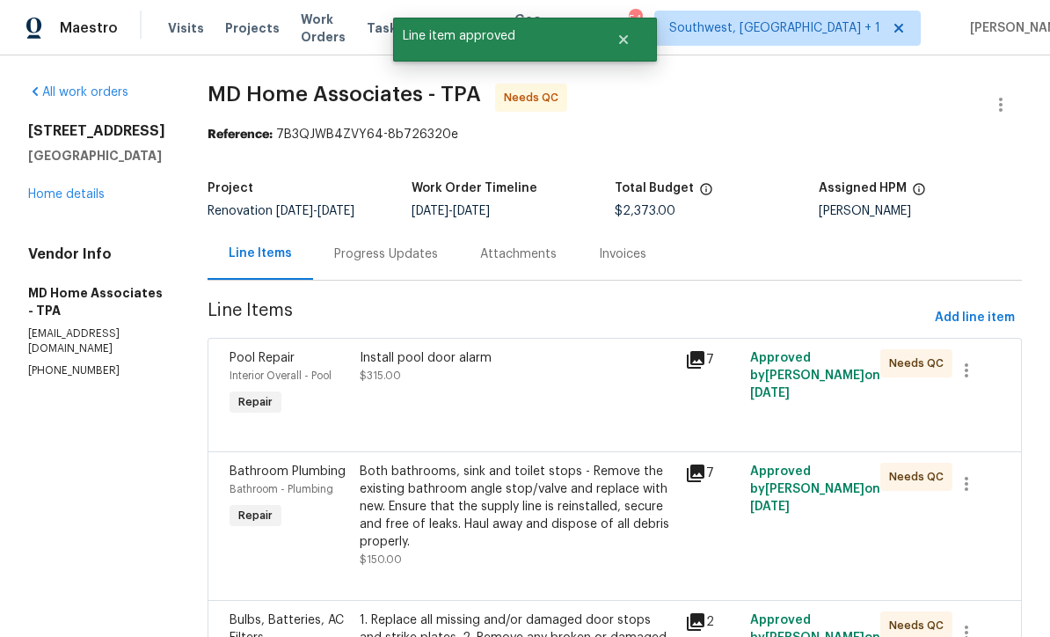
click at [584, 418] on div "Install pool door alarm $315.00" at bounding box center [516, 384] width 325 height 81
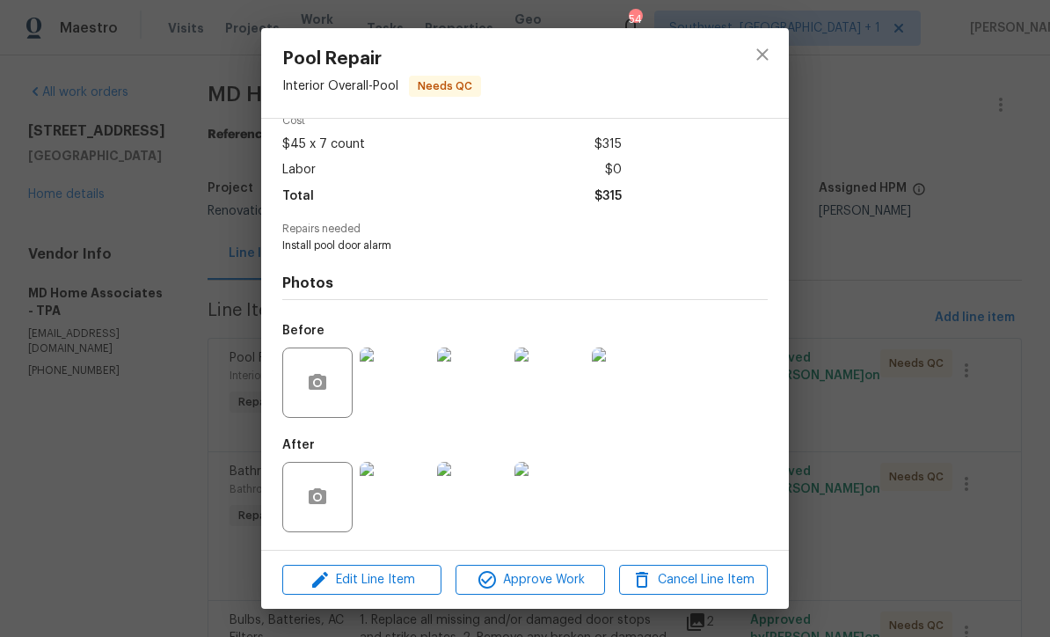
scroll to position [90, 0]
click at [407, 499] on img at bounding box center [395, 497] width 70 height 70
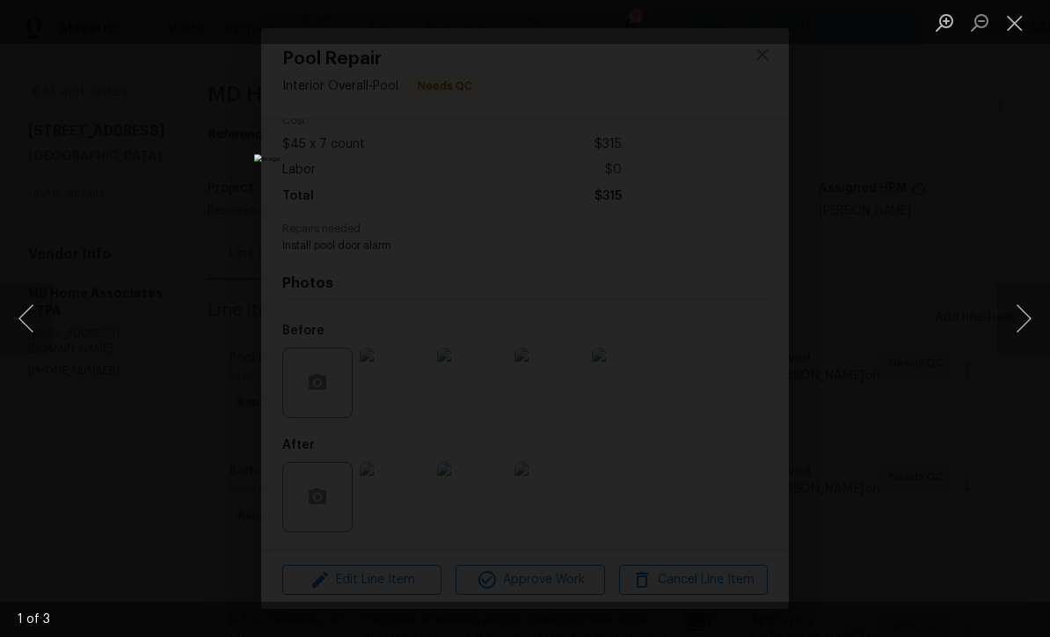
click at [1032, 338] on button "Next image" at bounding box center [1023, 318] width 53 height 70
click at [1032, 341] on button "Next image" at bounding box center [1023, 318] width 53 height 70
click at [1032, 343] on button "Next image" at bounding box center [1023, 318] width 53 height 70
click at [1029, 345] on button "Next image" at bounding box center [1023, 318] width 53 height 70
click at [1032, 341] on button "Next image" at bounding box center [1023, 318] width 53 height 70
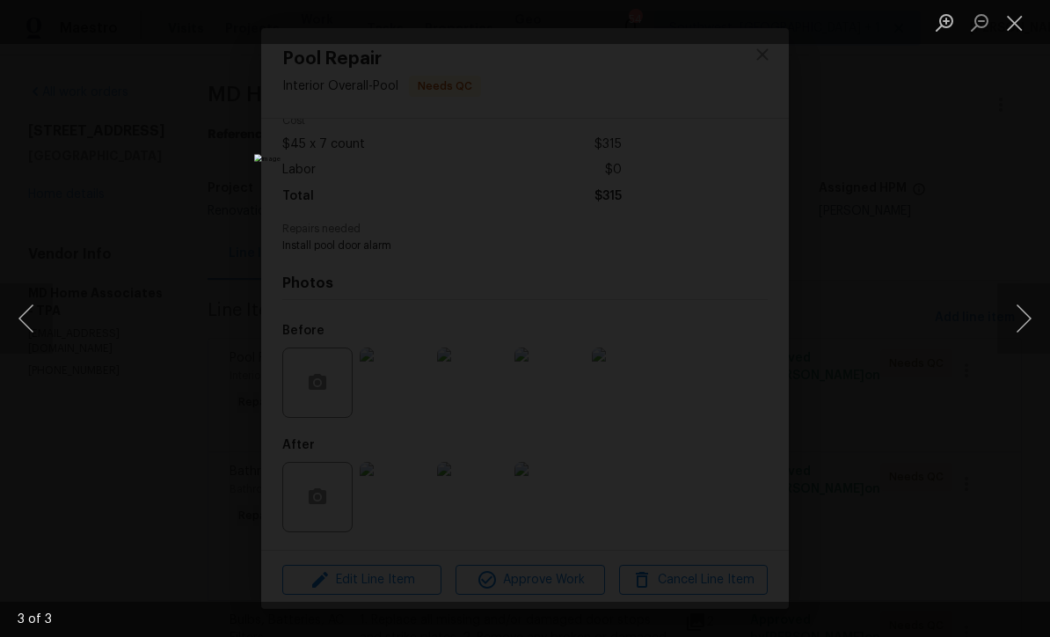
click at [1016, 37] on button "Close lightbox" at bounding box center [1014, 22] width 35 height 31
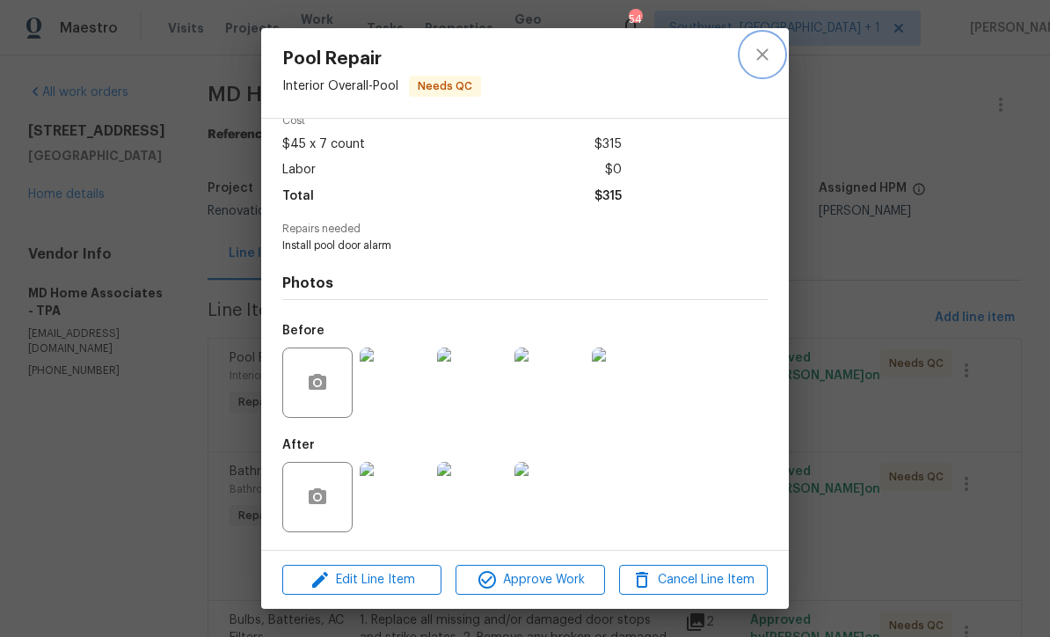
click at [769, 65] on button "close" at bounding box center [762, 54] width 42 height 42
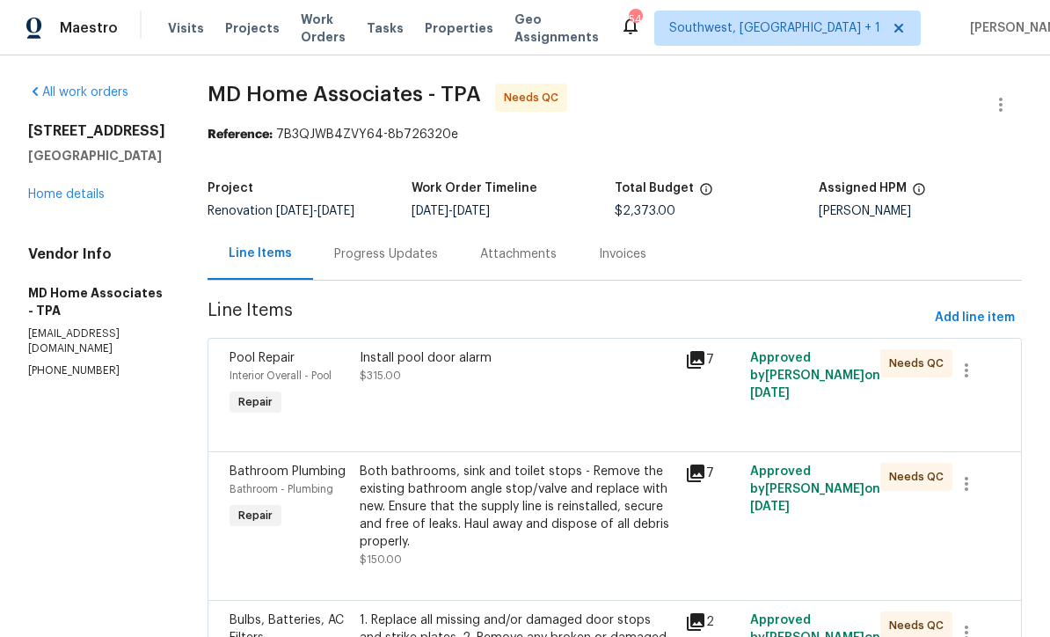
click at [431, 257] on div "Progress Updates" at bounding box center [386, 254] width 104 height 18
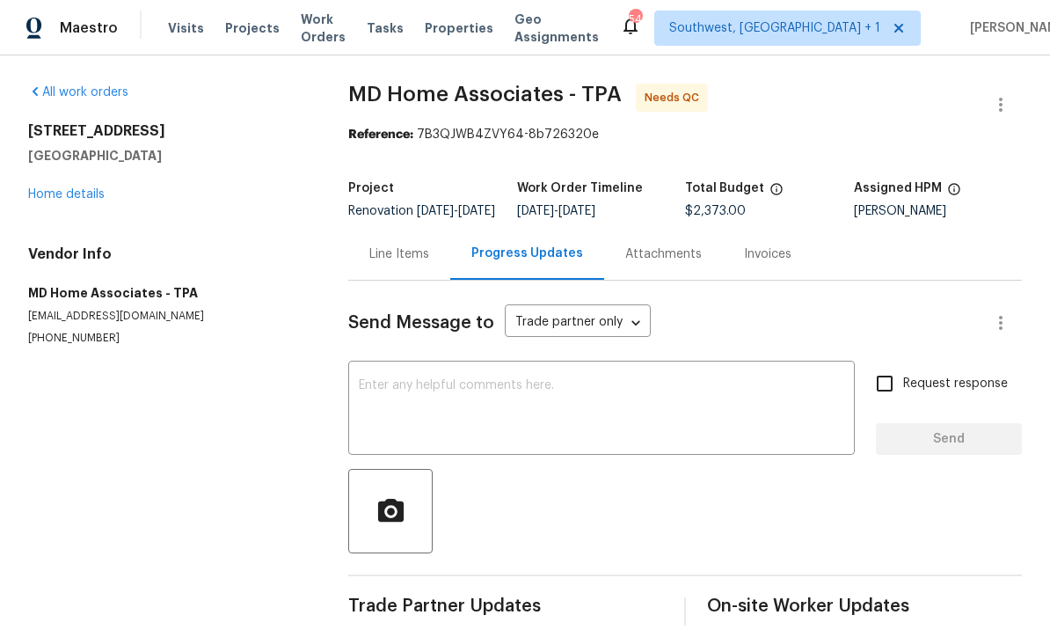
click at [468, 415] on textarea at bounding box center [601, 410] width 485 height 62
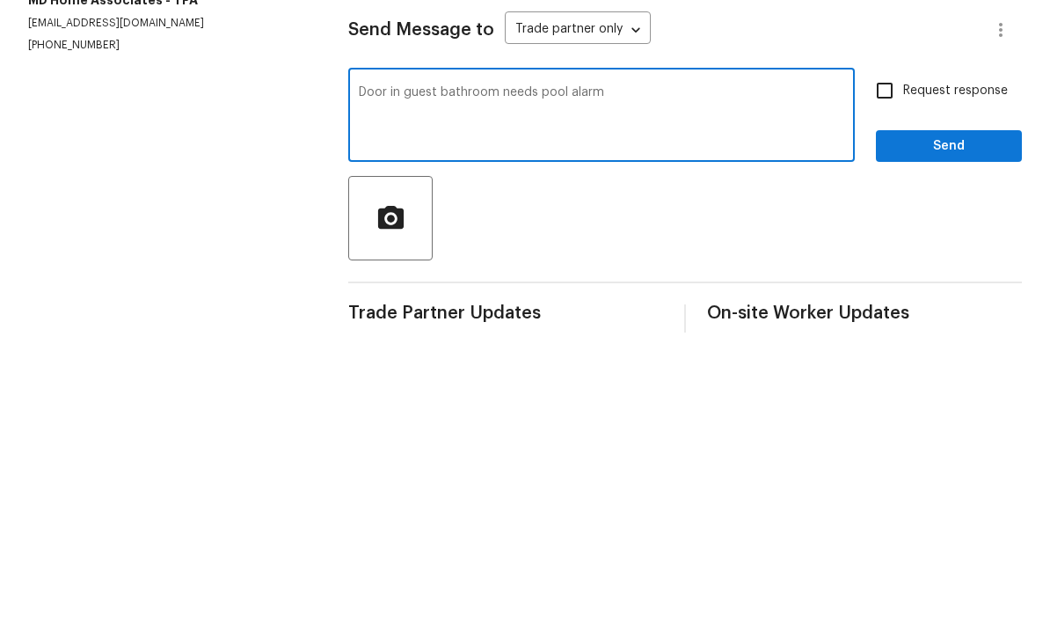
type textarea "Door in guest bathroom needs pool alarm"
click at [891, 365] on input "Request response" at bounding box center [884, 383] width 37 height 37
checkbox input "true"
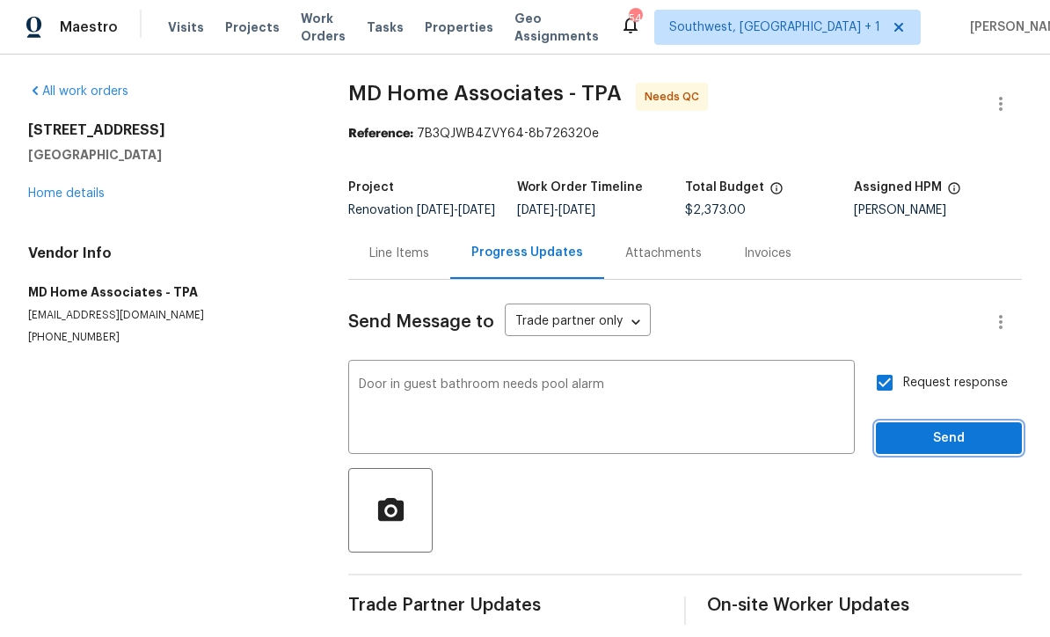
click at [928, 428] on span "Send" at bounding box center [949, 439] width 118 height 22
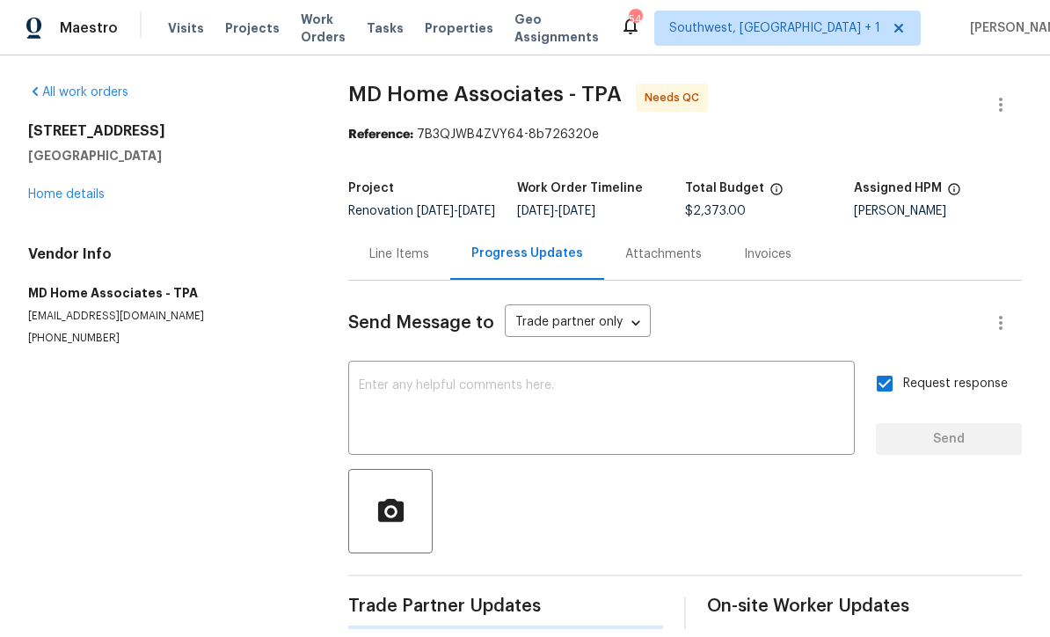
scroll to position [30, 0]
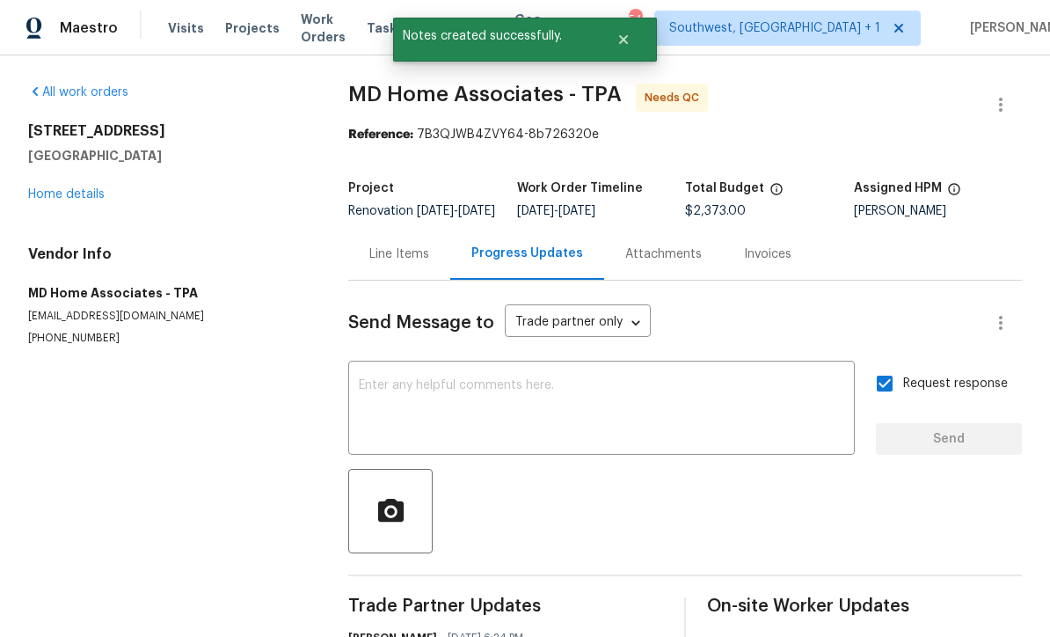
click at [98, 188] on link "Home details" at bounding box center [66, 194] width 77 height 12
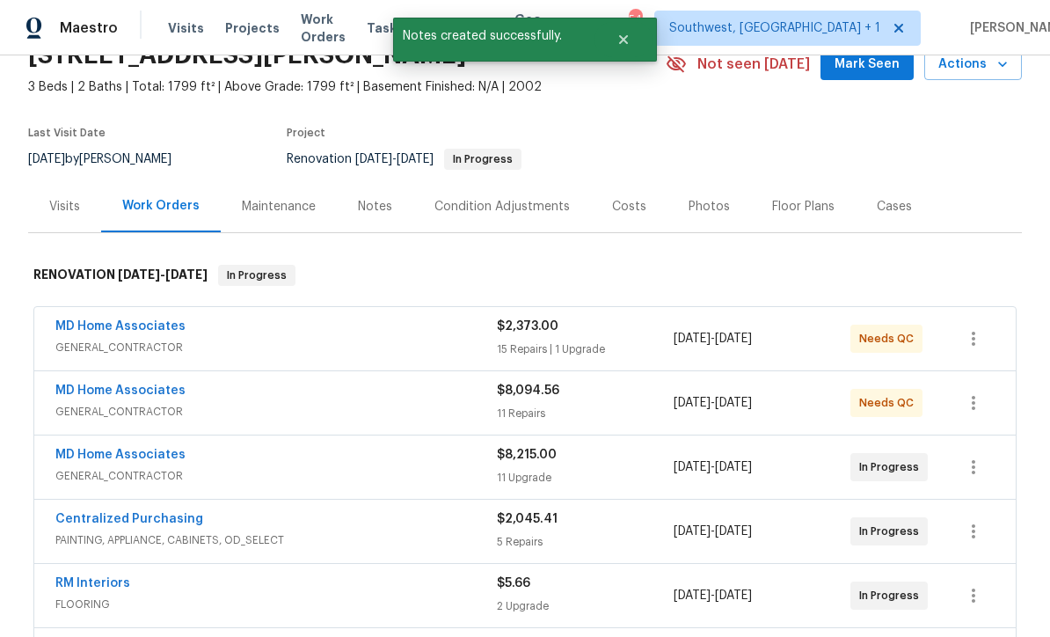
scroll to position [200, 0]
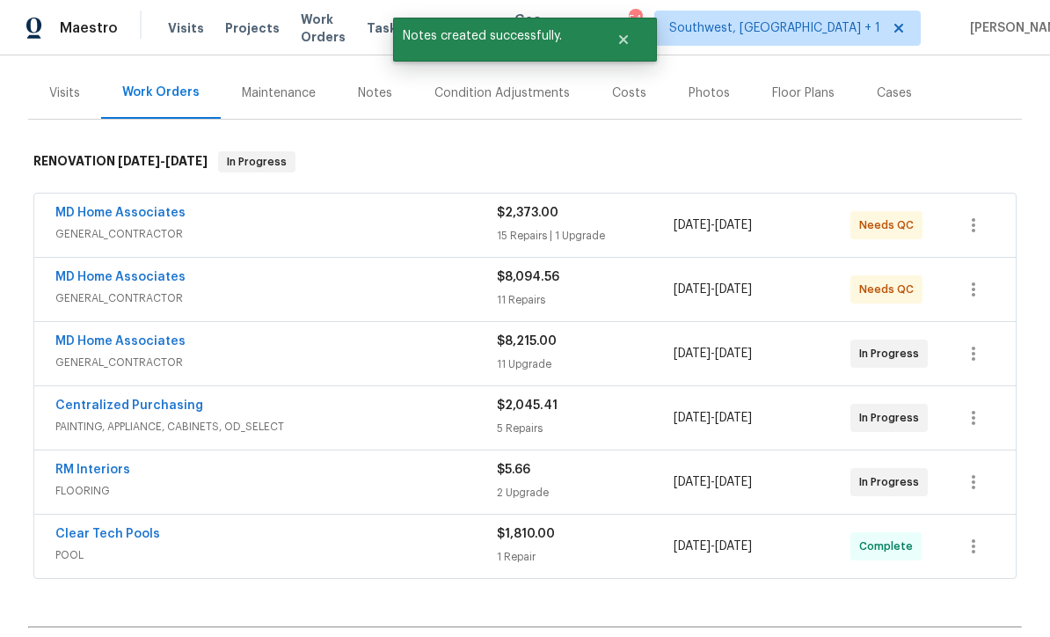
click at [619, 227] on div "15 Repairs | 1 Upgrade" at bounding box center [585, 236] width 177 height 18
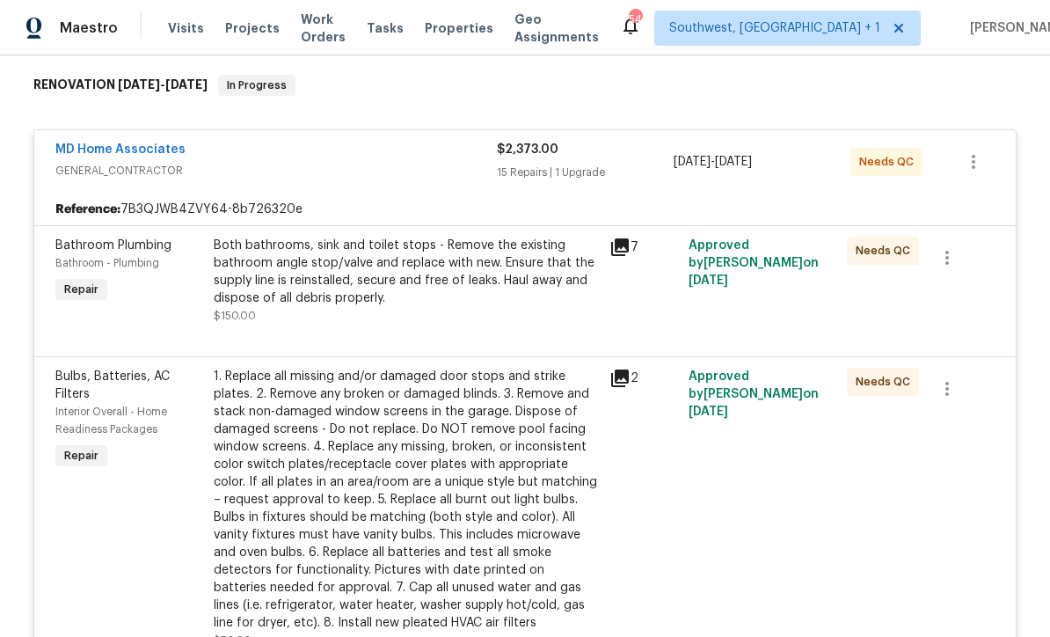
scroll to position [298, 0]
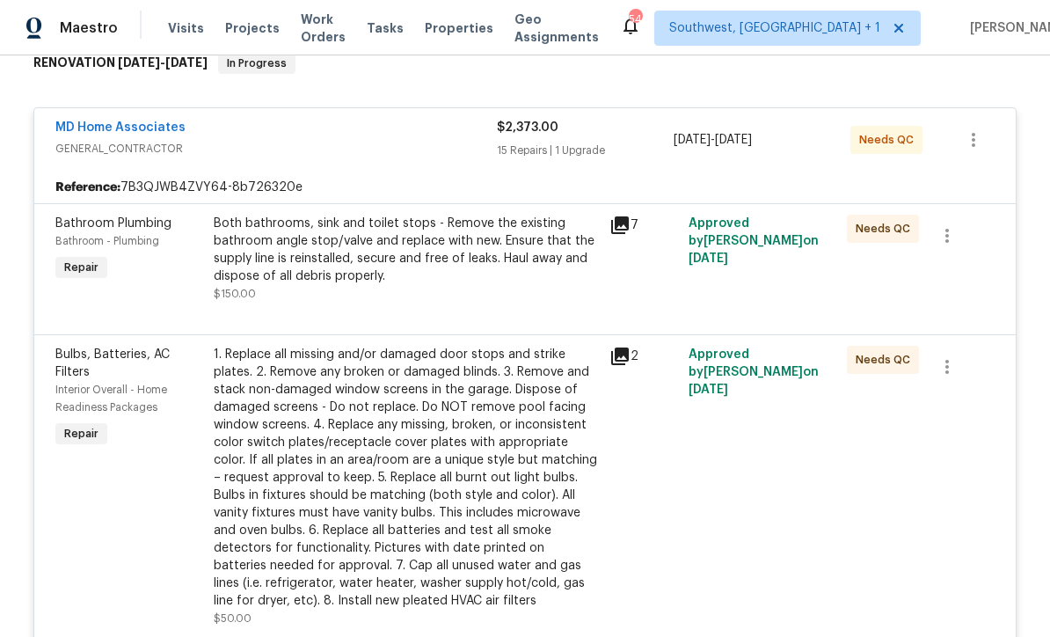
click at [484, 283] on div "Both bathrooms, sink and toilet stops - Remove the existing bathroom angle stop…" at bounding box center [406, 250] width 385 height 70
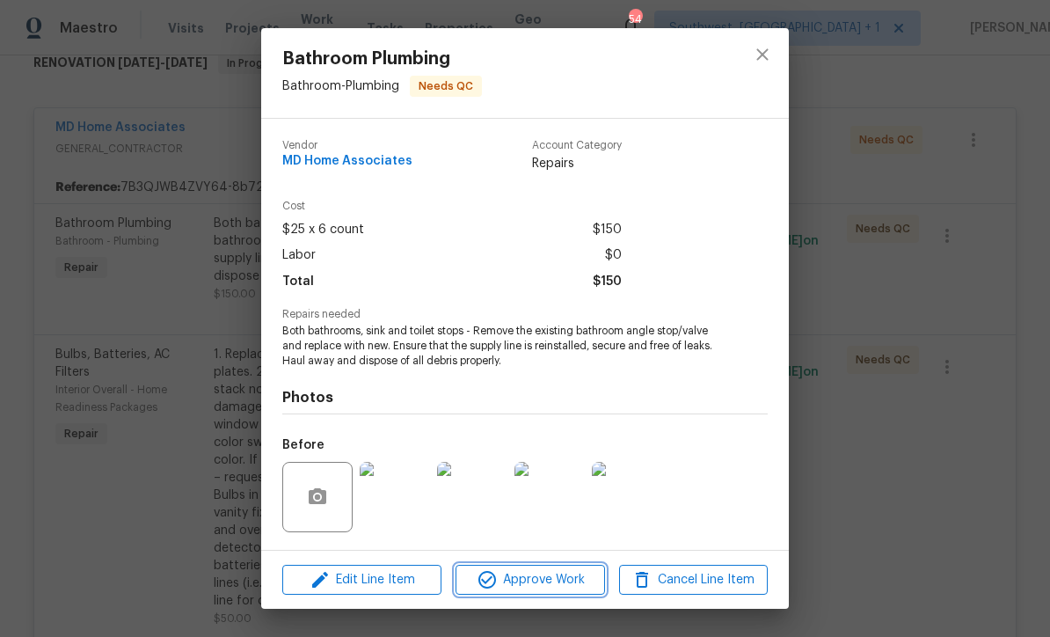
click at [552, 589] on span "Approve Work" at bounding box center [530, 580] width 138 height 22
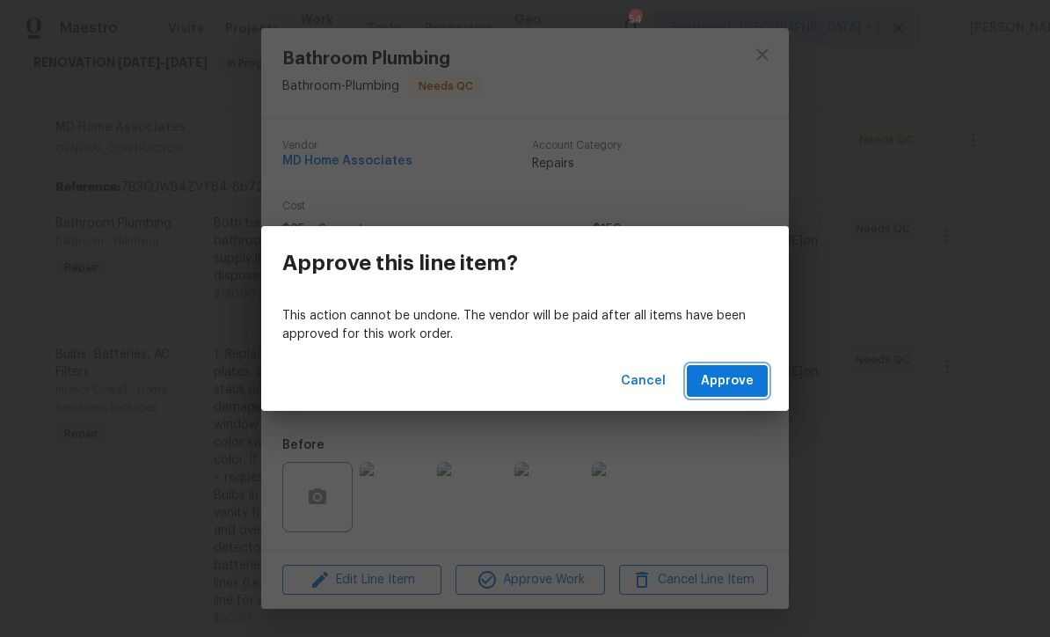
click at [735, 384] on span "Approve" at bounding box center [727, 381] width 53 height 22
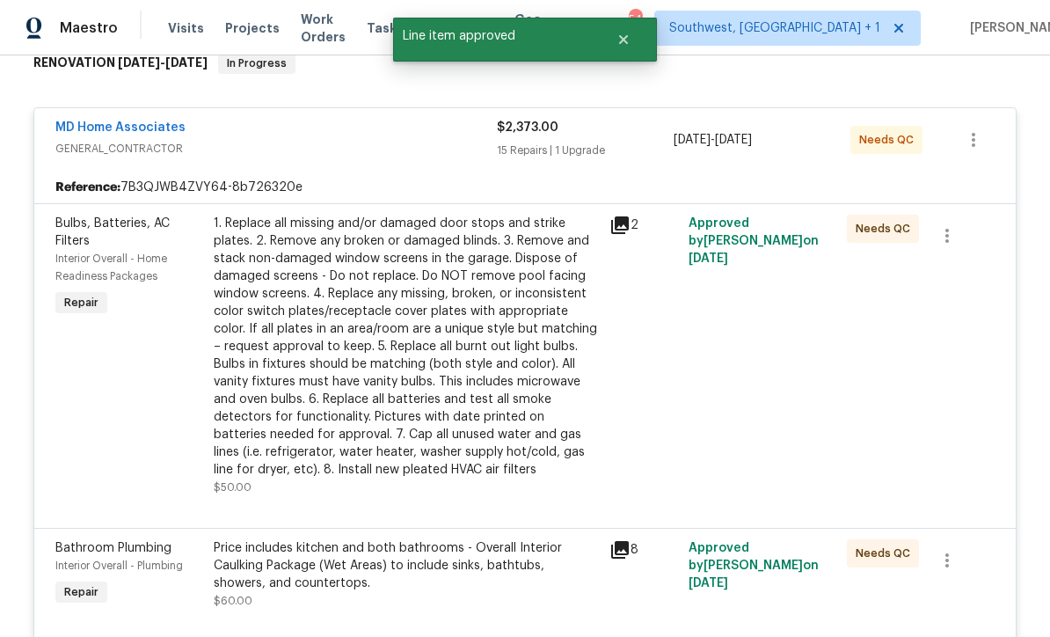
click at [545, 393] on div "1. Replace all missing and/or damaged door stops and strike plates. 2. Remove a…" at bounding box center [406, 347] width 385 height 264
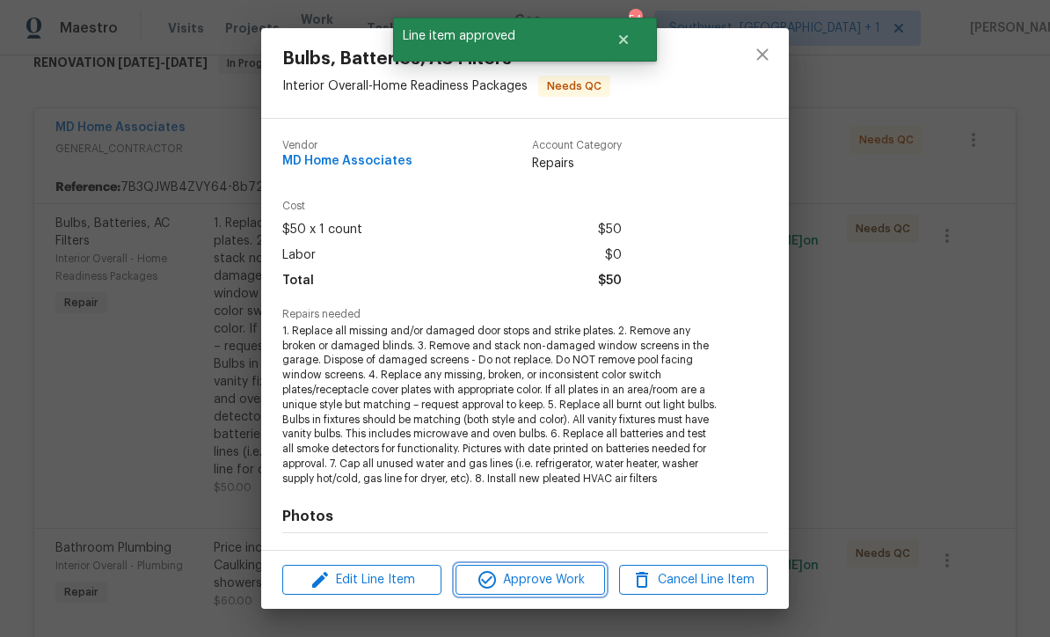
click at [552, 589] on span "Approve Work" at bounding box center [530, 580] width 138 height 22
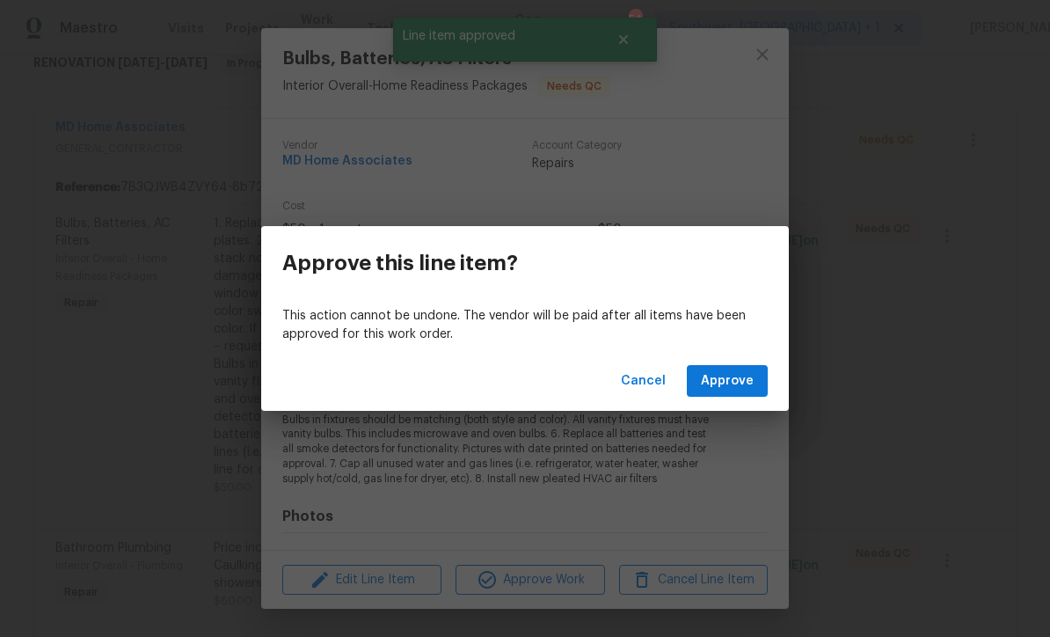
click at [739, 370] on span "Approve" at bounding box center [727, 381] width 53 height 22
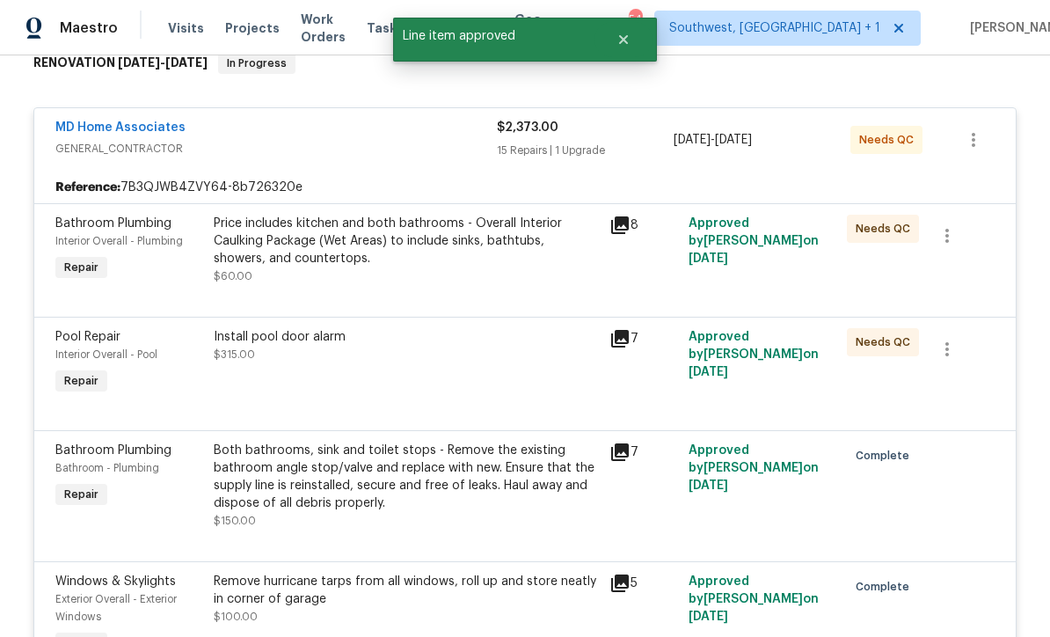
click at [535, 281] on div "Price includes kitchen and both bathrooms - Overall Interior Caulking Package (…" at bounding box center [406, 250] width 385 height 70
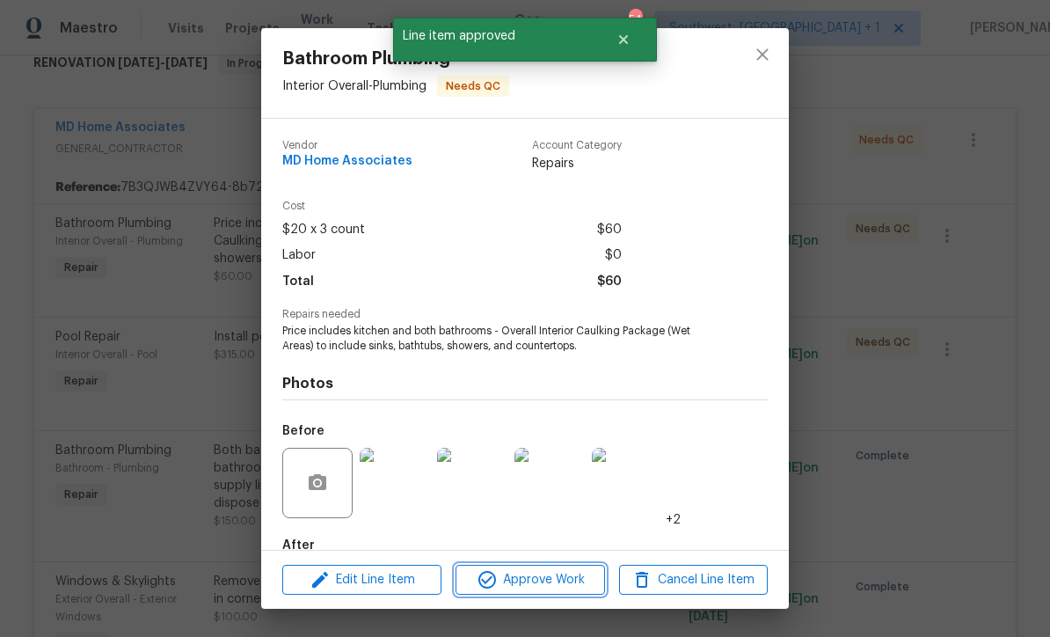
click at [570, 586] on span "Approve Work" at bounding box center [530, 580] width 138 height 22
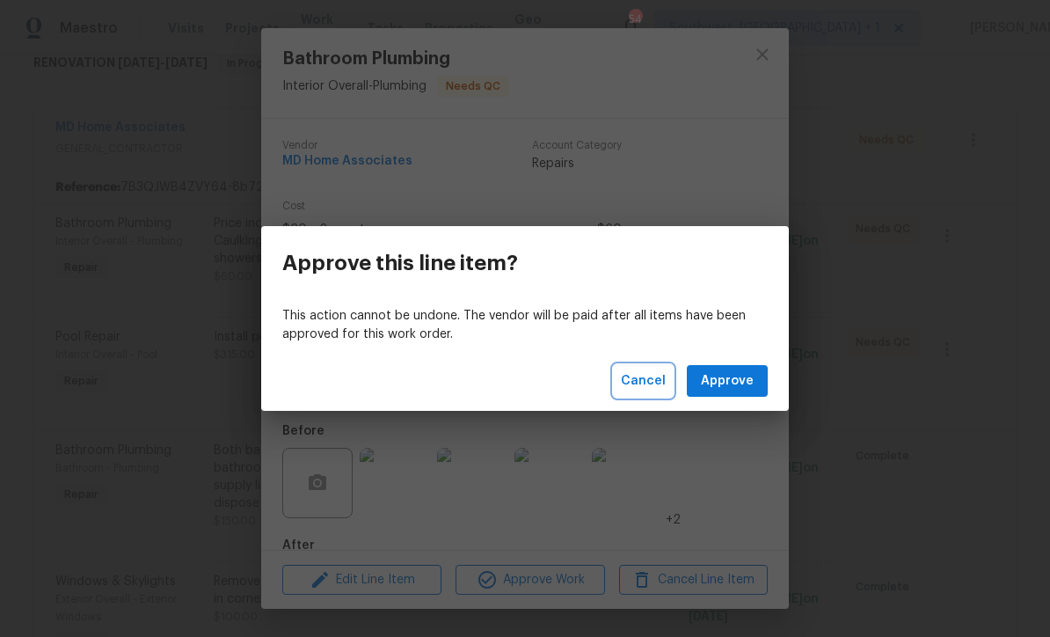
click at [660, 385] on span "Cancel" at bounding box center [643, 381] width 45 height 22
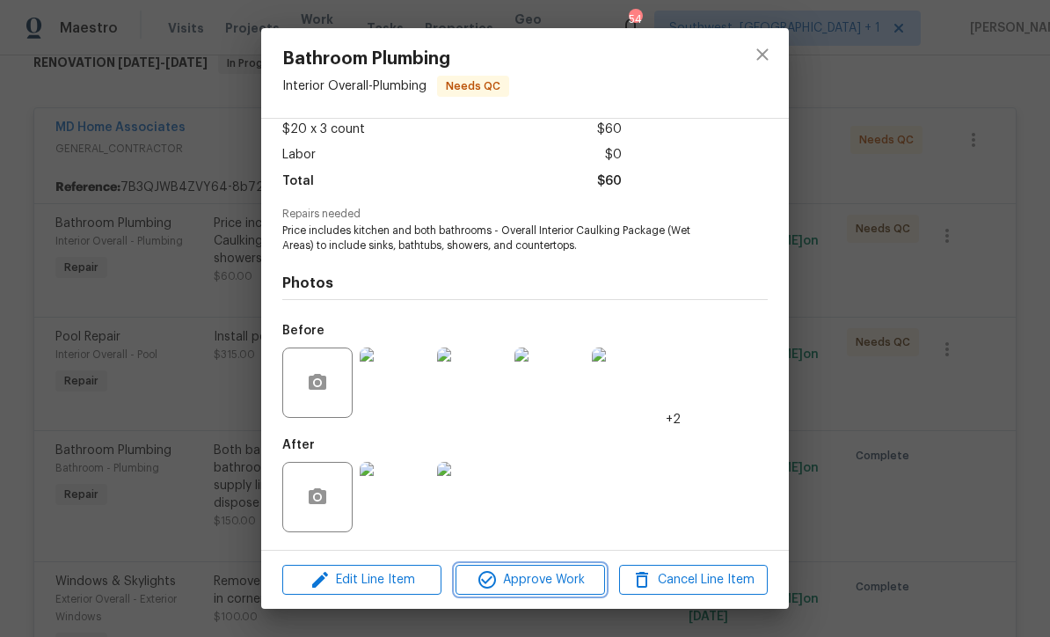
scroll to position [104, 0]
click at [401, 495] on img at bounding box center [395, 497] width 70 height 70
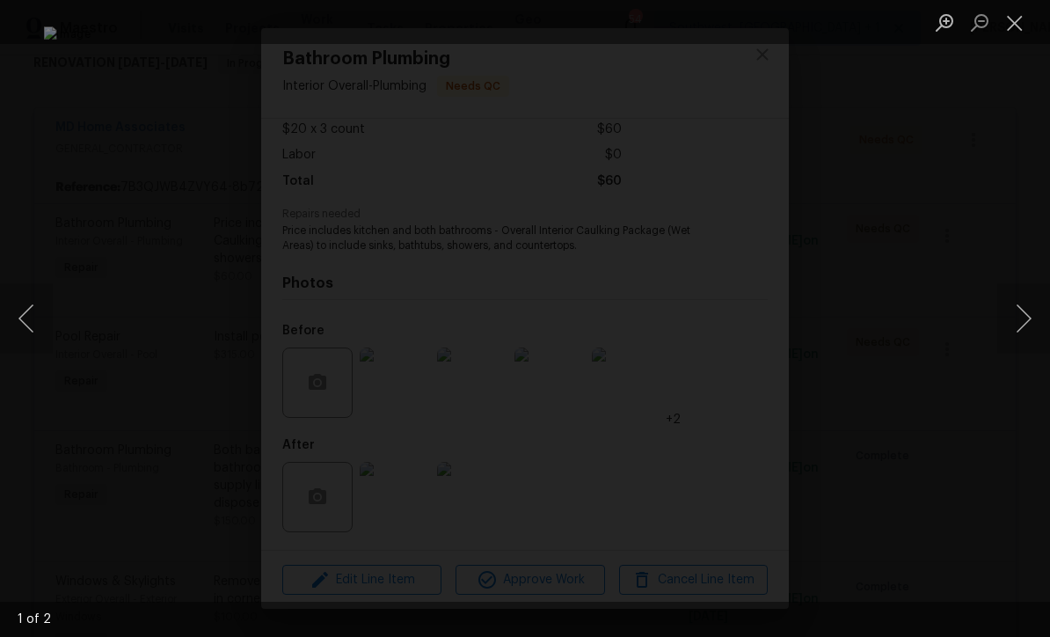
click at [1027, 339] on button "Next image" at bounding box center [1023, 318] width 53 height 70
click at [1030, 338] on button "Next image" at bounding box center [1023, 318] width 53 height 70
click at [1019, 30] on button "Close lightbox" at bounding box center [1014, 22] width 35 height 31
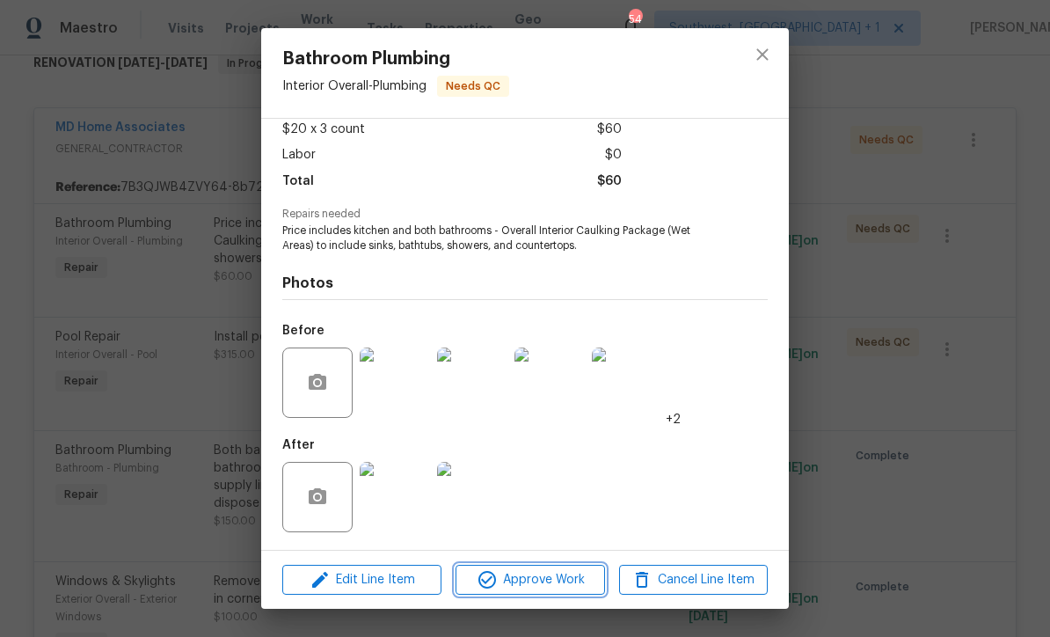
click at [556, 587] on span "Approve Work" at bounding box center [530, 580] width 138 height 22
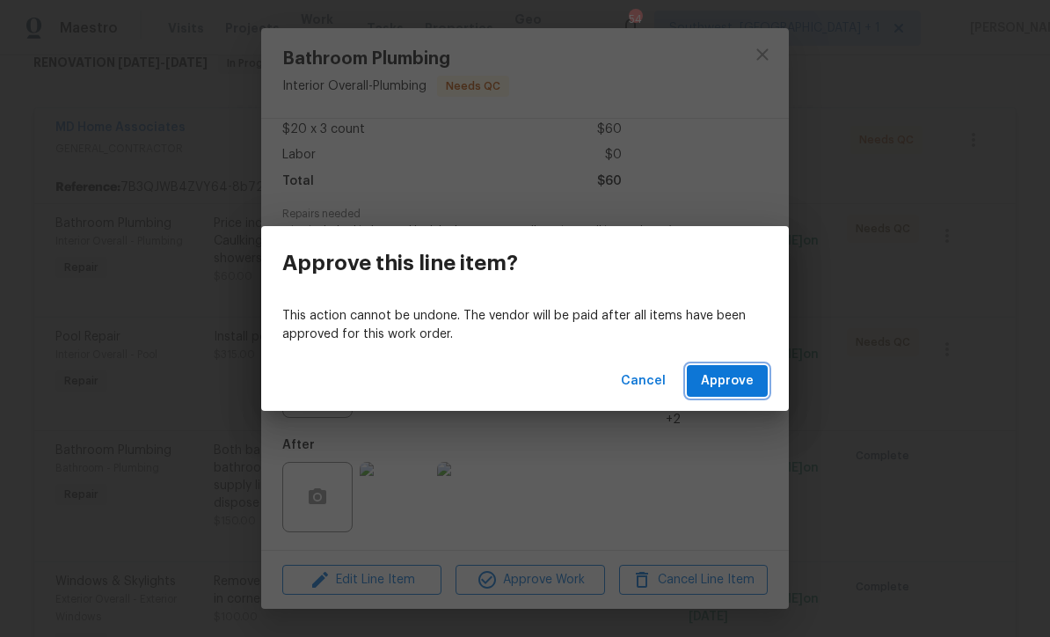
click at [730, 396] on button "Approve" at bounding box center [727, 381] width 81 height 33
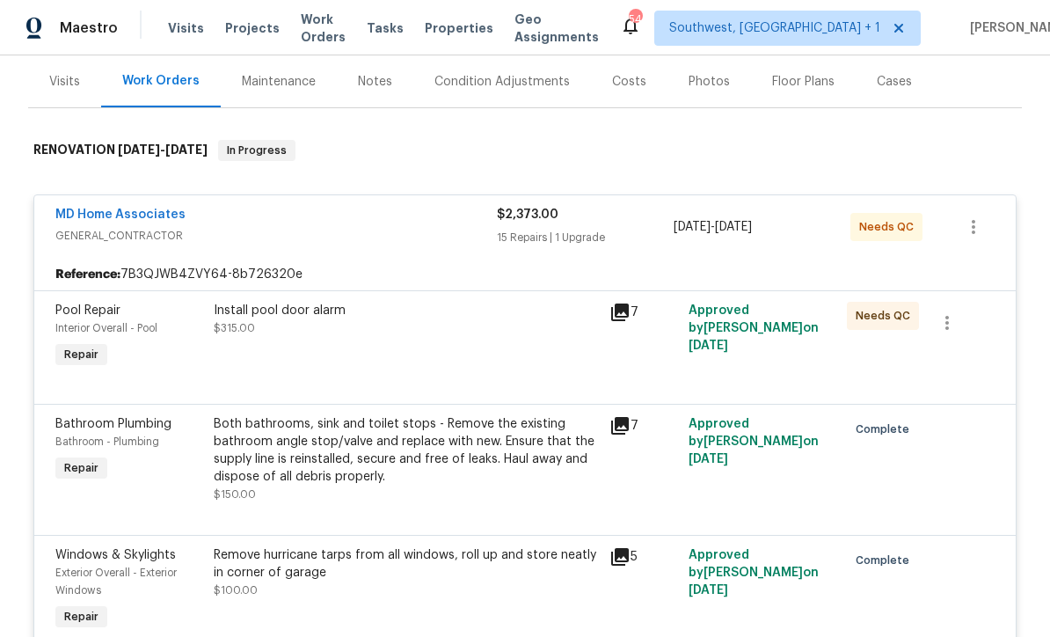
scroll to position [181, 0]
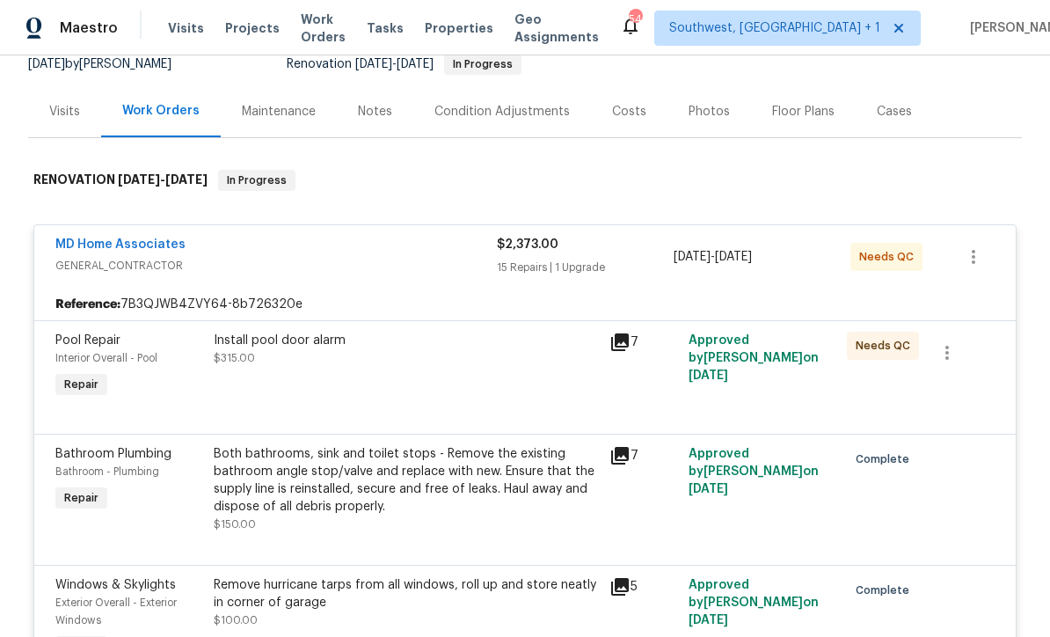
click at [485, 397] on div "Install pool door alarm $315.00" at bounding box center [406, 366] width 396 height 81
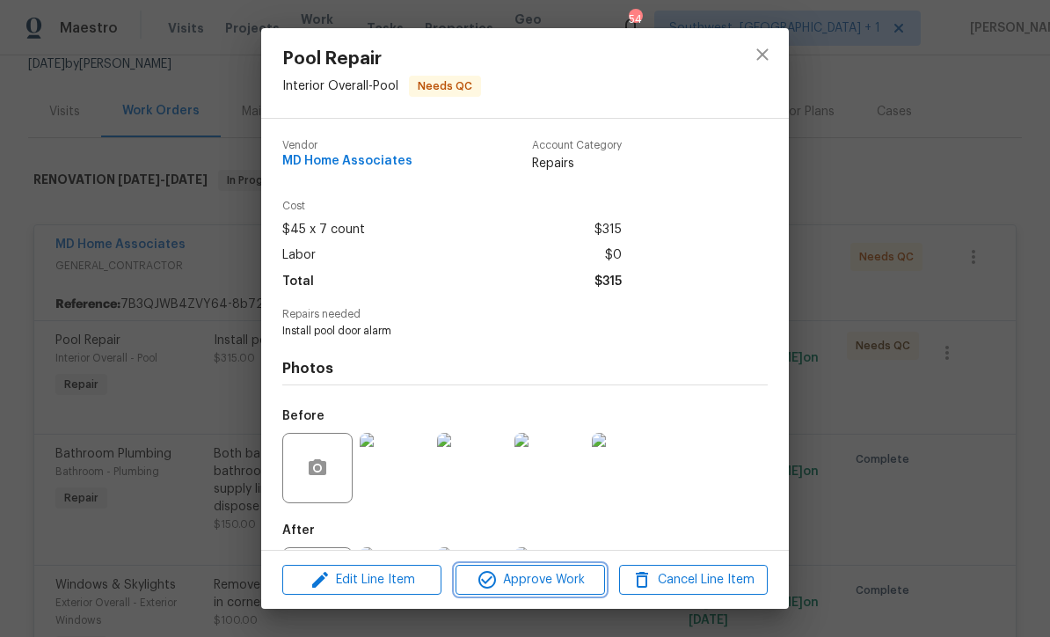
click at [555, 585] on span "Approve Work" at bounding box center [530, 580] width 138 height 22
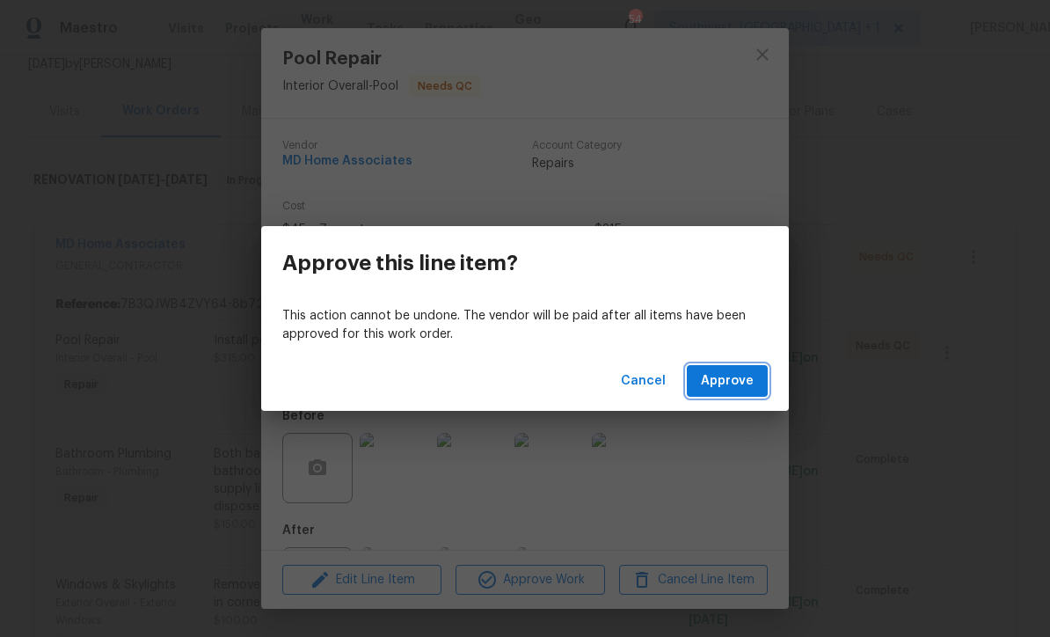
click at [739, 383] on span "Approve" at bounding box center [727, 381] width 53 height 22
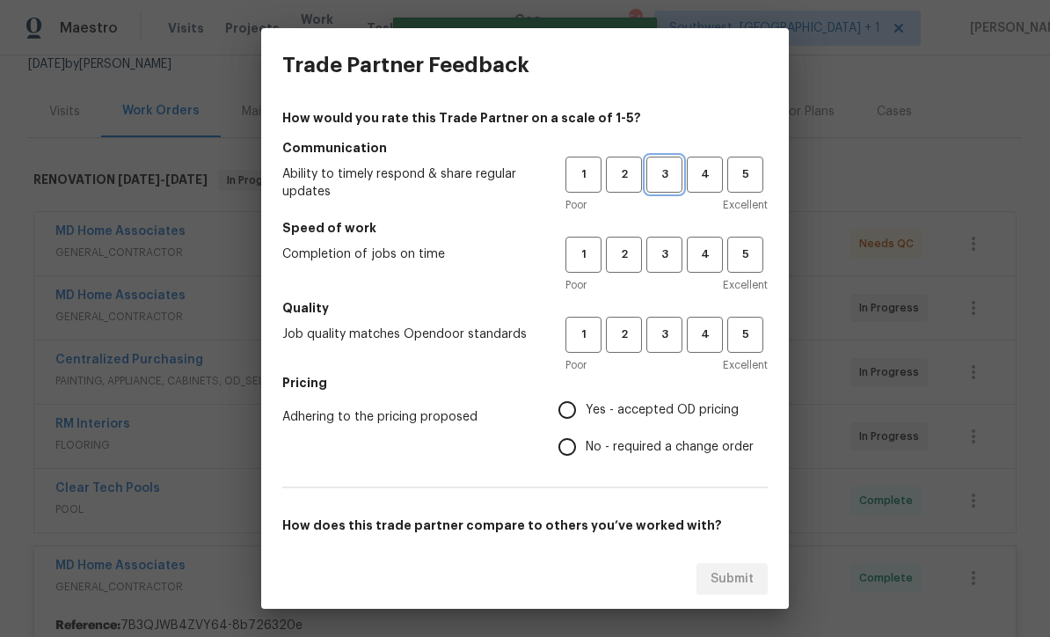
click at [665, 175] on span "3" at bounding box center [664, 174] width 33 height 20
click at [669, 243] on button "3" at bounding box center [664, 255] width 36 height 36
click at [666, 336] on span "3" at bounding box center [664, 334] width 33 height 20
click at [575, 423] on input "Yes - accepted OD pricing" at bounding box center [567, 409] width 37 height 37
radio input "true"
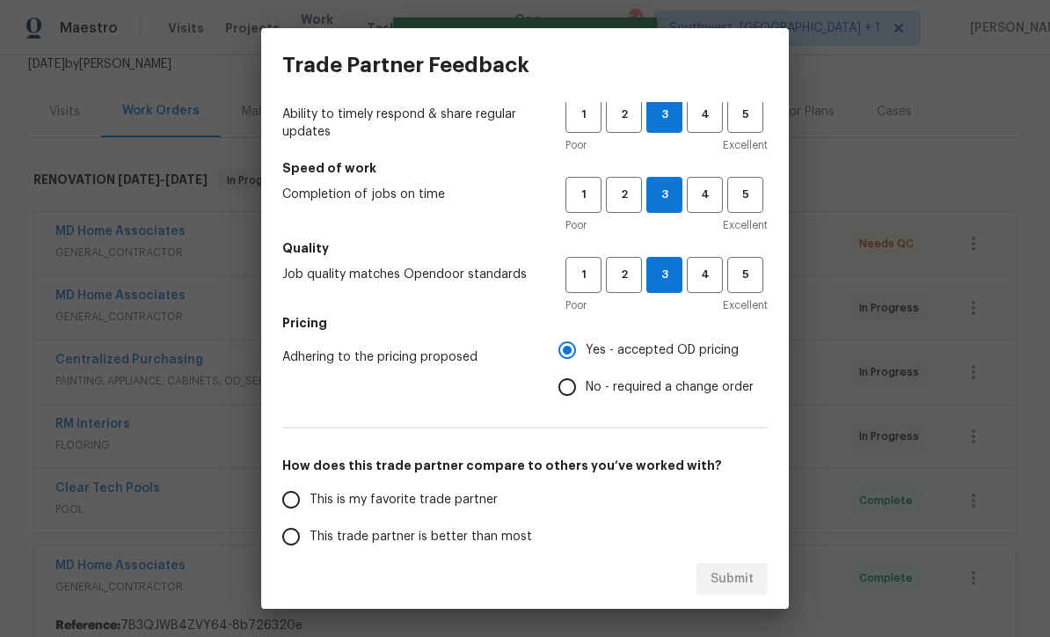
scroll to position [125, 0]
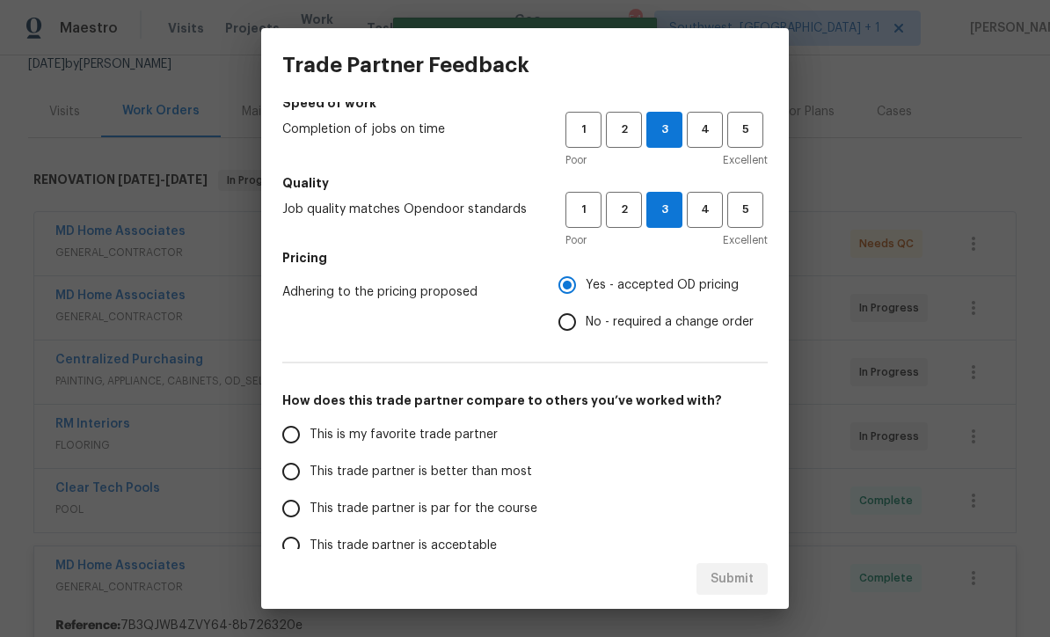
click at [296, 512] on input "This trade partner is par for the course" at bounding box center [291, 508] width 37 height 37
click at [719, 583] on span "Submit" at bounding box center [732, 579] width 43 height 22
radio input "true"
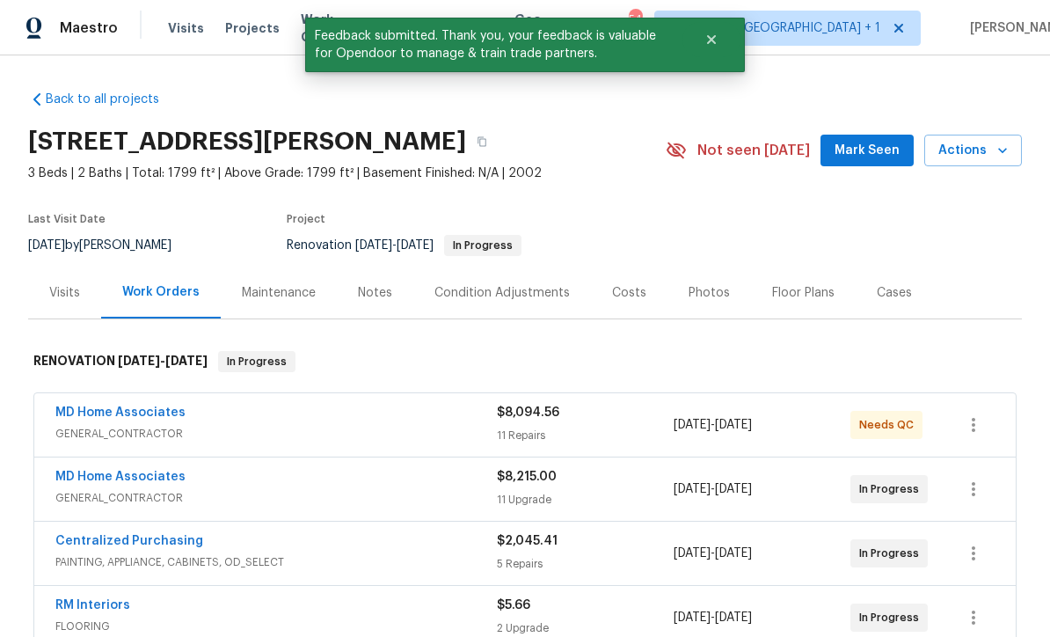
scroll to position [-1, 0]
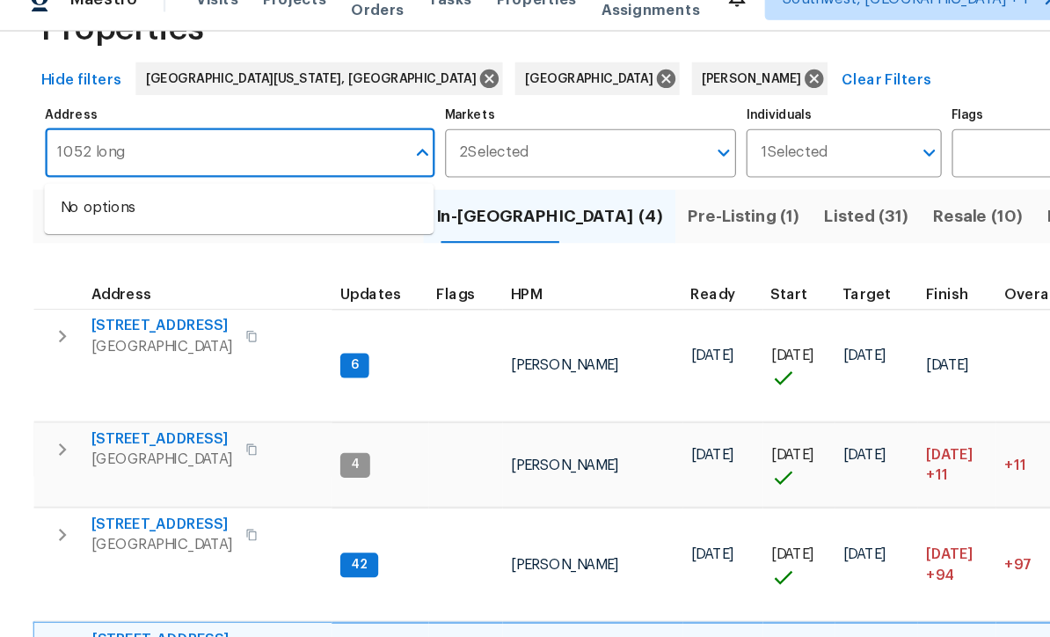
scroll to position [57, 0]
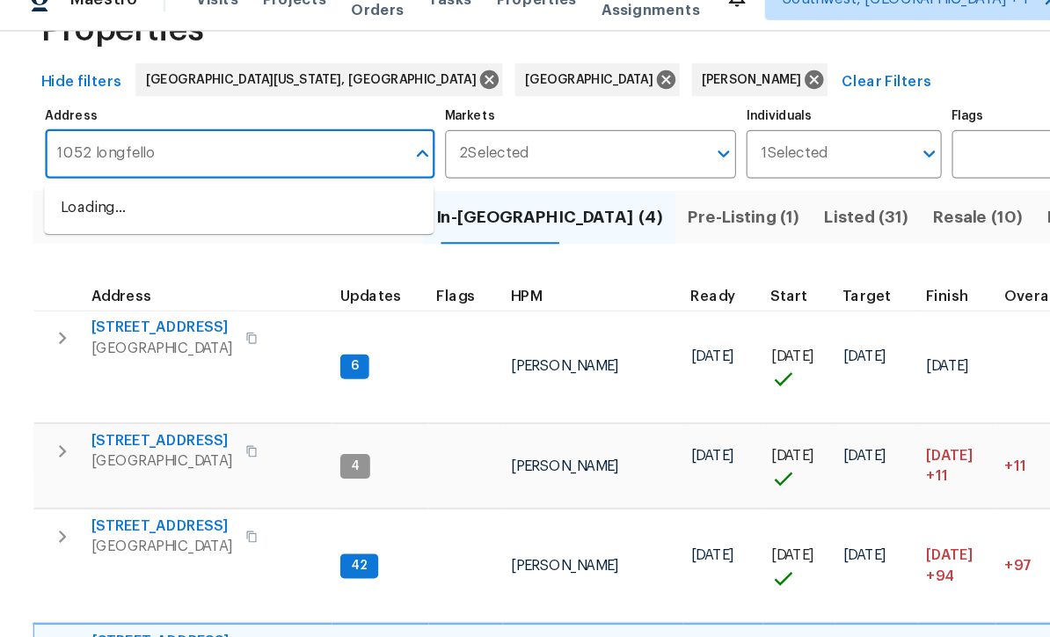
type input "1052 longfellow"
click at [250, 193] on li "1052 Longfellow Cir Sarasota FL 34243" at bounding box center [204, 207] width 333 height 29
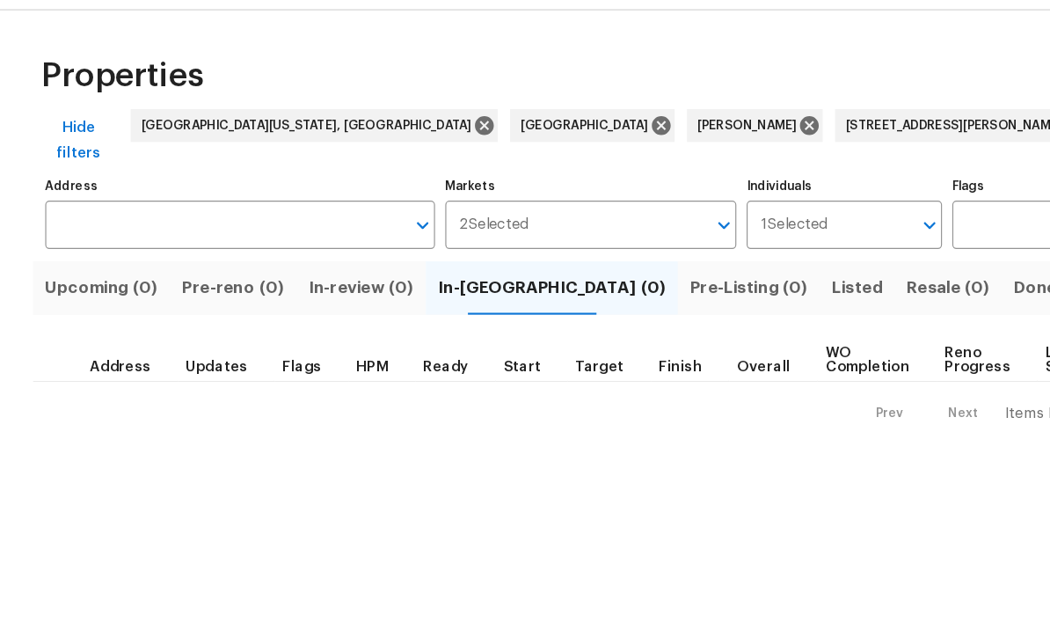
type input "1052 Longfellow Cir Sarasota FL 34243"
click at [711, 281] on span "Listed (1)" at bounding box center [742, 293] width 63 height 25
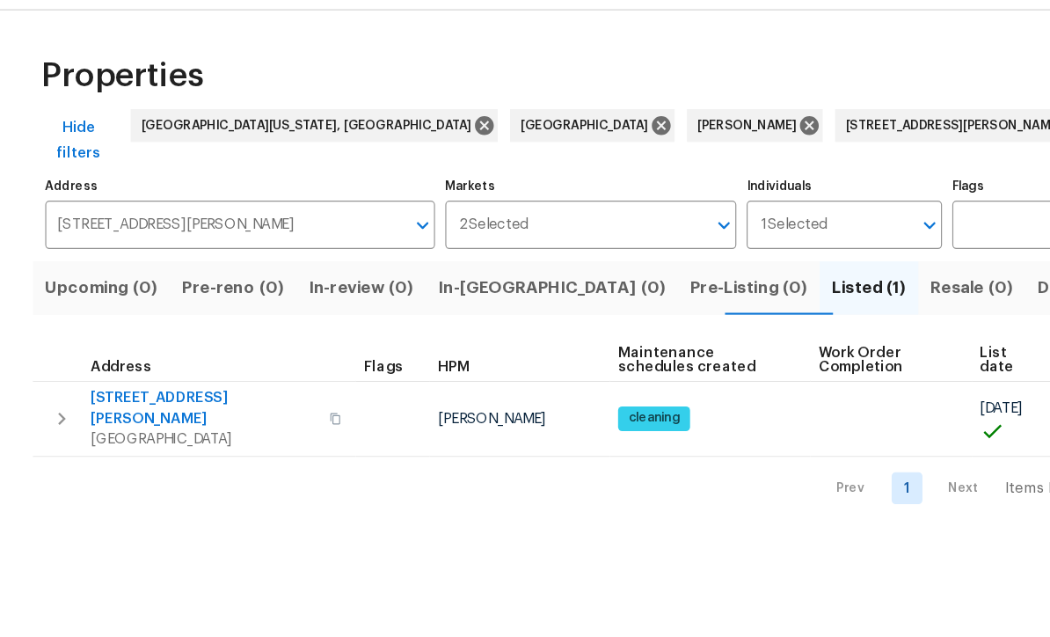
click at [49, 394] on icon "button" at bounding box center [52, 404] width 21 height 21
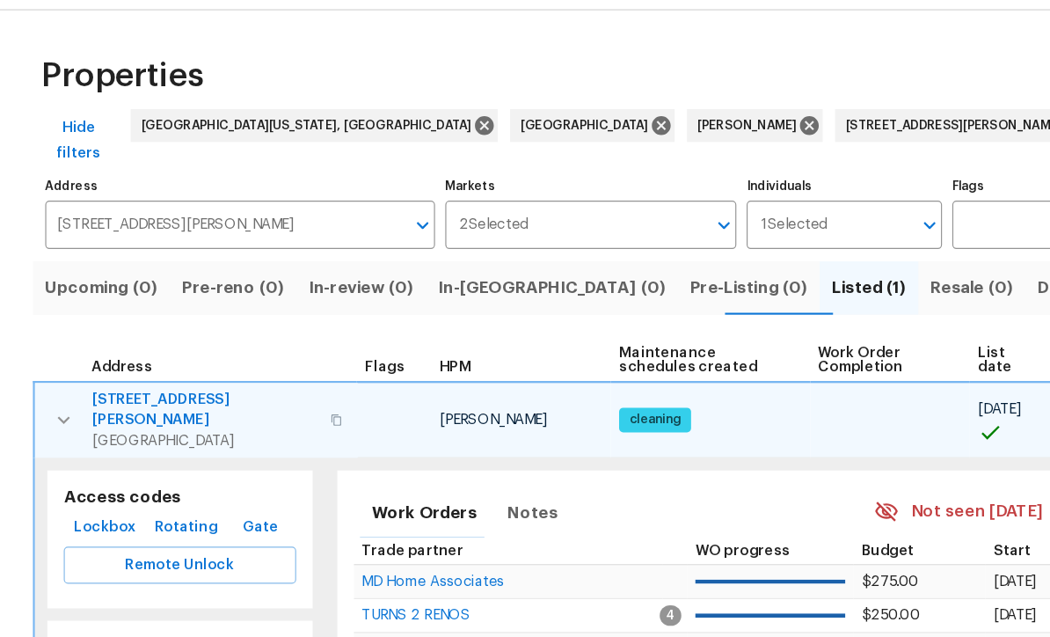
click at [109, 486] on span "Lockbox" at bounding box center [89, 497] width 53 height 22
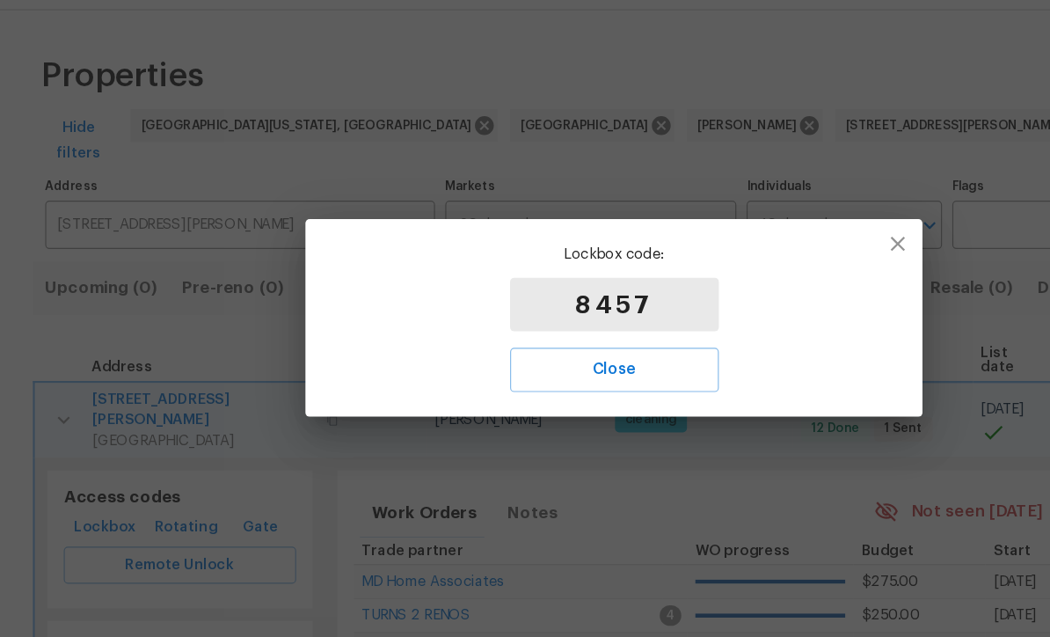
click at [559, 351] on span "Close" at bounding box center [526, 362] width 140 height 23
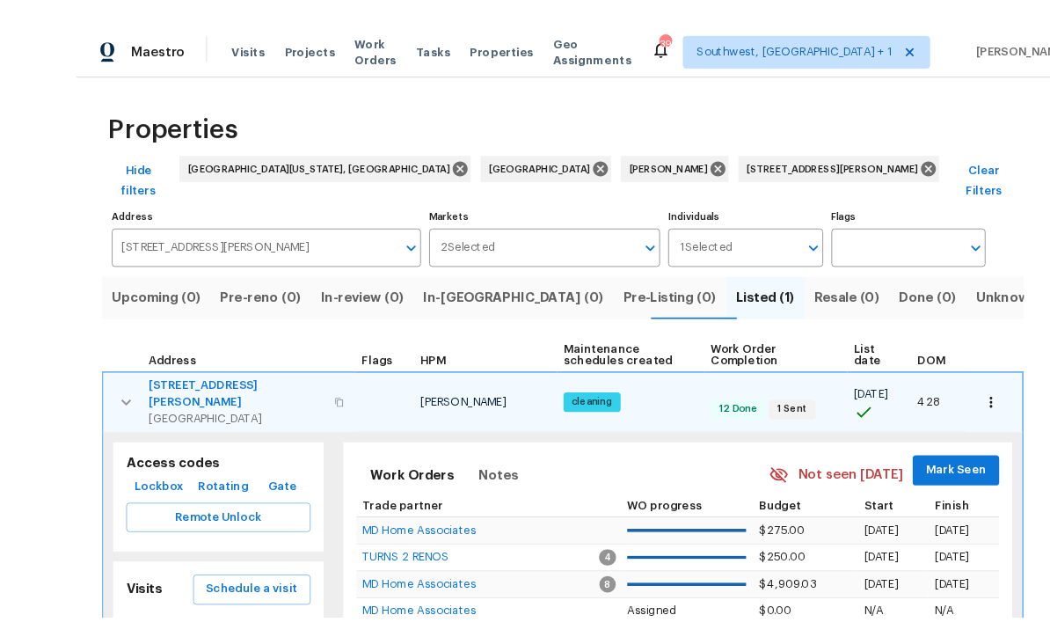
scroll to position [26, 0]
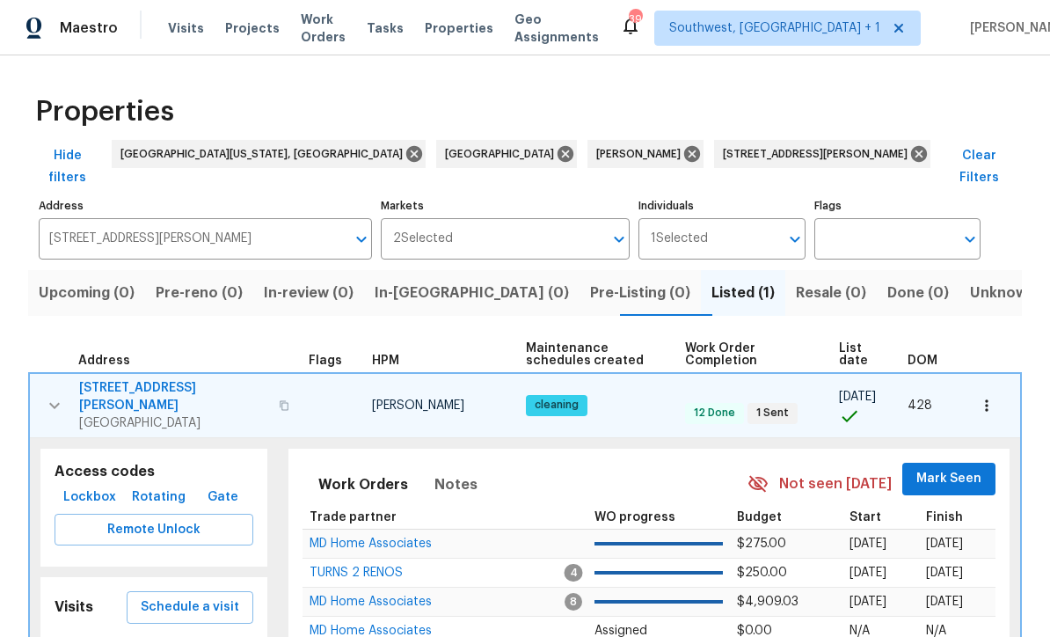
click at [992, 397] on icon "button" at bounding box center [987, 406] width 18 height 18
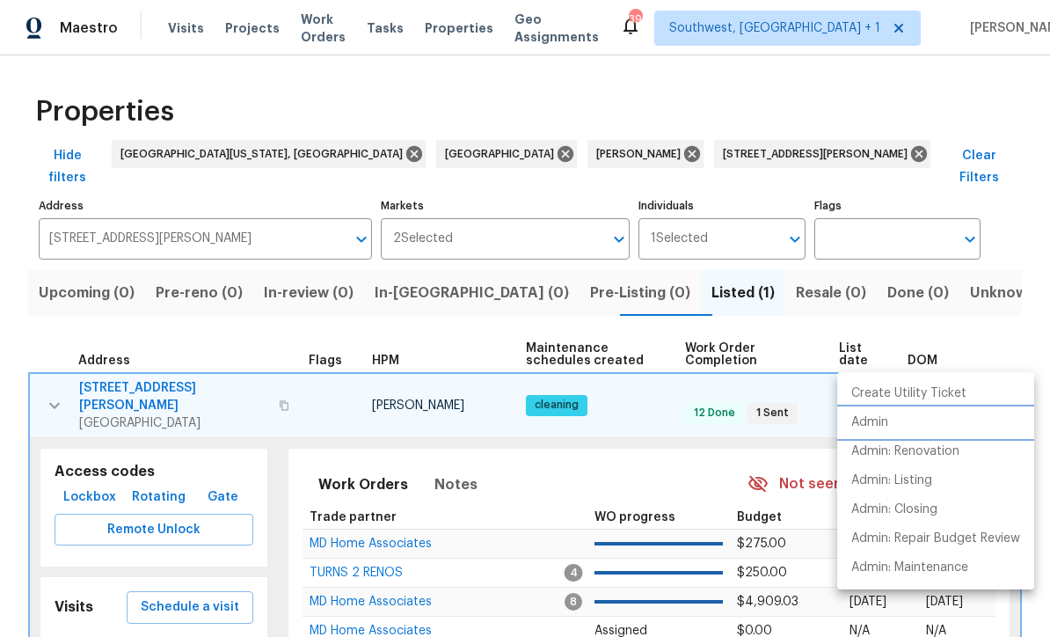
click at [871, 427] on p "Admin" at bounding box center [869, 422] width 37 height 18
click at [161, 340] on div at bounding box center [525, 318] width 1050 height 637
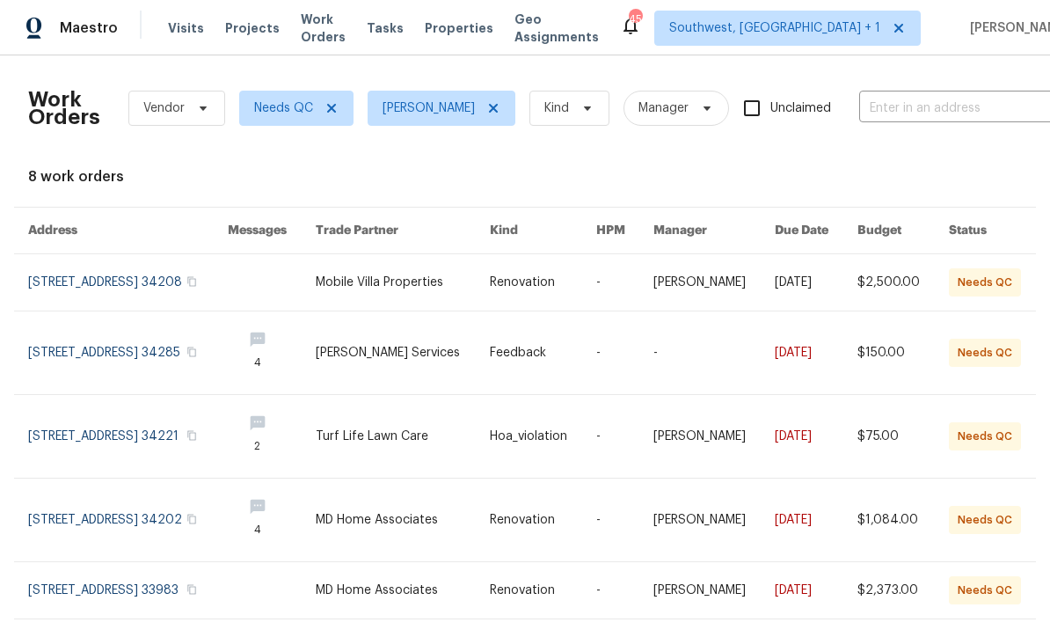
scroll to position [0, 81]
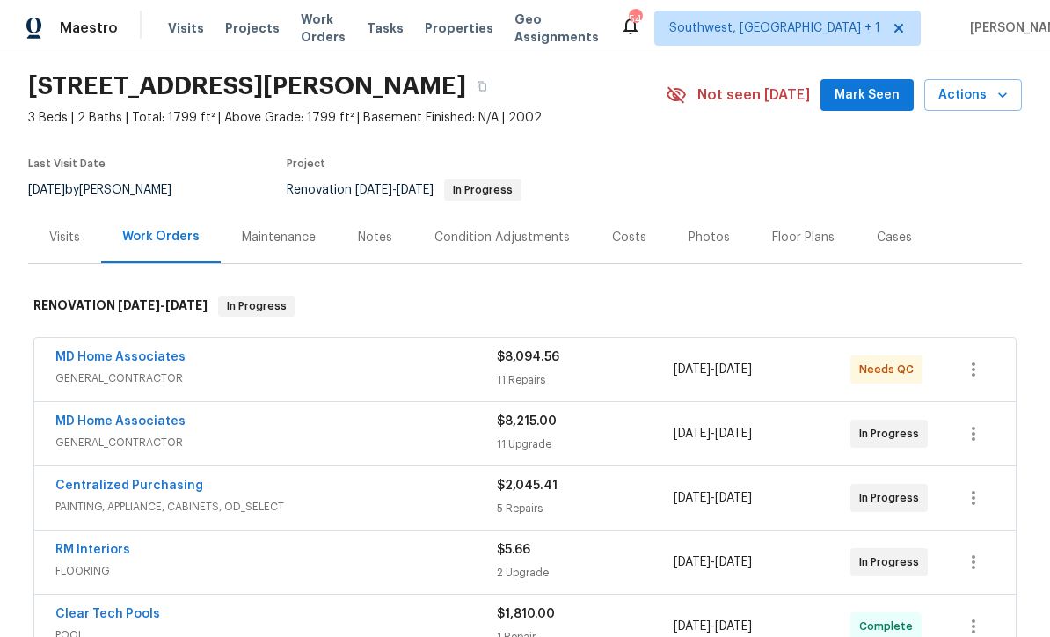
scroll to position [159, 0]
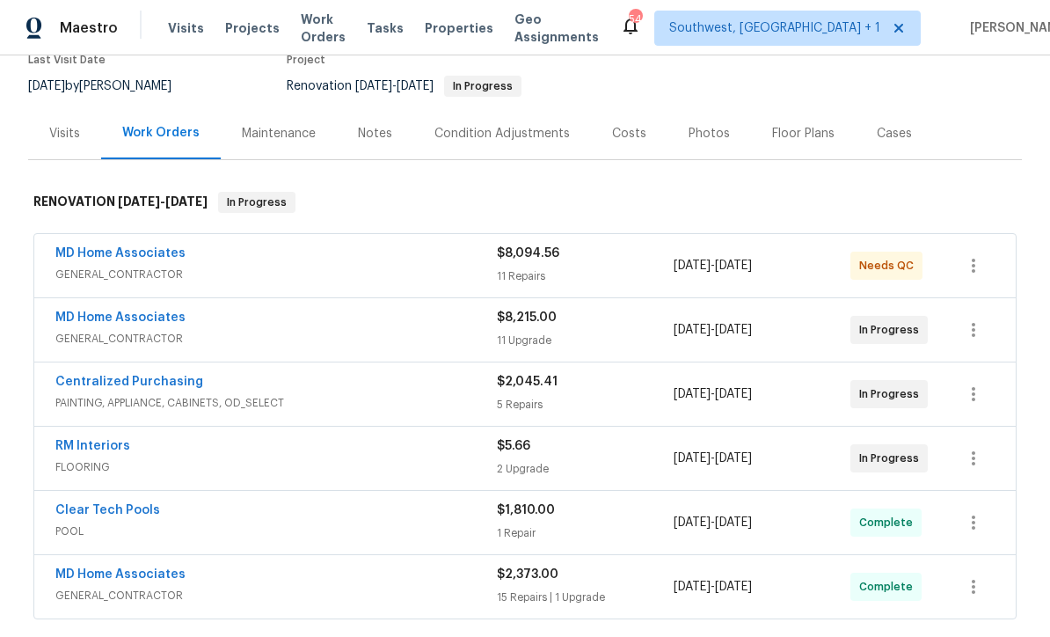
click at [616, 273] on div "11 Repairs" at bounding box center [585, 276] width 177 height 18
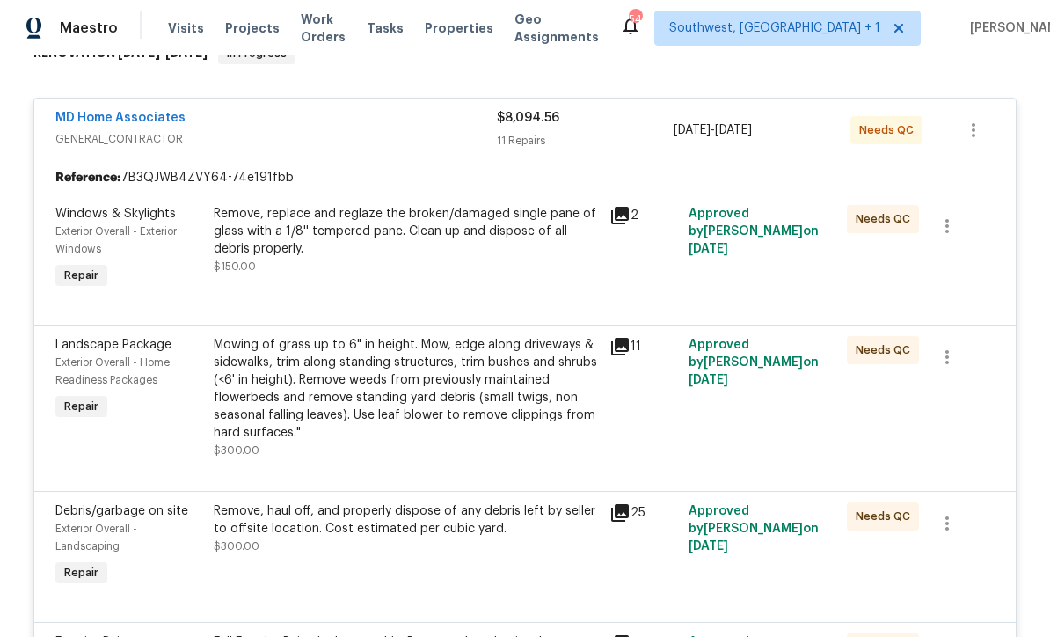
scroll to position [310, 0]
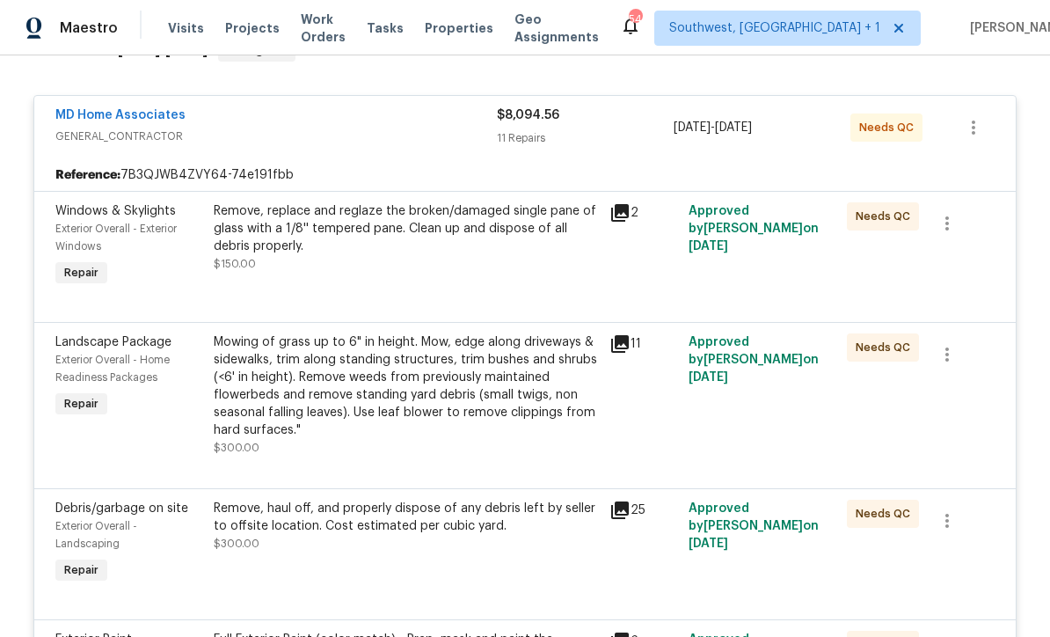
click at [529, 282] on div "Remove, replace and reglaze the broken/damaged single pane of glass with a 1/8'…" at bounding box center [406, 246] width 396 height 98
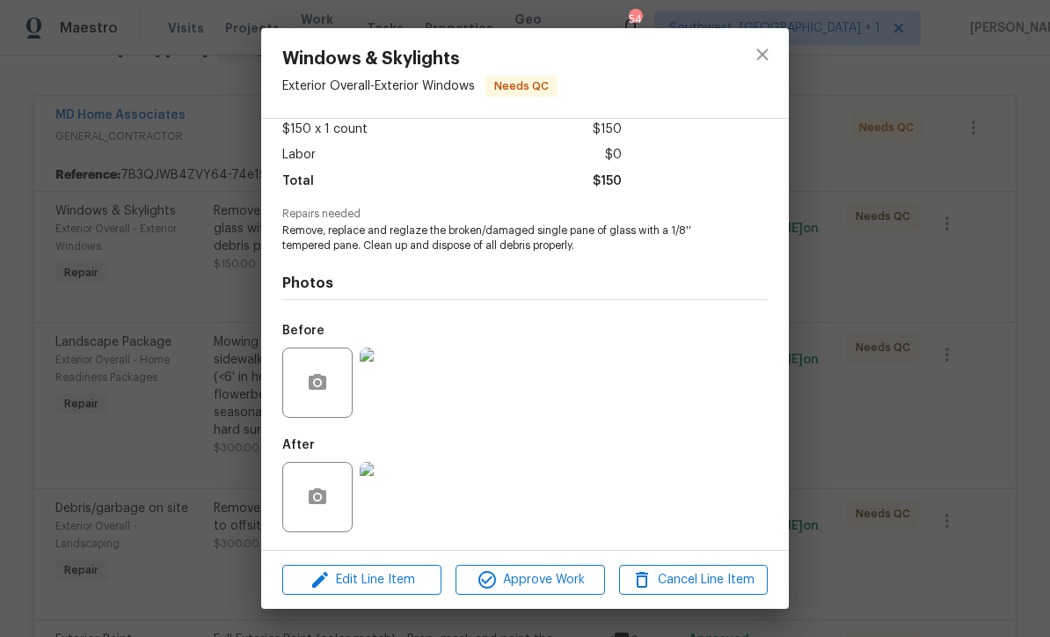
scroll to position [104, 0]
click at [400, 520] on img at bounding box center [395, 497] width 70 height 70
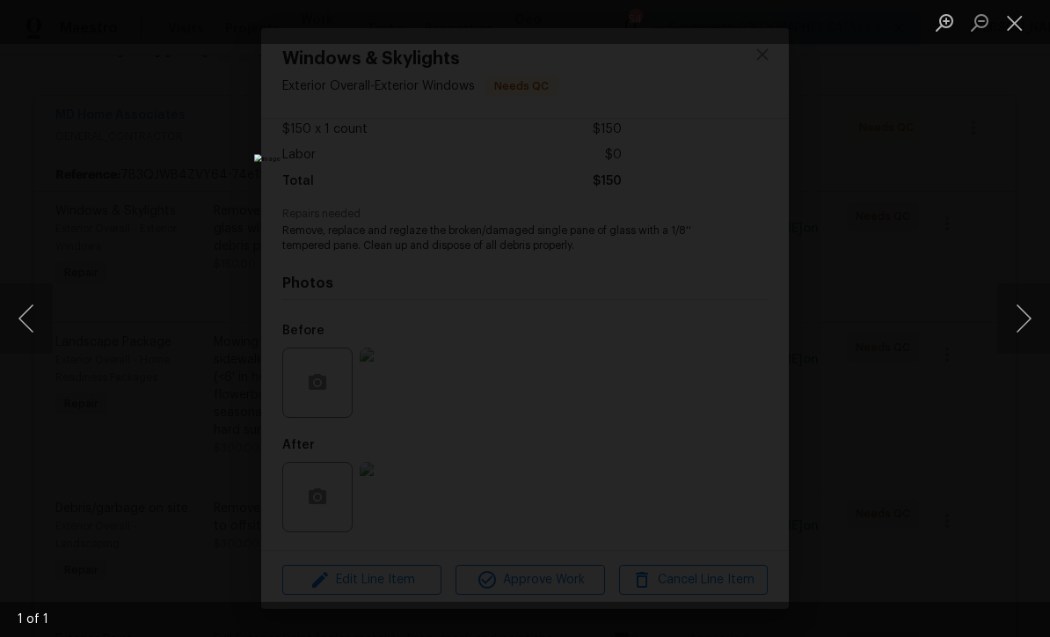
click at [1022, 30] on button "Close lightbox" at bounding box center [1014, 22] width 35 height 31
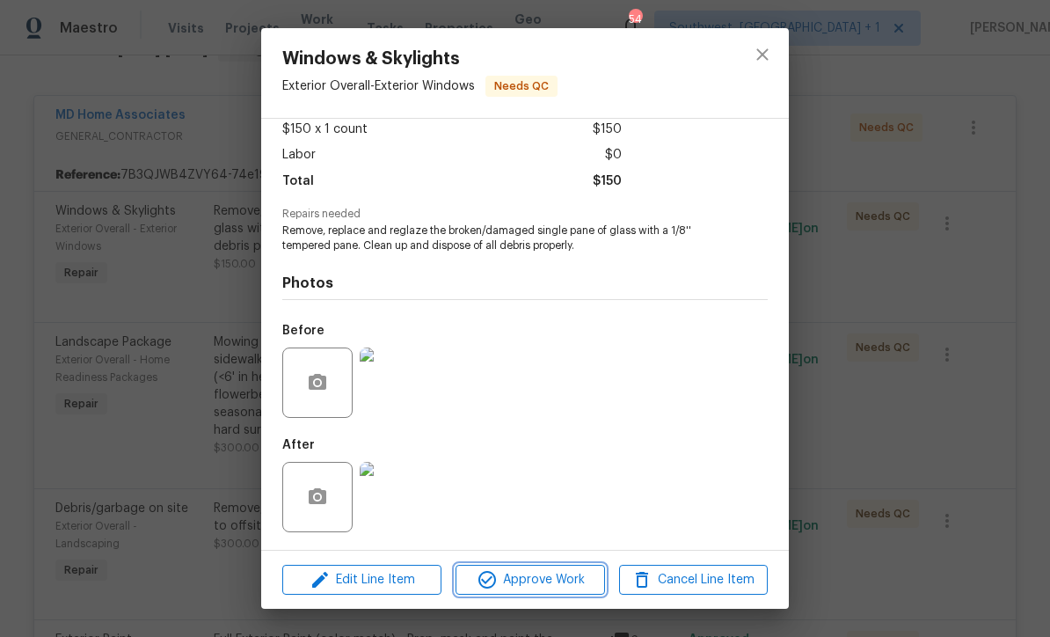
click at [566, 589] on span "Approve Work" at bounding box center [530, 580] width 138 height 22
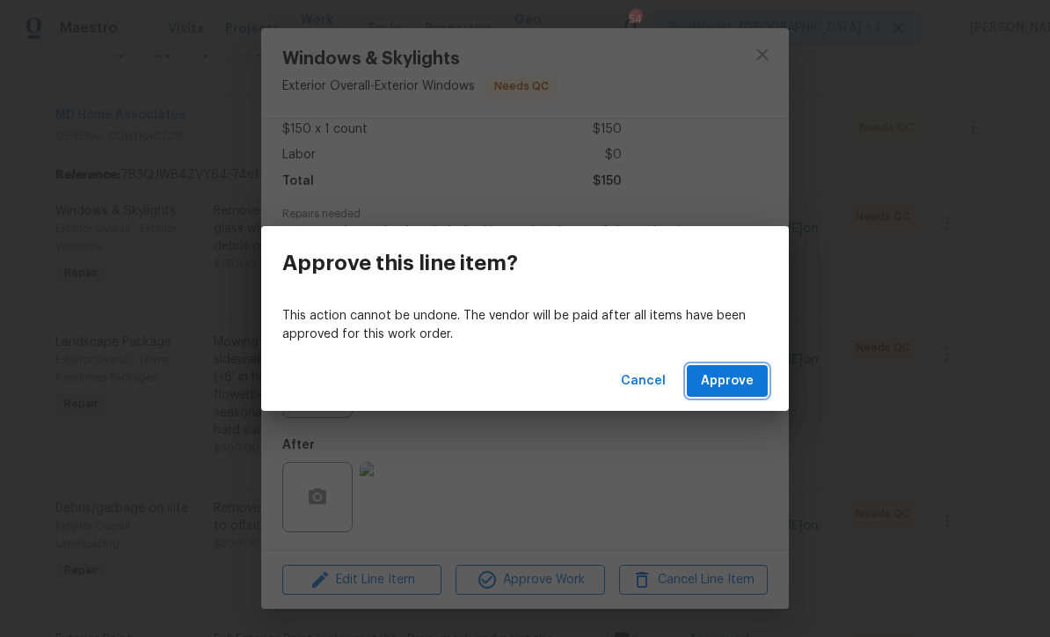
click at [743, 387] on span "Approve" at bounding box center [727, 381] width 53 height 22
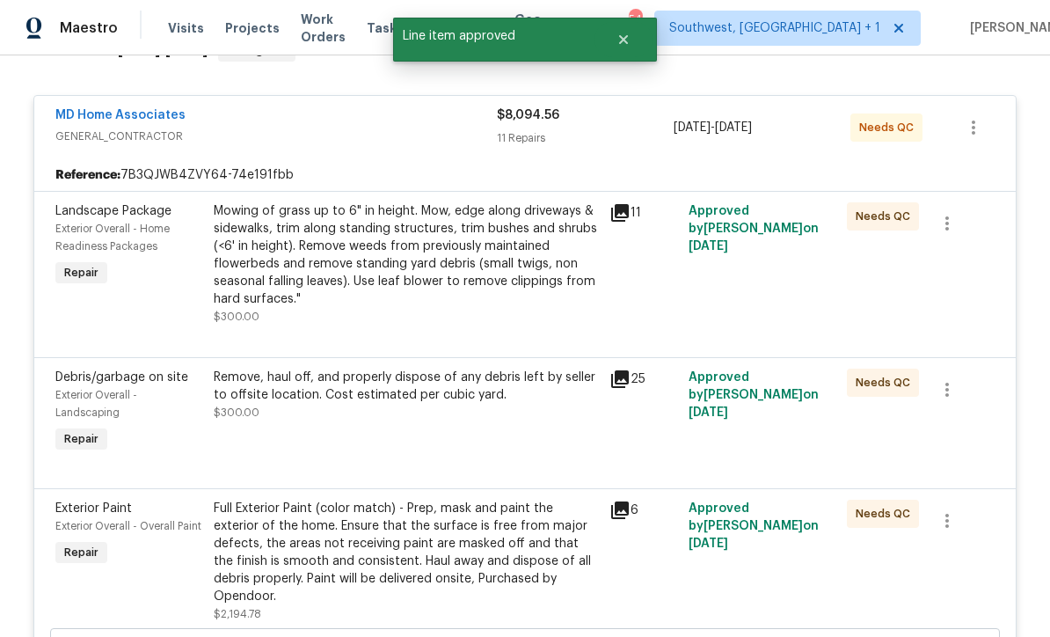
click at [532, 284] on div "Mowing of grass up to 6" in height. Mow, edge along driveways & sidewalks, trim…" at bounding box center [406, 255] width 385 height 106
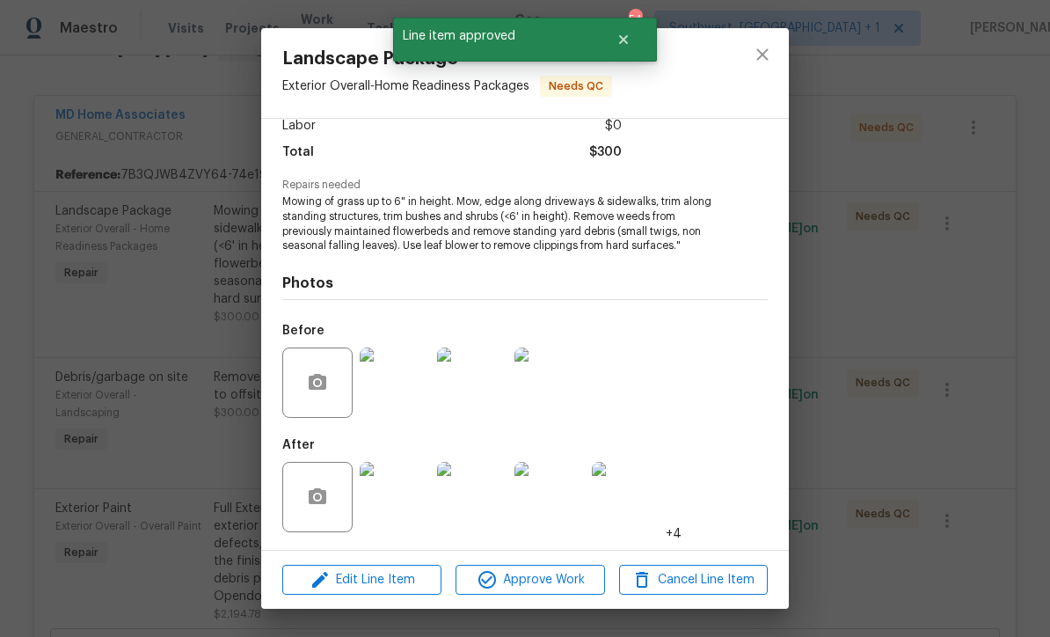
scroll to position [132, 0]
click at [564, 587] on span "Approve Work" at bounding box center [530, 580] width 138 height 22
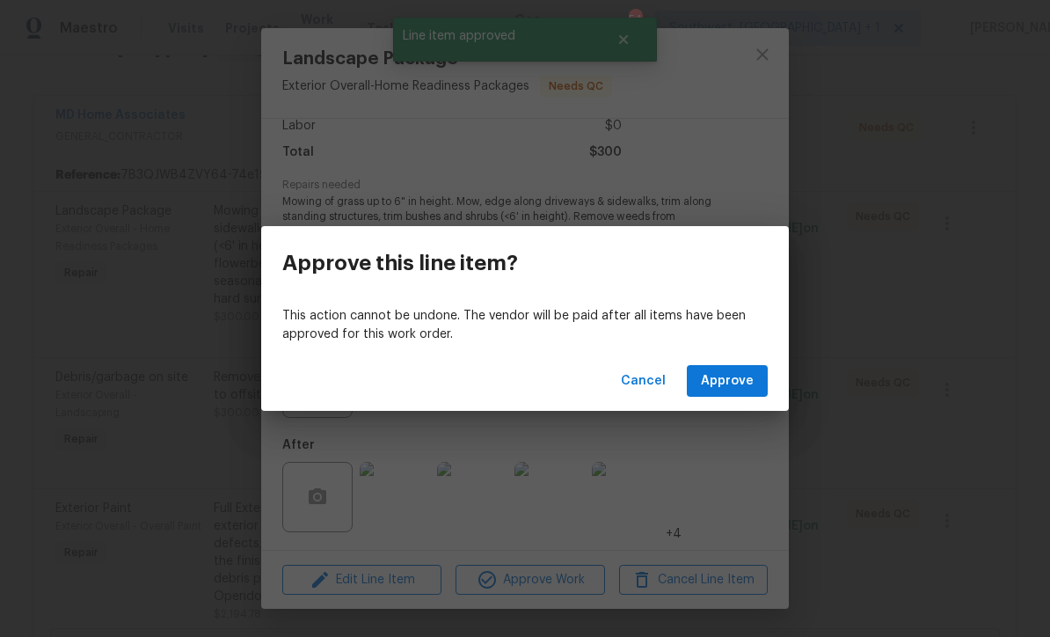
click at [736, 374] on span "Approve" at bounding box center [727, 381] width 53 height 22
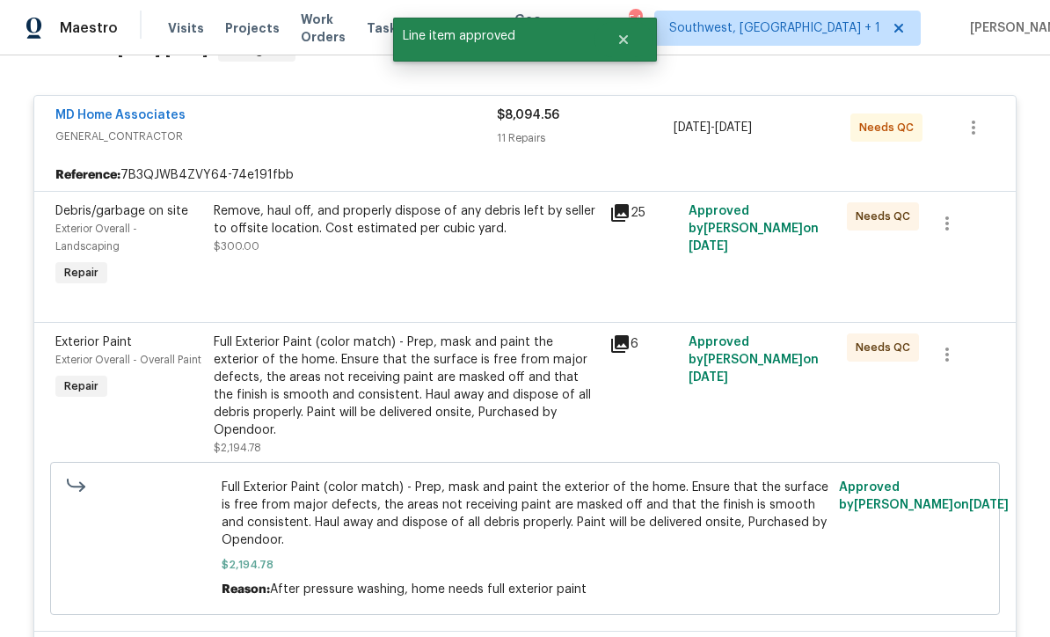
click at [483, 277] on div "Remove, haul off, and properly dispose of any debris left by seller to offsite …" at bounding box center [406, 246] width 396 height 98
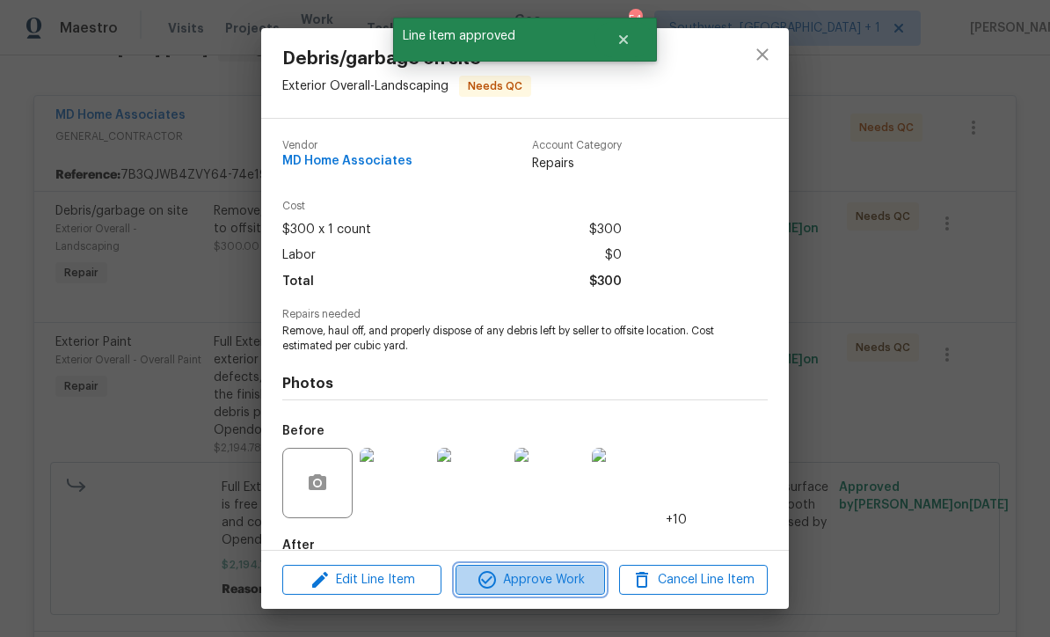
click at [561, 589] on span "Approve Work" at bounding box center [530, 580] width 138 height 22
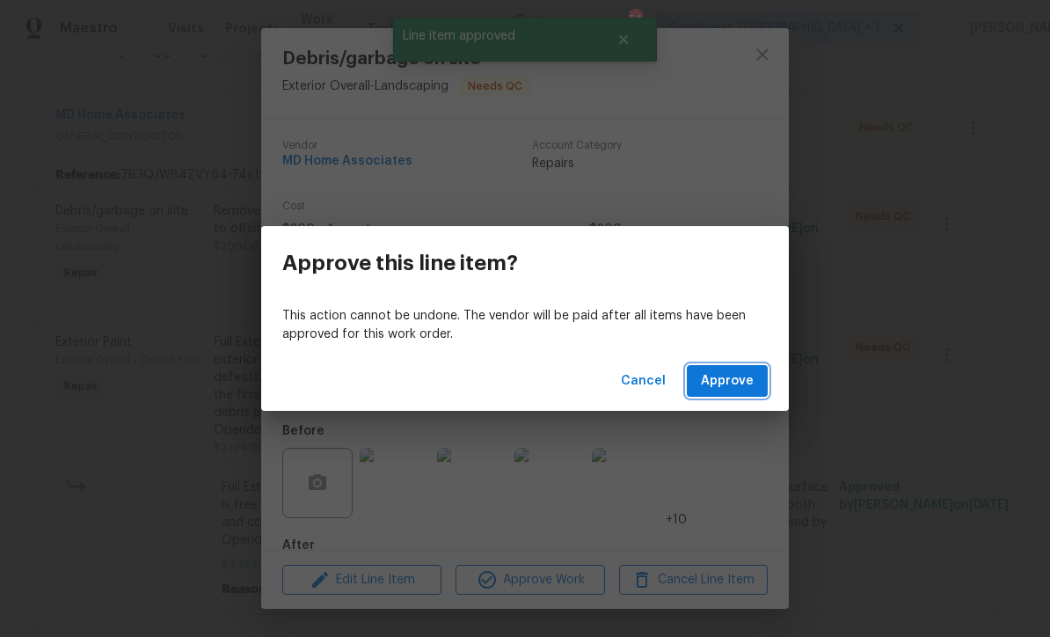
click at [749, 378] on span "Approve" at bounding box center [727, 381] width 53 height 22
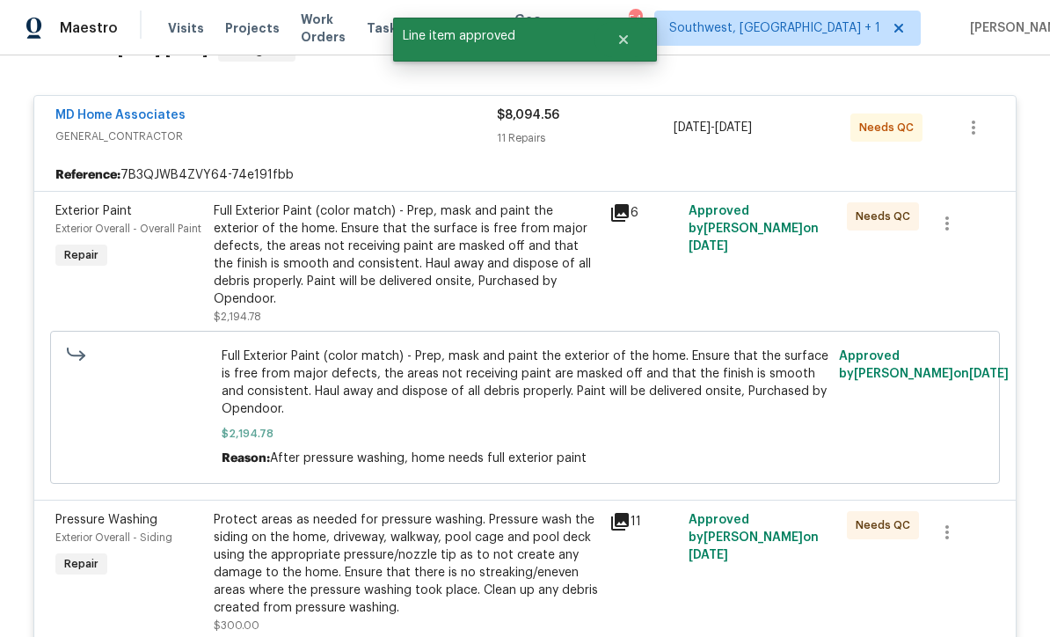
click at [492, 263] on div "Full Exterior Paint (color match) - Prep, mask and paint the exterior of the ho…" at bounding box center [406, 255] width 385 height 106
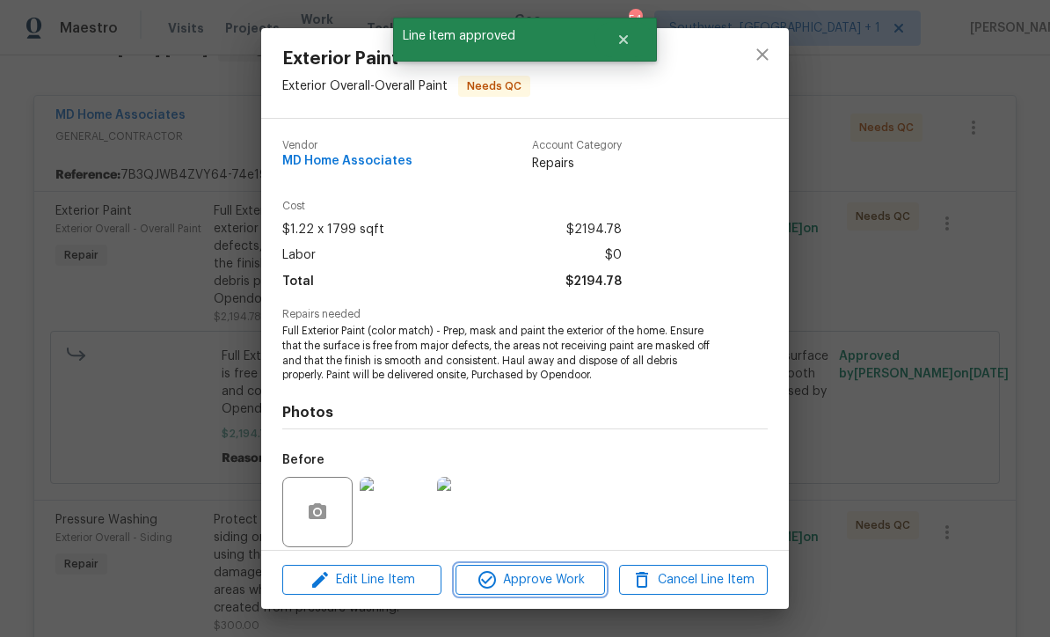
click at [554, 587] on span "Approve Work" at bounding box center [530, 580] width 138 height 22
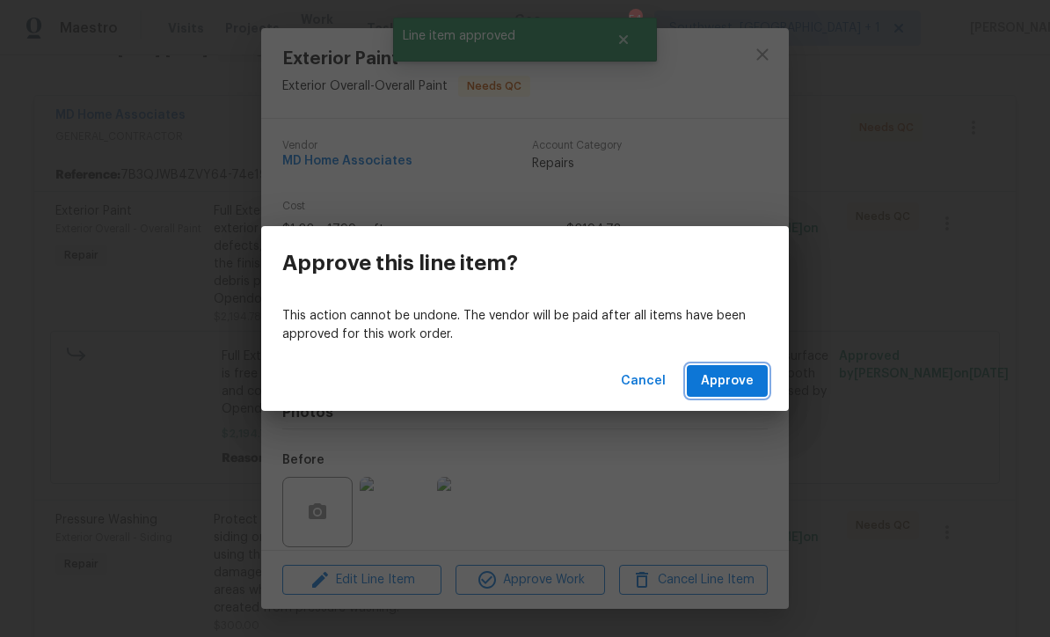
click at [740, 388] on span "Approve" at bounding box center [727, 381] width 53 height 22
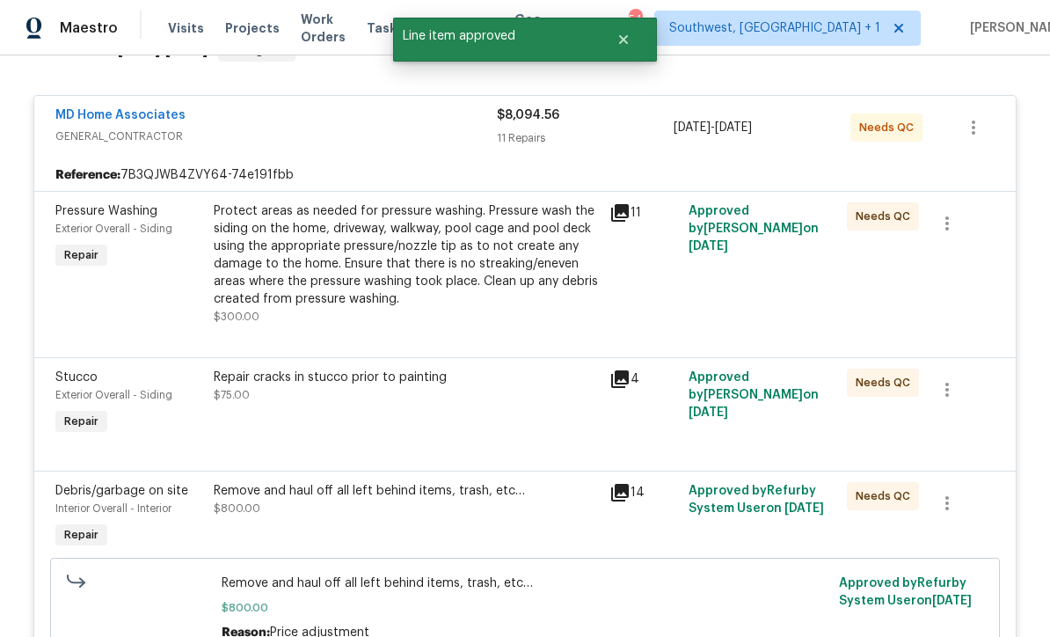
click at [498, 295] on div "Protect areas as needed for pressure washing. Pressure wash the siding on the h…" at bounding box center [406, 255] width 385 height 106
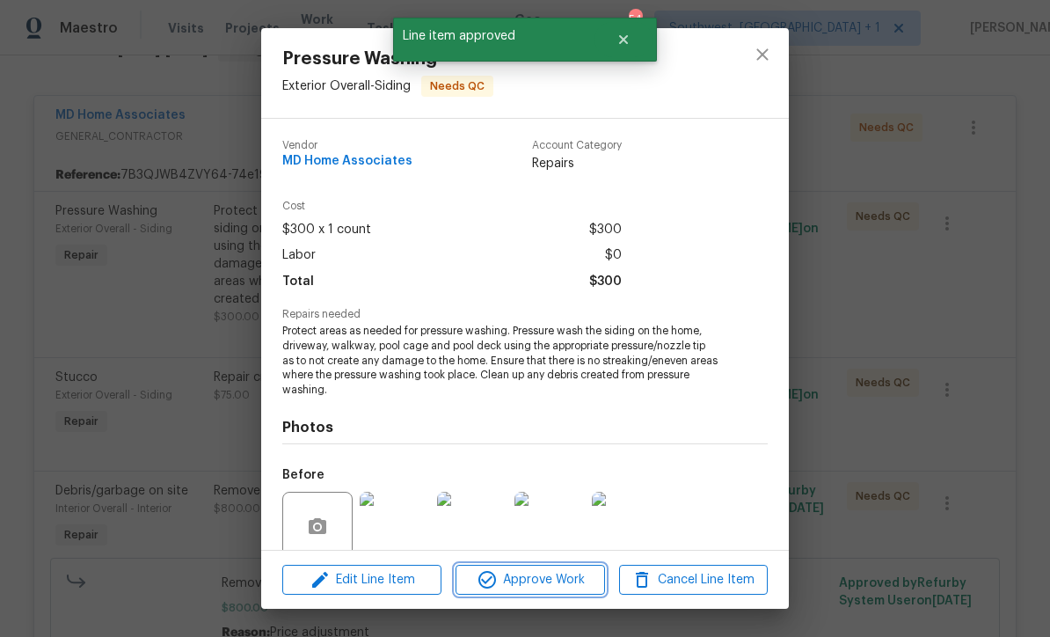
click at [552, 587] on span "Approve Work" at bounding box center [530, 580] width 138 height 22
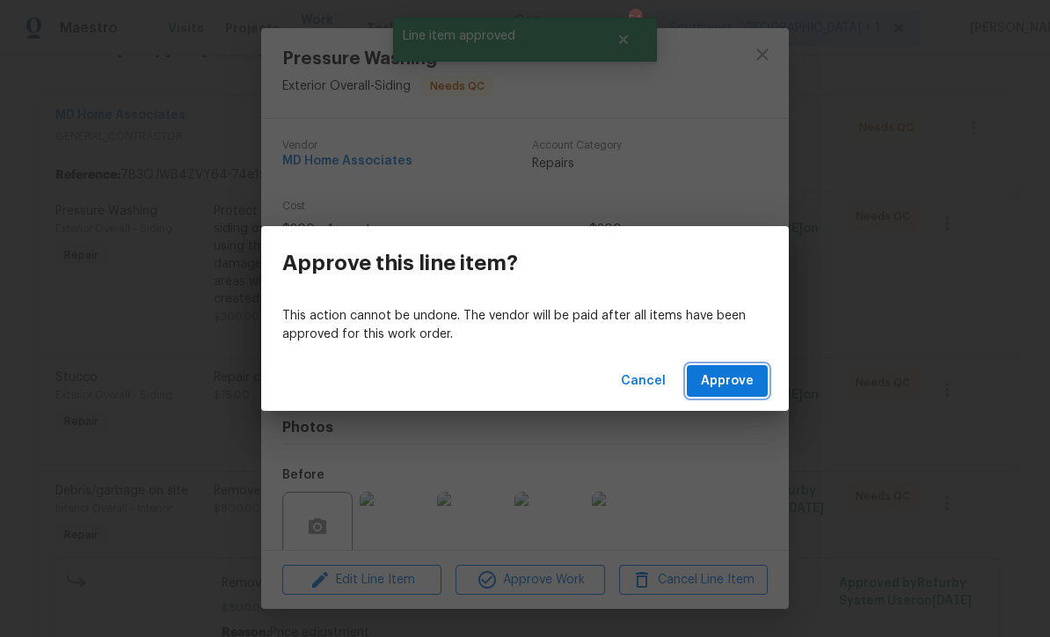
click at [736, 379] on span "Approve" at bounding box center [727, 381] width 53 height 22
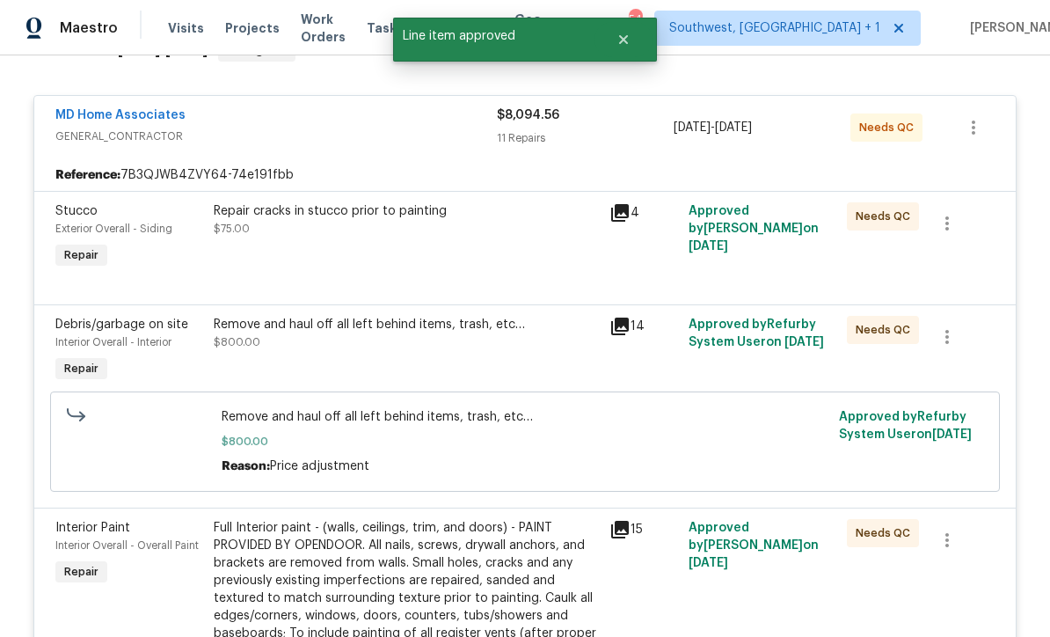
click at [505, 251] on div "Repair cracks in stucco prior to painting $75.00" at bounding box center [406, 237] width 396 height 81
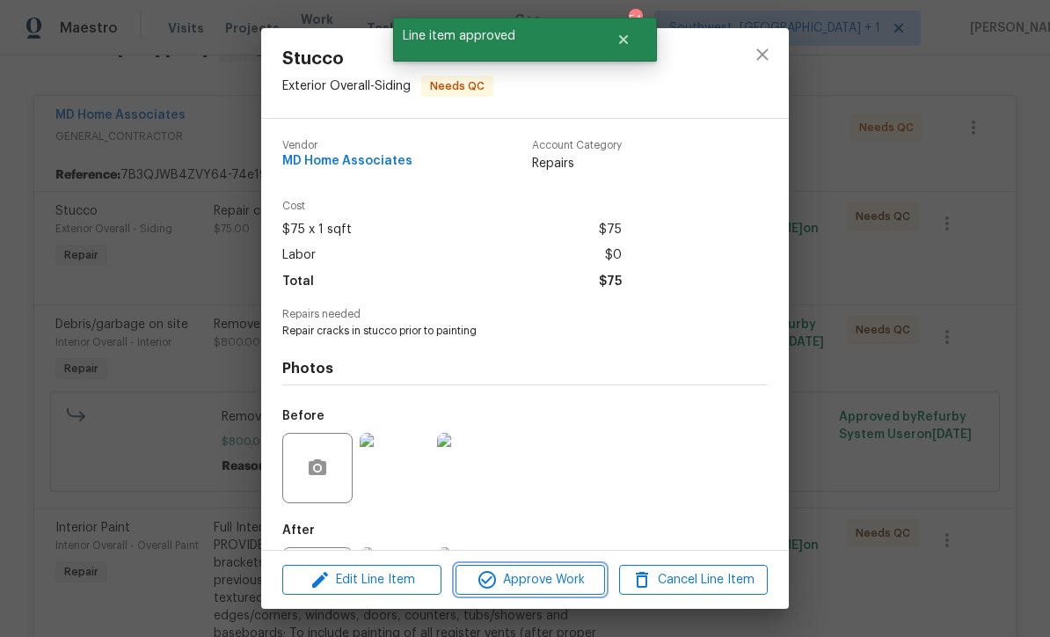
click at [558, 586] on span "Approve Work" at bounding box center [530, 580] width 138 height 22
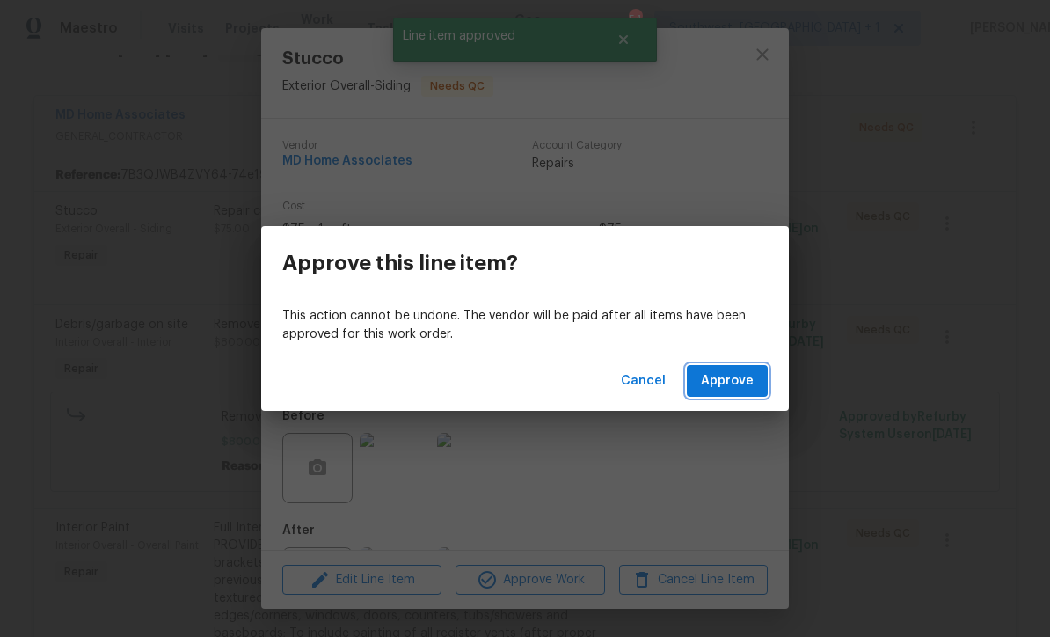
click at [739, 388] on span "Approve" at bounding box center [727, 381] width 53 height 22
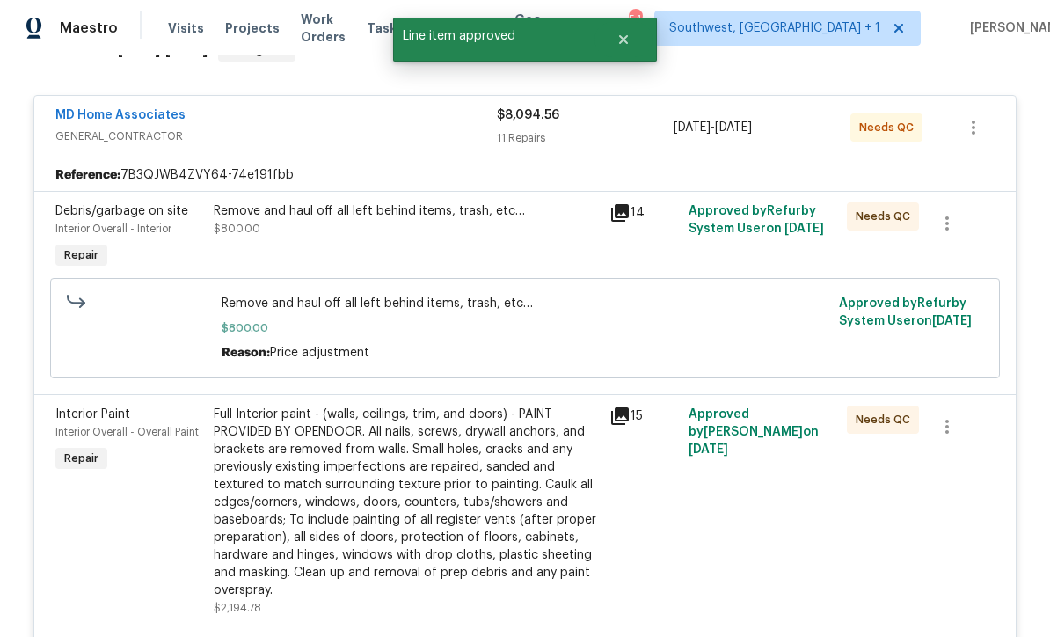
click at [460, 248] on div "Remove and haul off all left behind items, trash, etc… $800.00" at bounding box center [406, 237] width 396 height 81
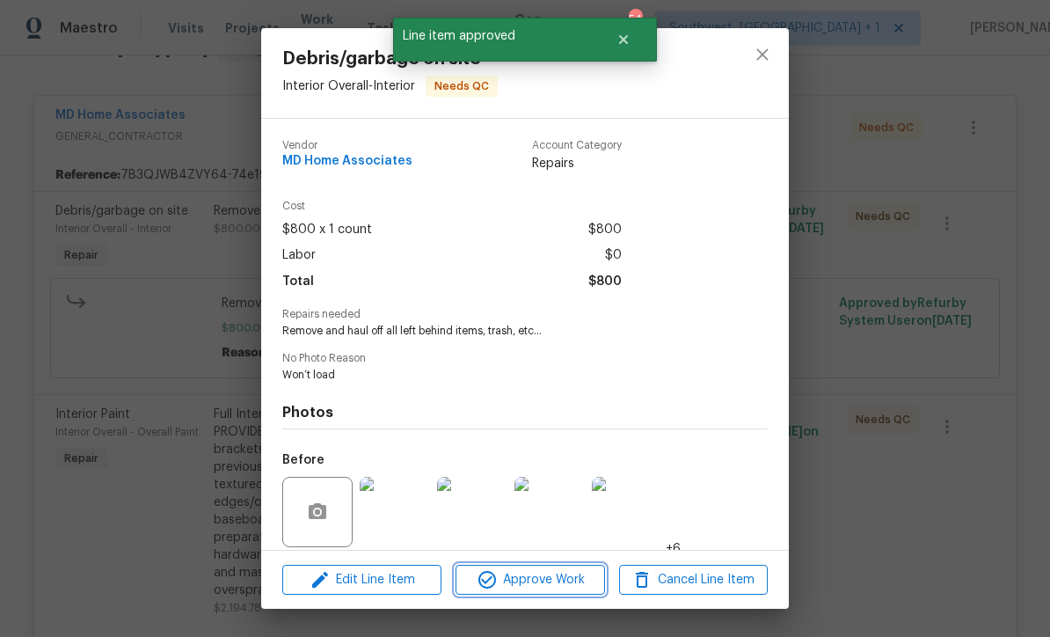
click at [560, 587] on span "Approve Work" at bounding box center [530, 580] width 138 height 22
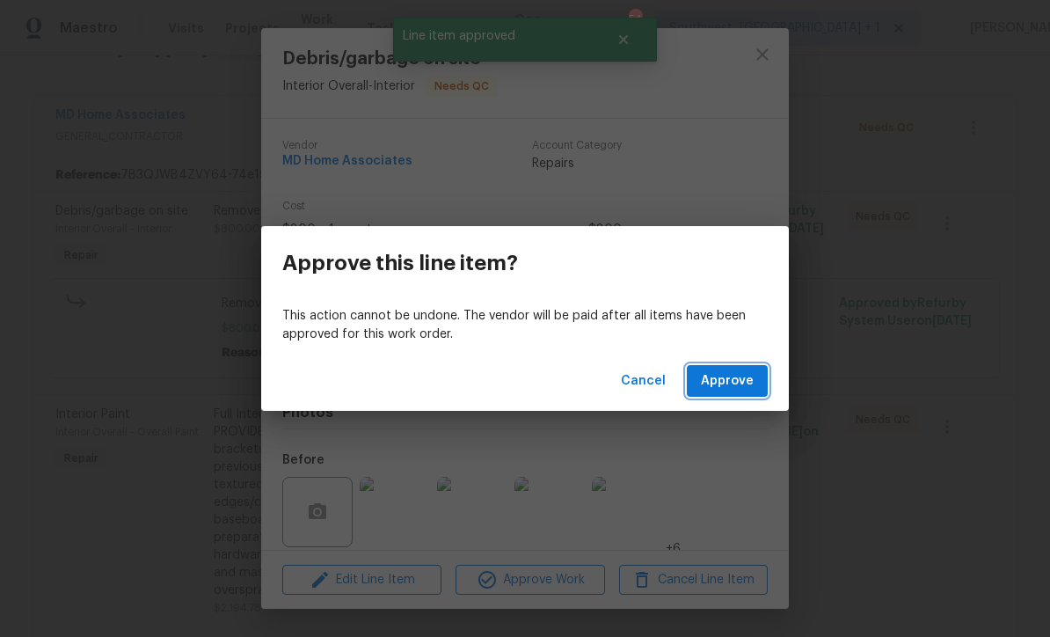
click at [745, 387] on span "Approve" at bounding box center [727, 381] width 53 height 22
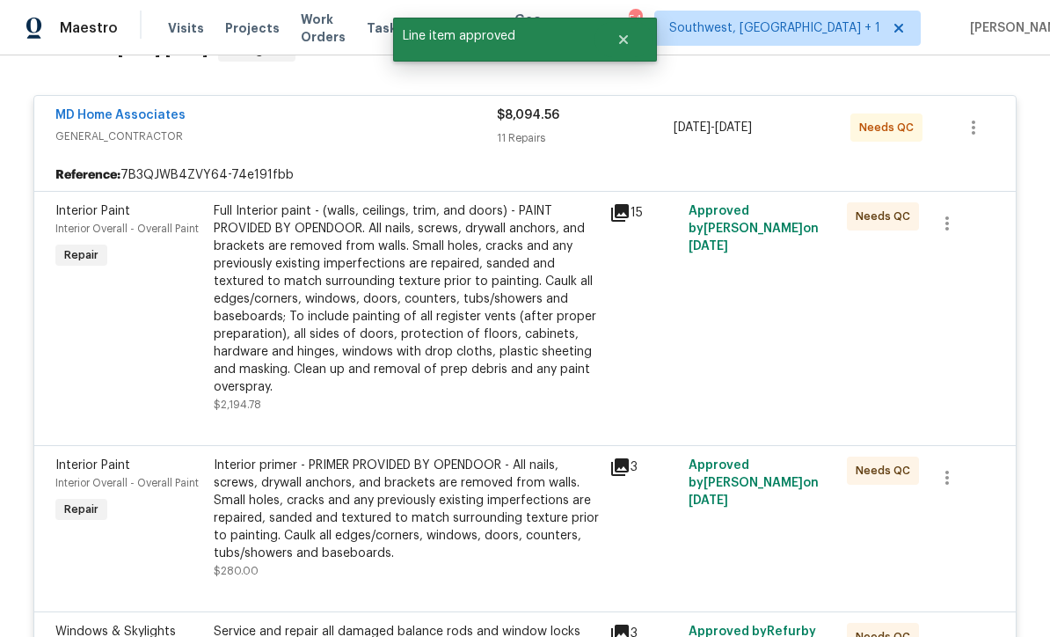
click at [519, 325] on div "Full Interior paint - (walls, ceilings, trim, and doors) - PAINT PROVIDED BY OP…" at bounding box center [406, 298] width 385 height 193
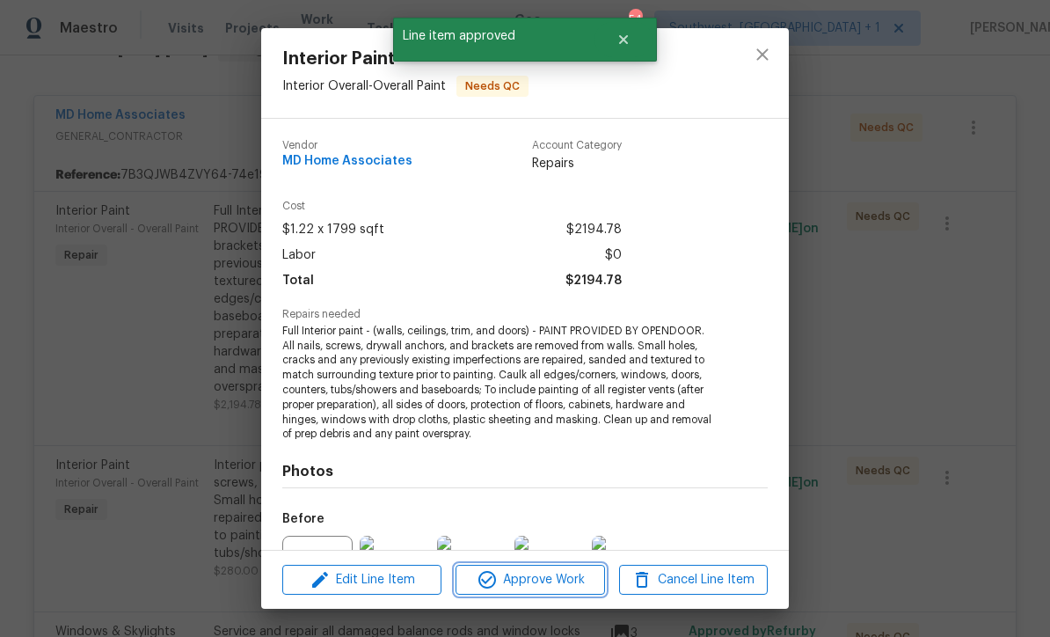
click at [552, 587] on span "Approve Work" at bounding box center [530, 580] width 138 height 22
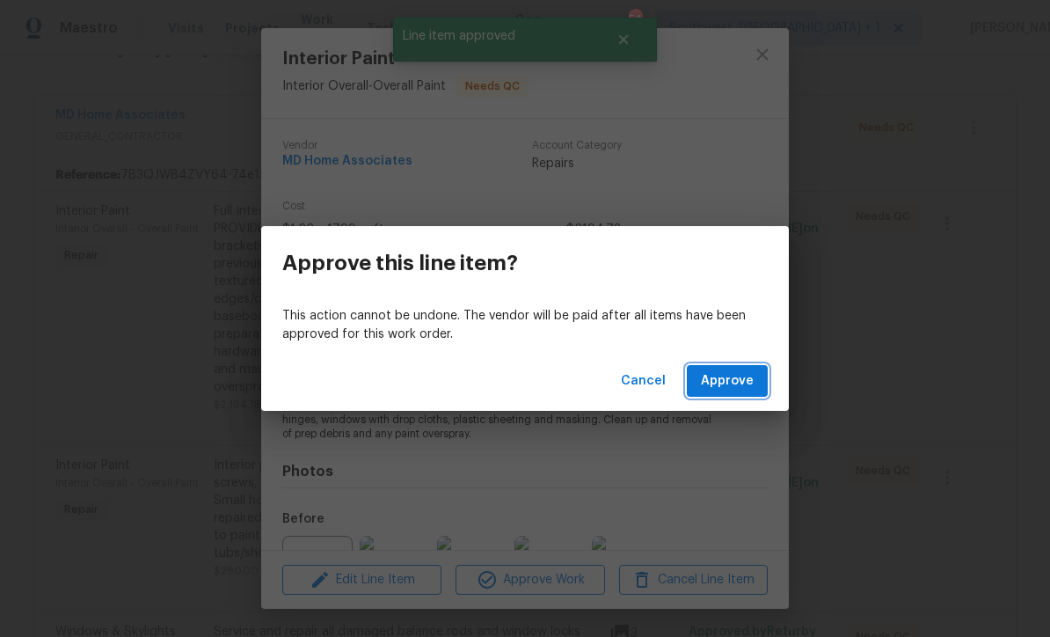
click at [740, 385] on span "Approve" at bounding box center [727, 381] width 53 height 22
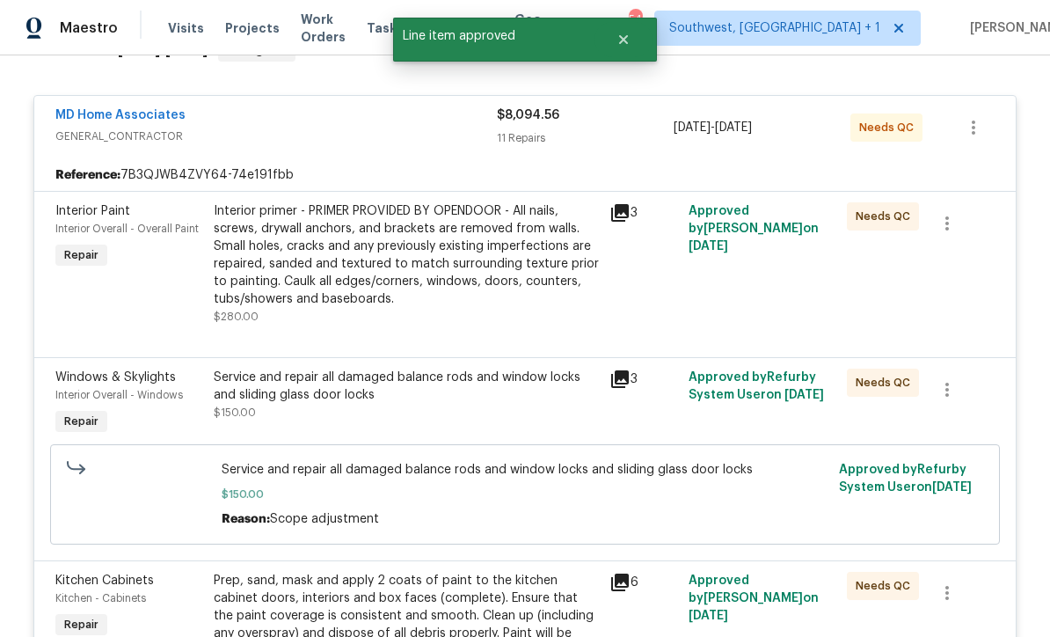
click at [505, 295] on div "Interior primer - PRIMER PROVIDED BY OPENDOOR - All nails, screws, drywall anch…" at bounding box center [406, 255] width 385 height 106
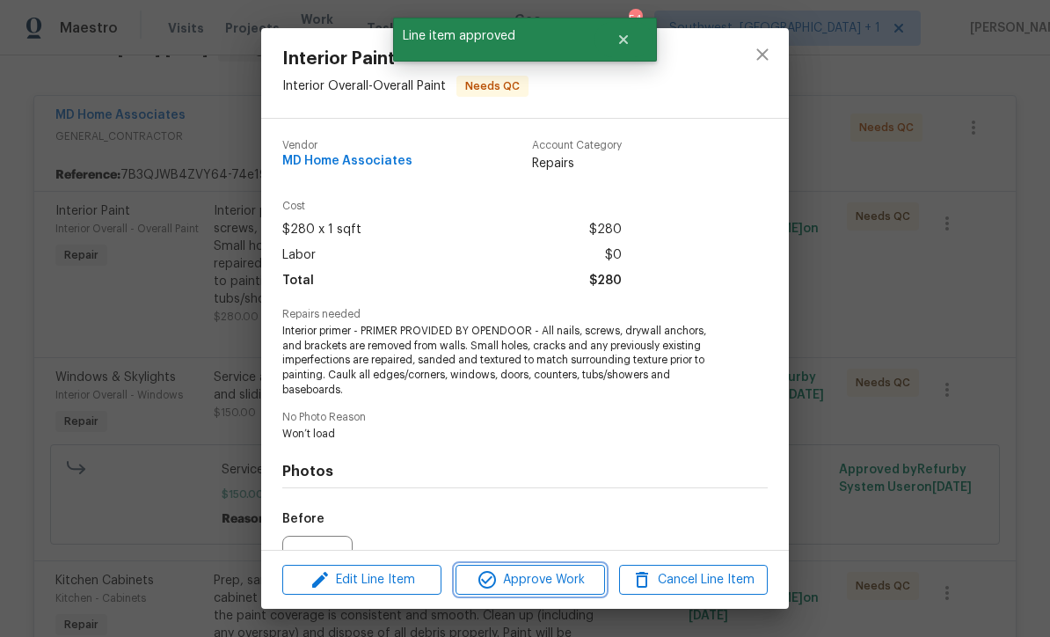
click at [540, 587] on span "Approve Work" at bounding box center [530, 580] width 138 height 22
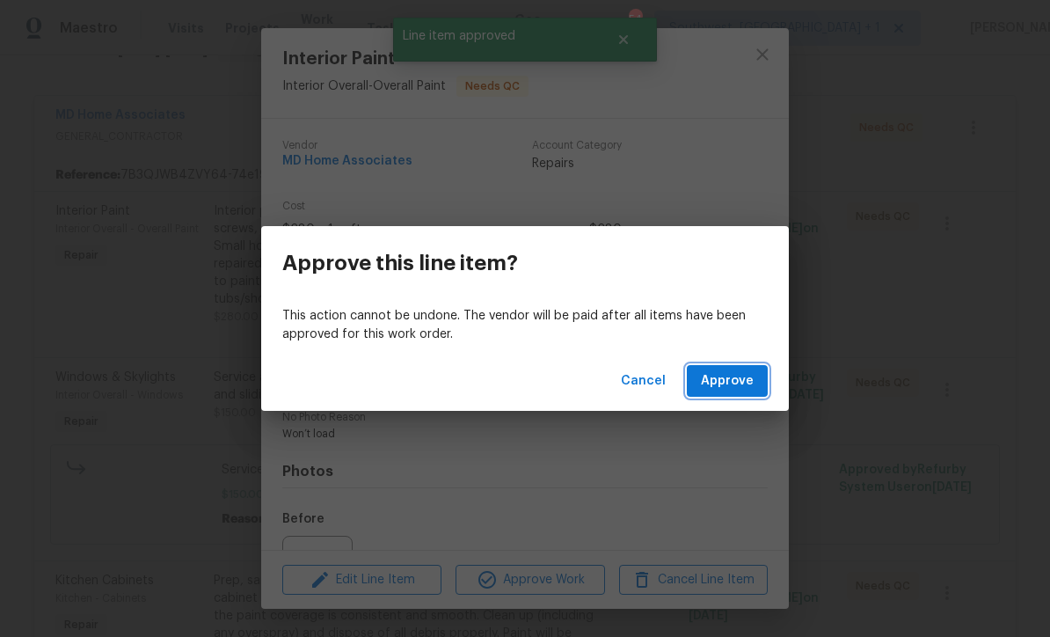
click at [735, 379] on span "Approve" at bounding box center [727, 381] width 53 height 22
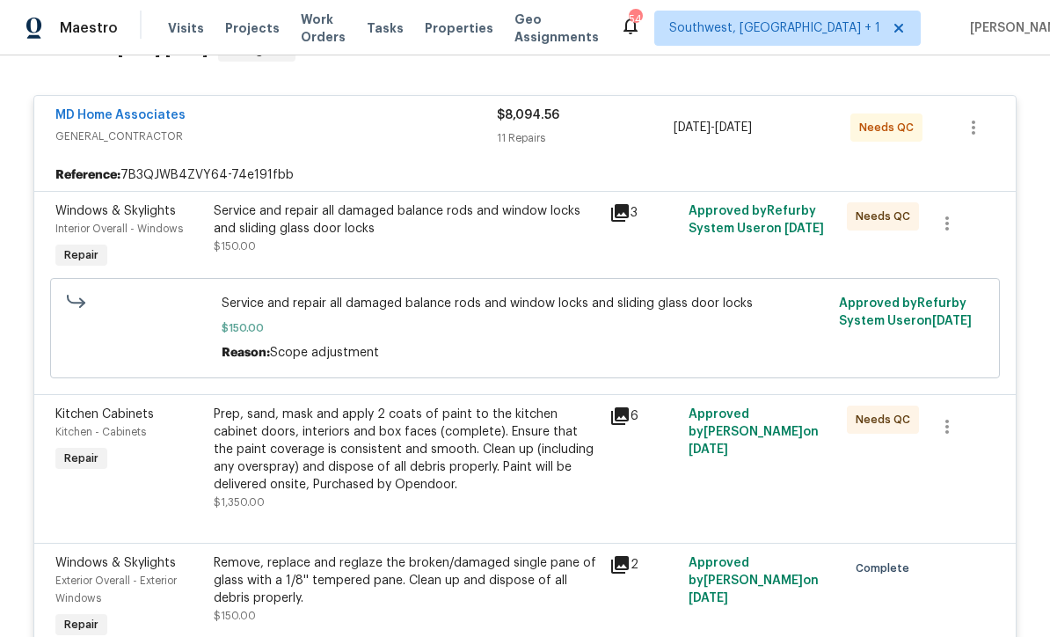
click at [426, 246] on div "Service and repair all damaged balance rods and window locks and sliding glass …" at bounding box center [406, 228] width 385 height 53
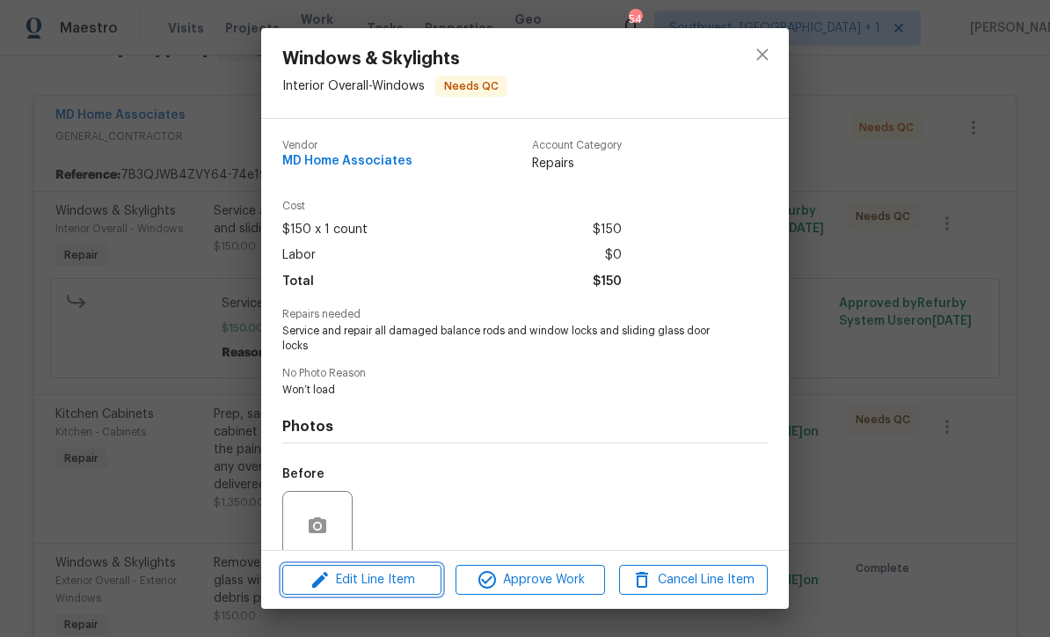
click at [412, 589] on span "Edit Line Item" at bounding box center [362, 580] width 149 height 22
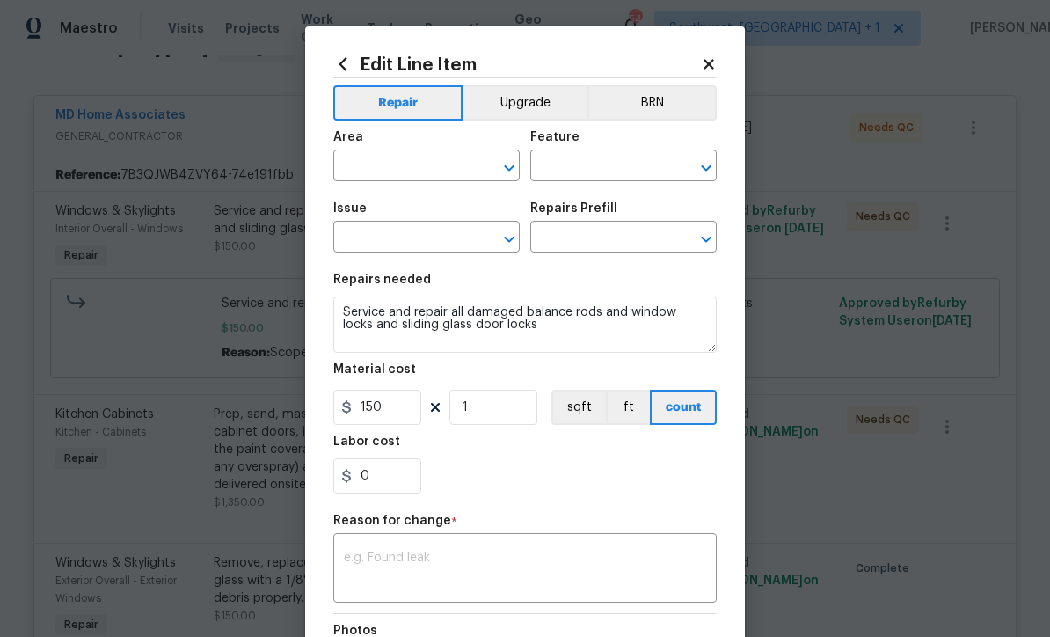
type input "Interior Overall"
type input "Windows"
type input "Windows & Skylights"
type input "Add a Task $1.00"
click at [420, 419] on input "150" at bounding box center [377, 407] width 88 height 35
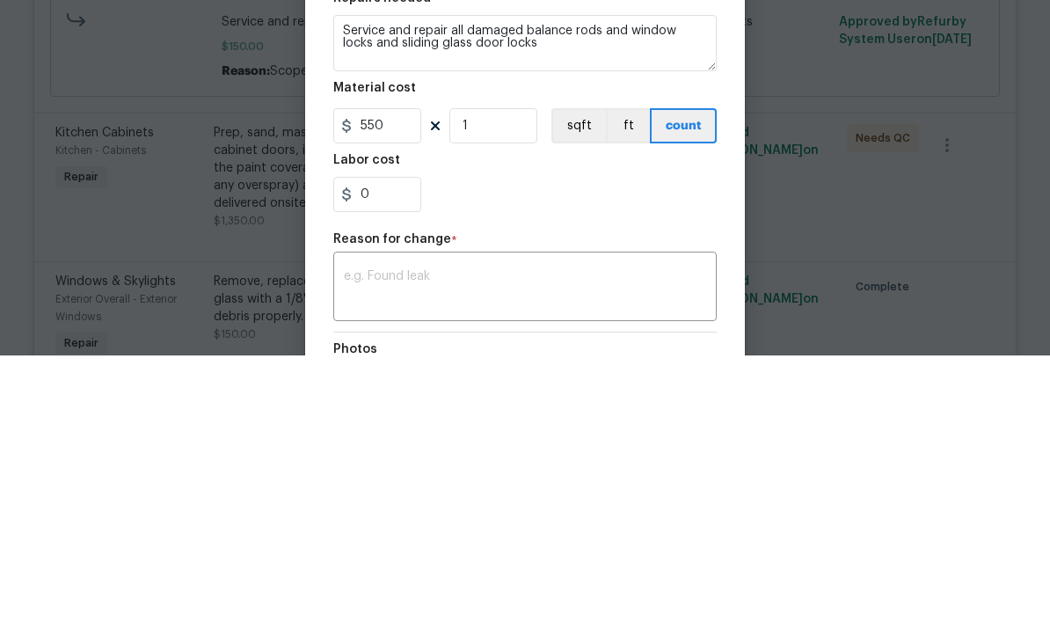
scroll to position [58, 0]
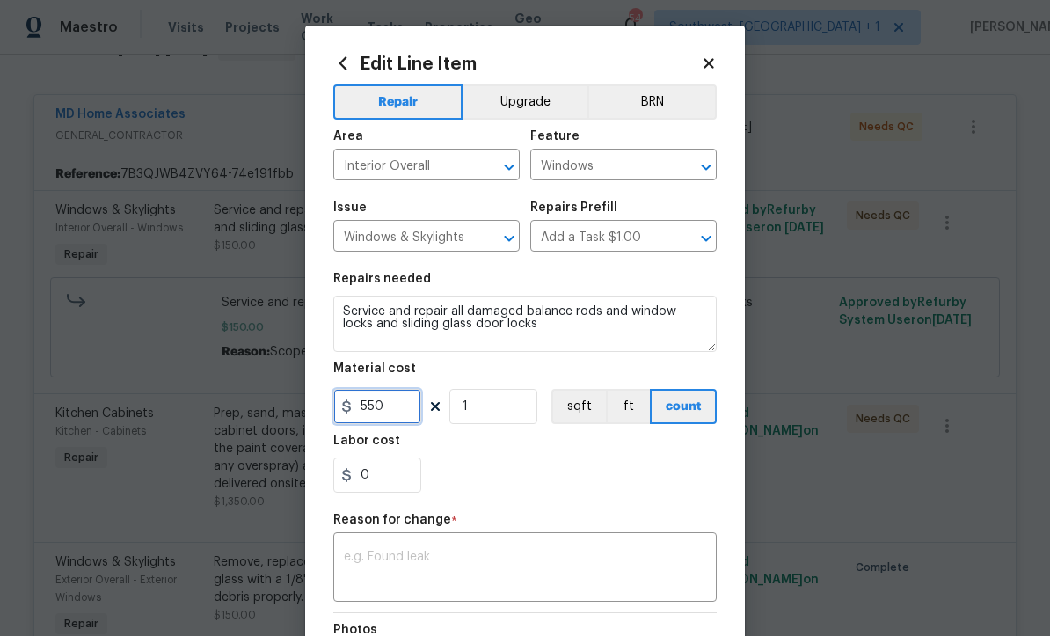
type input "550"
click at [604, 571] on textarea at bounding box center [525, 569] width 362 height 37
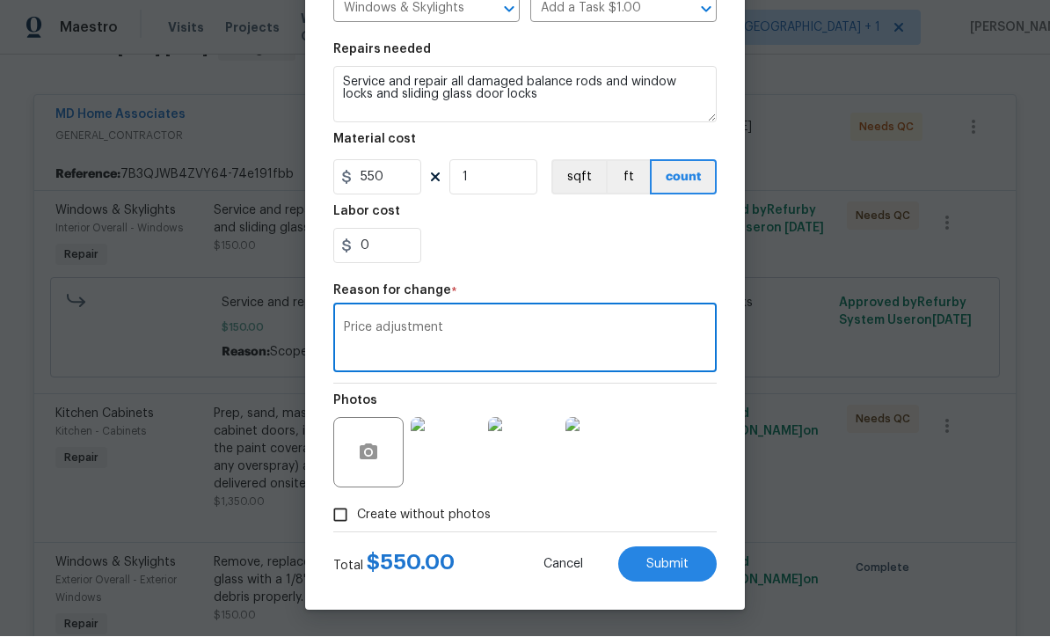
scroll to position [233, 0]
type textarea "Price adjustment"
click at [677, 572] on button "Submit" at bounding box center [667, 564] width 98 height 35
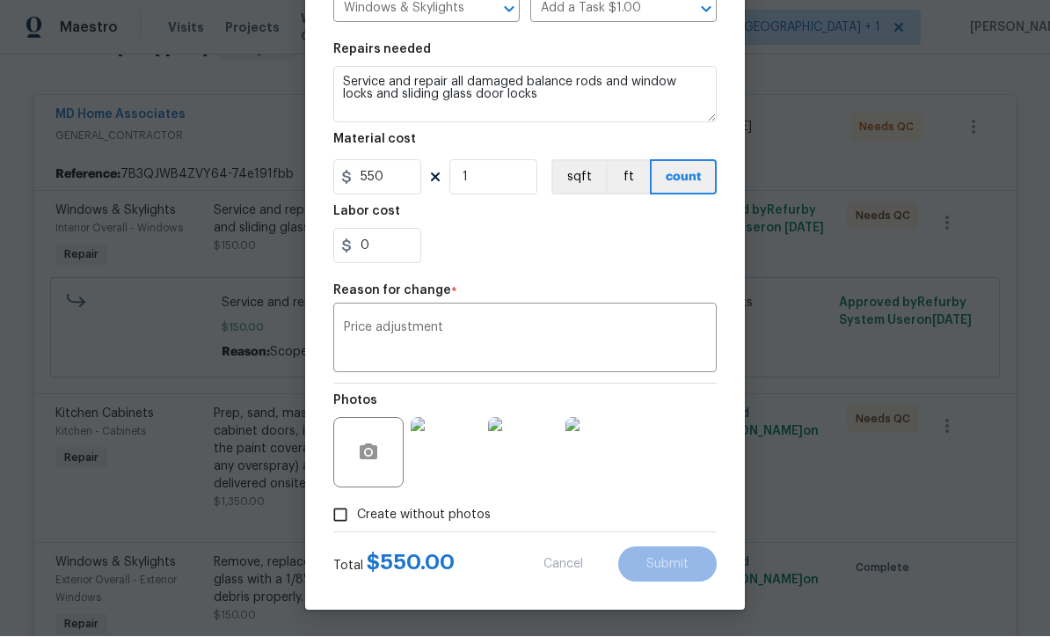
type input "150"
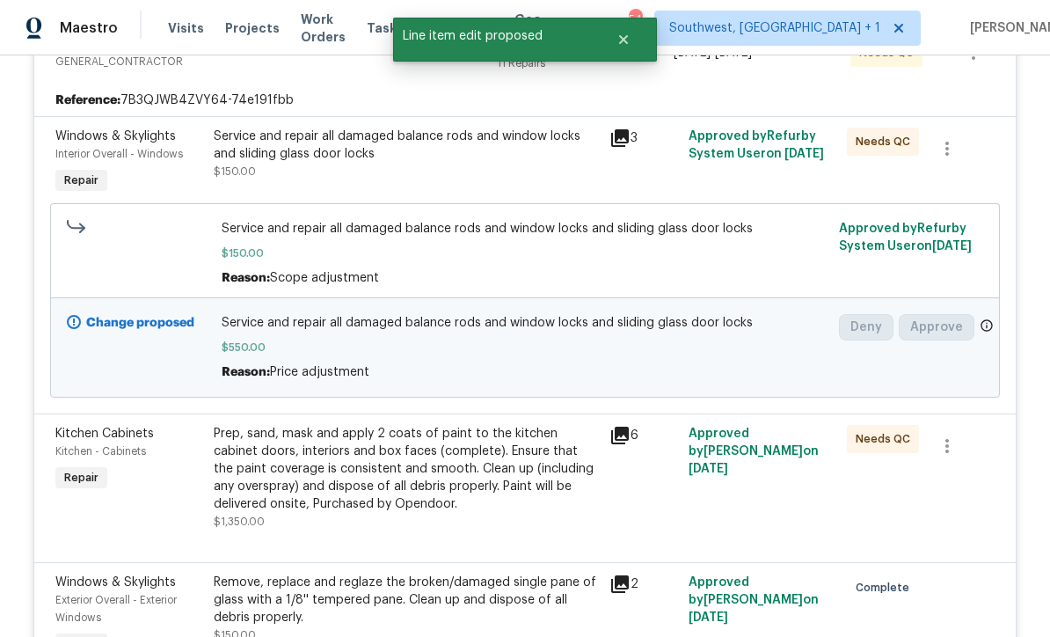
scroll to position [449, 0]
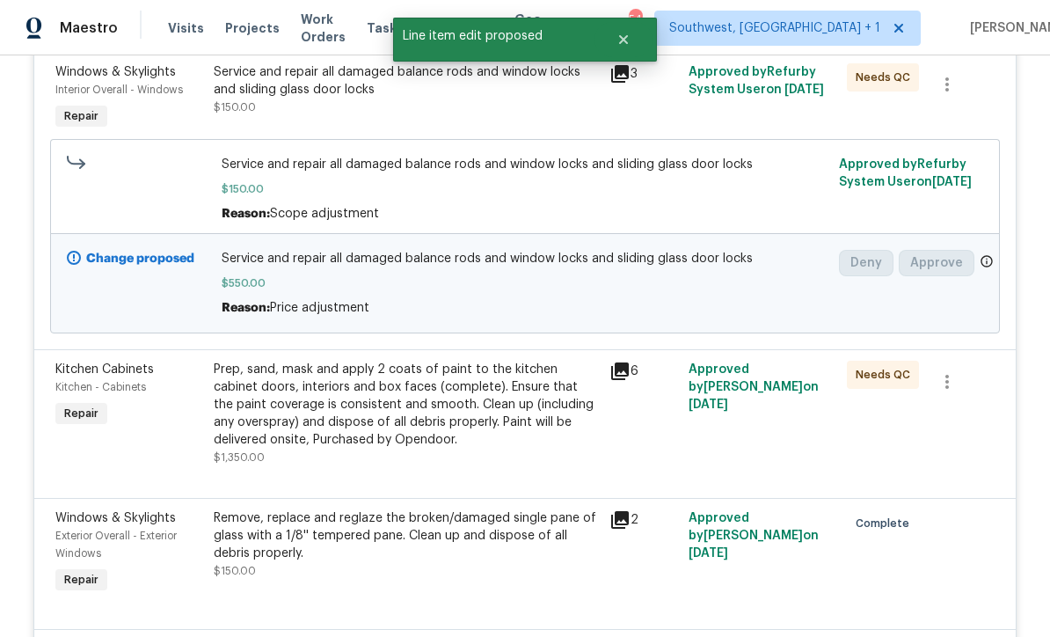
click at [470, 373] on div "Prep, sand, mask and apply 2 coats of paint to the kitchen cabinet doors, inter…" at bounding box center [406, 405] width 385 height 88
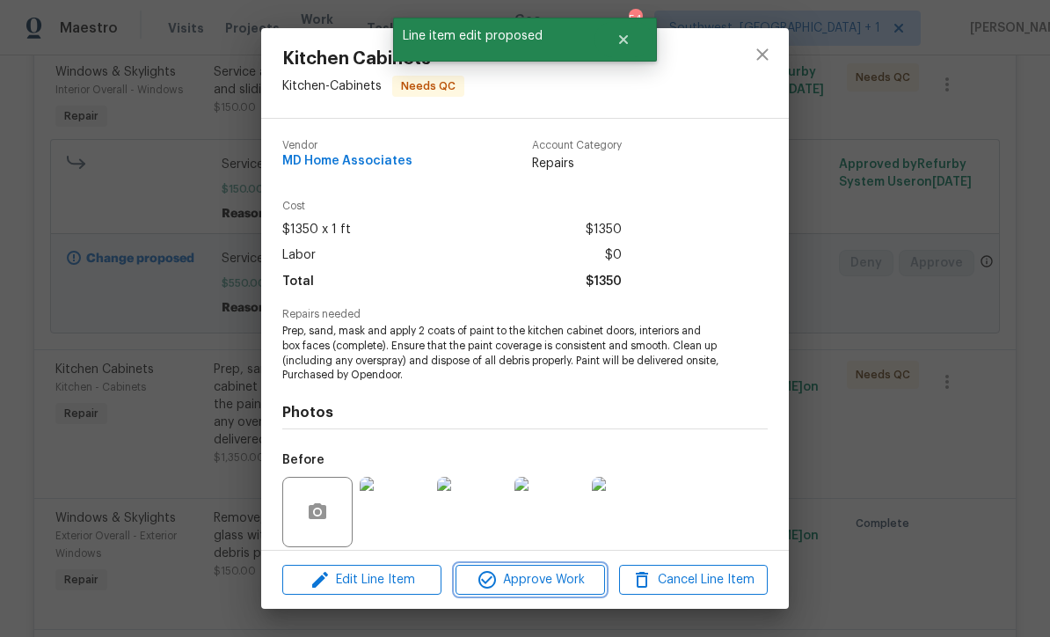
click at [541, 586] on span "Approve Work" at bounding box center [530, 580] width 138 height 22
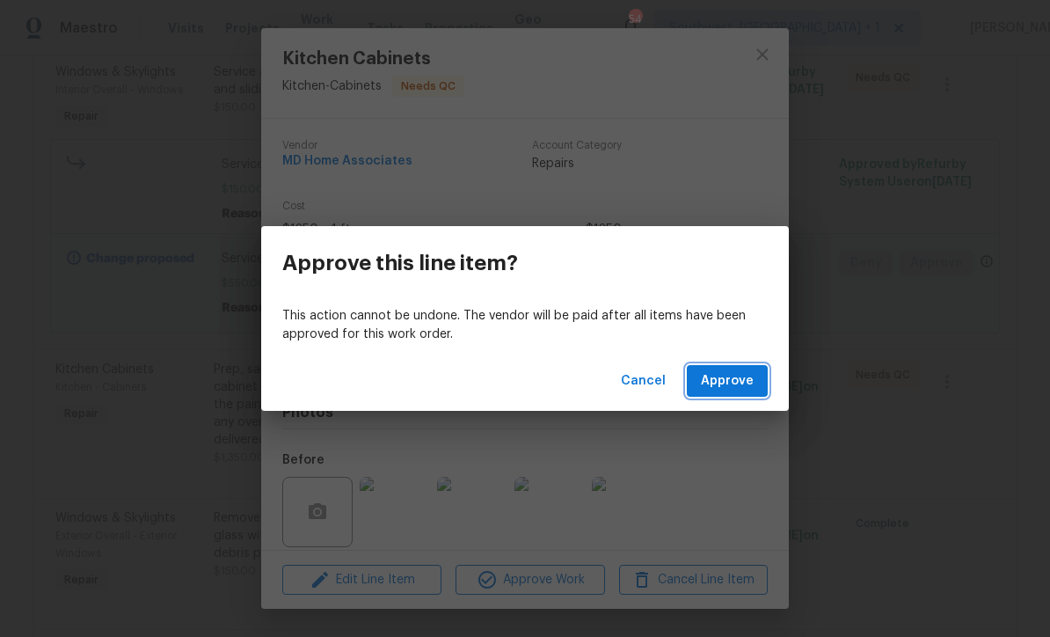
click at [754, 390] on button "Approve" at bounding box center [727, 381] width 81 height 33
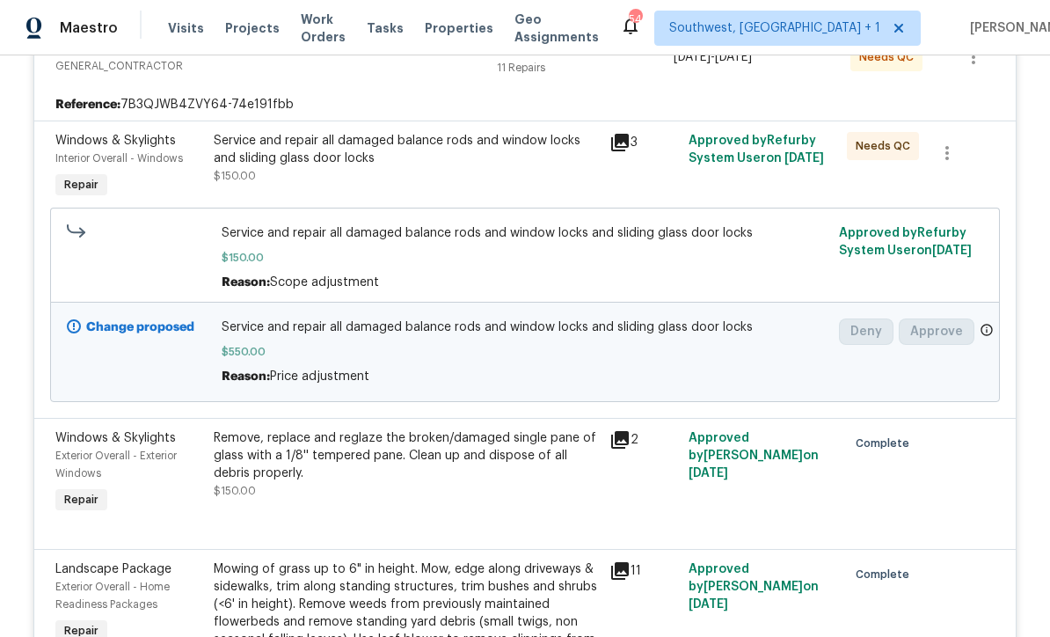
scroll to position [338, 0]
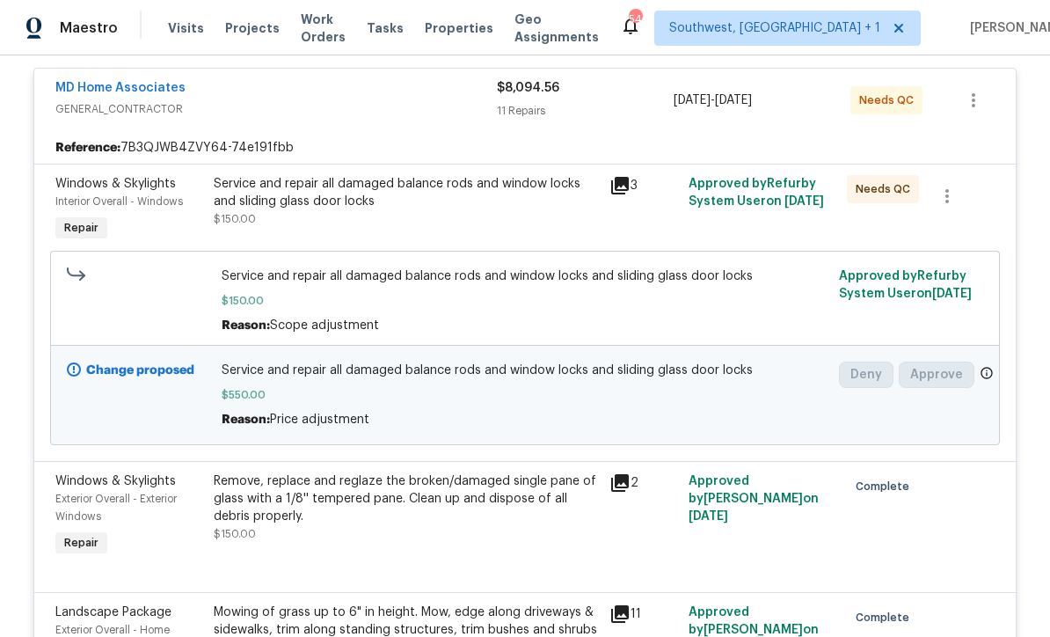
click at [466, 292] on span "$150.00" at bounding box center [526, 301] width 608 height 18
click at [491, 292] on span "$150.00" at bounding box center [526, 301] width 608 height 18
click at [478, 175] on div "Service and repair all damaged balance rods and window locks and sliding glass …" at bounding box center [406, 192] width 385 height 35
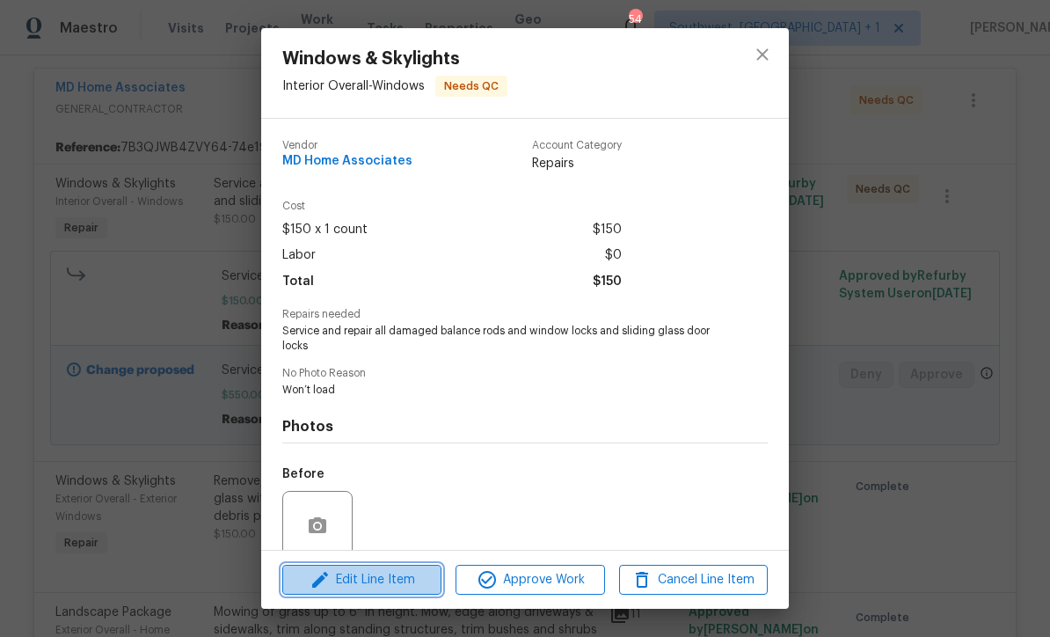
click at [405, 592] on button "Edit Line Item" at bounding box center [361, 580] width 159 height 31
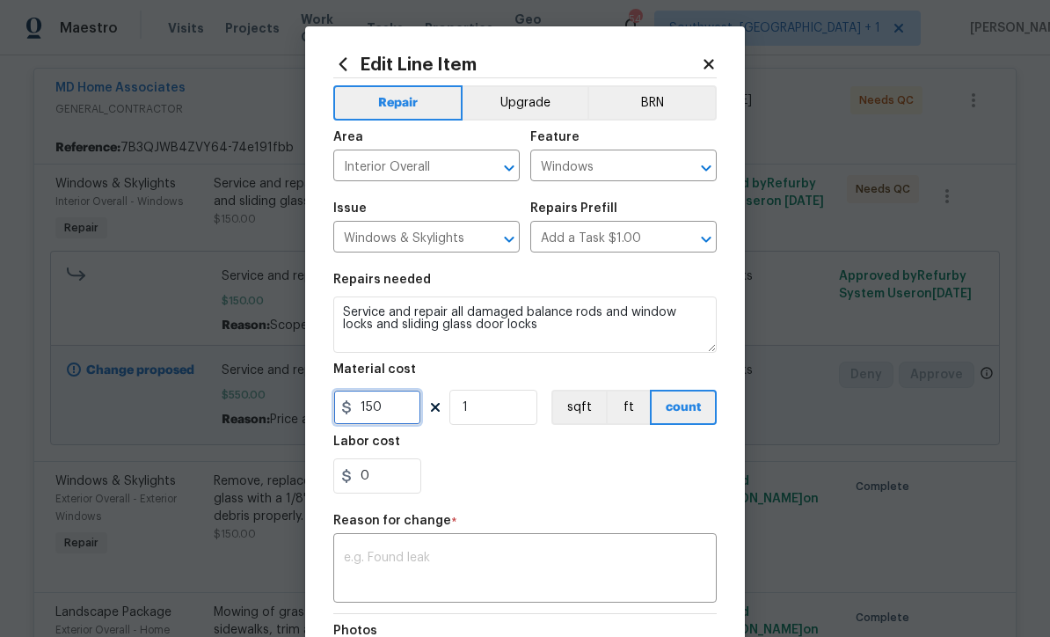
click at [420, 413] on input "150" at bounding box center [377, 407] width 88 height 35
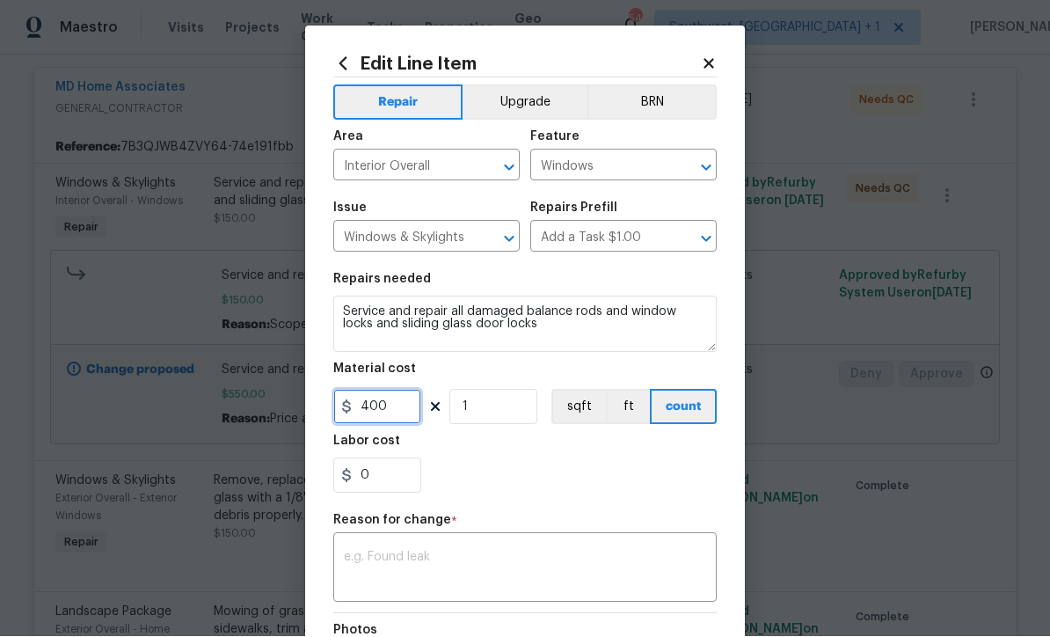
type input "400"
click at [597, 571] on textarea at bounding box center [525, 569] width 362 height 37
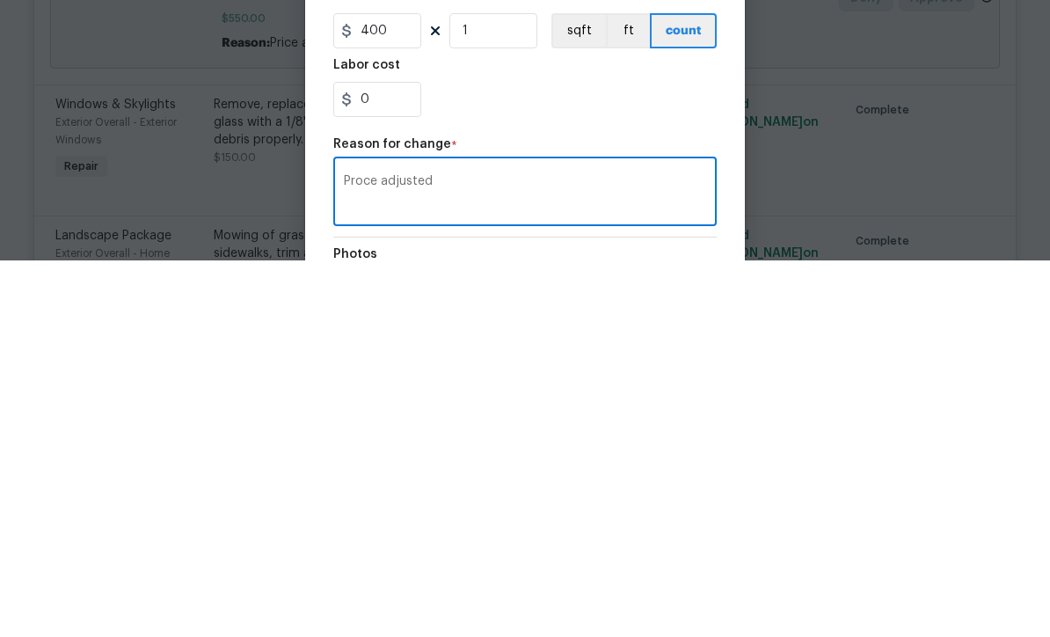
click at [362, 551] on textarea "Proce adjusted" at bounding box center [525, 569] width 362 height 37
click at [361, 551] on textarea "Proce adjusted" at bounding box center [525, 569] width 362 height 37
click at [467, 551] on textarea "Price adjusted" at bounding box center [525, 569] width 362 height 37
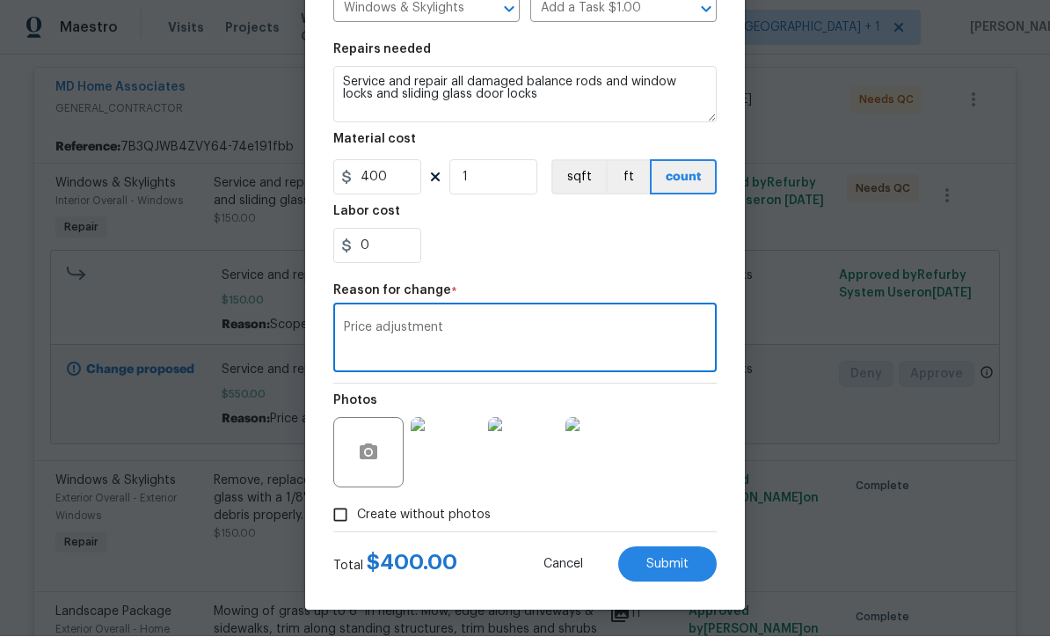
scroll to position [233, 0]
type textarea "Price adjustment"
click at [683, 575] on button "Submit" at bounding box center [667, 564] width 98 height 35
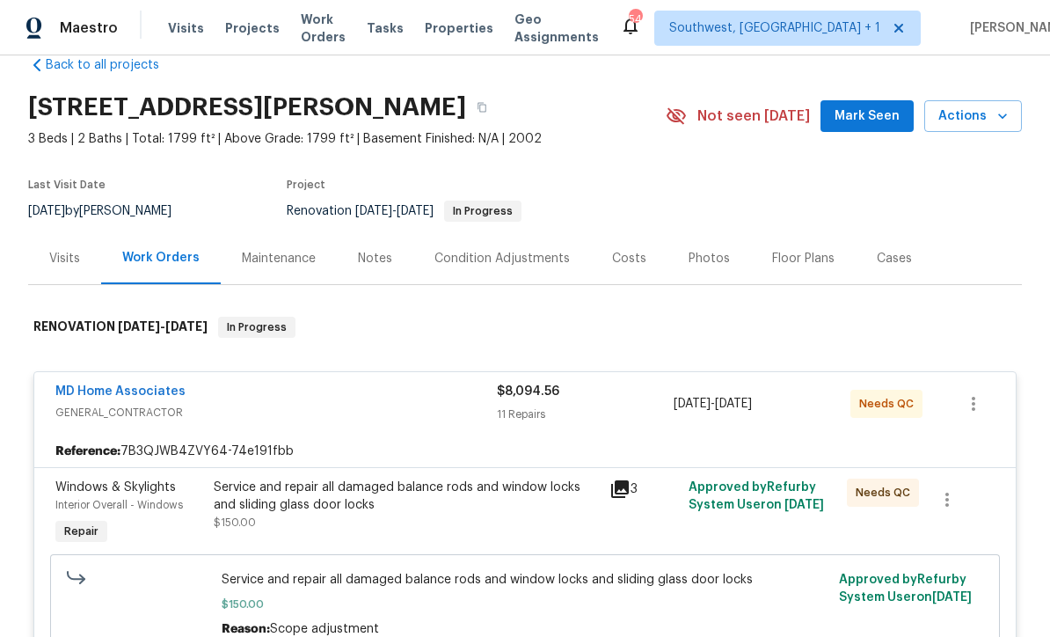
scroll to position [34, 0]
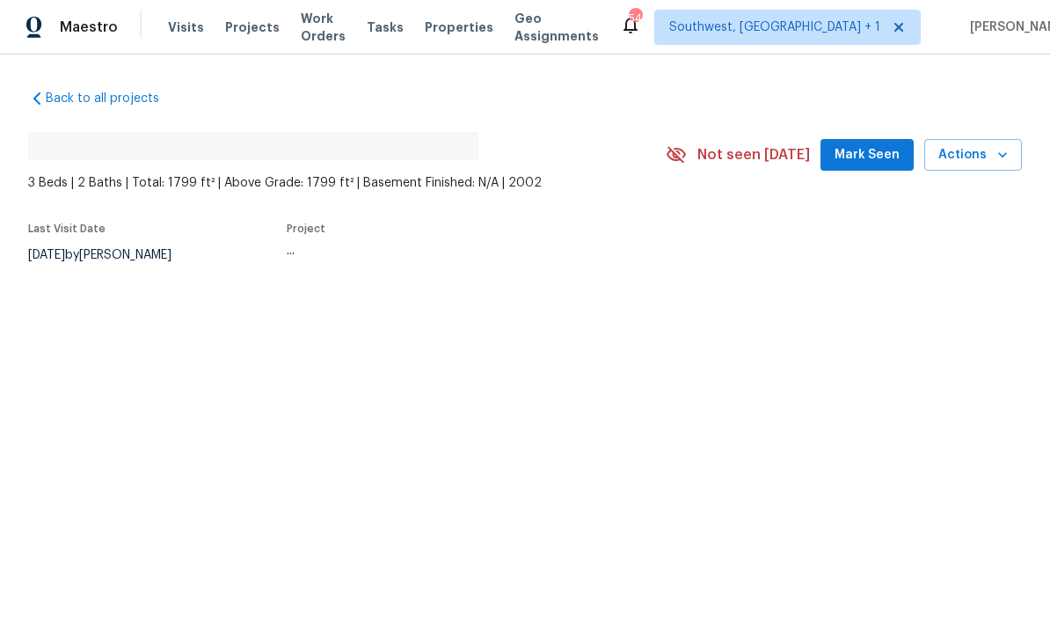
scroll to position [1, 0]
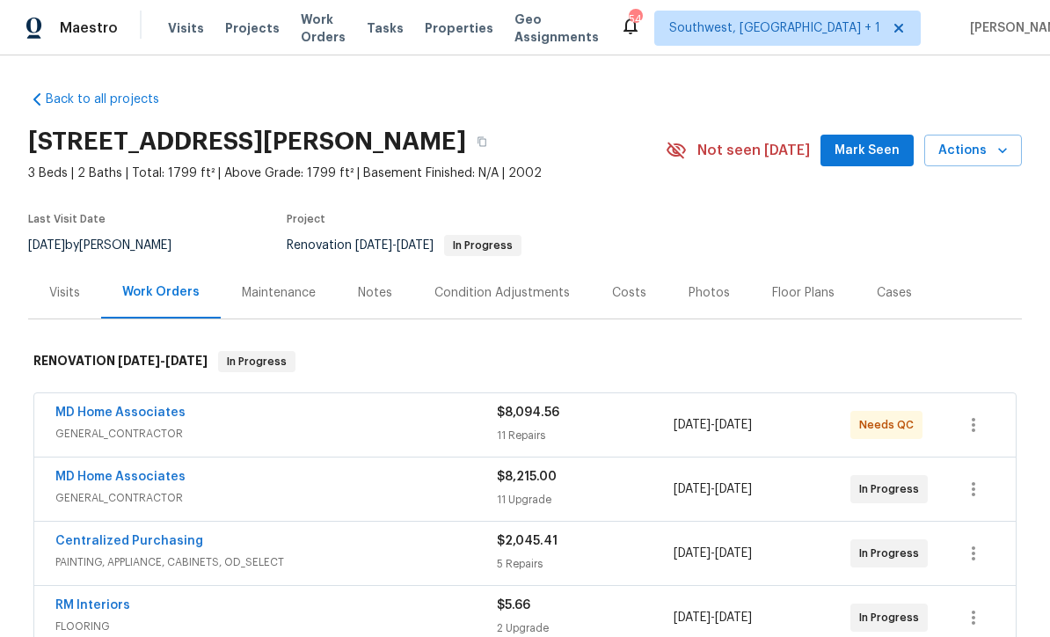
click at [563, 434] on div "11 Repairs" at bounding box center [585, 435] width 177 height 18
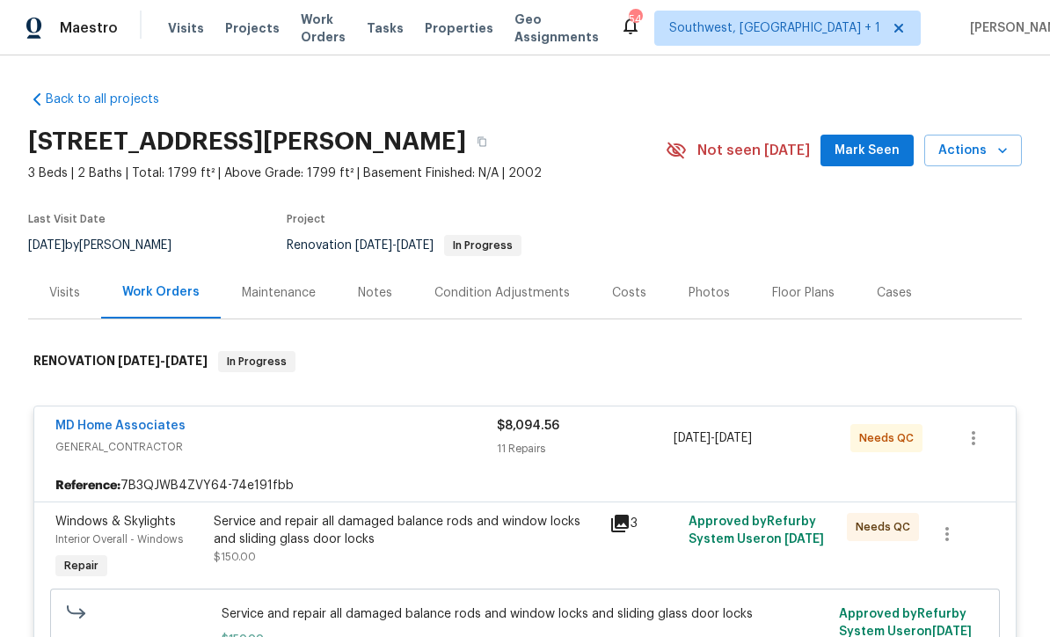
scroll to position [0, 0]
click at [295, 299] on div "Maintenance" at bounding box center [279, 293] width 74 height 18
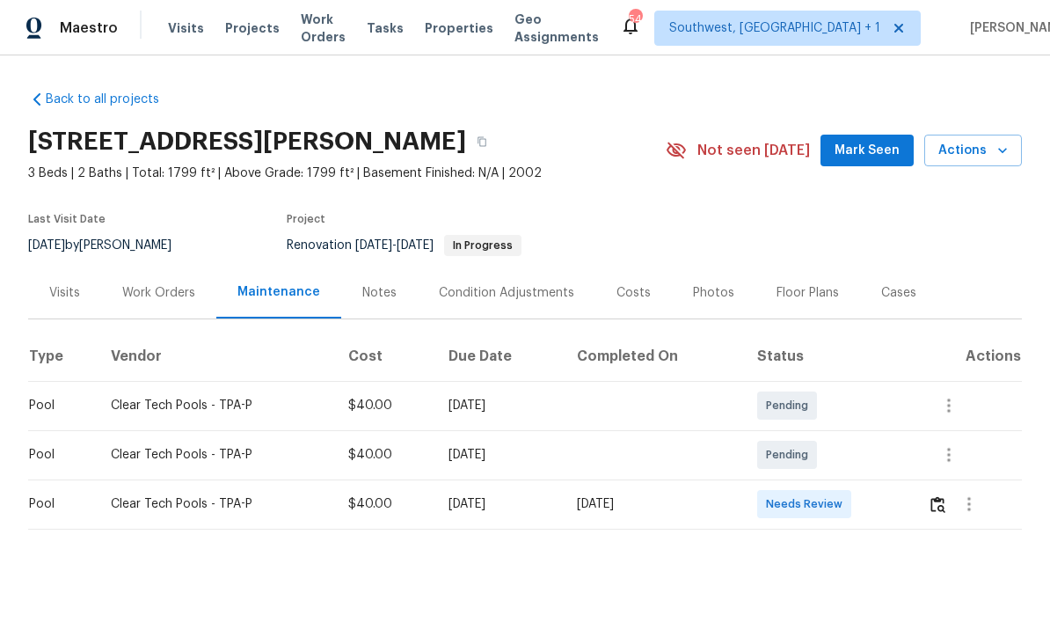
click at [168, 294] on div "Work Orders" at bounding box center [158, 293] width 73 height 18
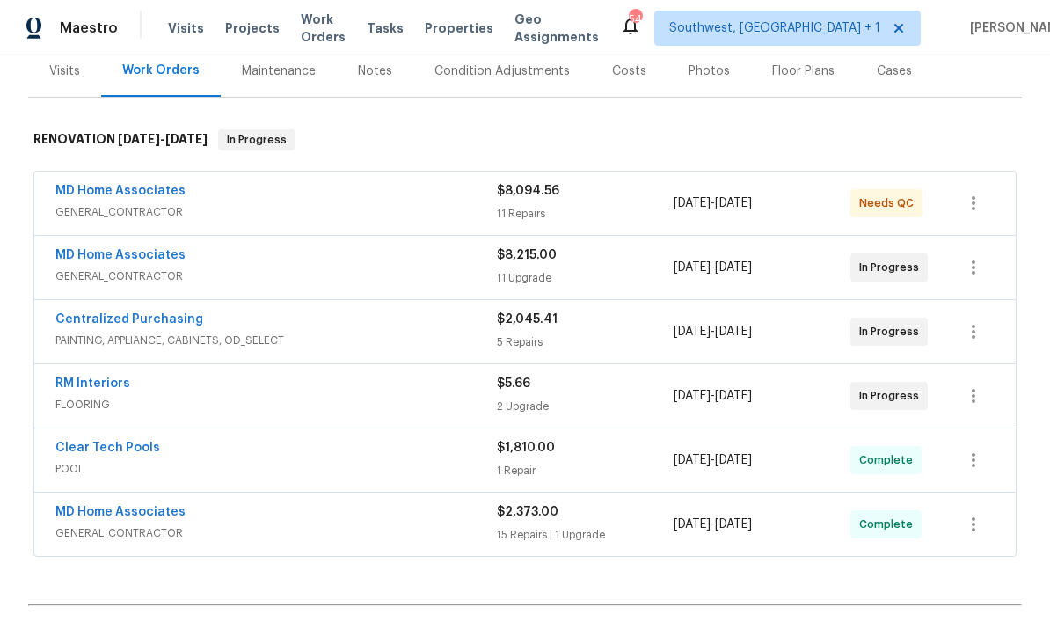
scroll to position [222, 0]
click at [380, 83] on div "Notes" at bounding box center [375, 70] width 77 height 52
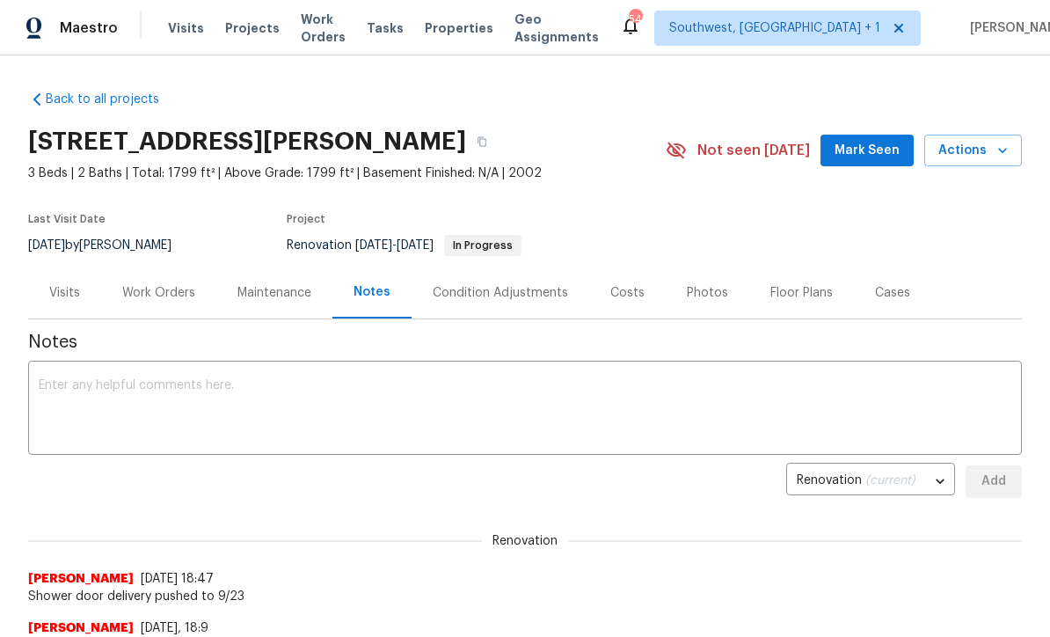
click at [165, 303] on div "Work Orders" at bounding box center [158, 292] width 115 height 52
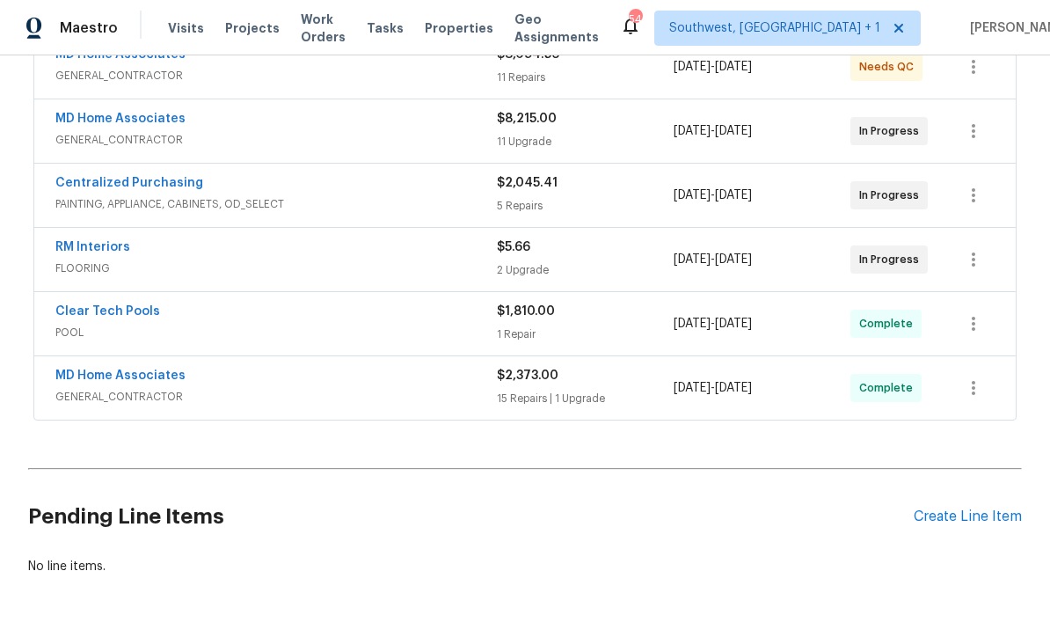
scroll to position [357, 0]
click at [113, 249] on link "RM Interiors" at bounding box center [92, 248] width 75 height 12
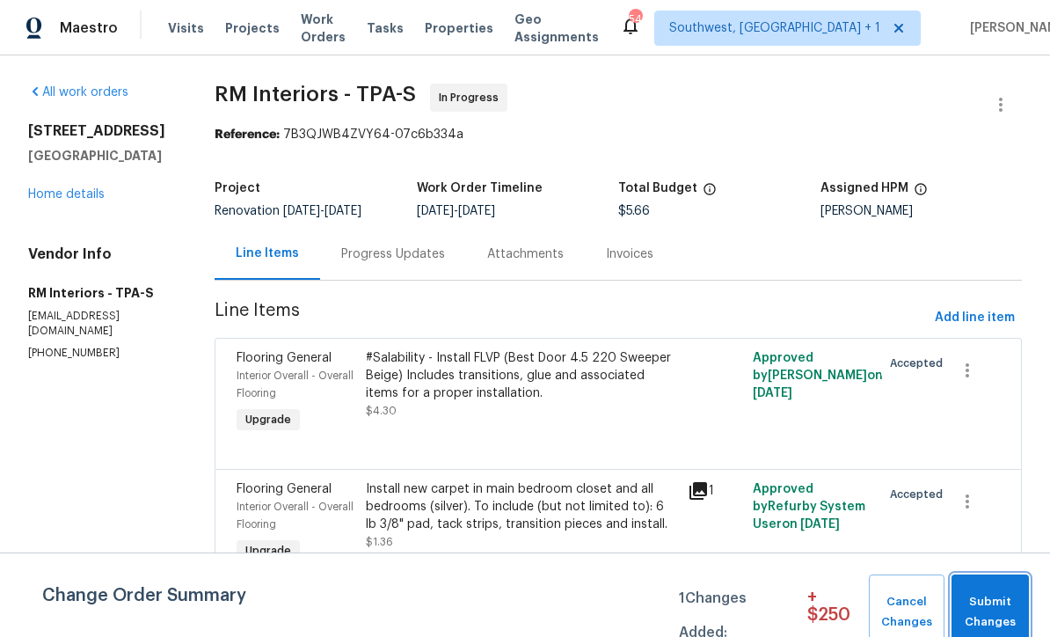
click at [1001, 608] on span "Submit Changes" at bounding box center [990, 612] width 60 height 40
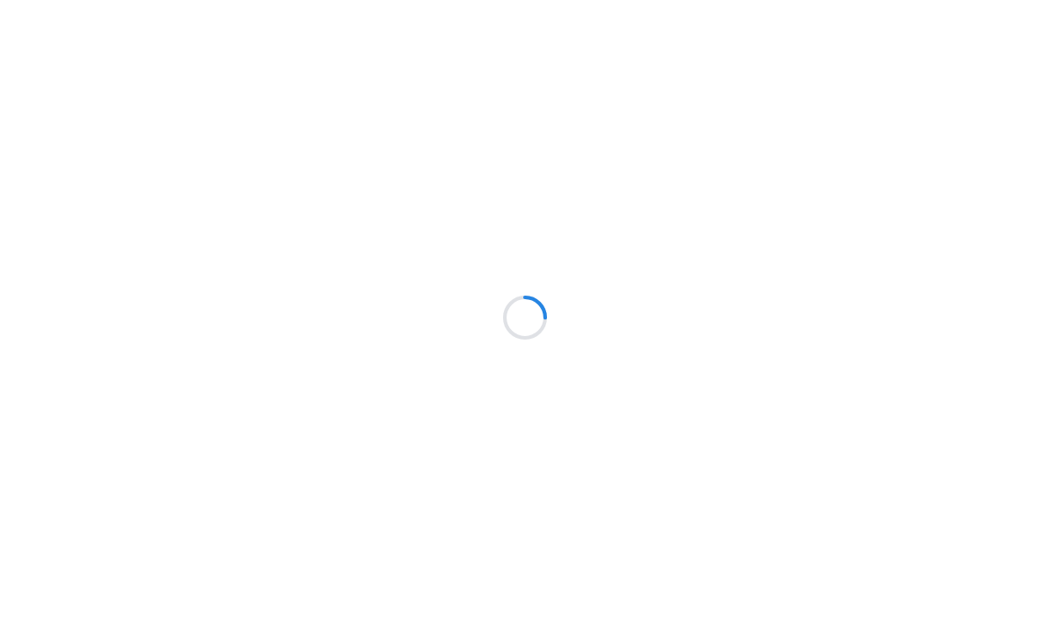
scroll to position [1, 0]
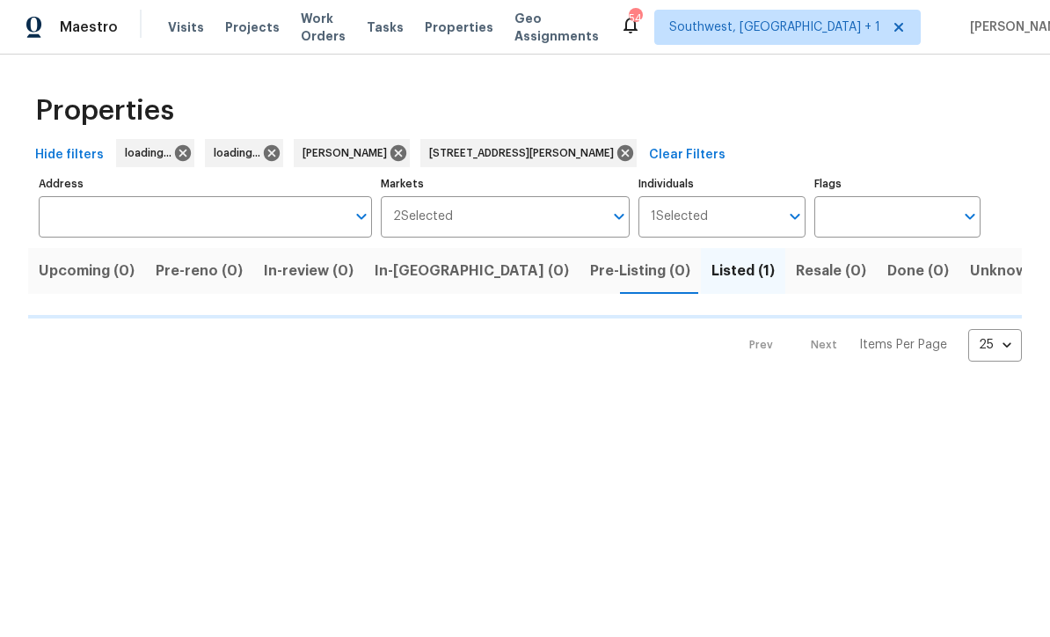
type input "[STREET_ADDRESS][PERSON_NAME]"
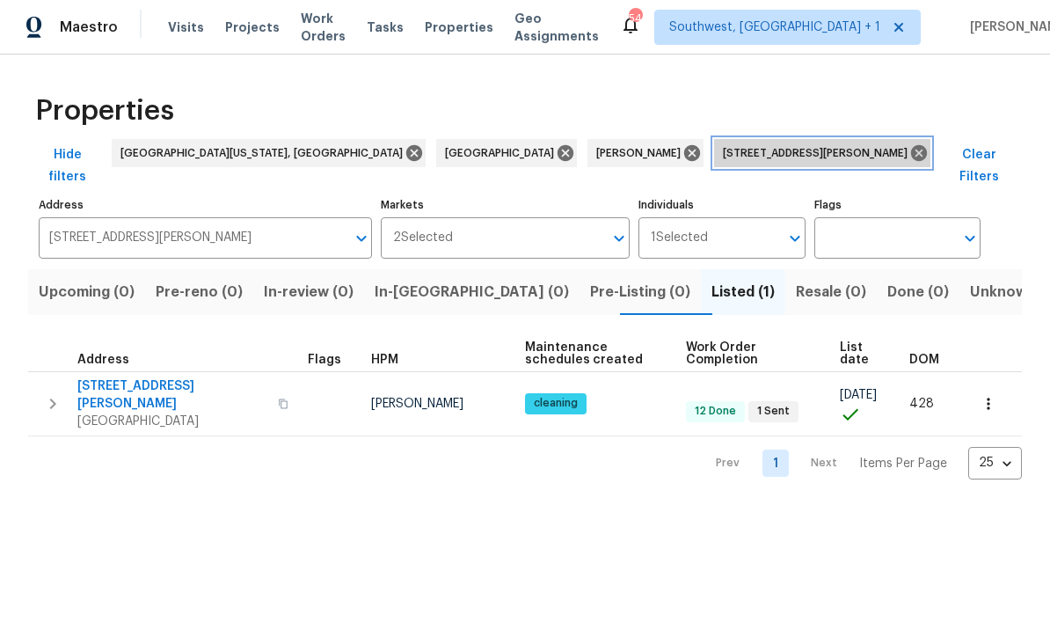
click at [723, 159] on span "[STREET_ADDRESS][PERSON_NAME]" at bounding box center [819, 154] width 192 height 18
click at [911, 157] on icon at bounding box center [919, 154] width 16 height 16
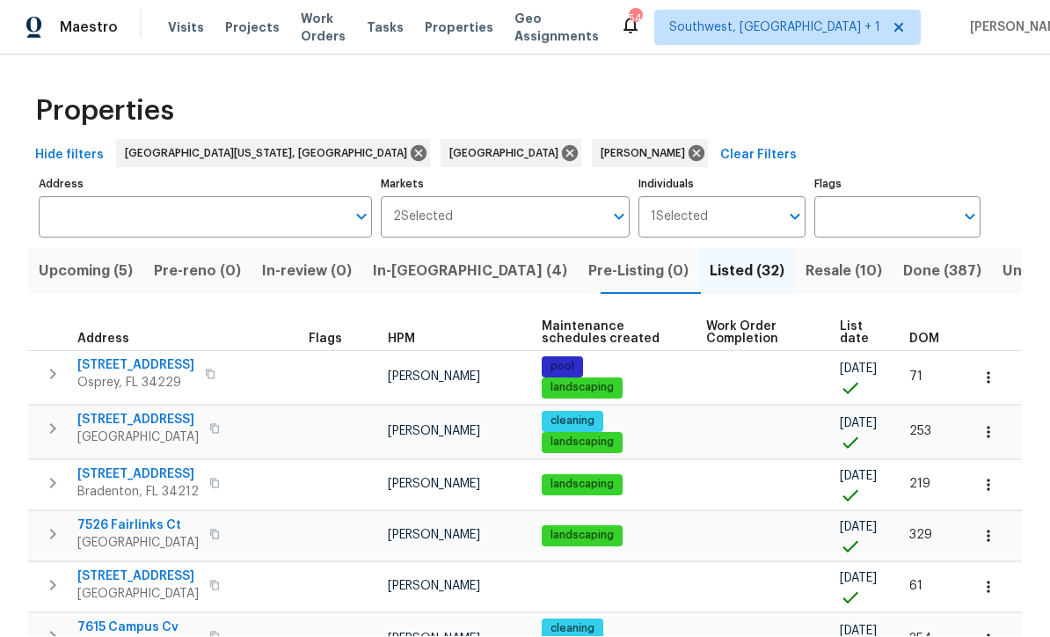
scroll to position [1, 0]
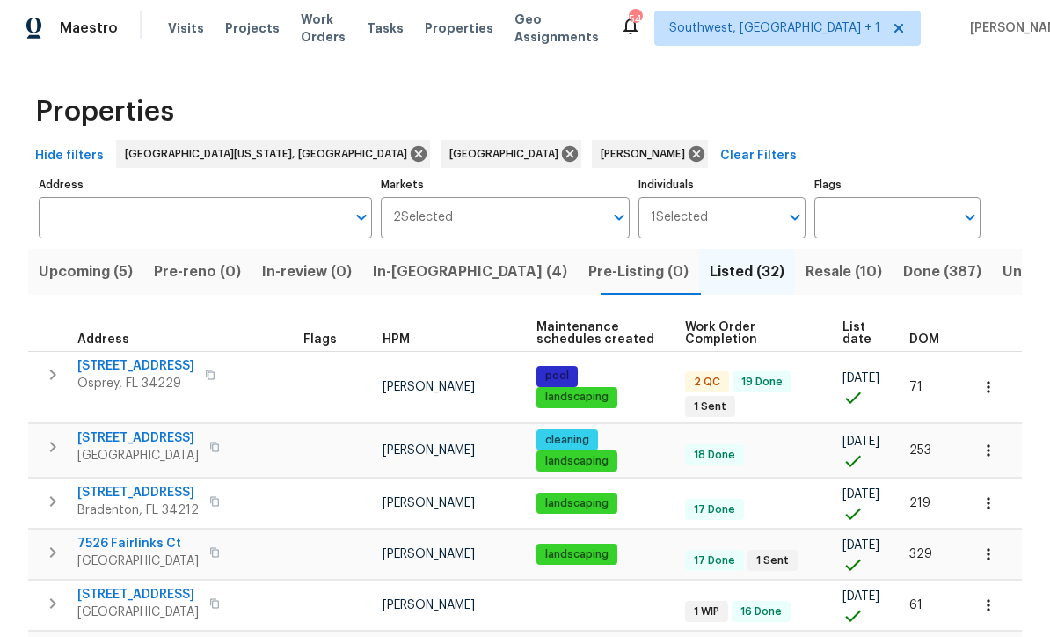
click at [806, 277] on span "Resale (10)" at bounding box center [844, 271] width 77 height 25
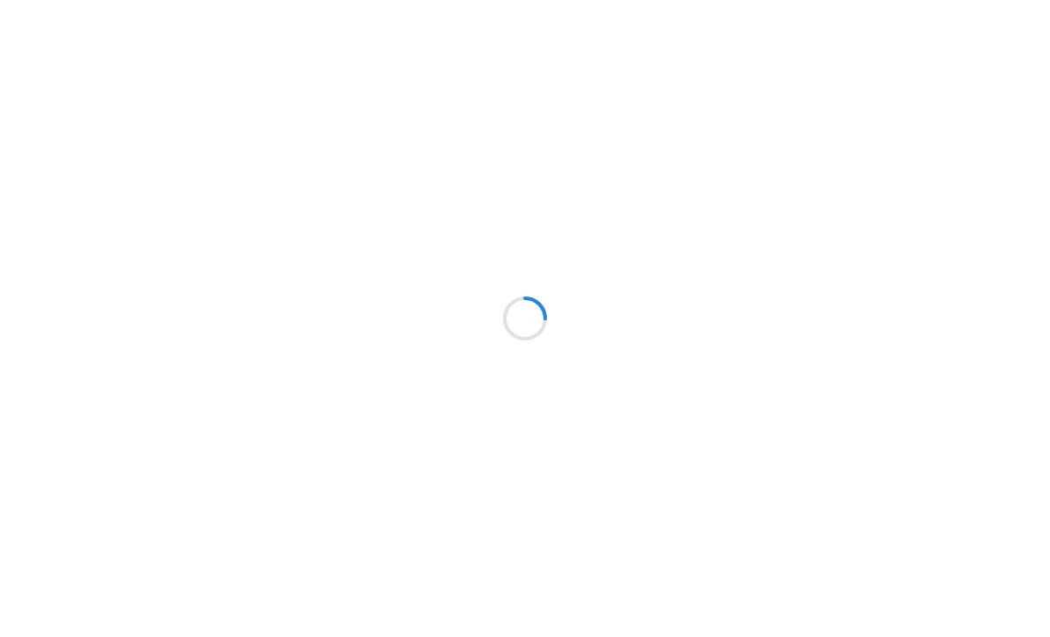
scroll to position [1, 0]
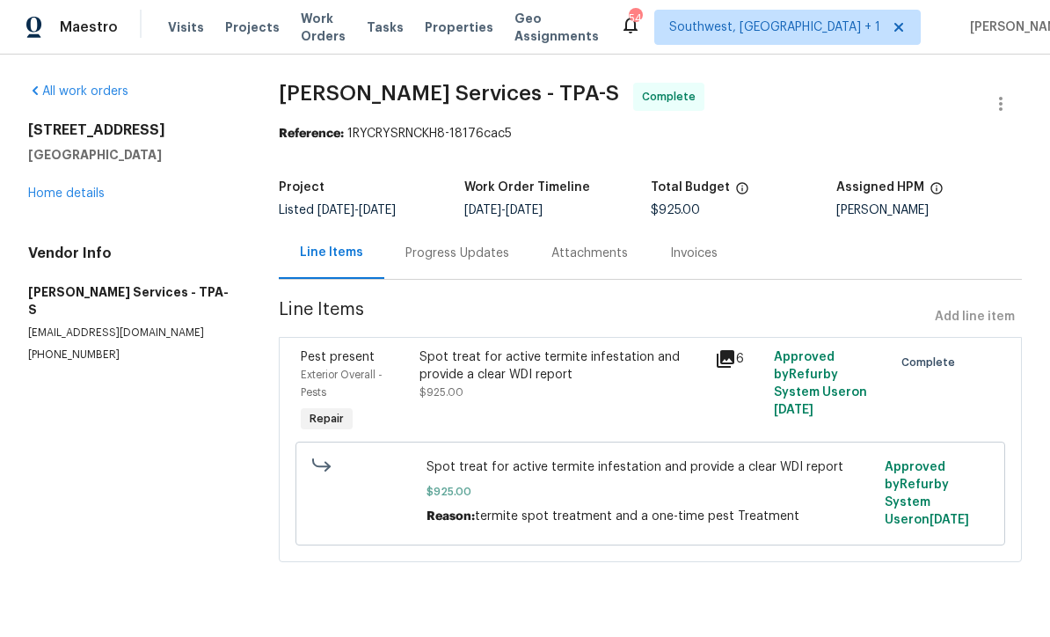
click at [69, 197] on link "Home details" at bounding box center [66, 194] width 77 height 12
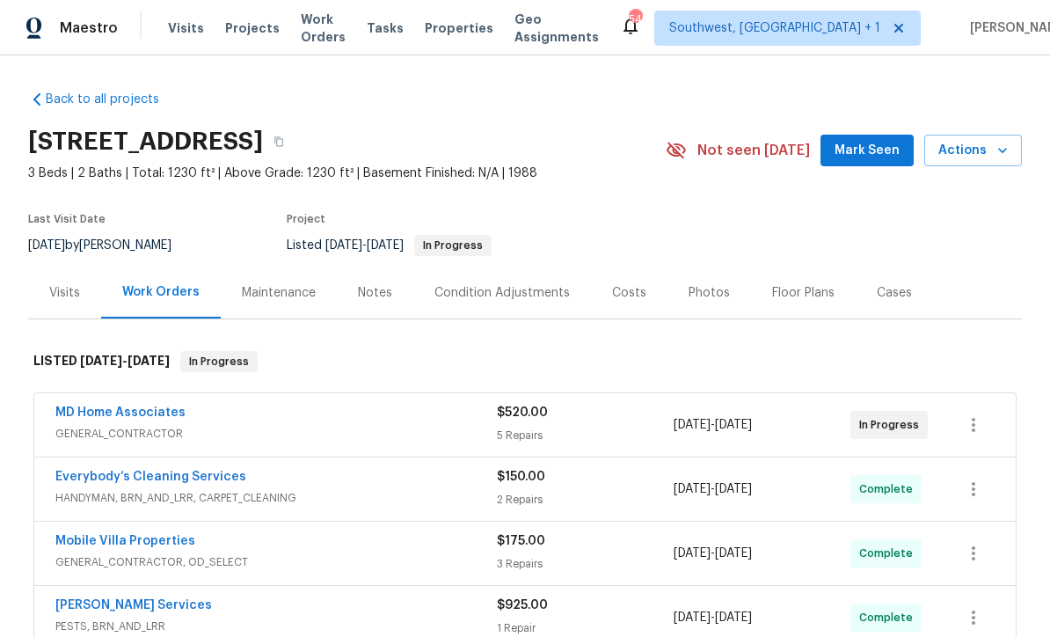
click at [337, 35] on span "Work Orders" at bounding box center [323, 28] width 45 height 35
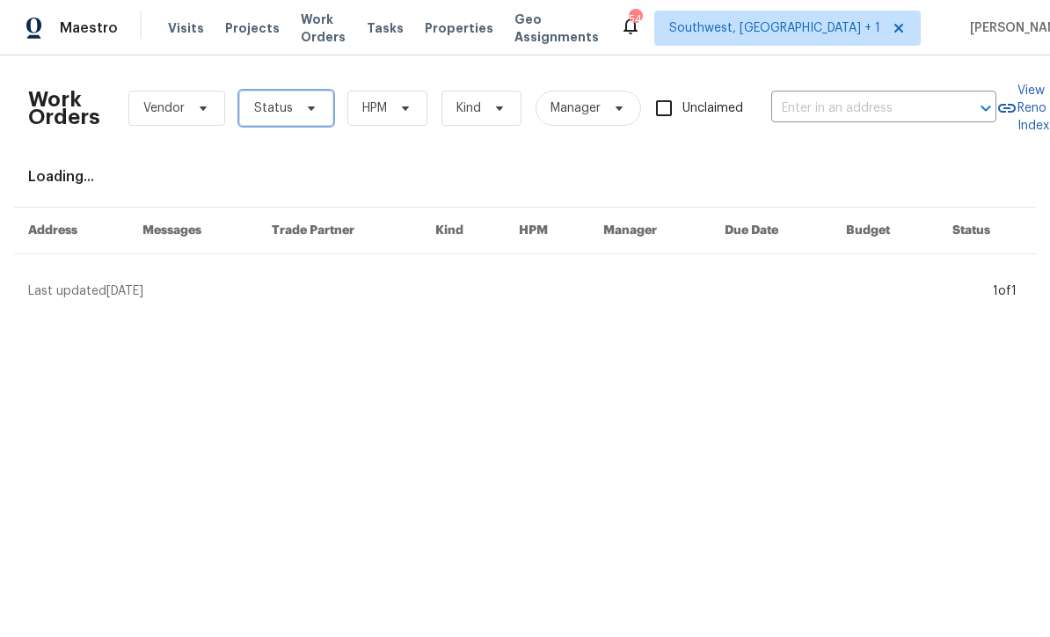
click at [299, 113] on span at bounding box center [308, 108] width 19 height 14
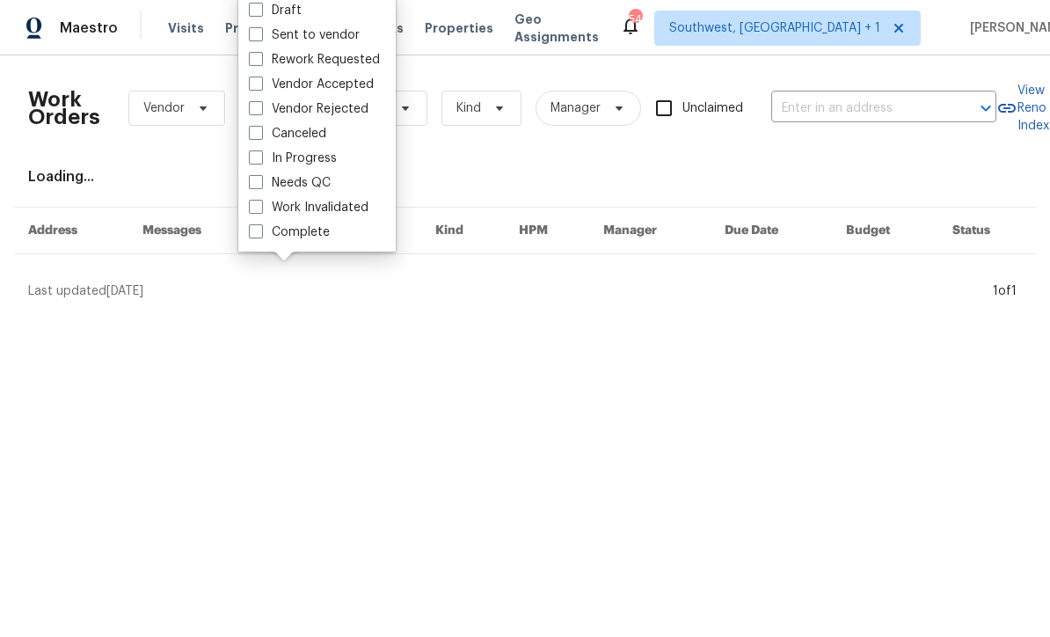
click at [254, 187] on span at bounding box center [256, 182] width 14 height 14
click at [254, 186] on input "Needs QC" at bounding box center [254, 179] width 11 height 11
checkbox input "true"
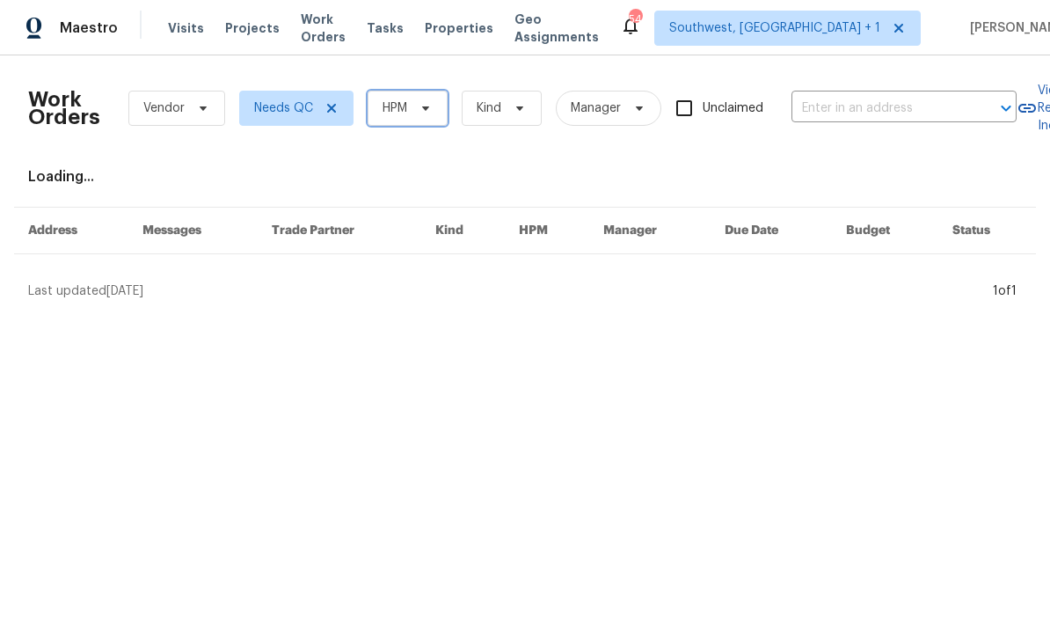
click at [415, 115] on span "HPM" at bounding box center [408, 108] width 80 height 35
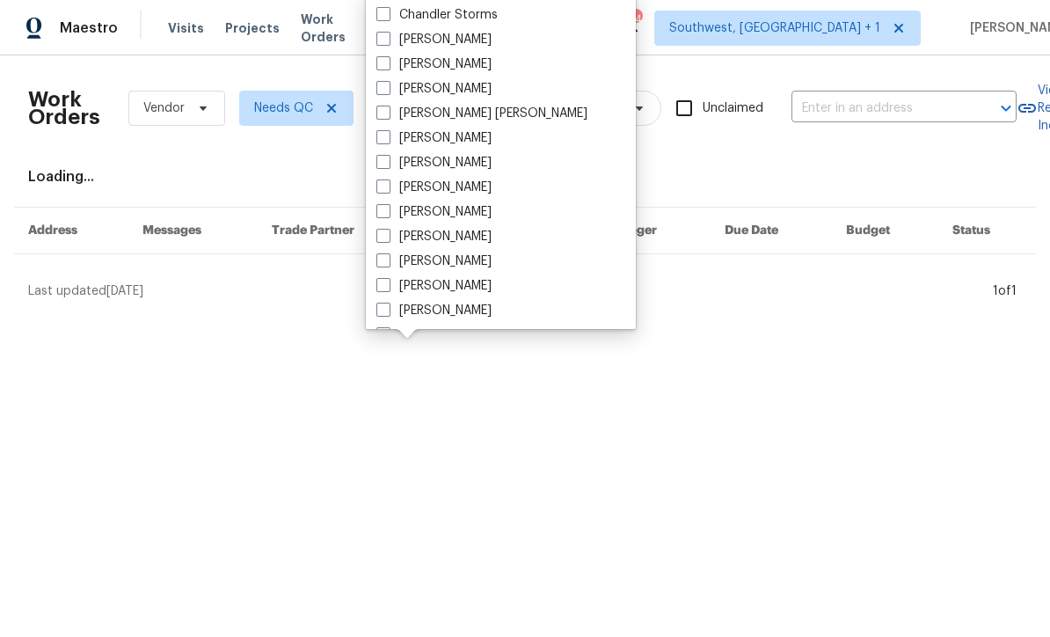
scroll to position [128, 0]
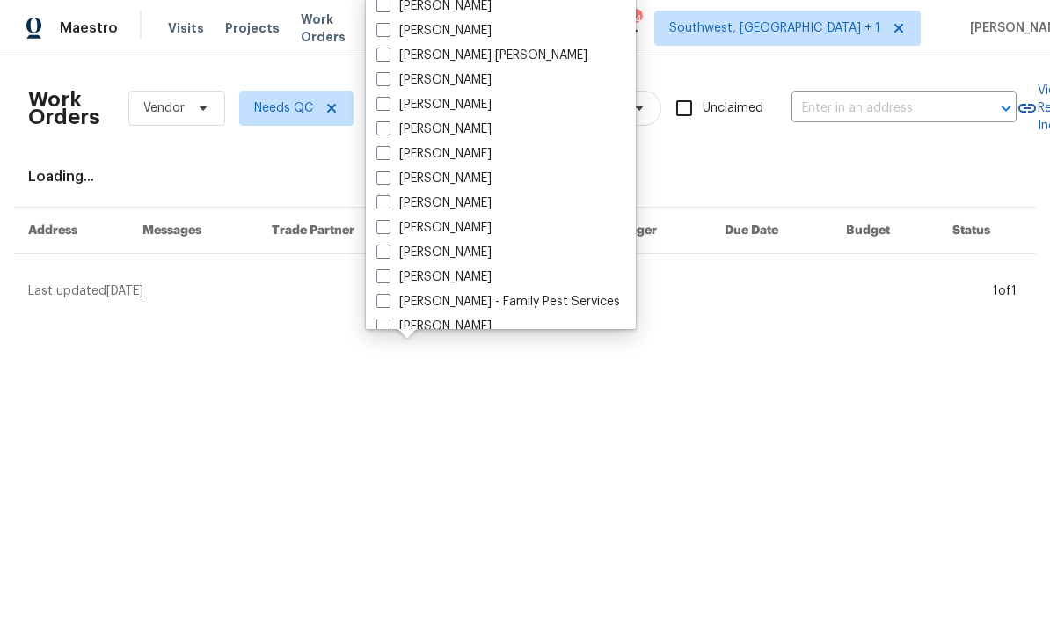
click at [386, 234] on label "[PERSON_NAME]" at bounding box center [433, 228] width 115 height 18
click at [386, 230] on input "[PERSON_NAME]" at bounding box center [381, 224] width 11 height 11
checkbox input "true"
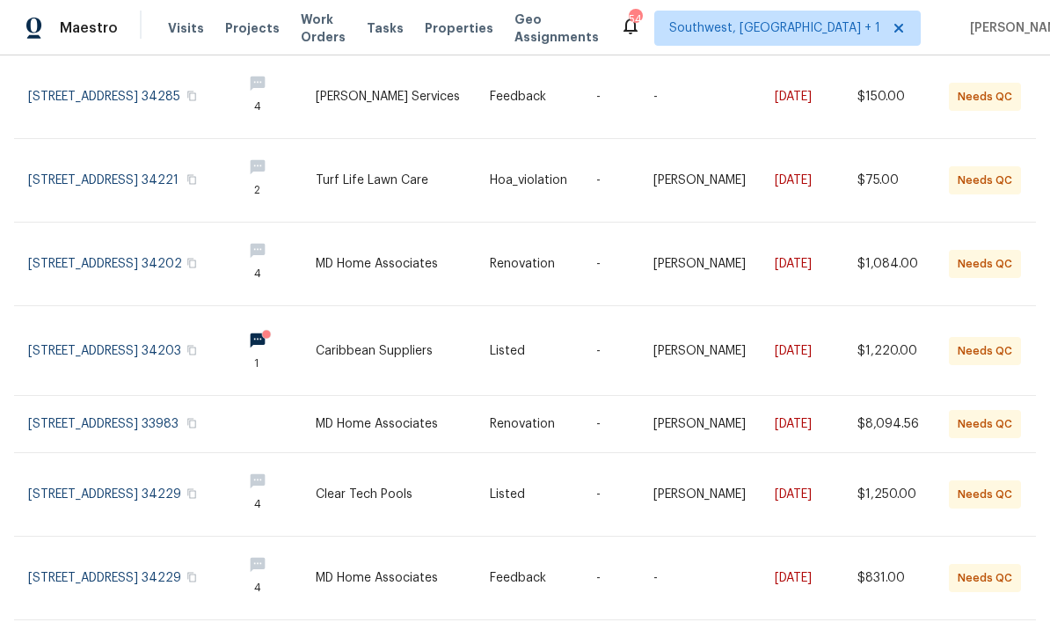
scroll to position [255, 0]
click at [131, 361] on link at bounding box center [128, 351] width 200 height 89
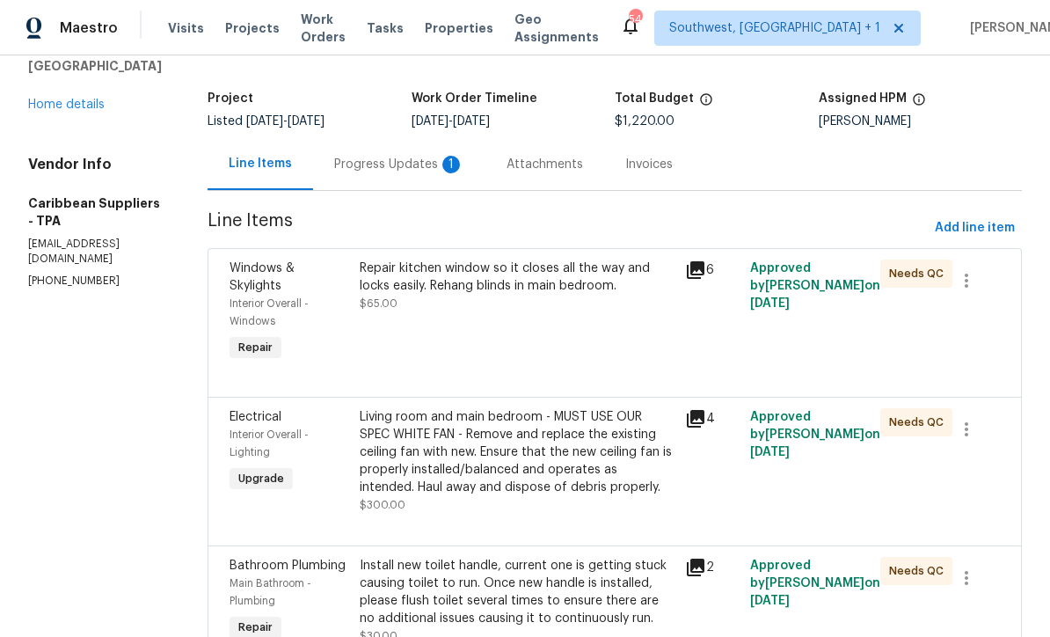
scroll to position [196, 0]
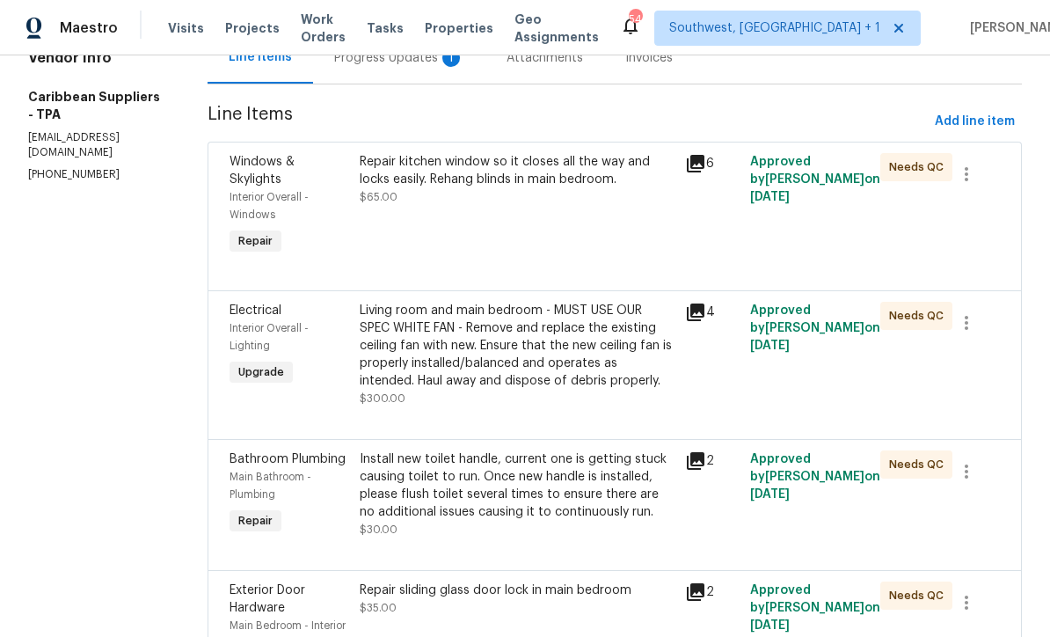
click at [569, 382] on div "Living room and main bedroom - MUST USE OUR SPEC WHITE FAN - Remove and replace…" at bounding box center [517, 346] width 315 height 88
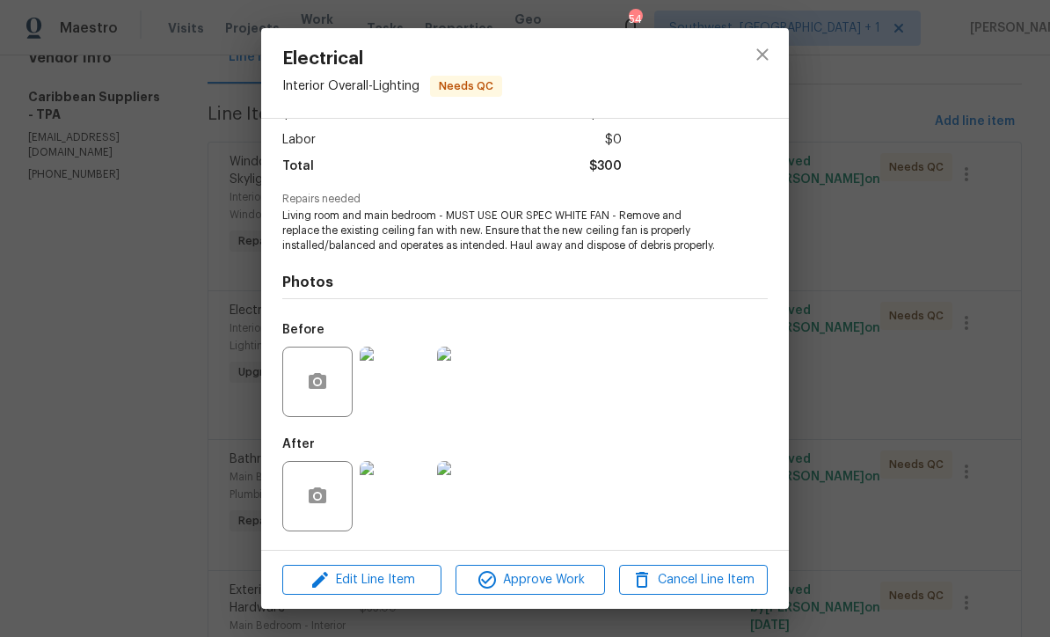
scroll to position [118, 0]
click at [363, 578] on span "Edit Line Item" at bounding box center [362, 580] width 149 height 22
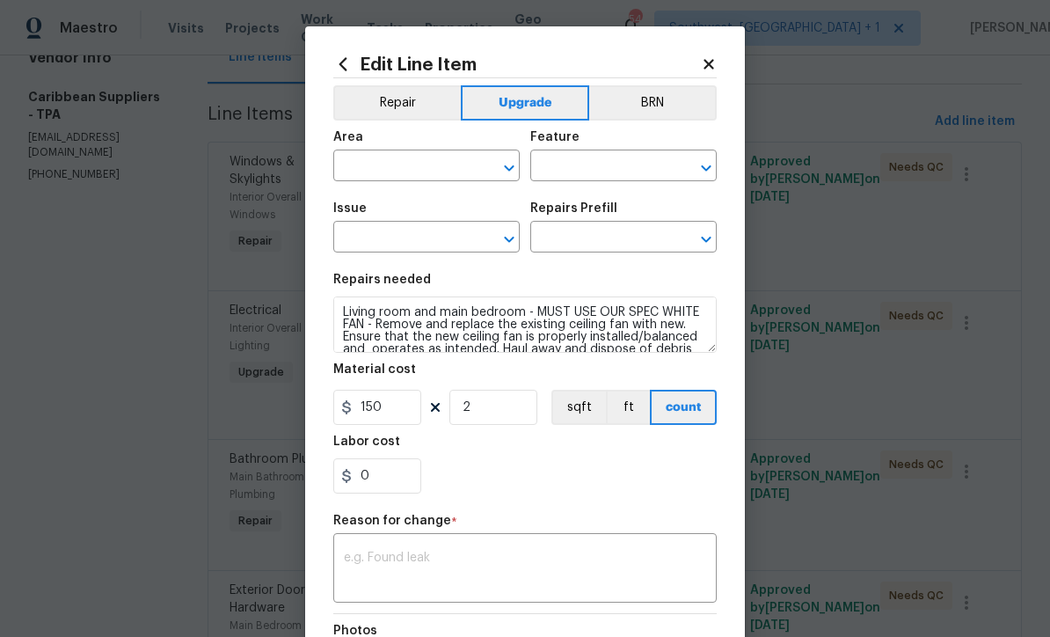
type input "Interior Overall"
type input "Lighting"
type input "Electrical"
type input "Remove & Replace Interior Ceiling Fan $124.09"
click at [391, 416] on input "150" at bounding box center [377, 407] width 88 height 35
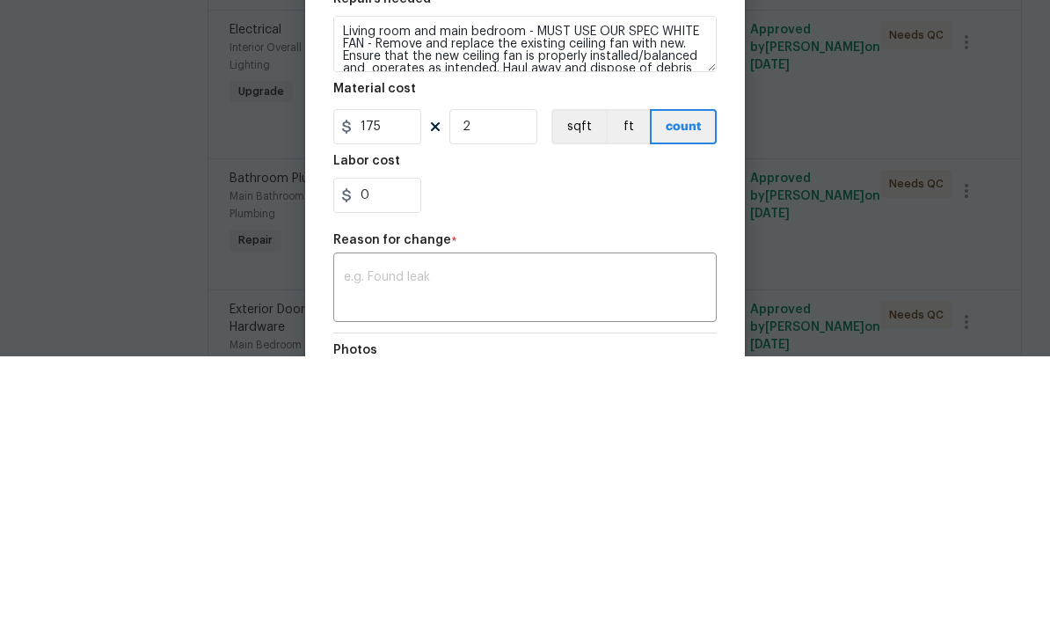
scroll to position [58, 0]
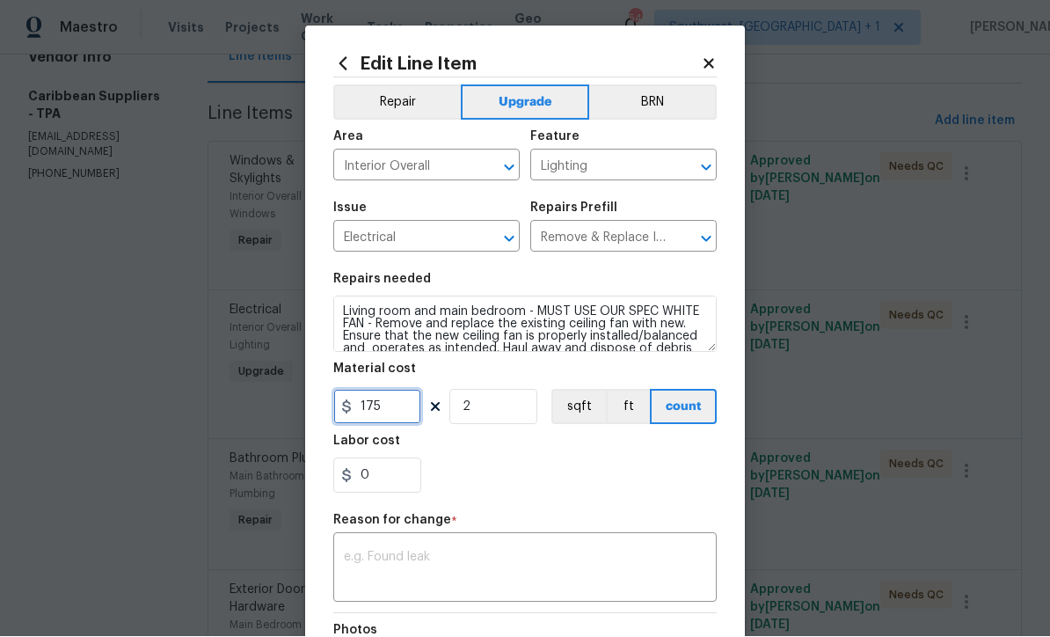
type input "175"
click at [713, 67] on icon at bounding box center [709, 64] width 10 height 10
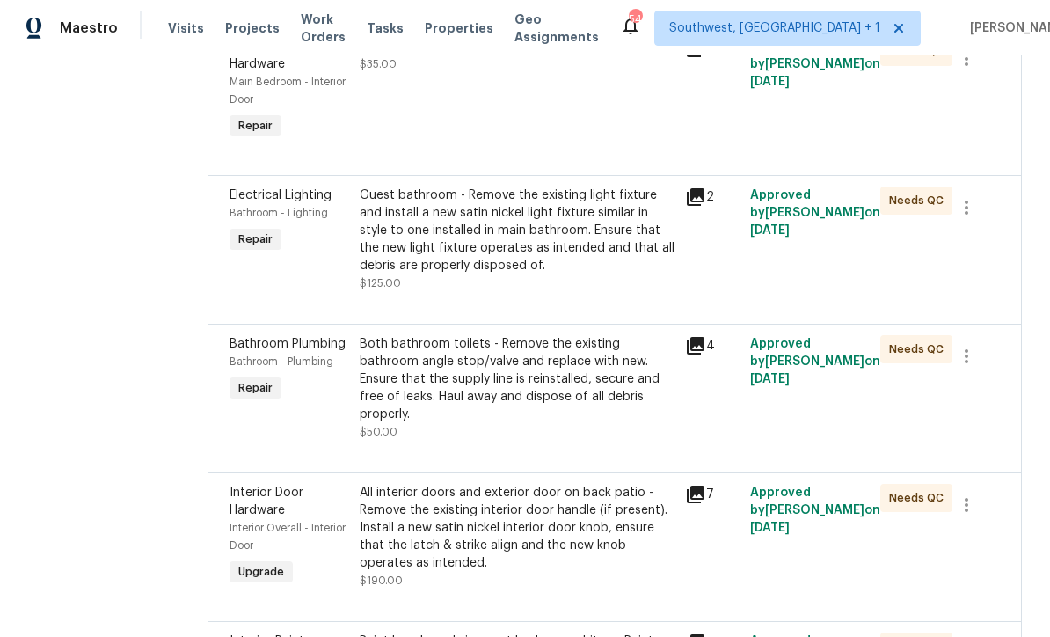
scroll to position [712, 0]
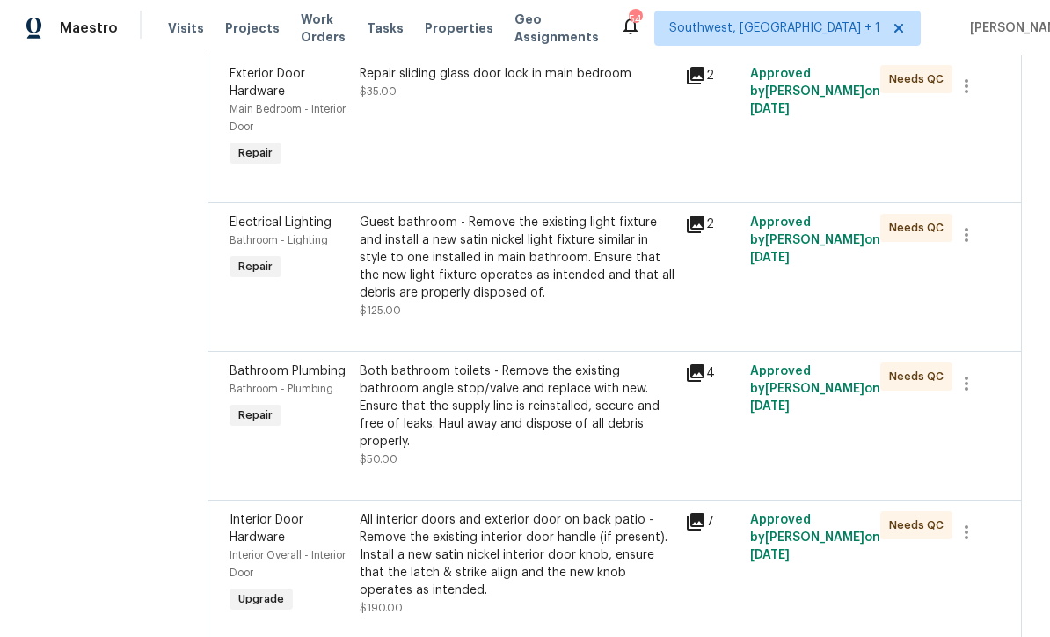
click at [626, 257] on div "Guest bathroom - Remove the existing light fixture and install a new satin nick…" at bounding box center [517, 258] width 315 height 88
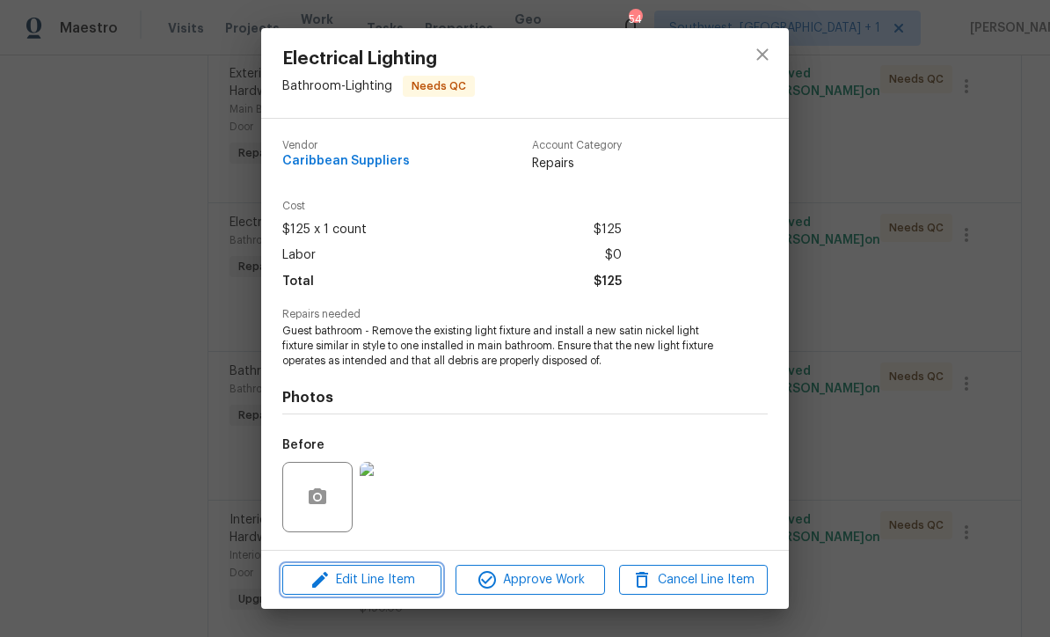
click at [356, 578] on span "Edit Line Item" at bounding box center [362, 580] width 149 height 22
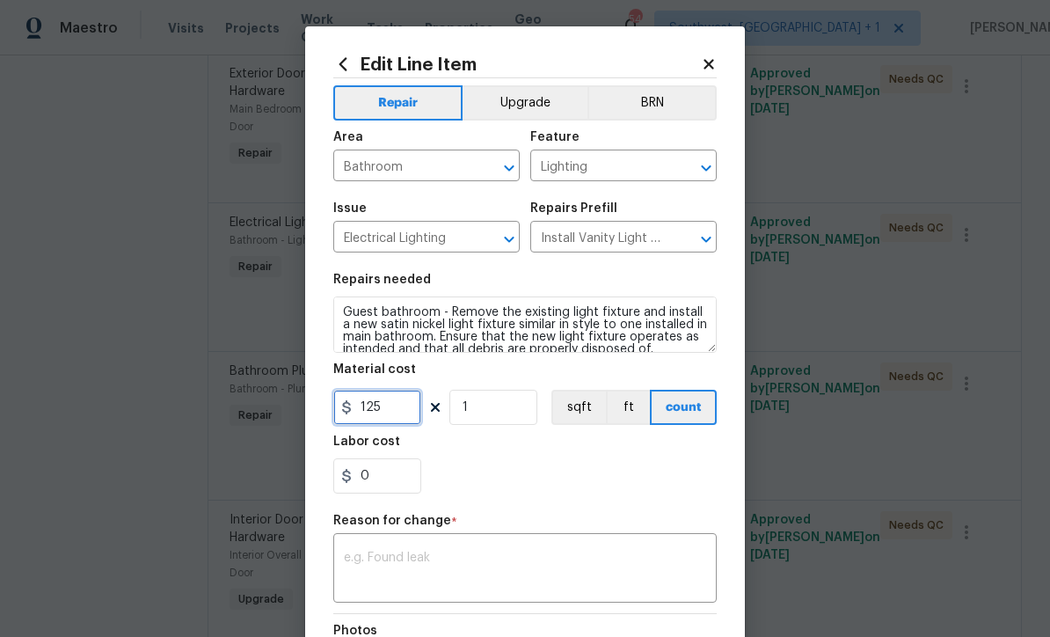
click at [390, 412] on input "125" at bounding box center [377, 407] width 88 height 35
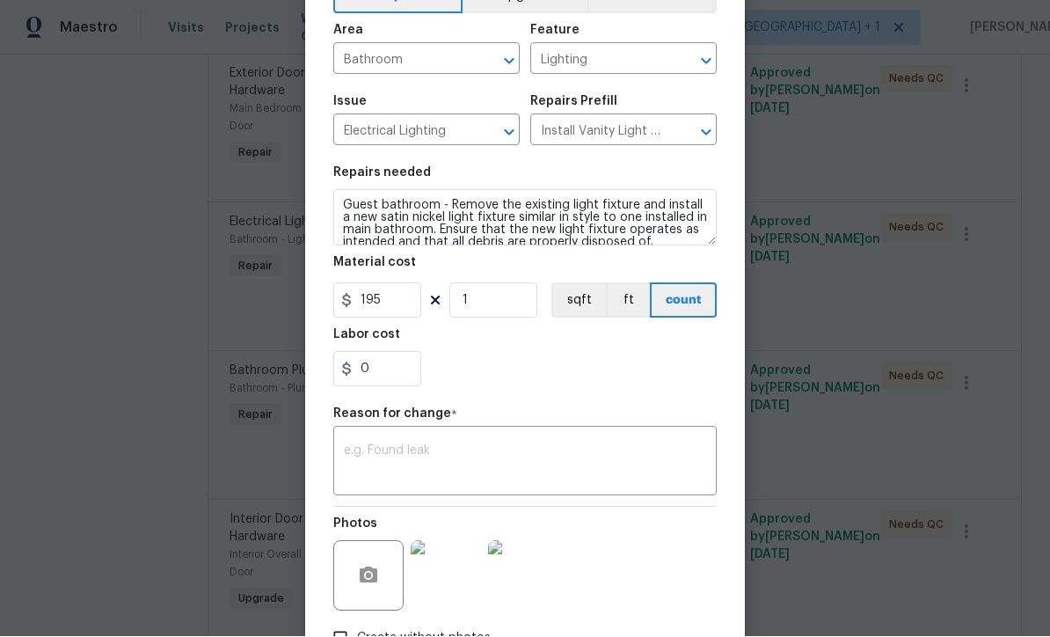
scroll to position [114, 0]
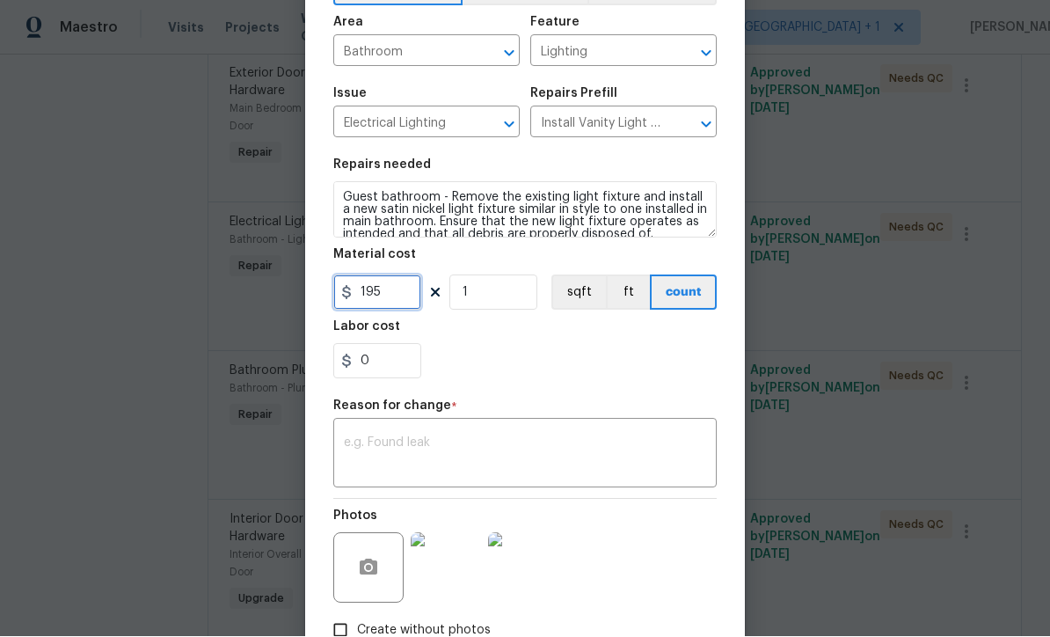
type input "195"
click at [368, 454] on textarea at bounding box center [525, 455] width 362 height 37
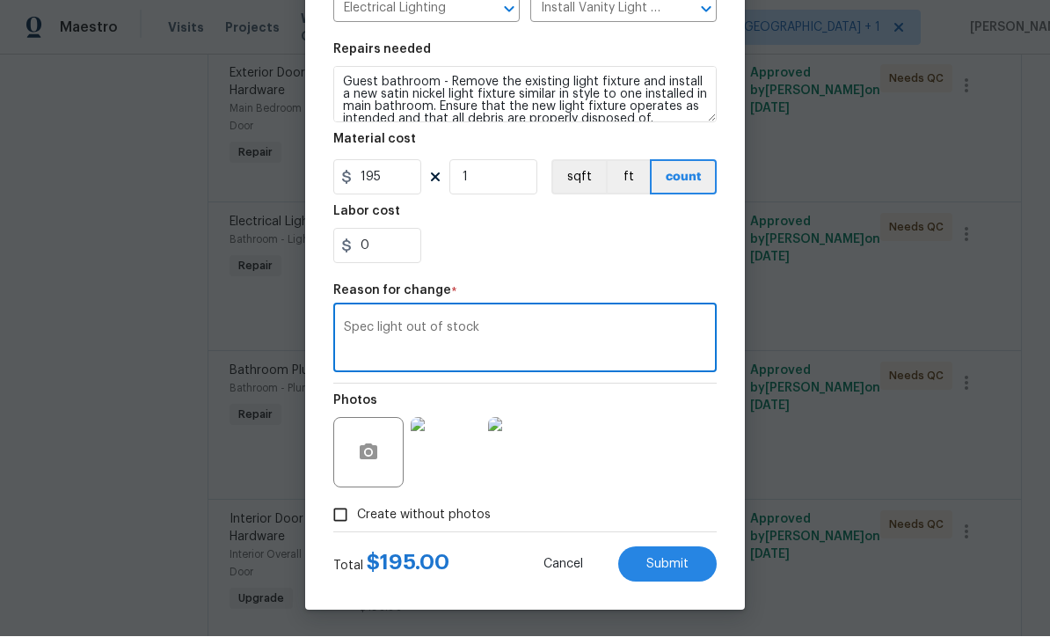
scroll to position [233, 0]
type textarea "Spec light out of stock"
click at [688, 579] on button "Submit" at bounding box center [667, 564] width 98 height 35
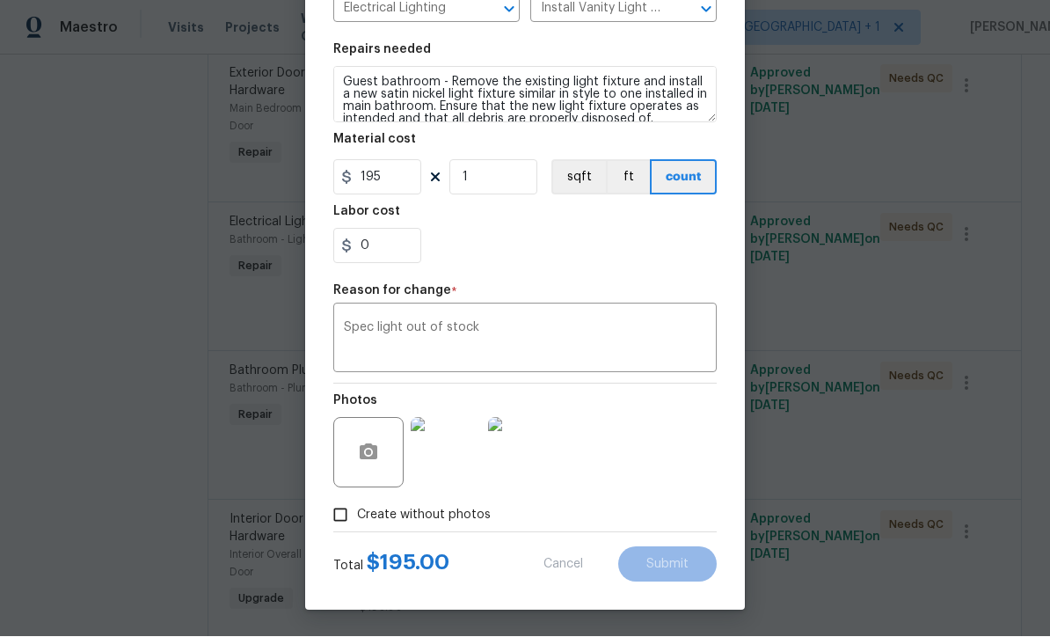
type input "125"
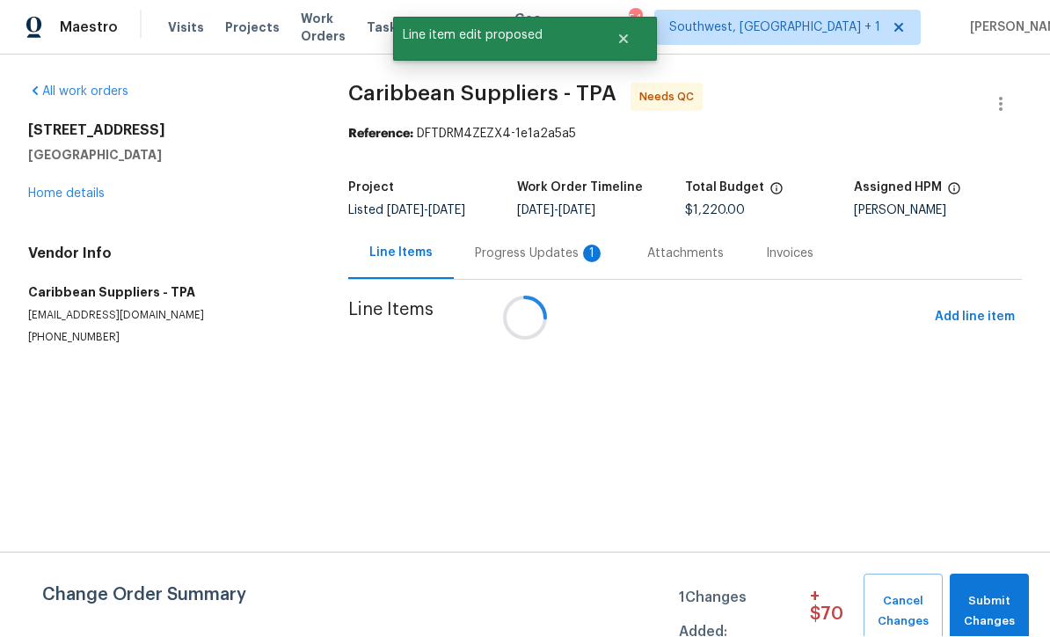
scroll to position [1, 0]
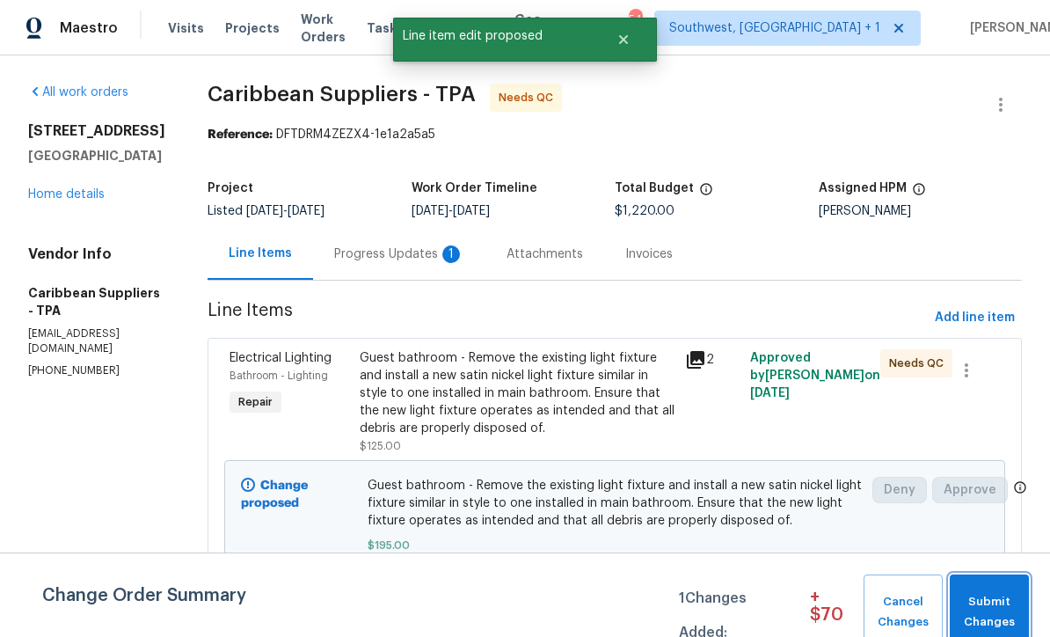
click at [1001, 609] on span "Submit Changes" at bounding box center [990, 612] width 62 height 40
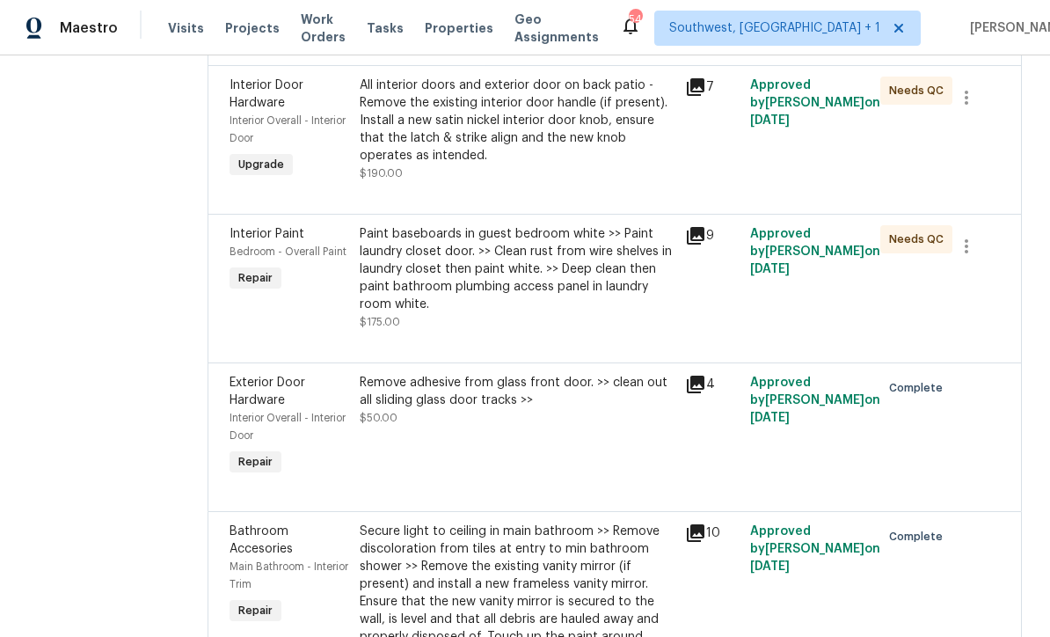
scroll to position [1272, 0]
click at [435, 312] on div "Paint baseboards in guest bedroom white >> Paint laundry closet door. >> Clean …" at bounding box center [517, 268] width 315 height 88
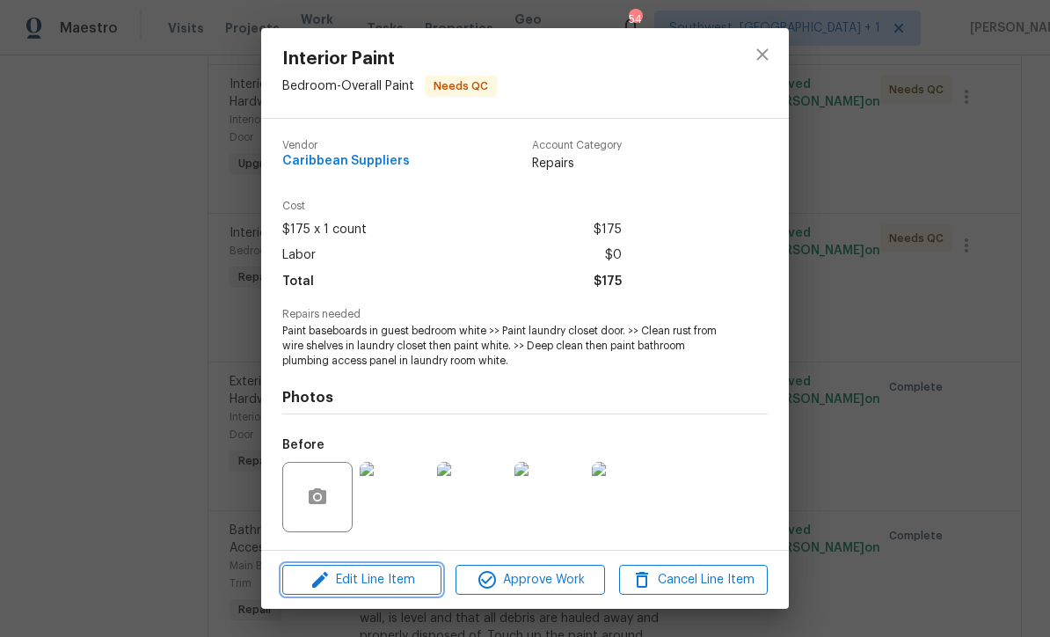
click at [325, 579] on icon "button" at bounding box center [320, 579] width 21 height 21
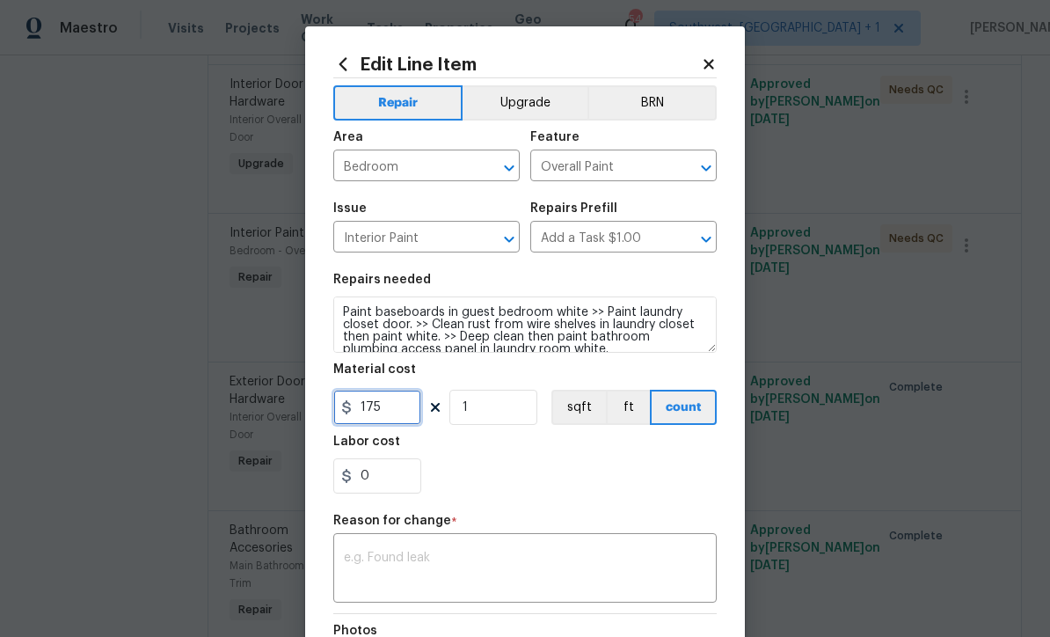
click at [375, 417] on input "175" at bounding box center [377, 407] width 88 height 35
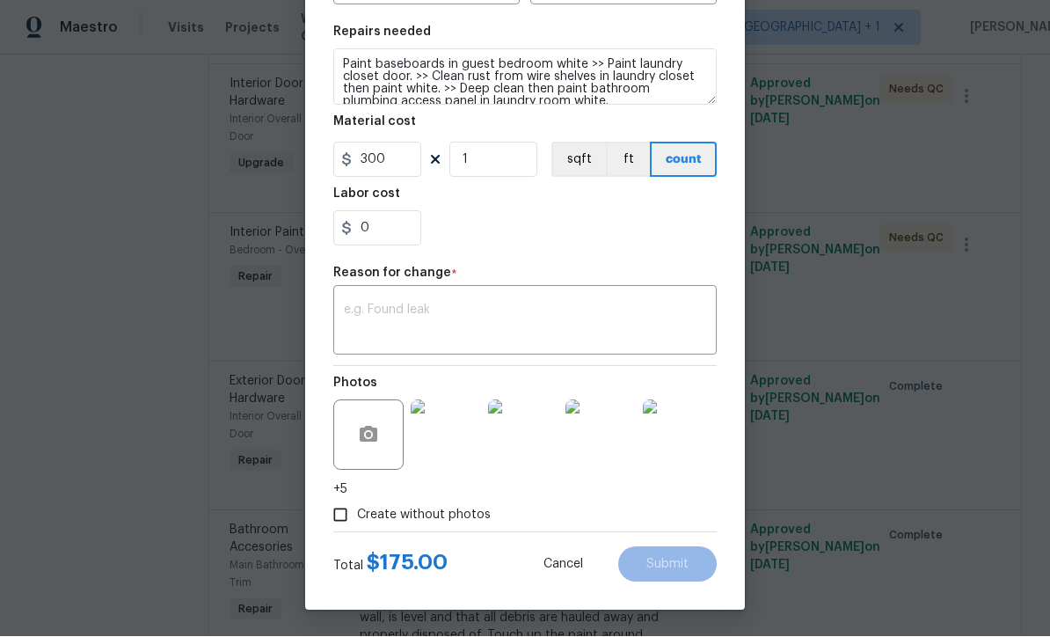
scroll to position [251, 0]
type input "300"
click at [369, 324] on textarea at bounding box center [525, 322] width 362 height 37
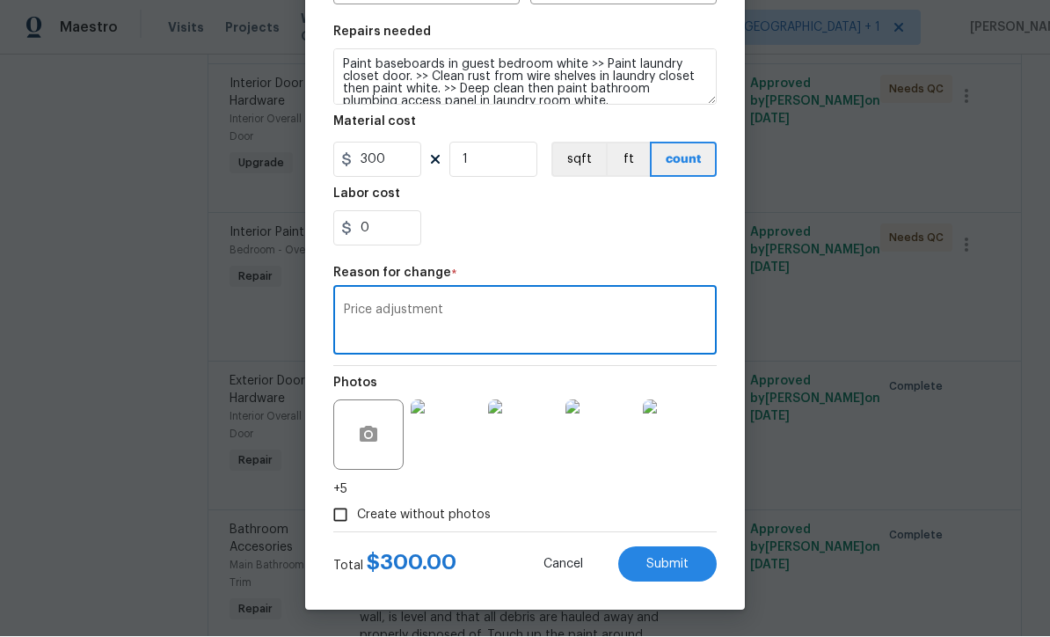
type textarea "Price adjustment"
click at [698, 569] on button "Submit" at bounding box center [667, 564] width 98 height 35
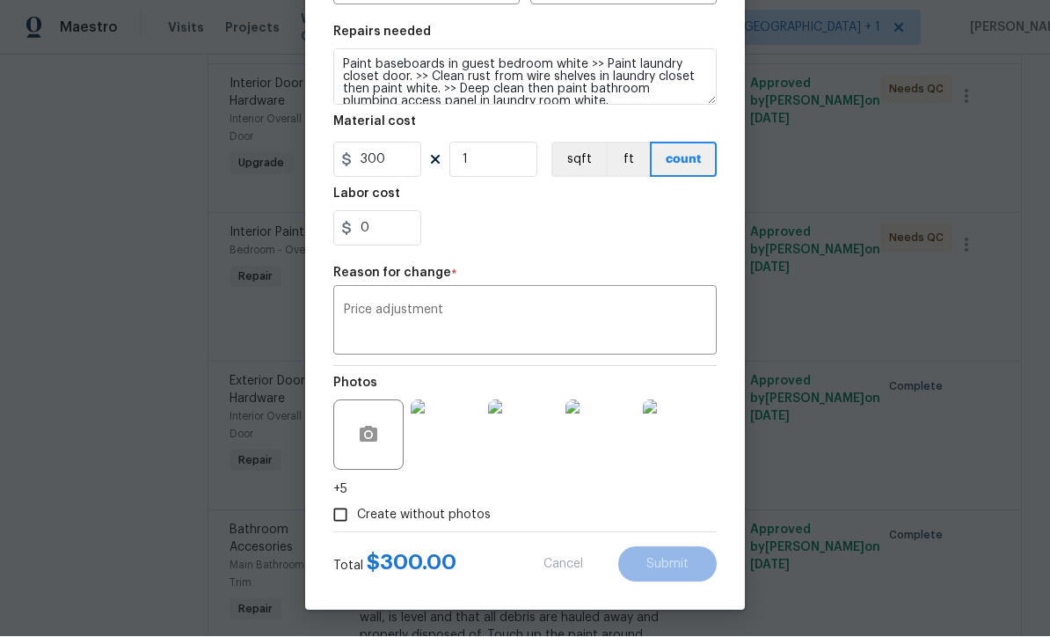
type input "175"
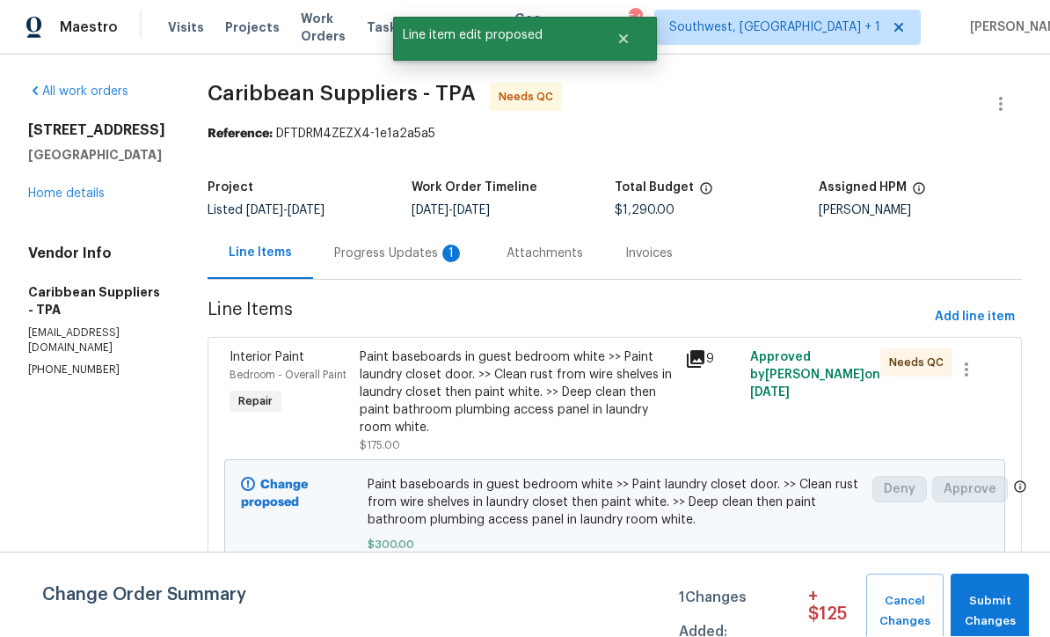
scroll to position [1, 0]
click at [1000, 609] on span "Submit Changes" at bounding box center [989, 612] width 61 height 40
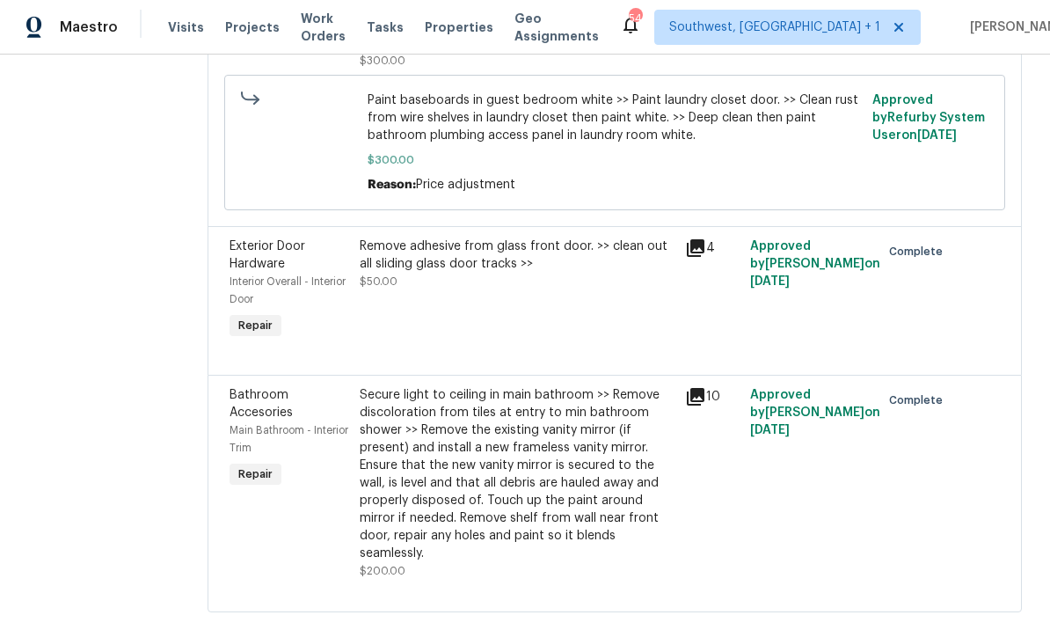
scroll to position [28, 0]
click at [603, 476] on div "Secure light to ceiling in main bathroom >> Remove discoloration from tiles at …" at bounding box center [517, 475] width 315 height 176
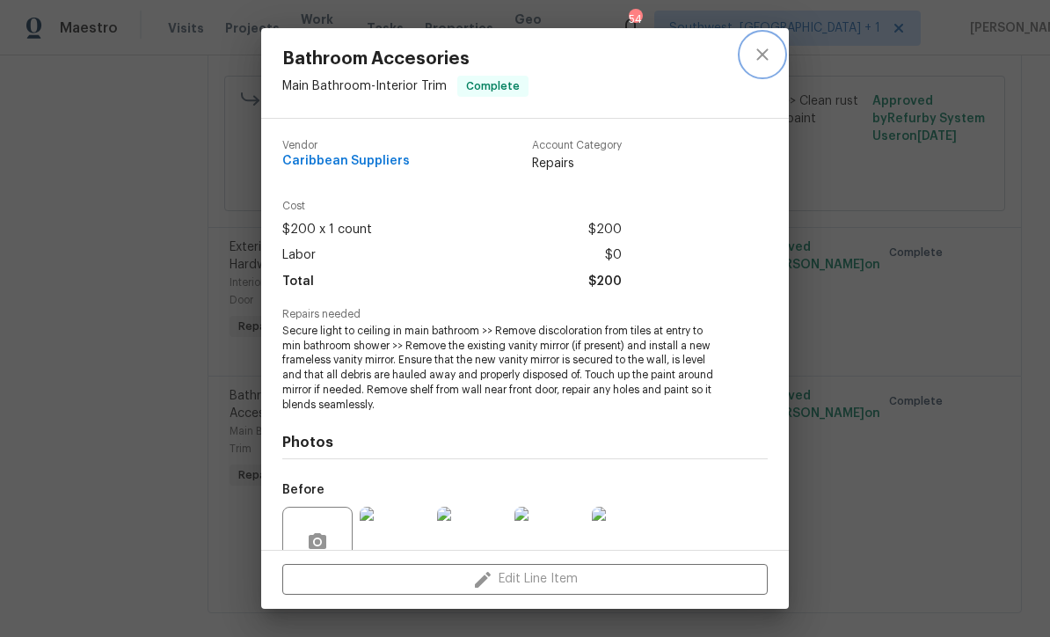
click at [773, 63] on button "close" at bounding box center [762, 54] width 42 height 42
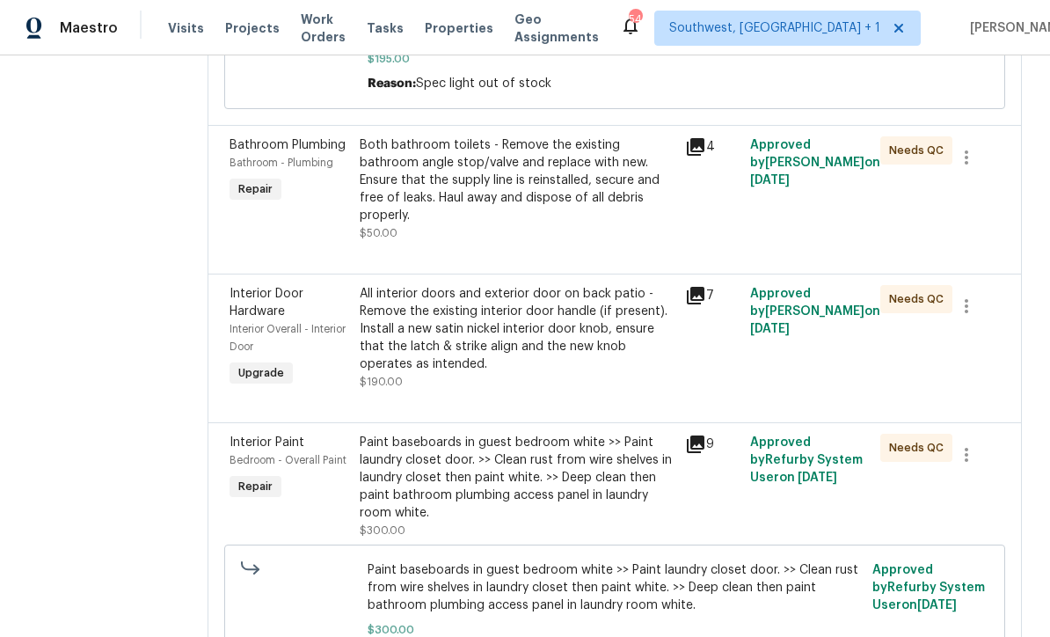
scroll to position [1065, 0]
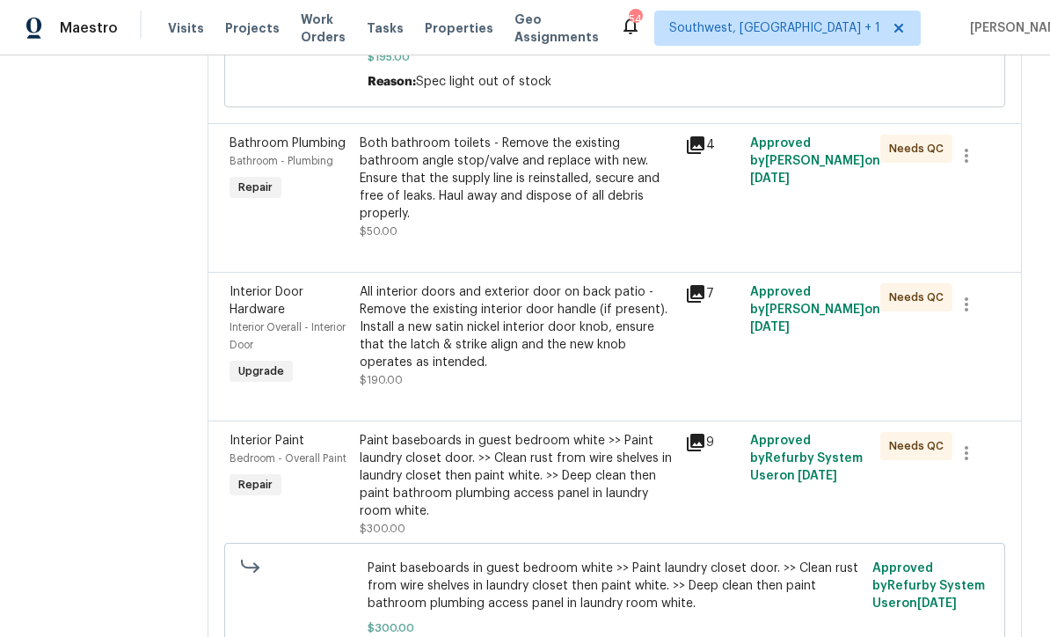
click at [612, 347] on div "All interior doors and exterior door on back patio - Remove the existing interi…" at bounding box center [517, 327] width 315 height 88
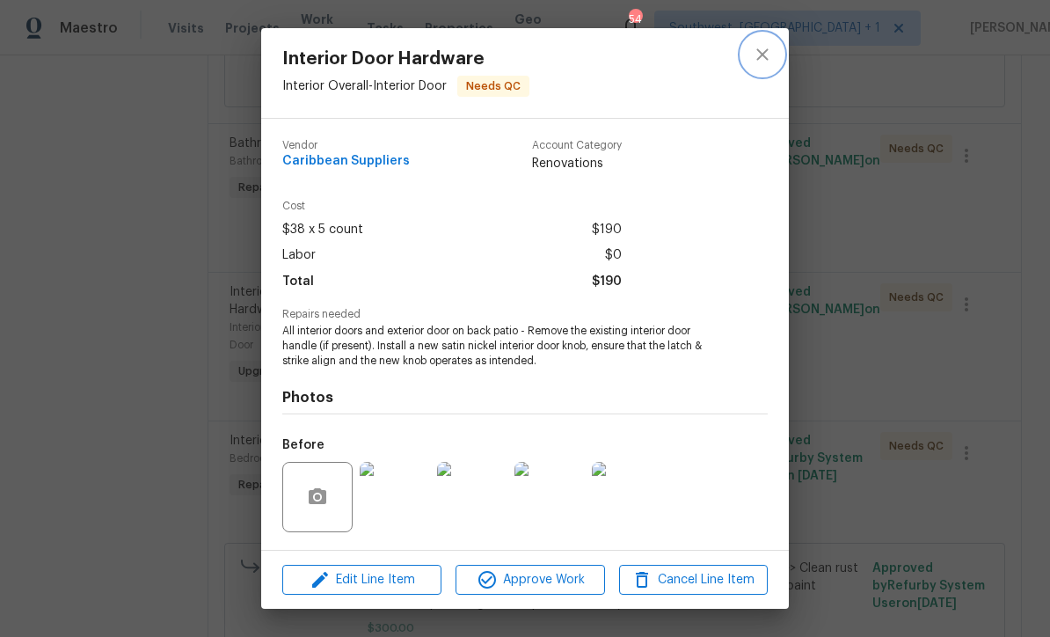
click at [772, 65] on button "close" at bounding box center [762, 54] width 42 height 42
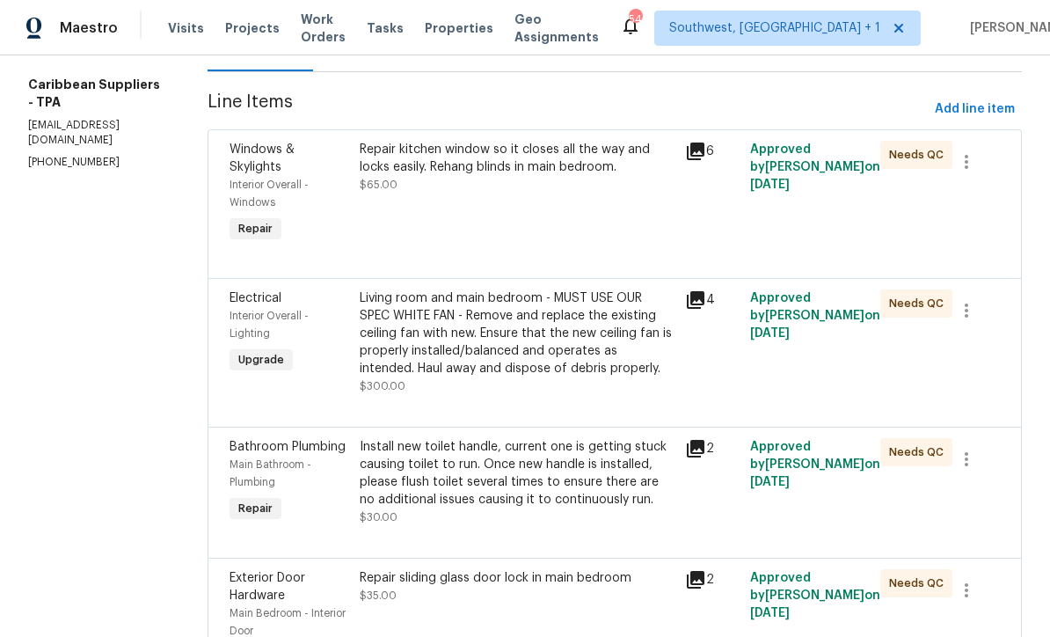
scroll to position [177, 0]
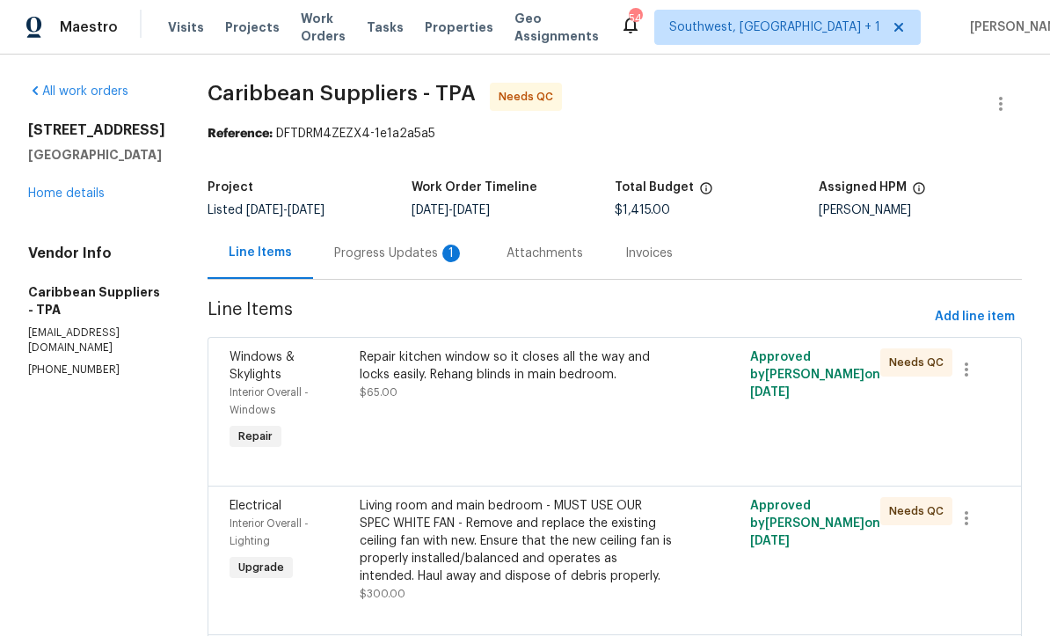
scroll to position [1, 0]
click at [375, 259] on div "Progress Updates 1" at bounding box center [399, 254] width 130 height 18
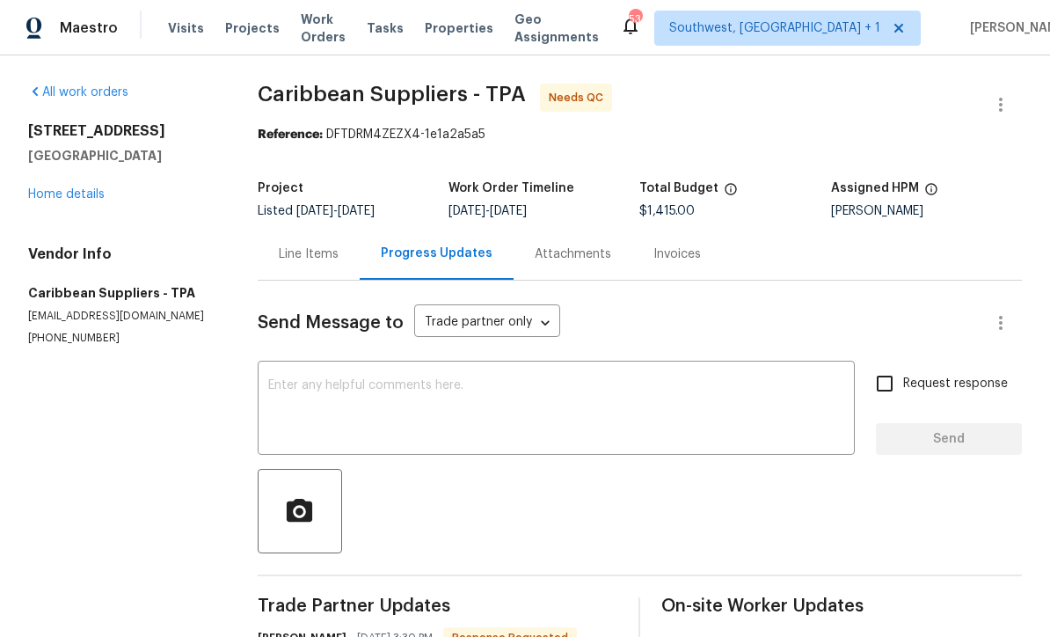
click at [293, 261] on div "Line Items" at bounding box center [309, 254] width 60 height 18
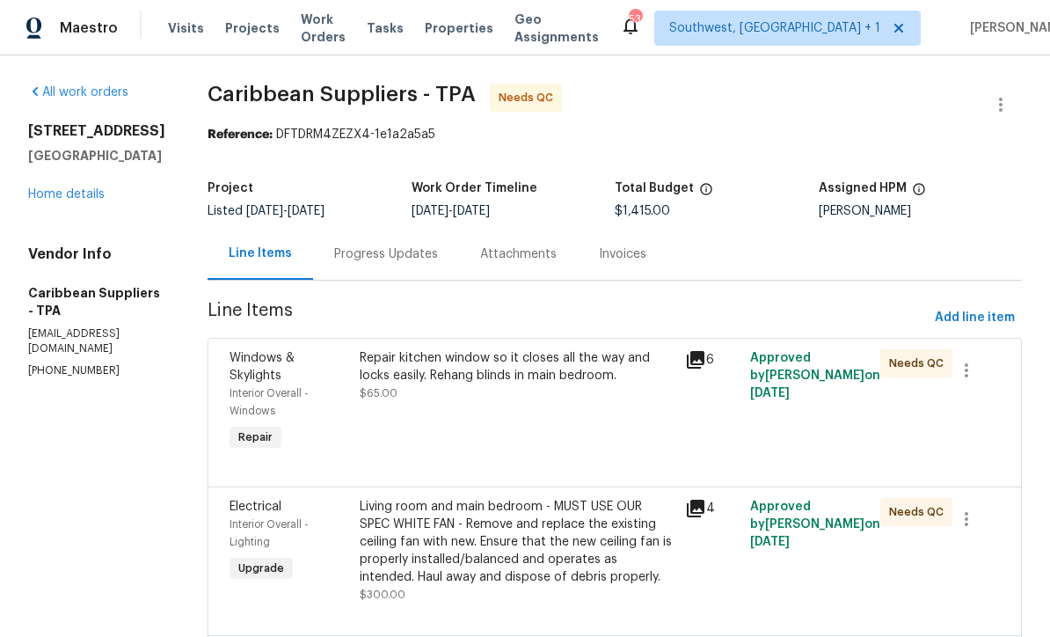
click at [613, 448] on div "Repair kitchen window so it closes all the way and locks easily. Rehang blinds …" at bounding box center [516, 402] width 325 height 116
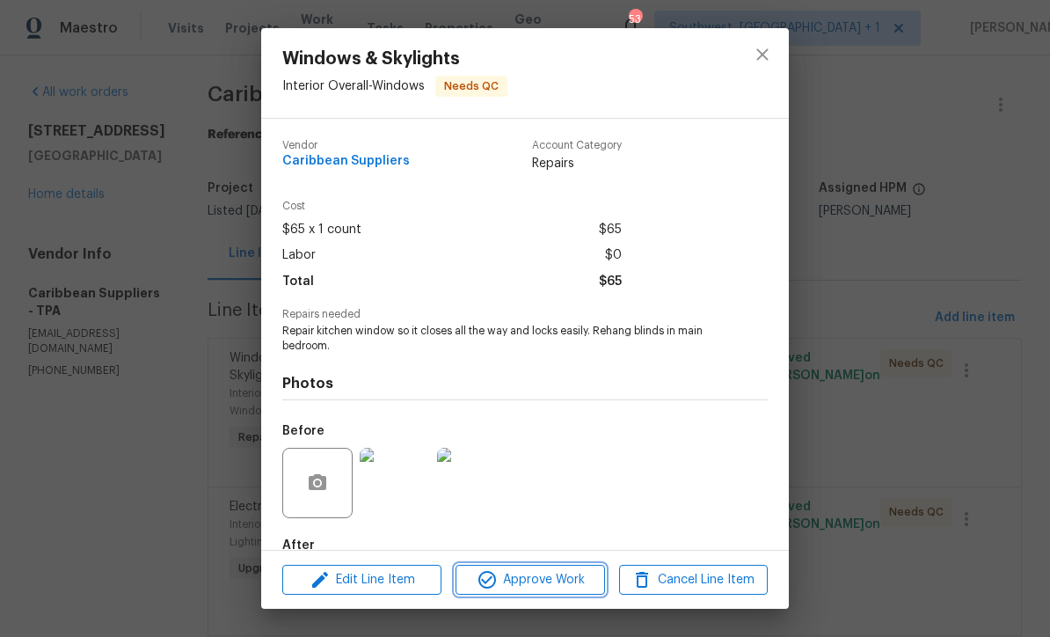
click at [601, 587] on button "Approve Work" at bounding box center [530, 580] width 149 height 31
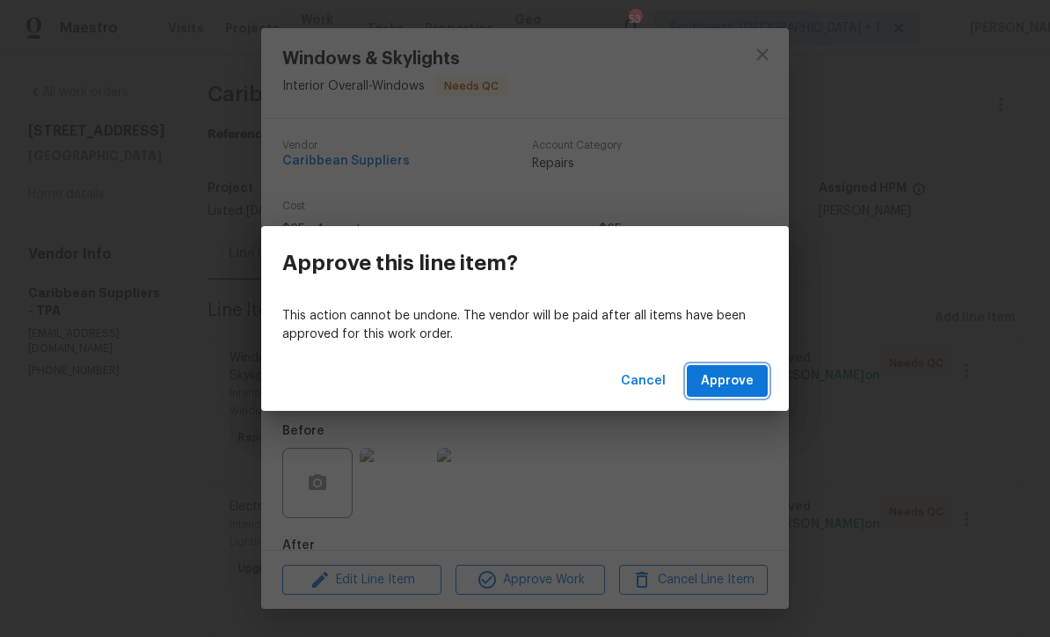
click at [755, 393] on button "Approve" at bounding box center [727, 381] width 81 height 33
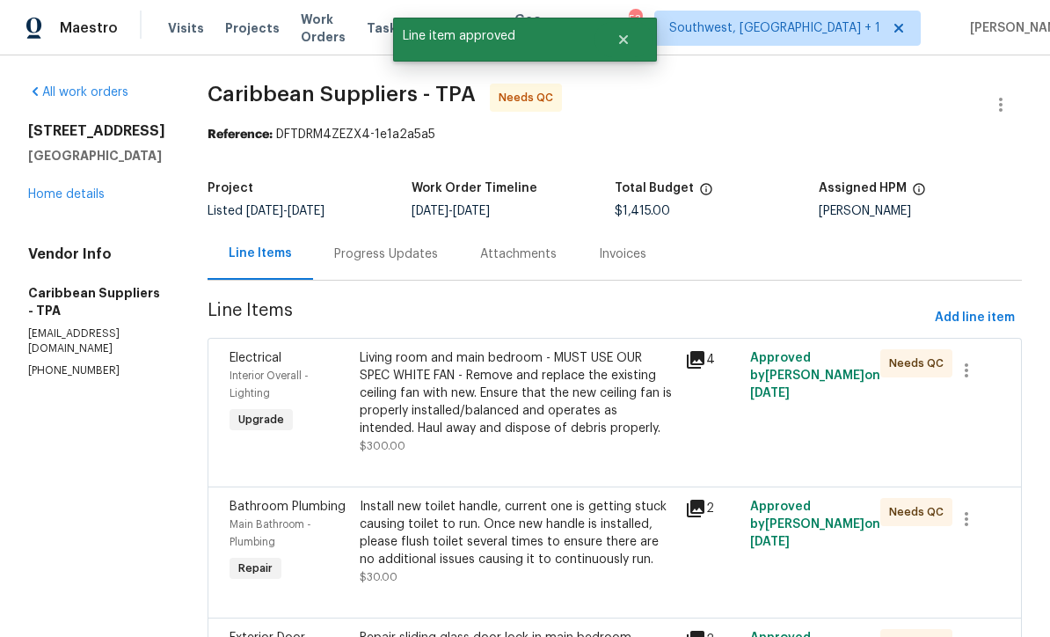
click at [612, 440] on div "Living room and main bedroom - MUST USE OUR SPEC WHITE FAN - Remove and replace…" at bounding box center [517, 402] width 315 height 106
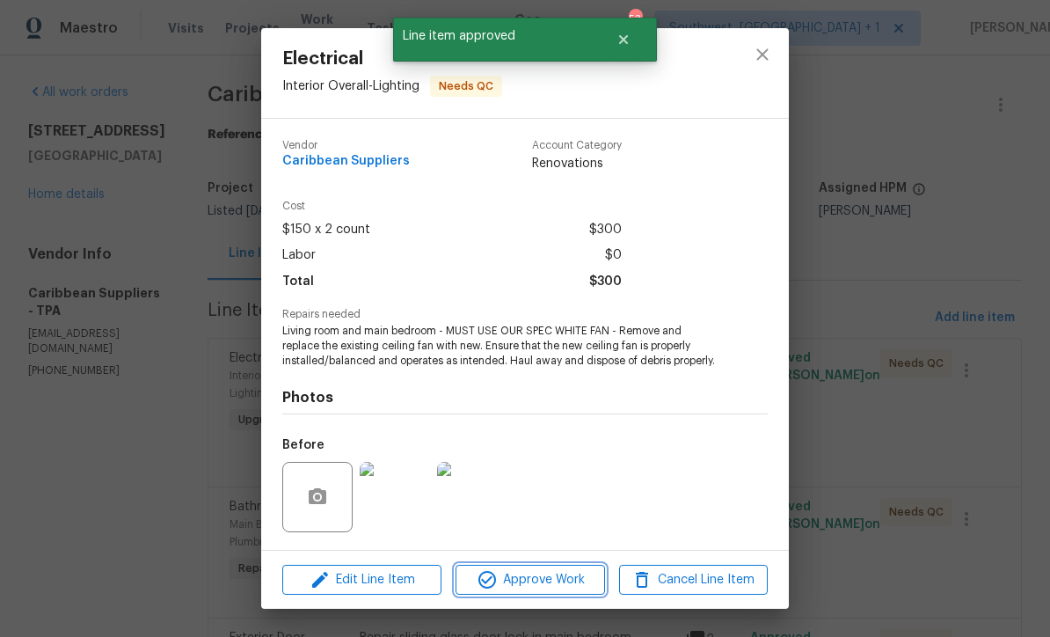
click at [587, 592] on button "Approve Work" at bounding box center [530, 580] width 149 height 31
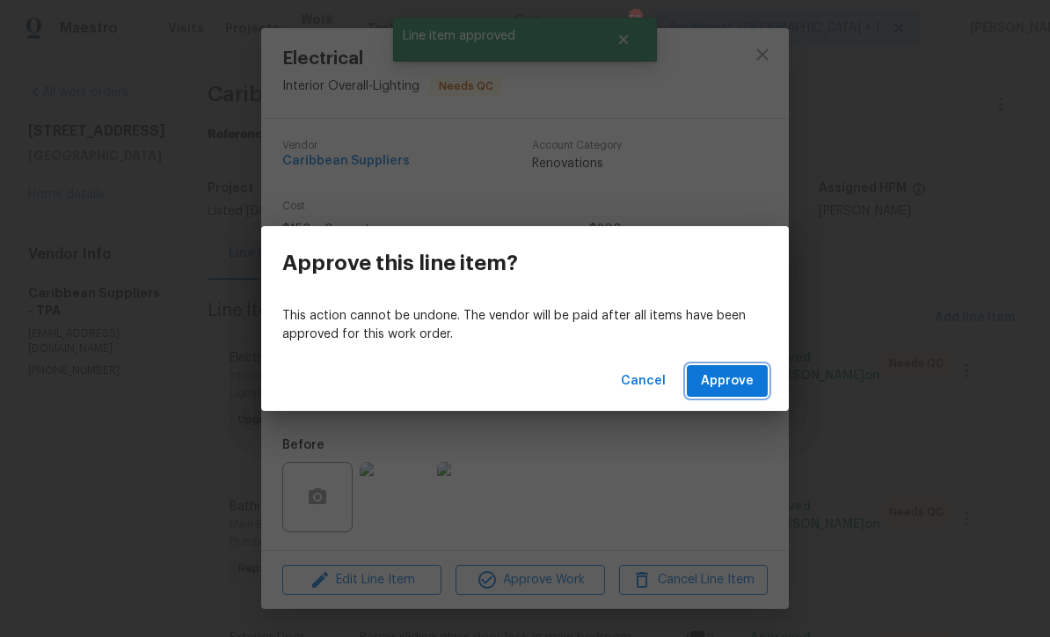
click at [731, 393] on button "Approve" at bounding box center [727, 381] width 81 height 33
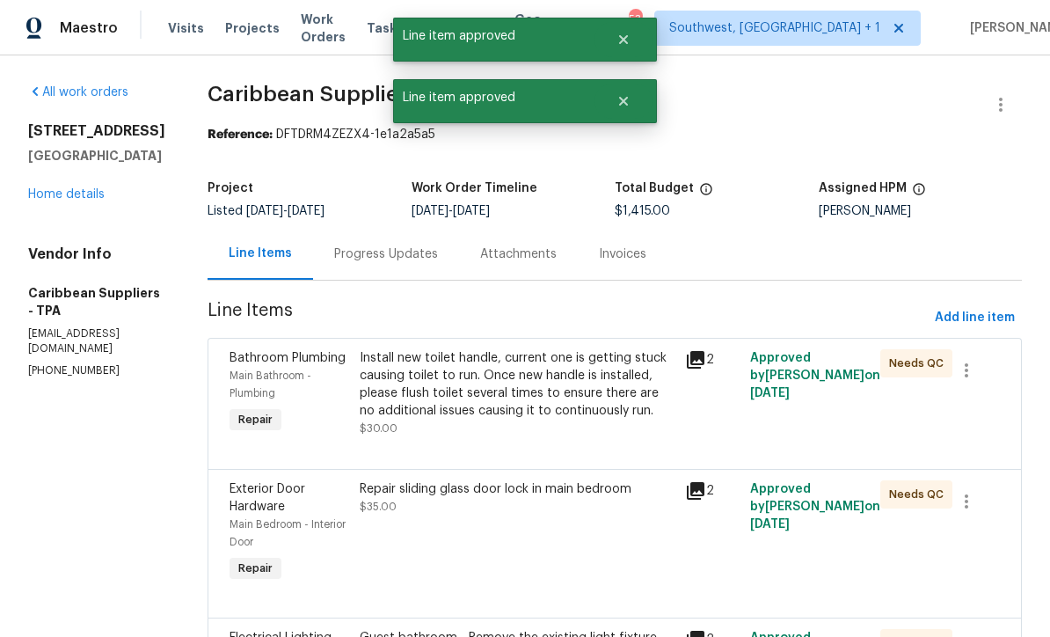
click at [569, 417] on div "Install new toilet handle, current one is getting stuck causing toilet to run. …" at bounding box center [517, 384] width 315 height 70
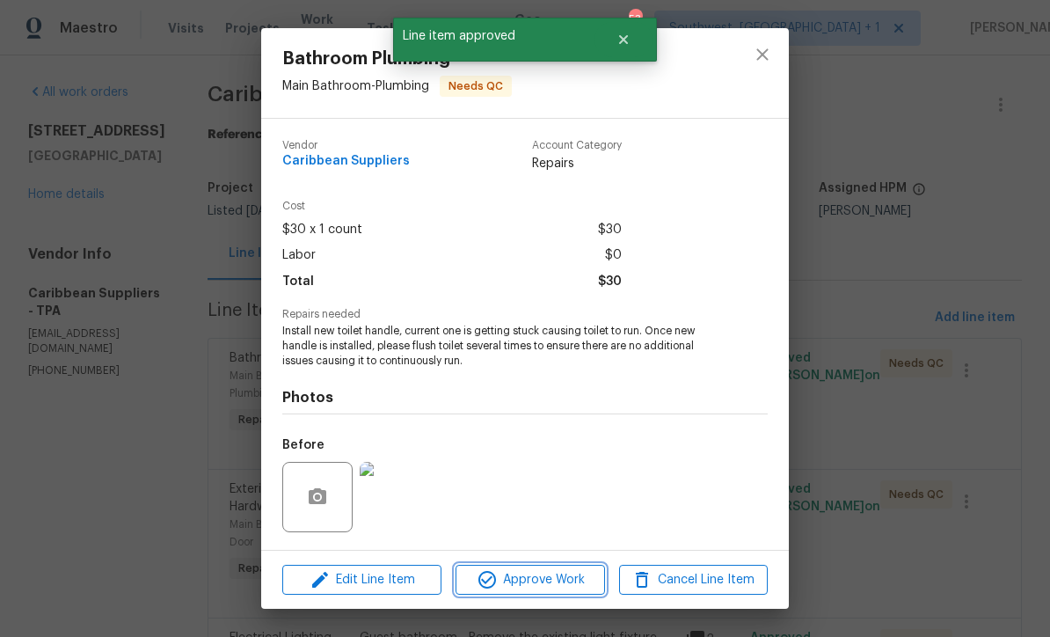
click at [576, 584] on span "Approve Work" at bounding box center [530, 580] width 138 height 22
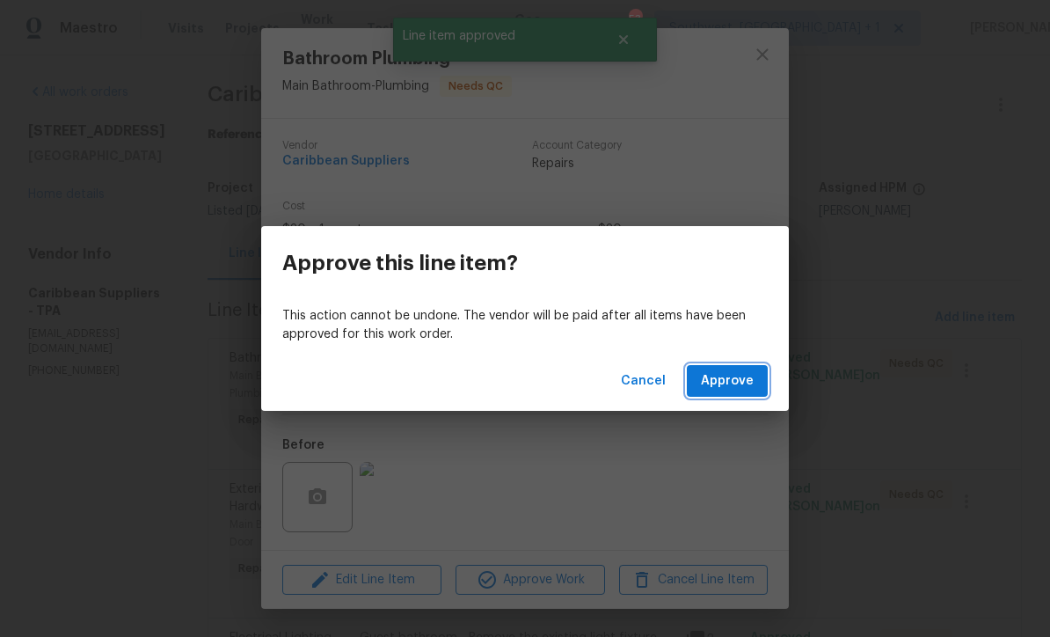
click at [752, 393] on button "Approve" at bounding box center [727, 381] width 81 height 33
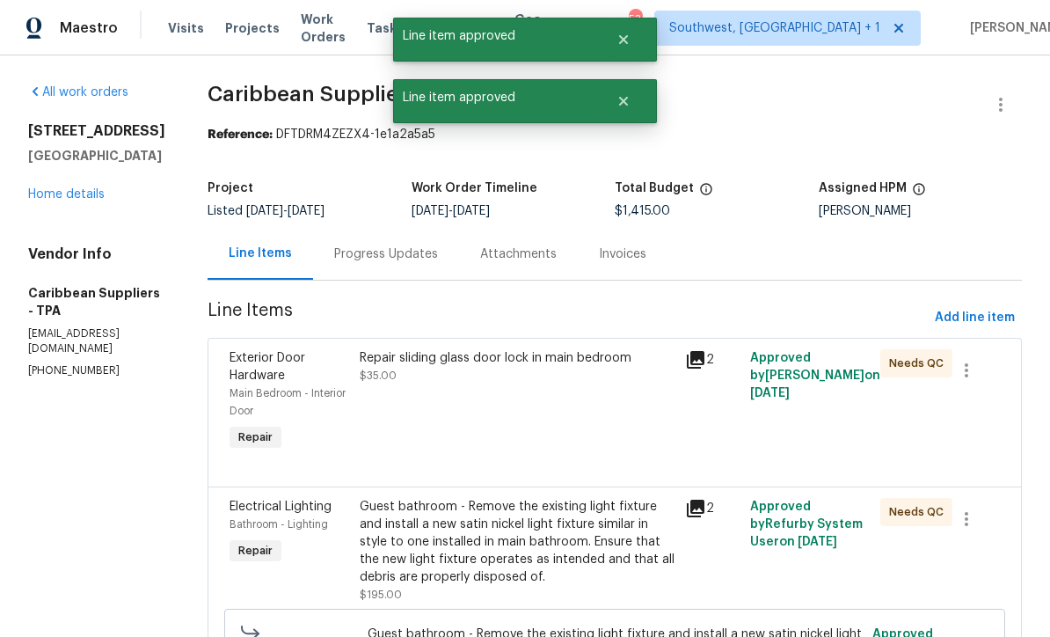
click at [572, 439] on div "Repair sliding glass door lock in main bedroom $35.00" at bounding box center [516, 402] width 325 height 116
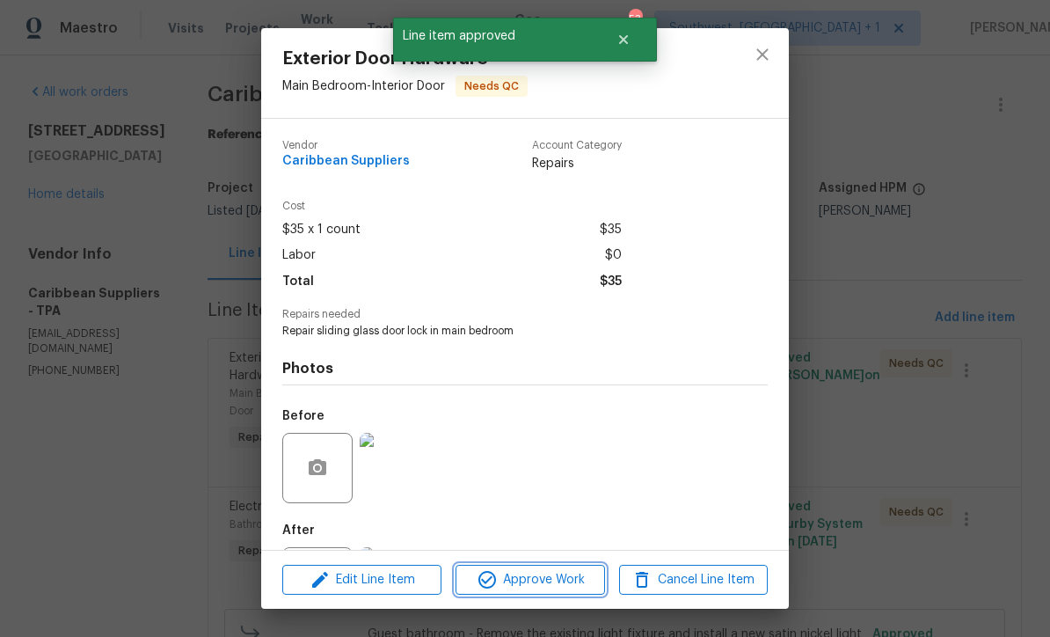
click at [581, 584] on span "Approve Work" at bounding box center [530, 580] width 138 height 22
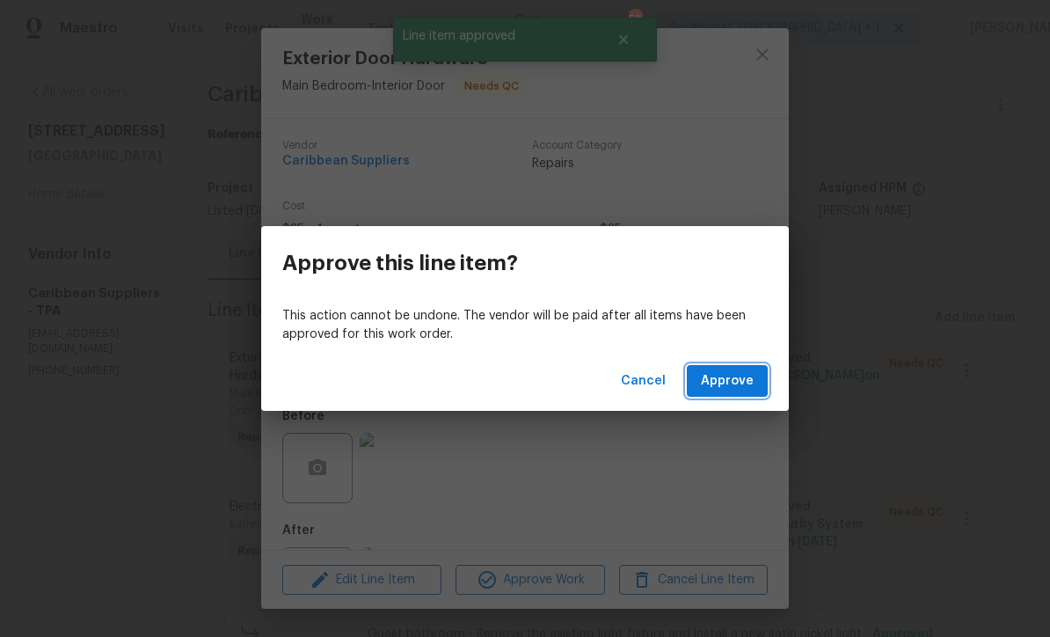
click at [753, 396] on button "Approve" at bounding box center [727, 381] width 81 height 33
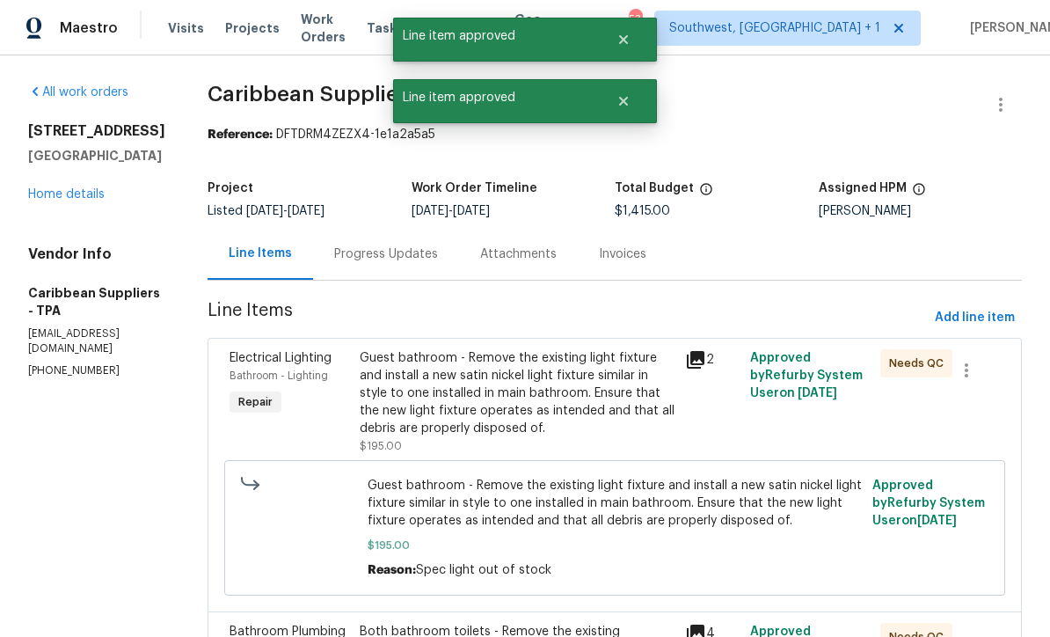
click at [593, 424] on div "Guest bathroom - Remove the existing light fixture and install a new satin nick…" at bounding box center [517, 393] width 315 height 88
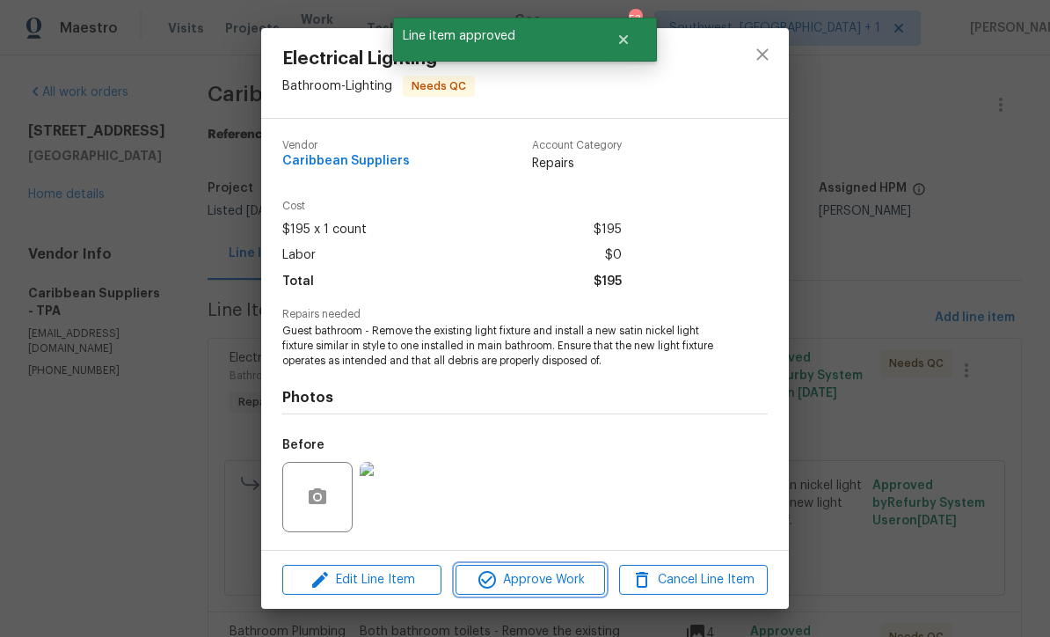
click at [590, 584] on span "Approve Work" at bounding box center [530, 580] width 138 height 22
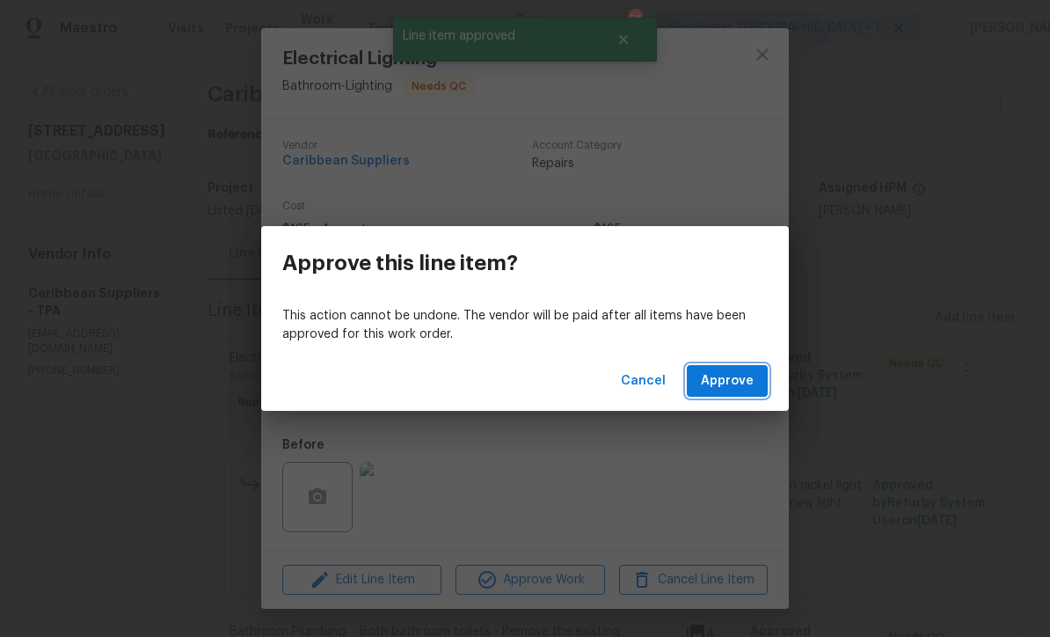
click at [755, 383] on button "Approve" at bounding box center [727, 381] width 81 height 33
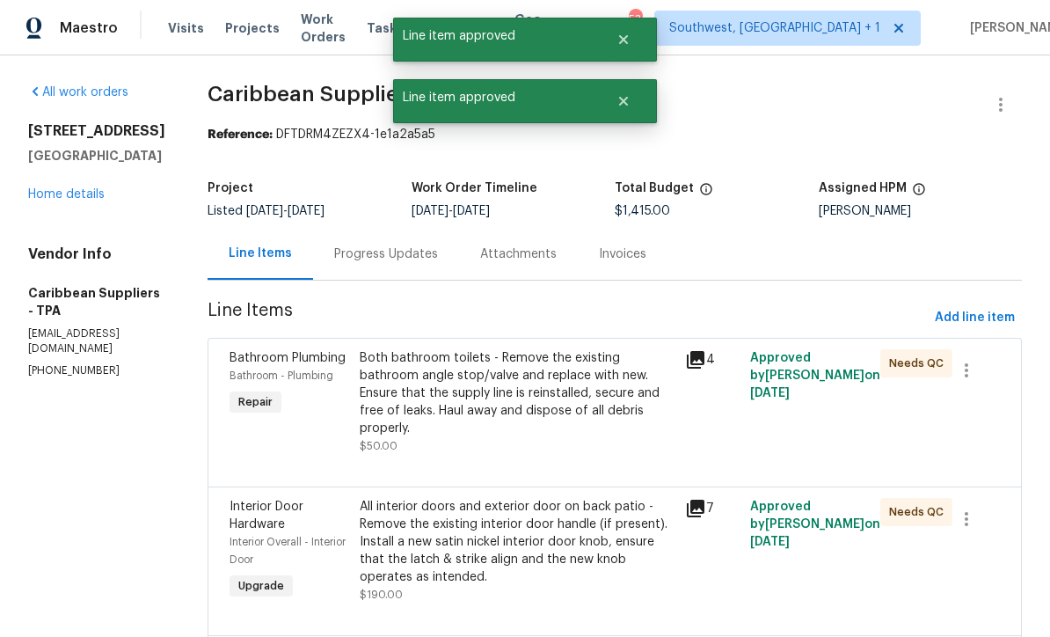
click at [607, 444] on div "Both bathroom toilets - Remove the existing bathroom angle stop/valve and repla…" at bounding box center [517, 402] width 315 height 106
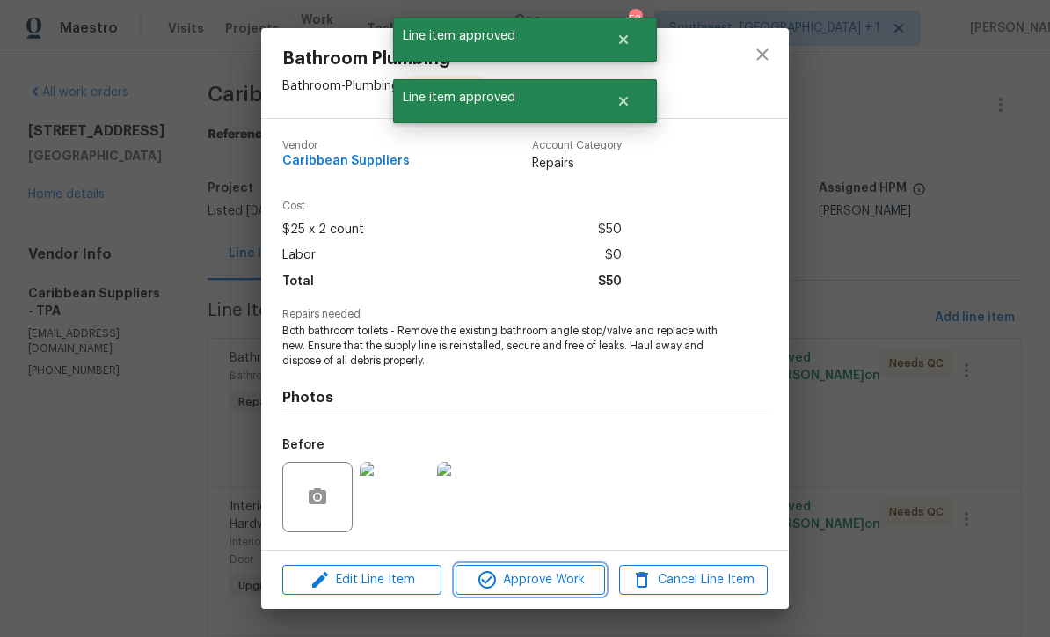
click at [600, 585] on button "Approve Work" at bounding box center [530, 580] width 149 height 31
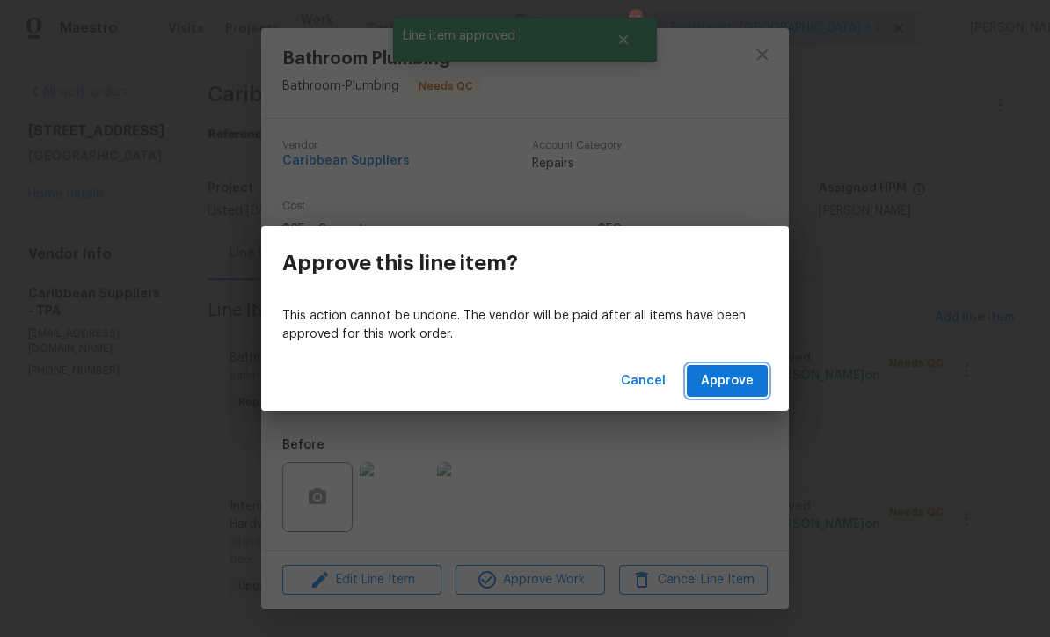
click at [746, 396] on button "Approve" at bounding box center [727, 381] width 81 height 33
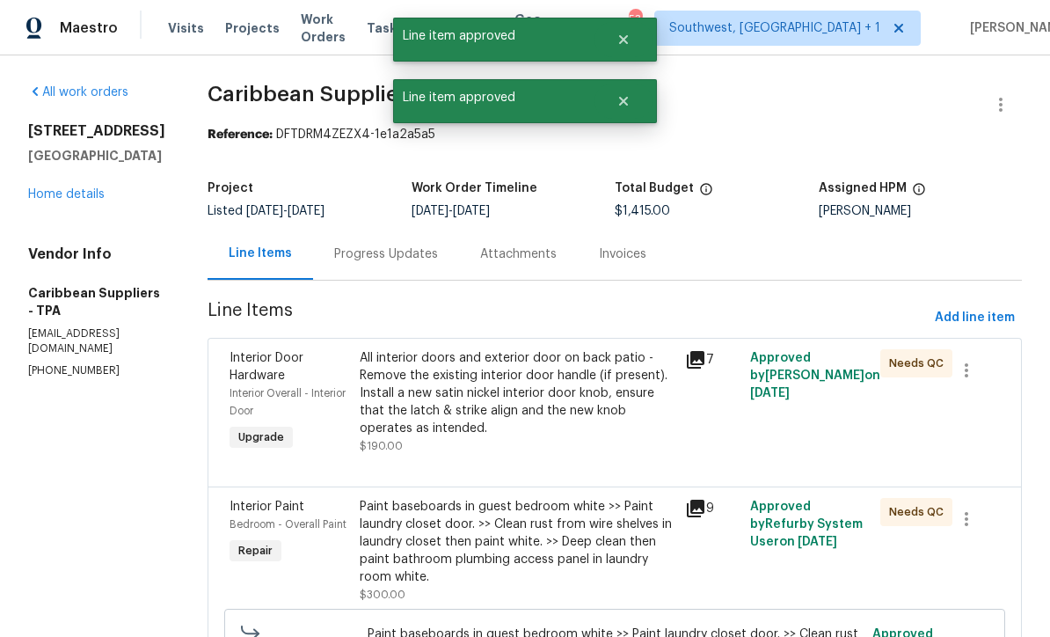
click at [611, 434] on div "All interior doors and exterior door on back patio - Remove the existing interi…" at bounding box center [517, 393] width 315 height 88
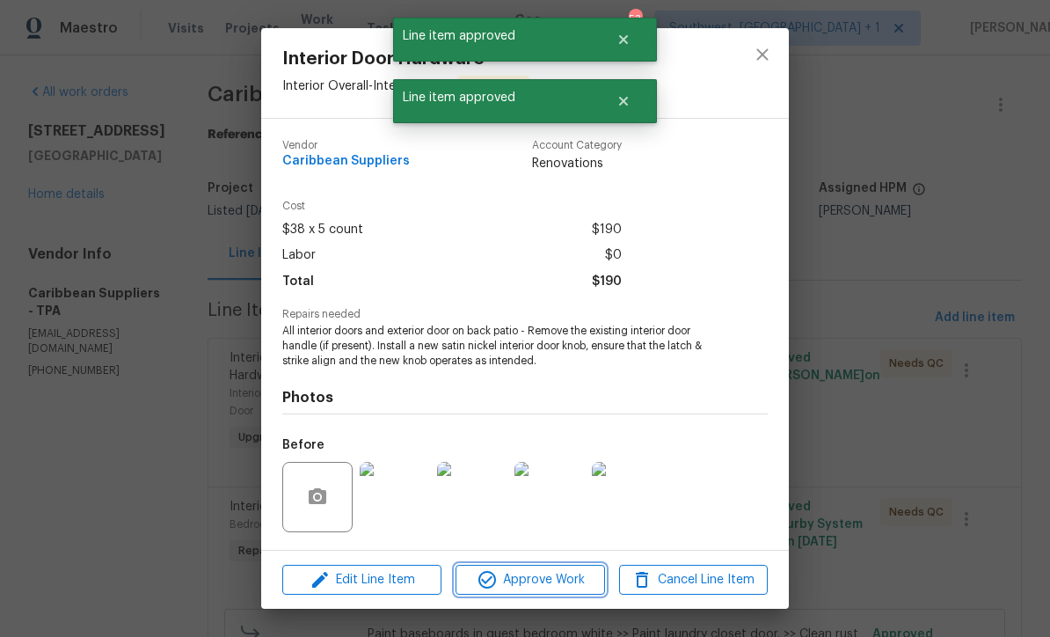
click at [587, 577] on span "Approve Work" at bounding box center [530, 580] width 138 height 22
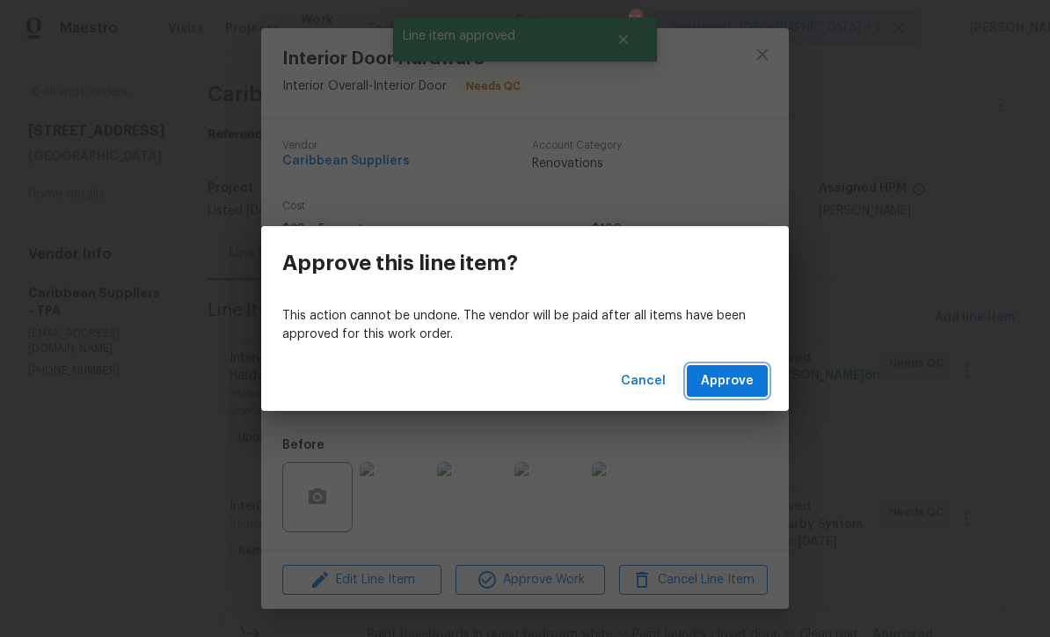
click at [726, 396] on button "Approve" at bounding box center [727, 381] width 81 height 33
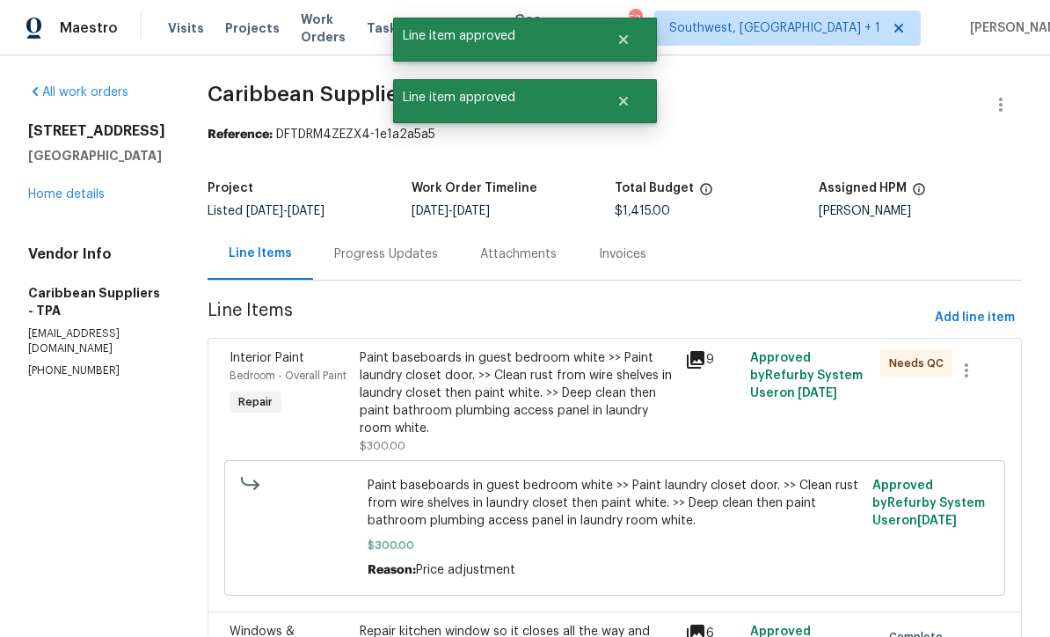
click at [609, 426] on div "Paint baseboards in guest bedroom white >> Paint laundry closet door. >> Clean …" at bounding box center [517, 393] width 315 height 88
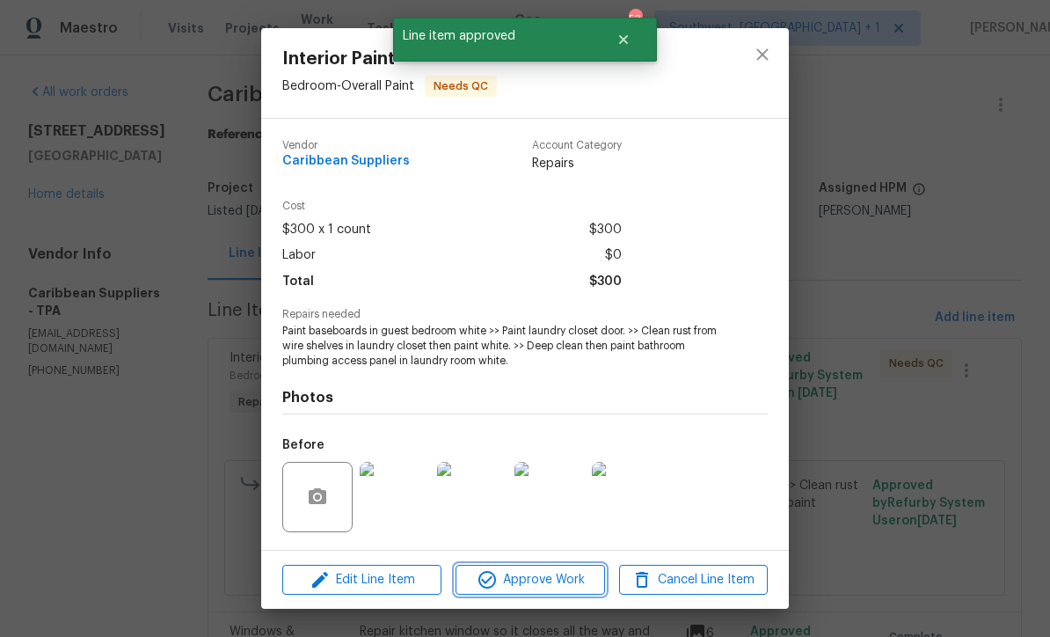
click at [588, 587] on span "Approve Work" at bounding box center [530, 580] width 138 height 22
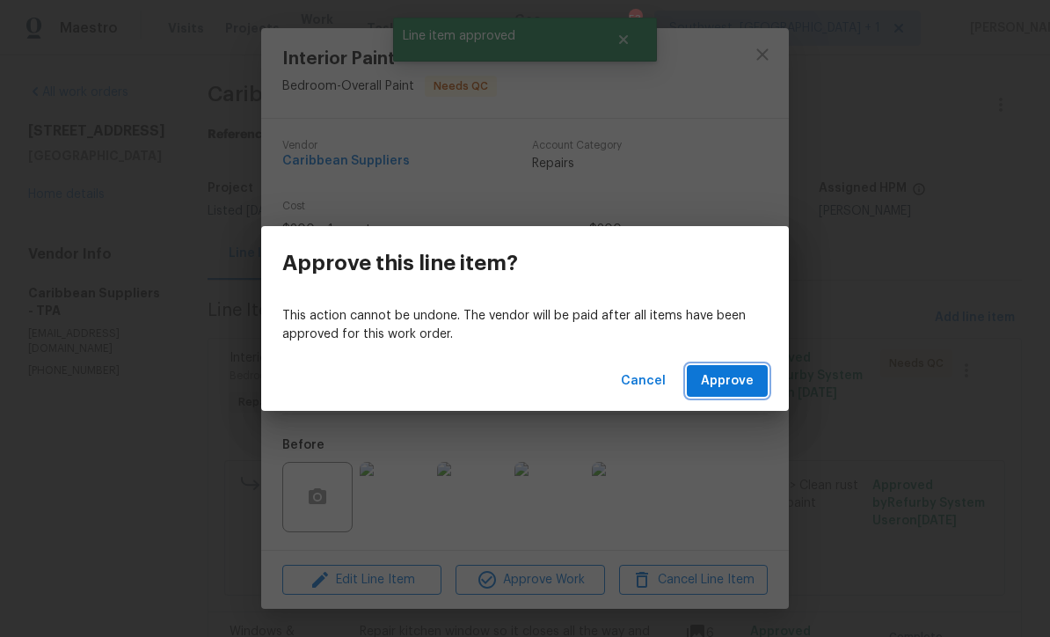
click at [749, 390] on span "Approve" at bounding box center [727, 381] width 53 height 22
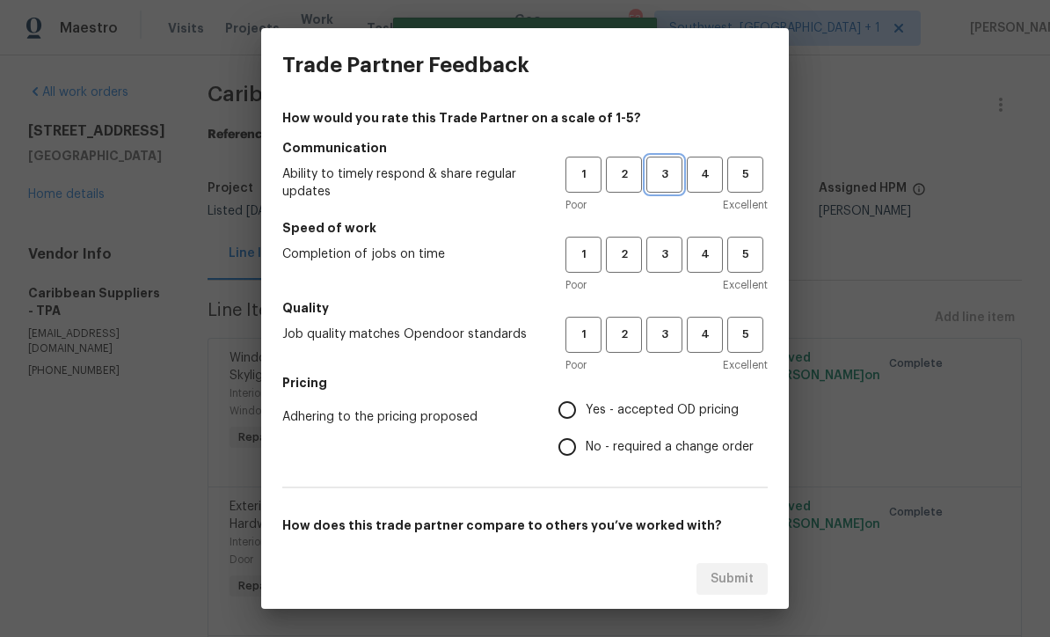
click at [659, 191] on button "3" at bounding box center [664, 175] width 36 height 36
click at [667, 262] on span "3" at bounding box center [664, 254] width 33 height 20
click at [651, 350] on button "3" at bounding box center [664, 335] width 36 height 36
click at [584, 412] on input "Yes - accepted OD pricing" at bounding box center [567, 409] width 37 height 37
radio input "true"
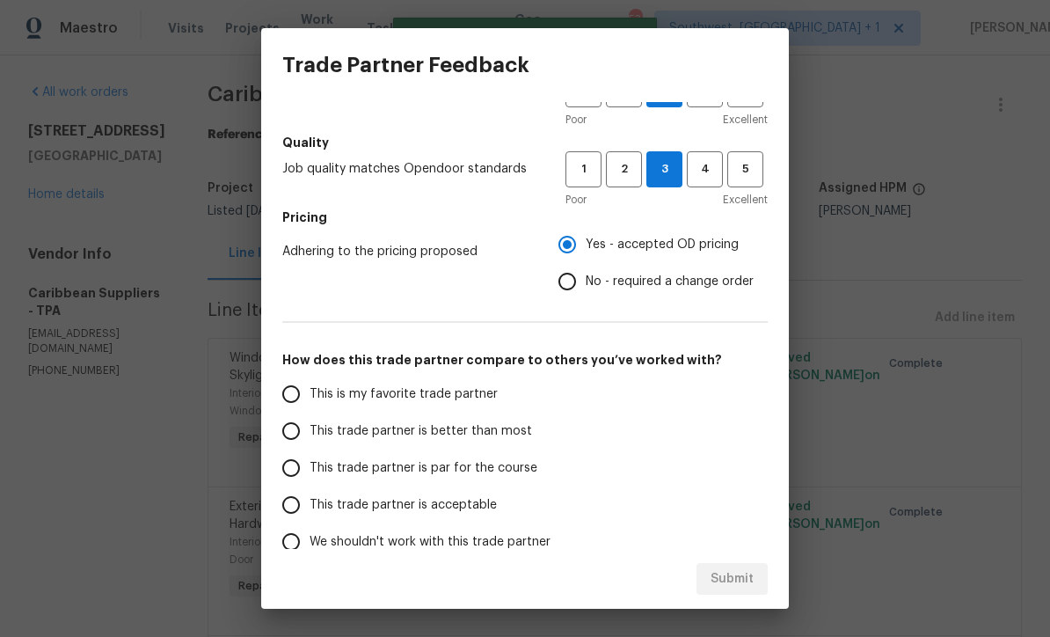
scroll to position [174, 0]
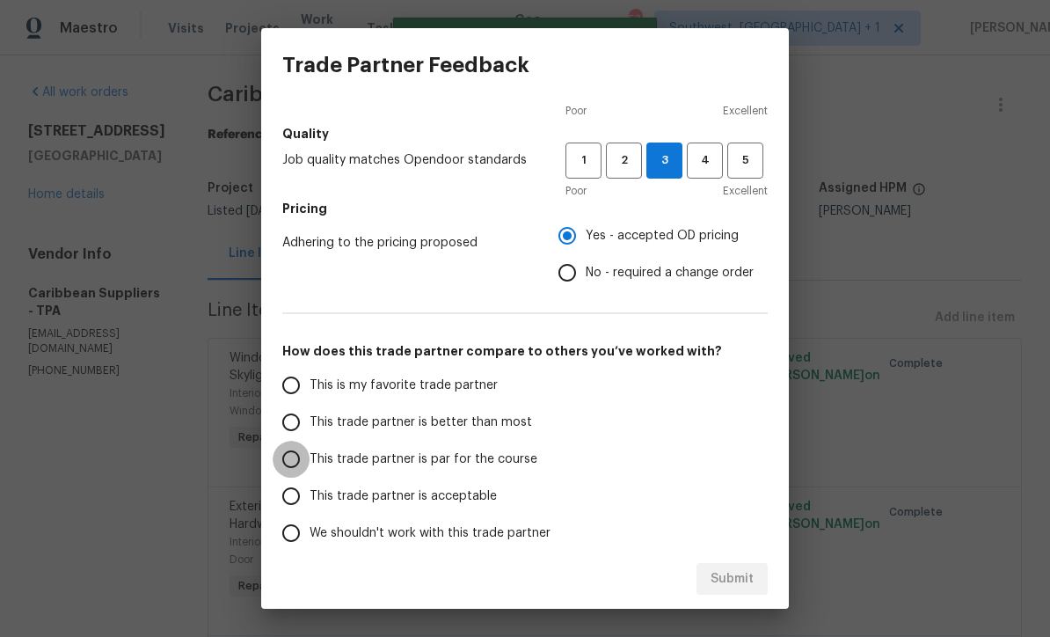
click at [285, 456] on input "This trade partner is par for the course" at bounding box center [291, 459] width 37 height 37
click at [751, 587] on span "Submit" at bounding box center [732, 579] width 43 height 22
radio input "true"
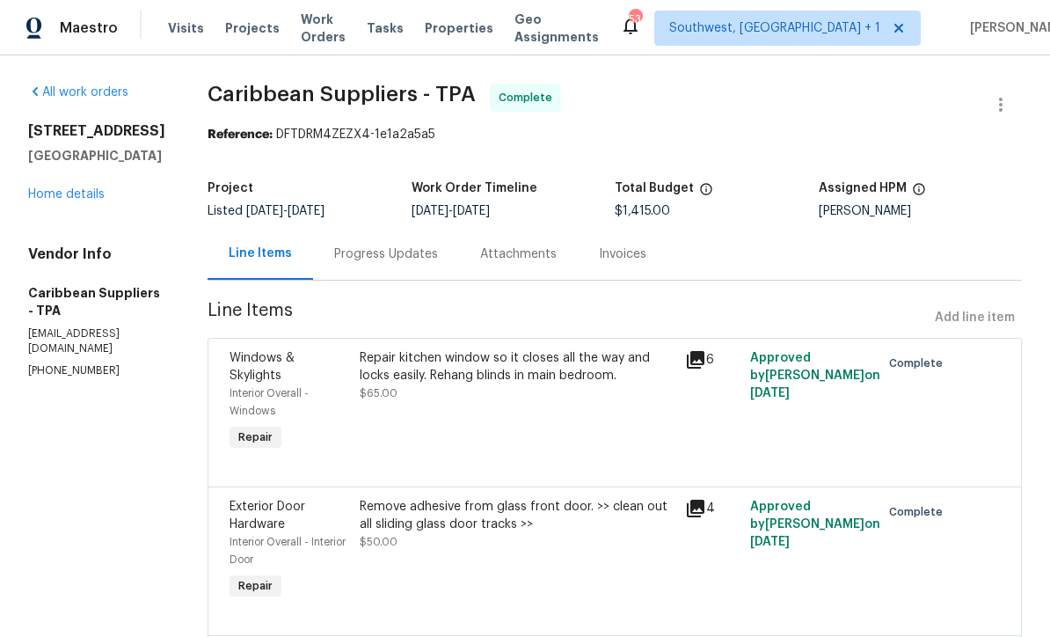
click at [75, 200] on link "Home details" at bounding box center [66, 194] width 77 height 12
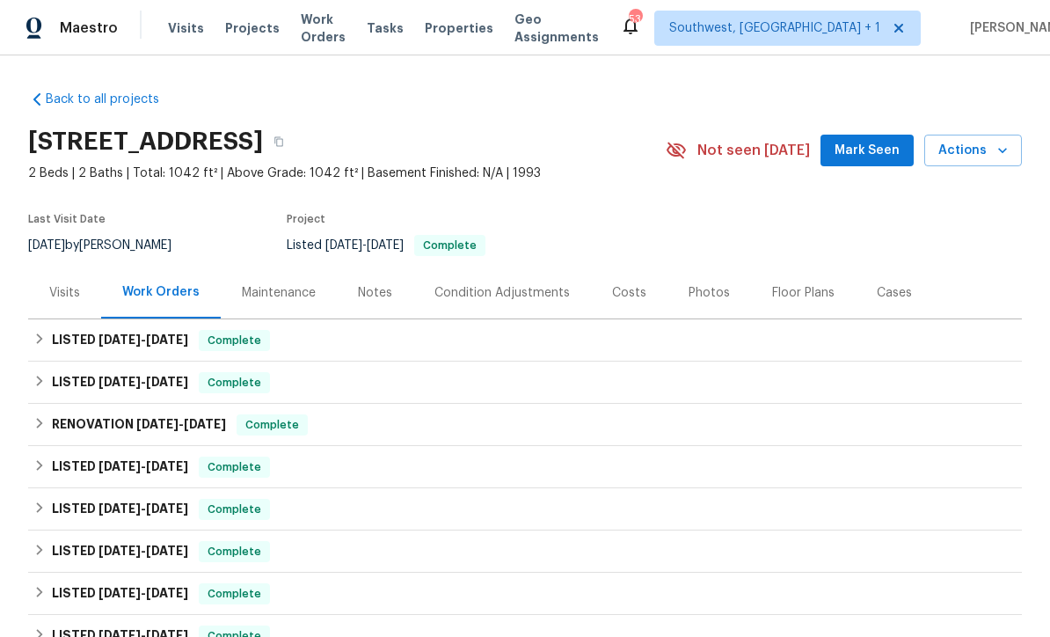
click at [319, 35] on span "Work Orders" at bounding box center [323, 28] width 45 height 35
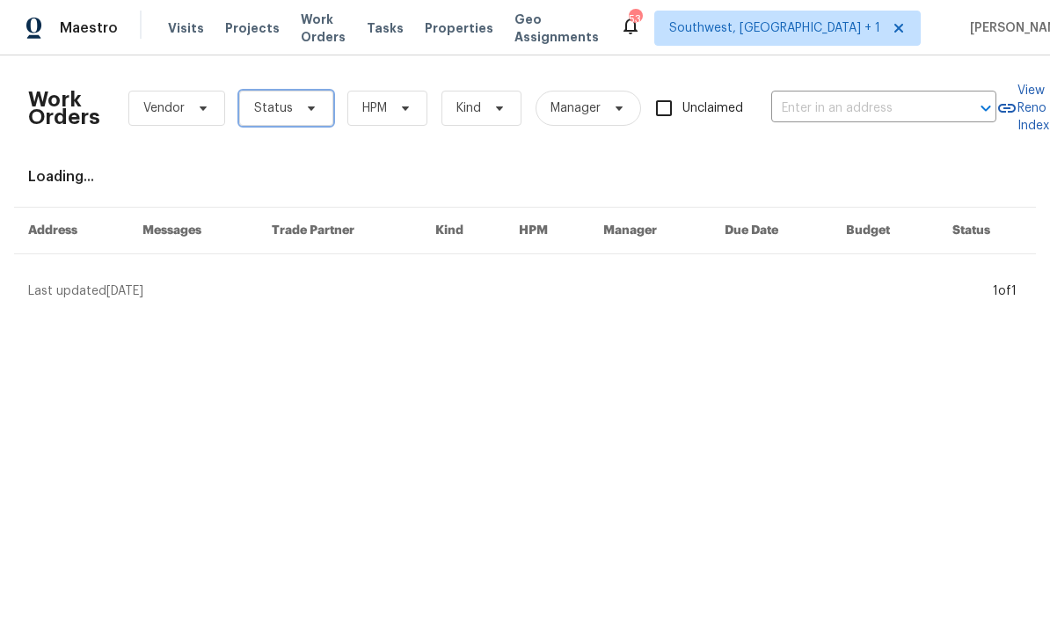
click at [259, 100] on span "Status" at bounding box center [273, 108] width 39 height 18
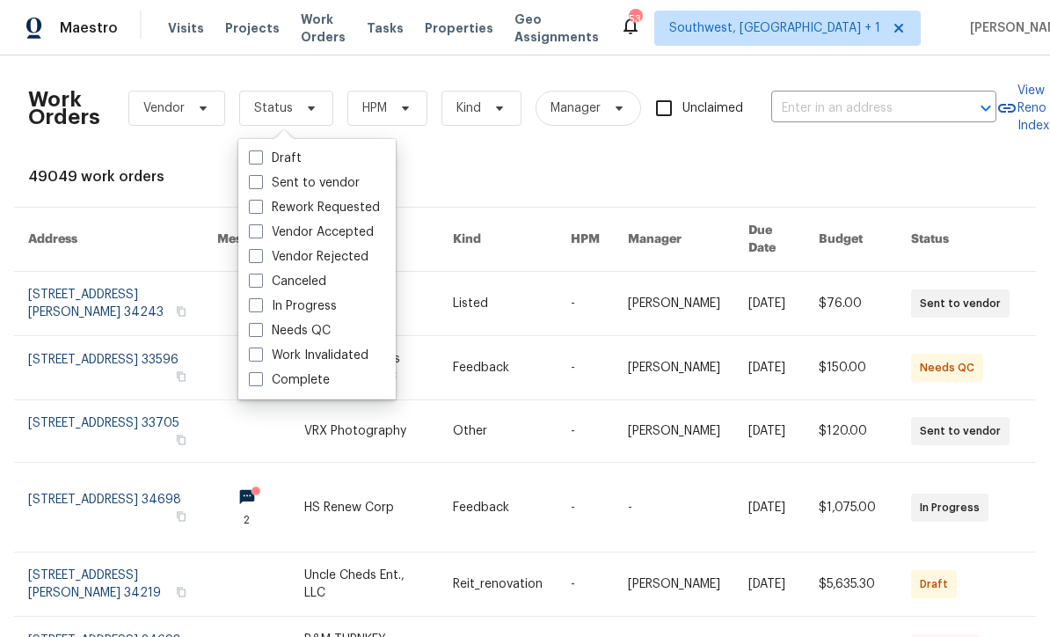
click at [251, 332] on span at bounding box center [256, 330] width 14 height 14
click at [251, 332] on input "Needs QC" at bounding box center [254, 327] width 11 height 11
checkbox input "true"
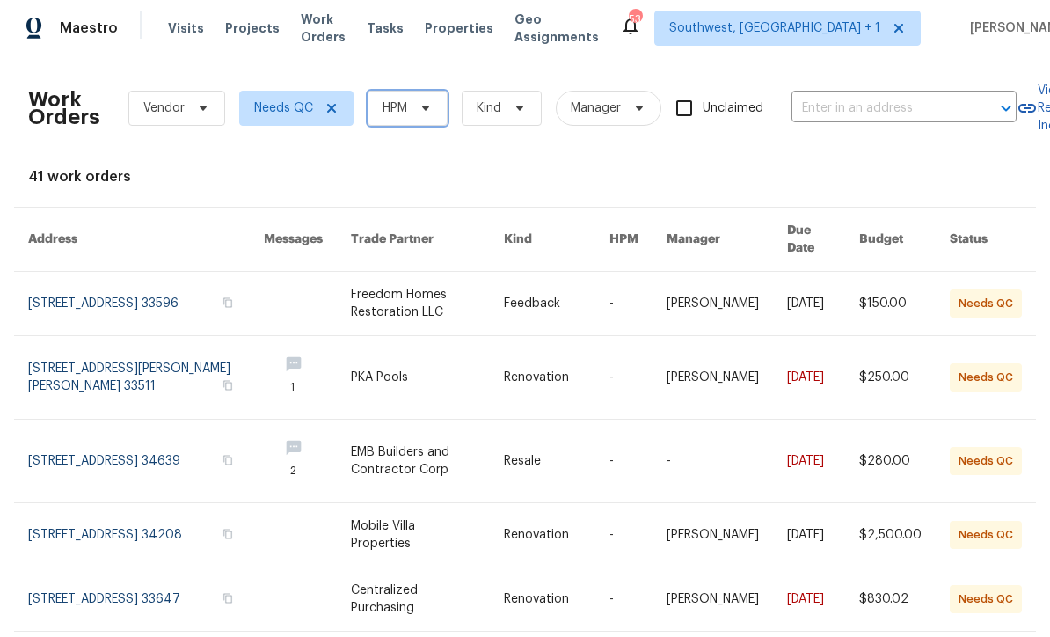
click at [424, 109] on icon at bounding box center [426, 108] width 14 height 14
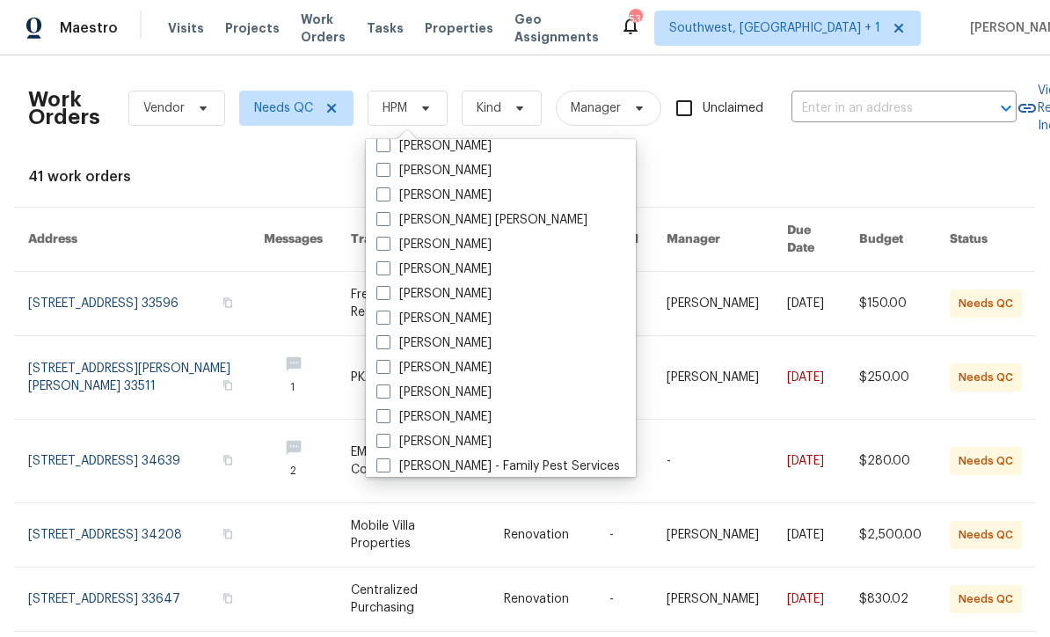
scroll to position [110, 0]
click at [382, 398] on span at bounding box center [383, 392] width 14 height 14
click at [382, 396] on input "[PERSON_NAME]" at bounding box center [381, 389] width 11 height 11
checkbox input "true"
